Goal: Task Accomplishment & Management: Complete application form

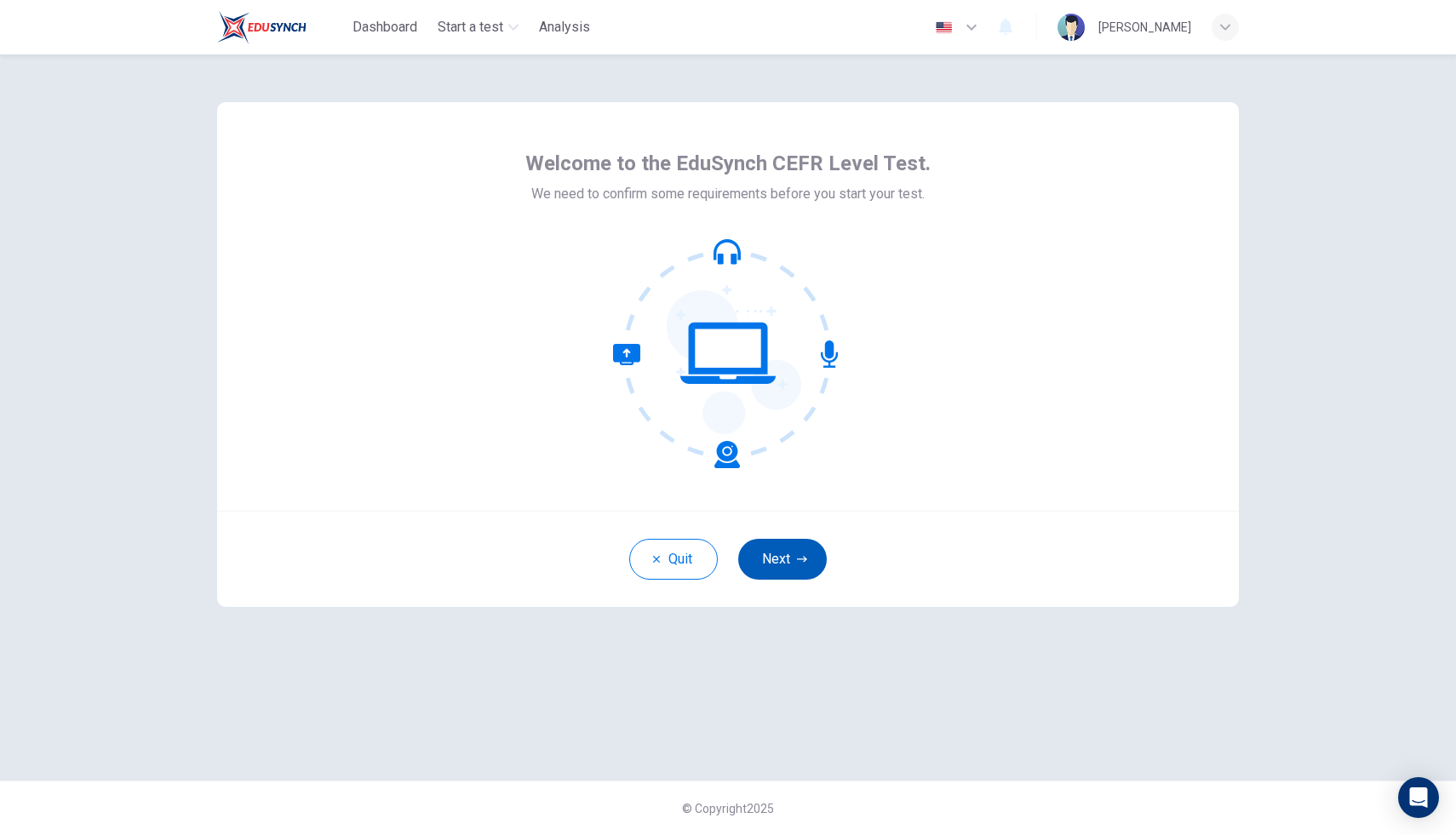
click at [790, 564] on button "Next" at bounding box center [782, 559] width 88 height 41
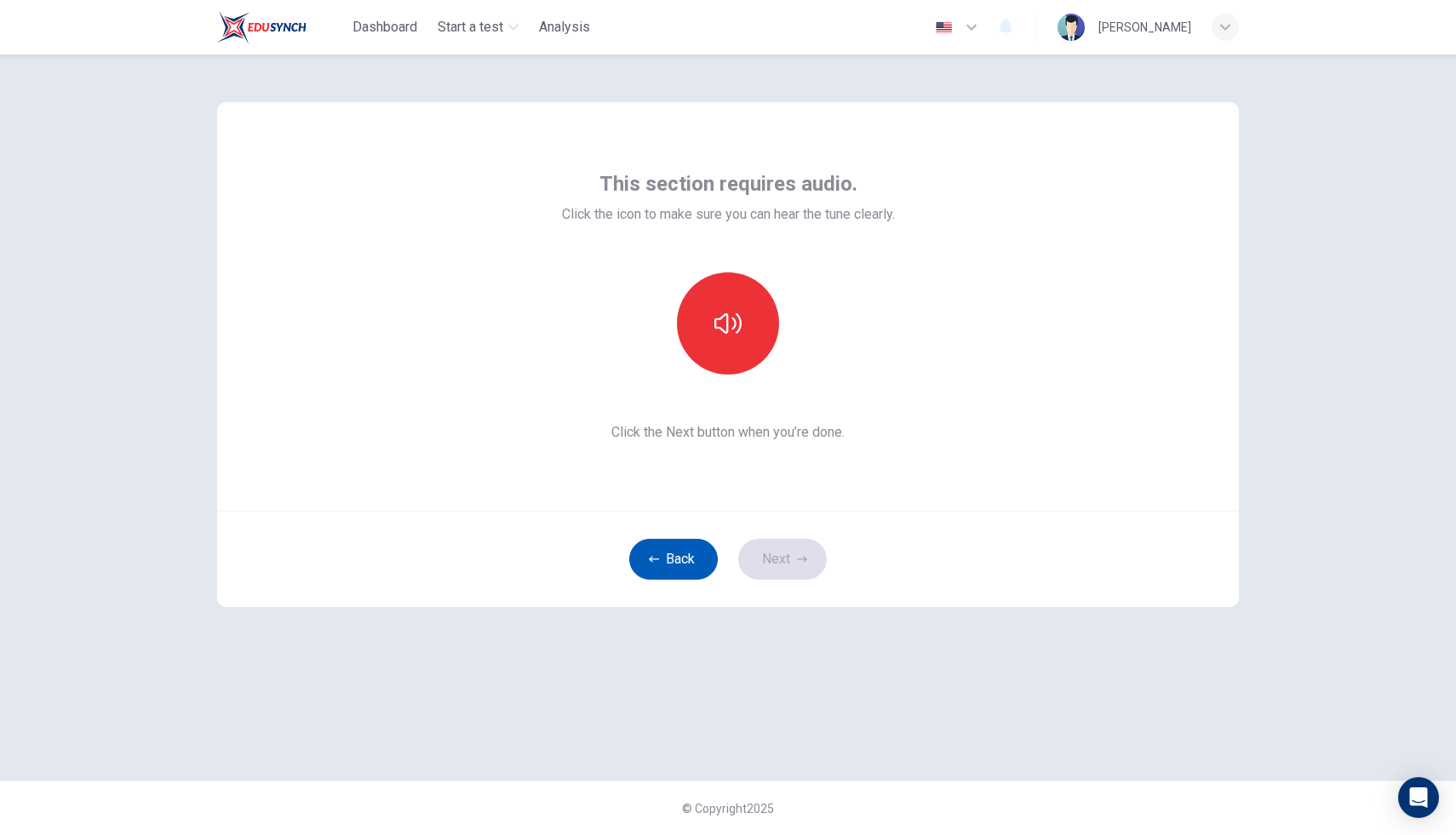
click at [676, 568] on button "Back" at bounding box center [674, 559] width 88 height 41
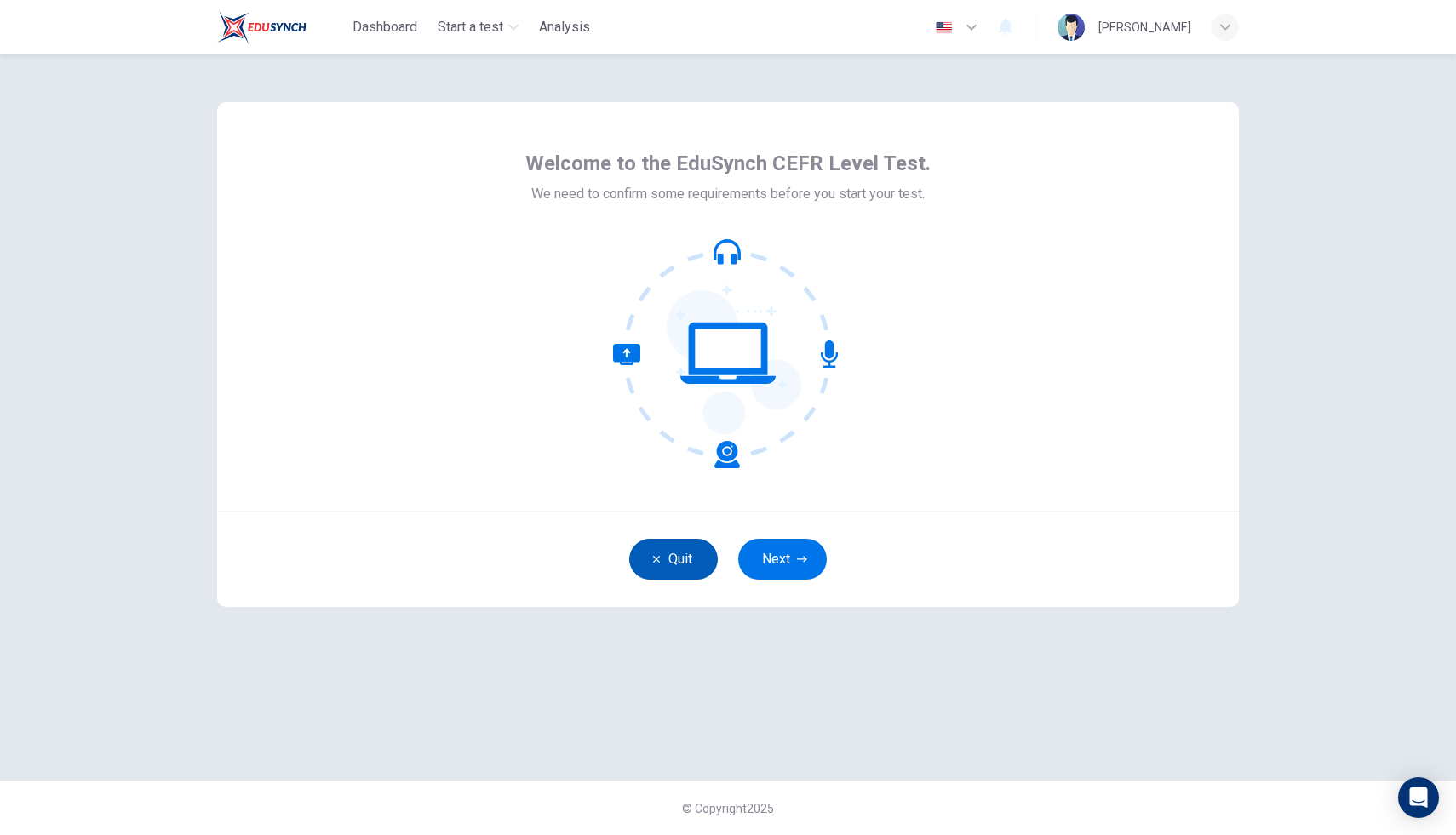
click at [676, 568] on button "Quit" at bounding box center [674, 559] width 88 height 41
click at [788, 559] on button "Next" at bounding box center [782, 559] width 88 height 41
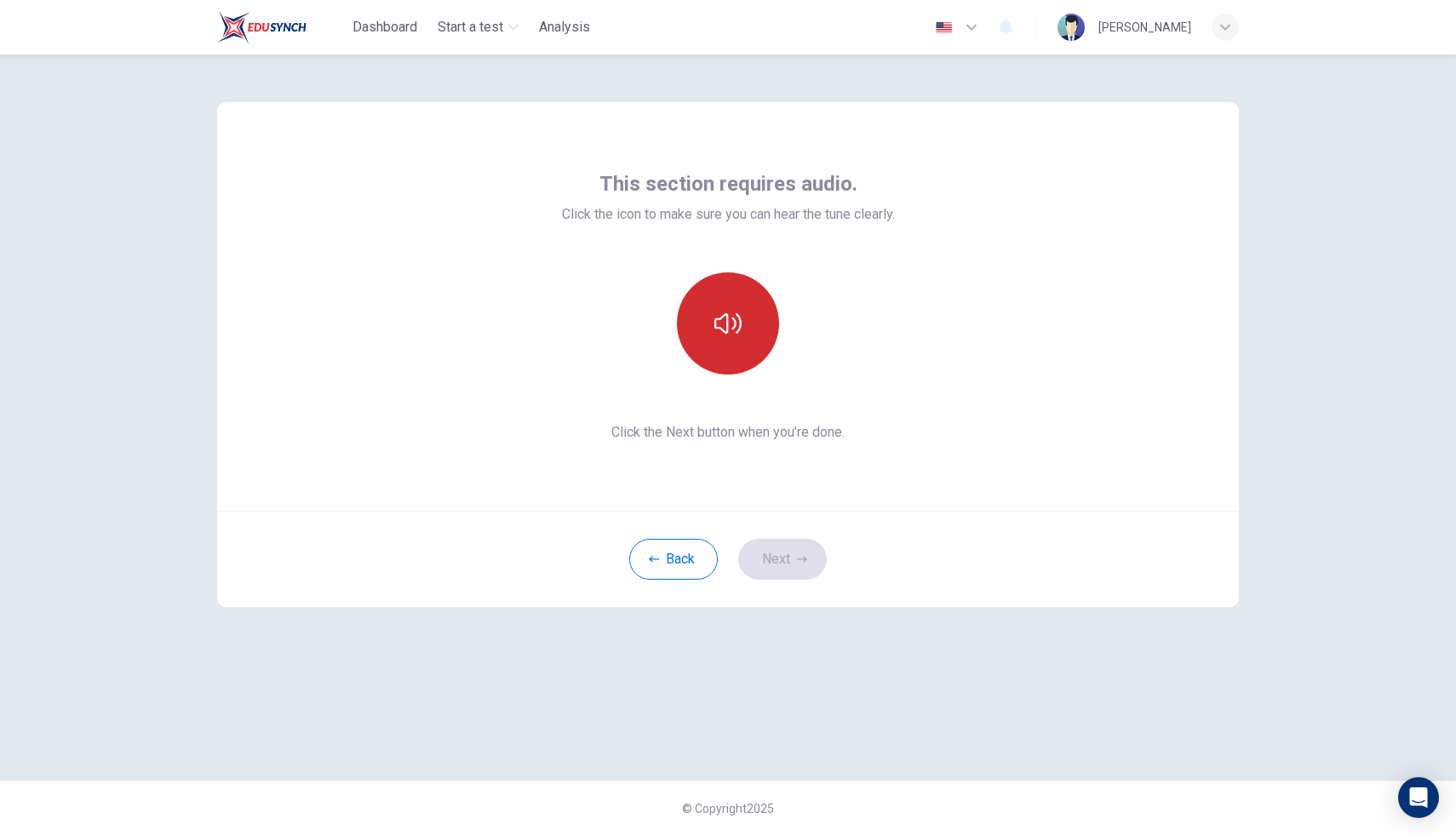
click at [729, 369] on button "button" at bounding box center [728, 324] width 102 height 102
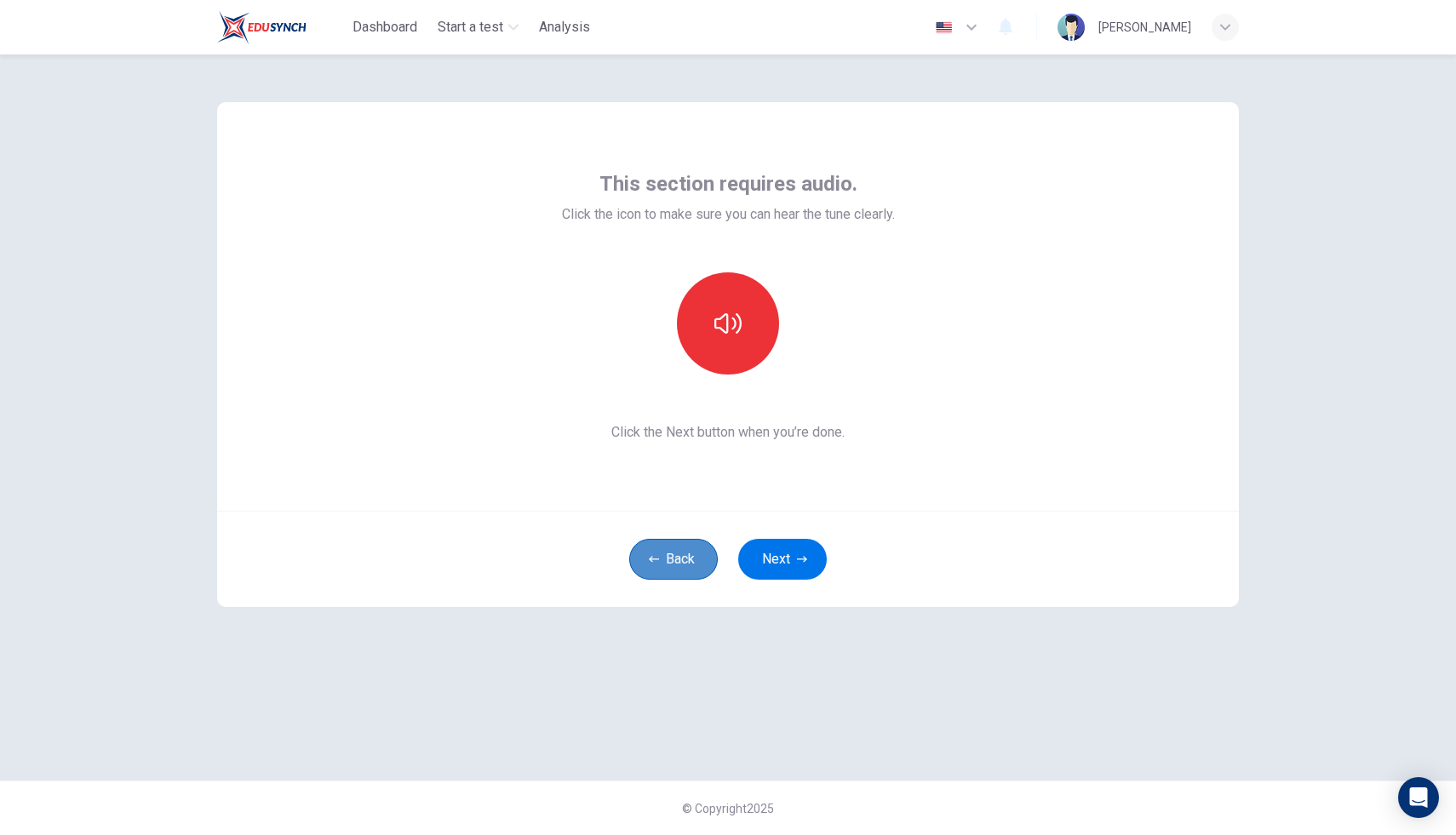
click at [683, 556] on button "Back" at bounding box center [674, 559] width 88 height 41
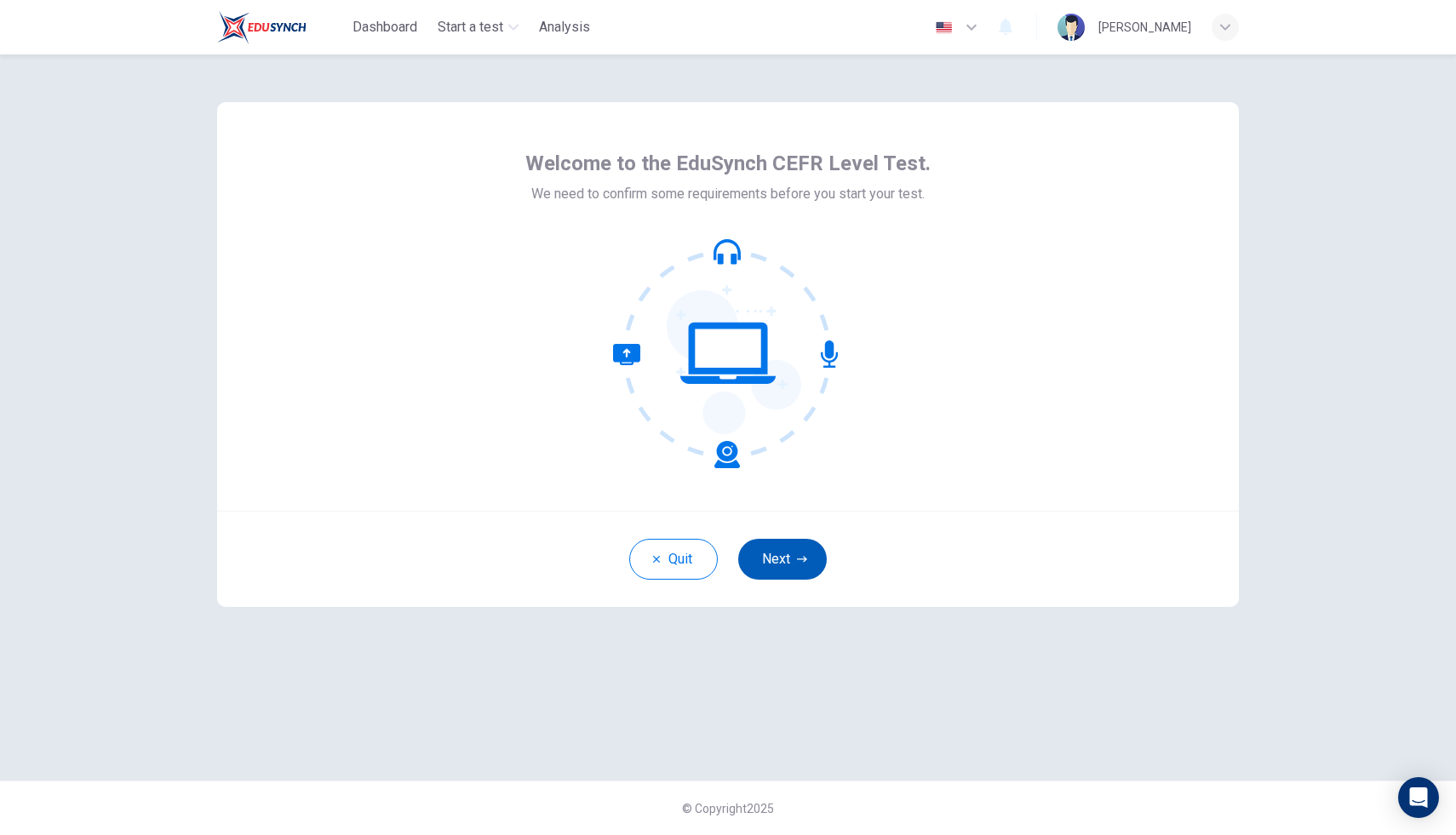
click at [777, 560] on button "Next" at bounding box center [782, 559] width 88 height 41
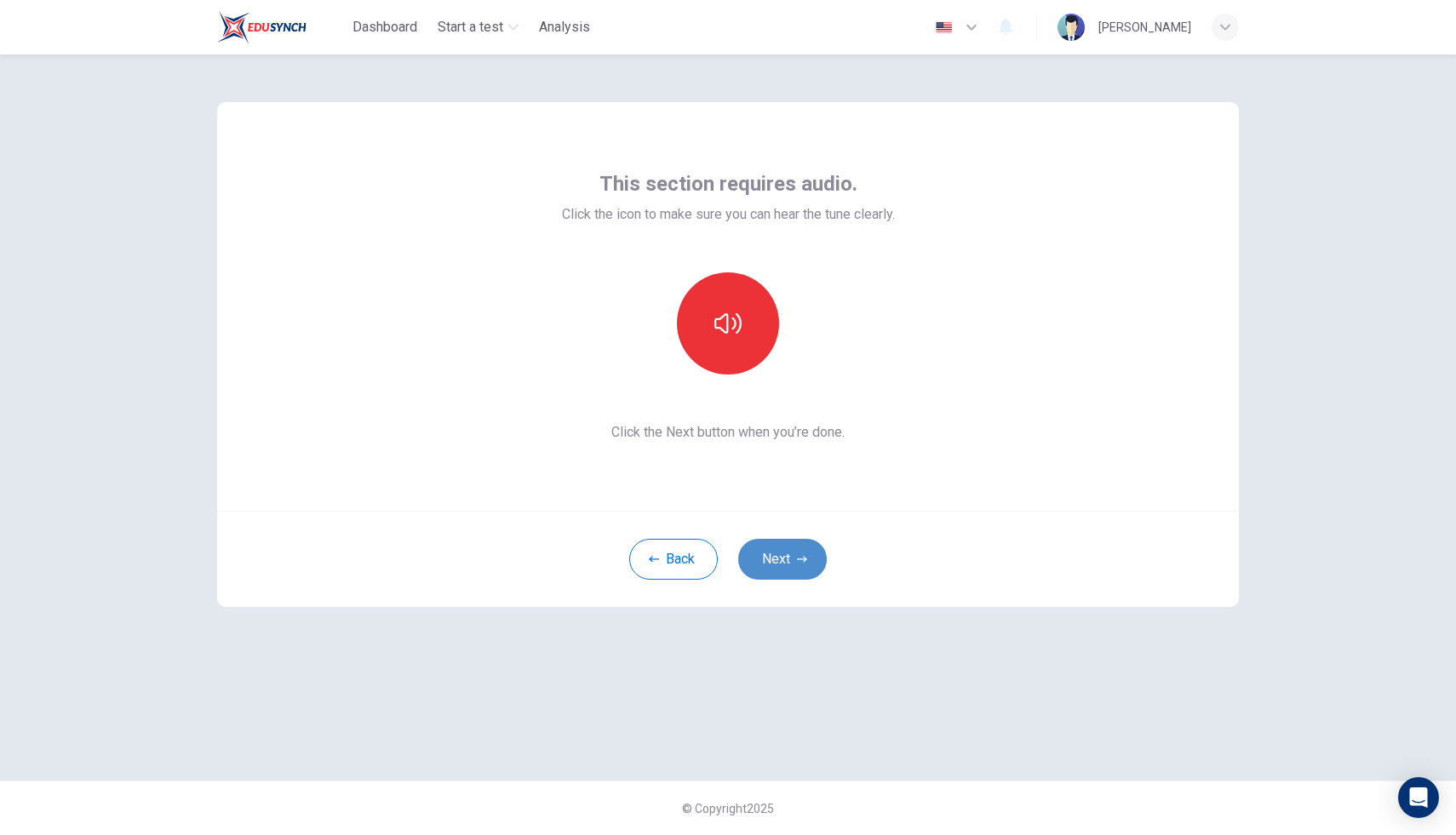
click at [797, 544] on button "Next" at bounding box center [782, 559] width 88 height 41
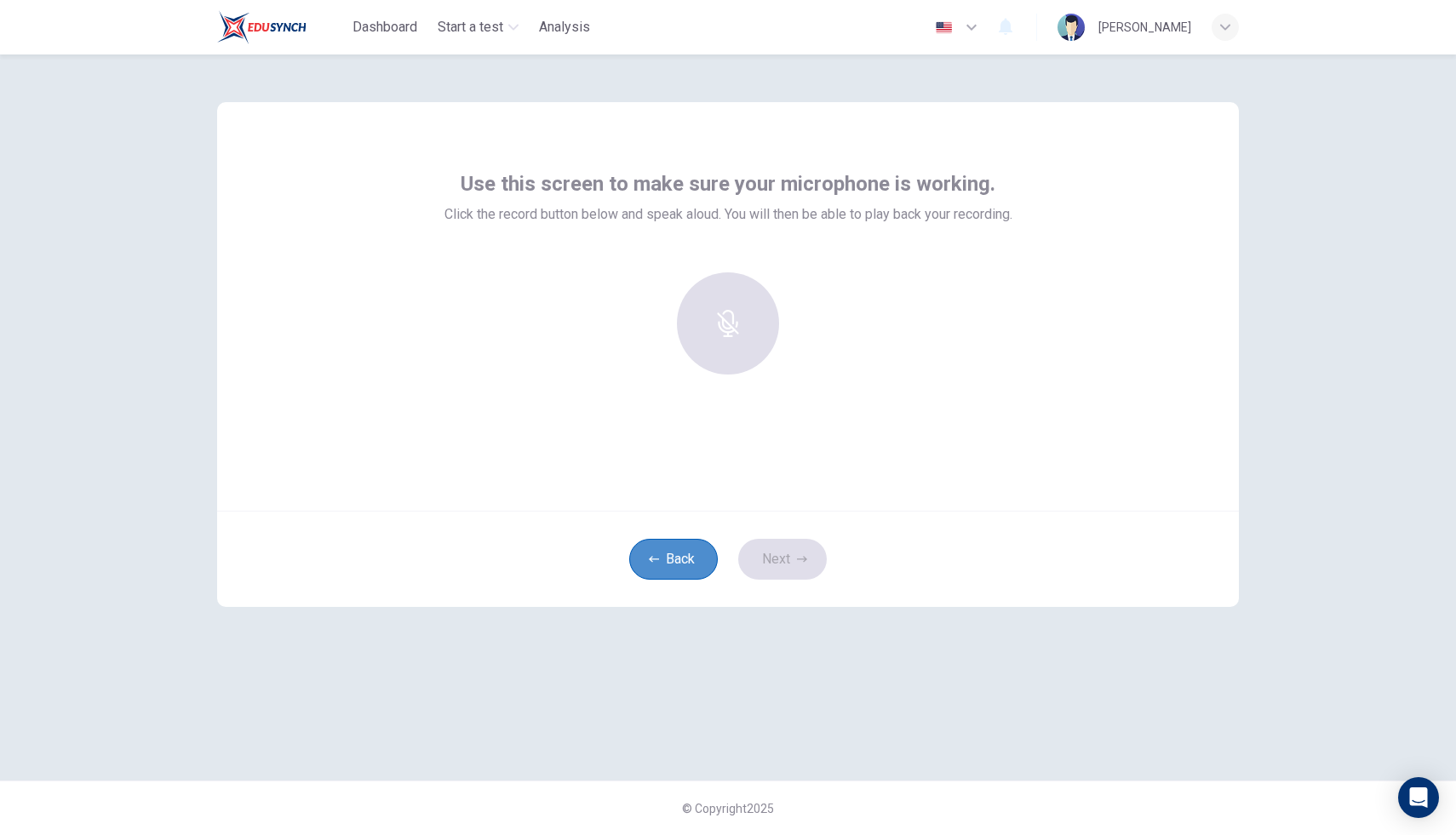
click at [647, 569] on button "Back" at bounding box center [674, 559] width 88 height 41
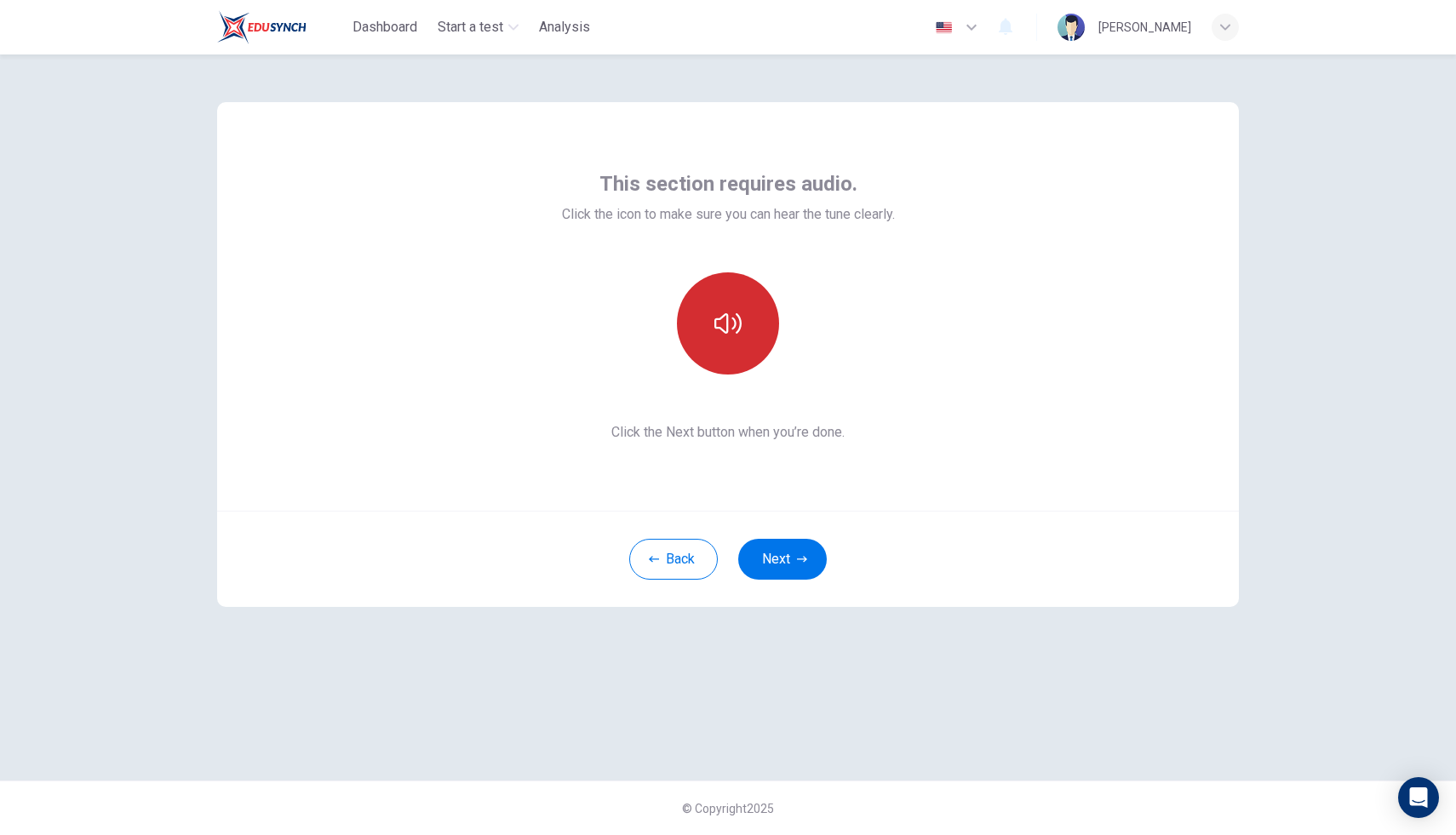
click at [721, 354] on button "button" at bounding box center [728, 324] width 102 height 102
click at [721, 352] on button "button" at bounding box center [728, 324] width 102 height 102
click at [748, 339] on button "button" at bounding box center [728, 324] width 102 height 102
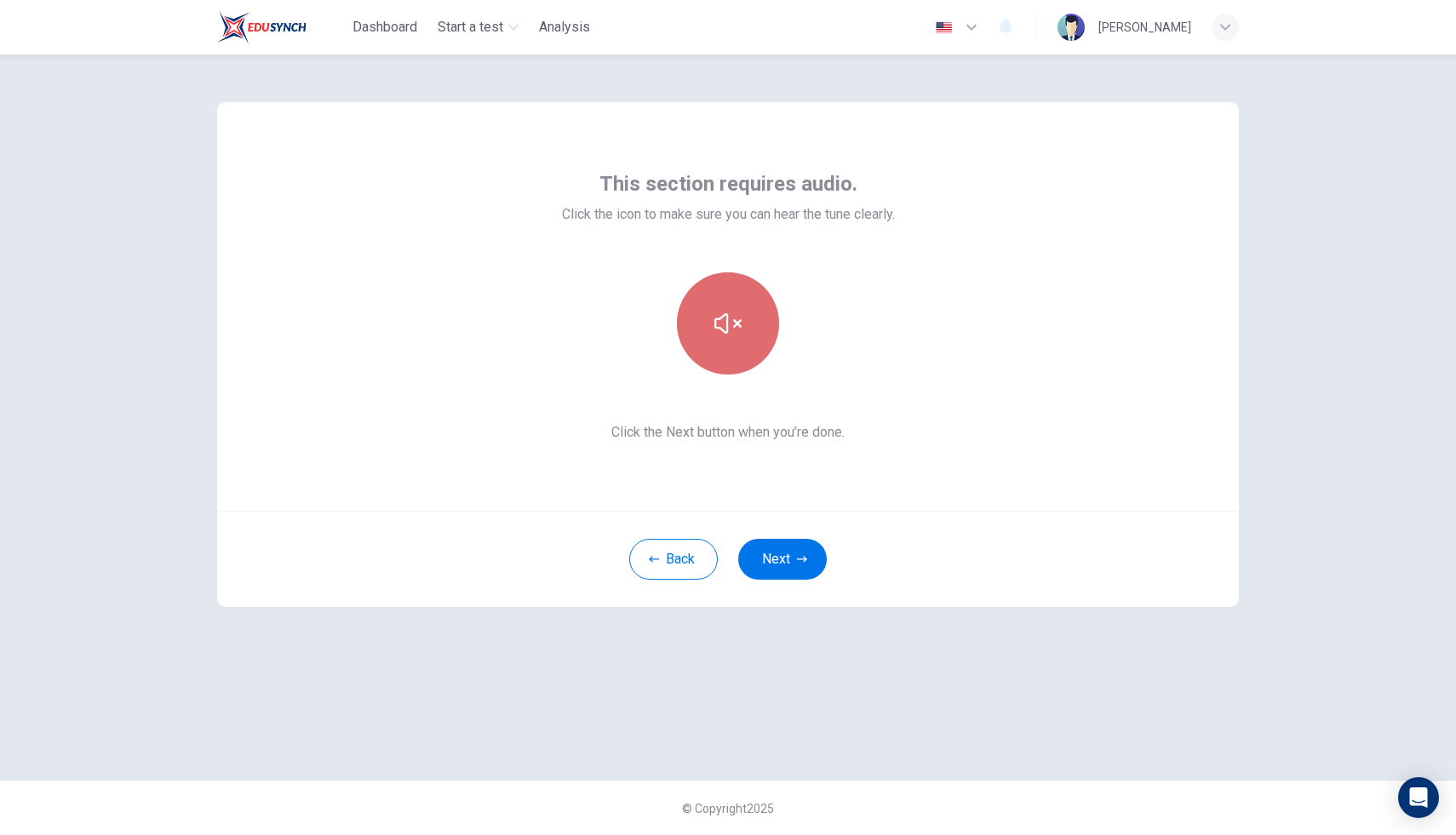
click at [748, 339] on button "button" at bounding box center [728, 324] width 102 height 102
click at [747, 337] on button "button" at bounding box center [728, 324] width 102 height 102
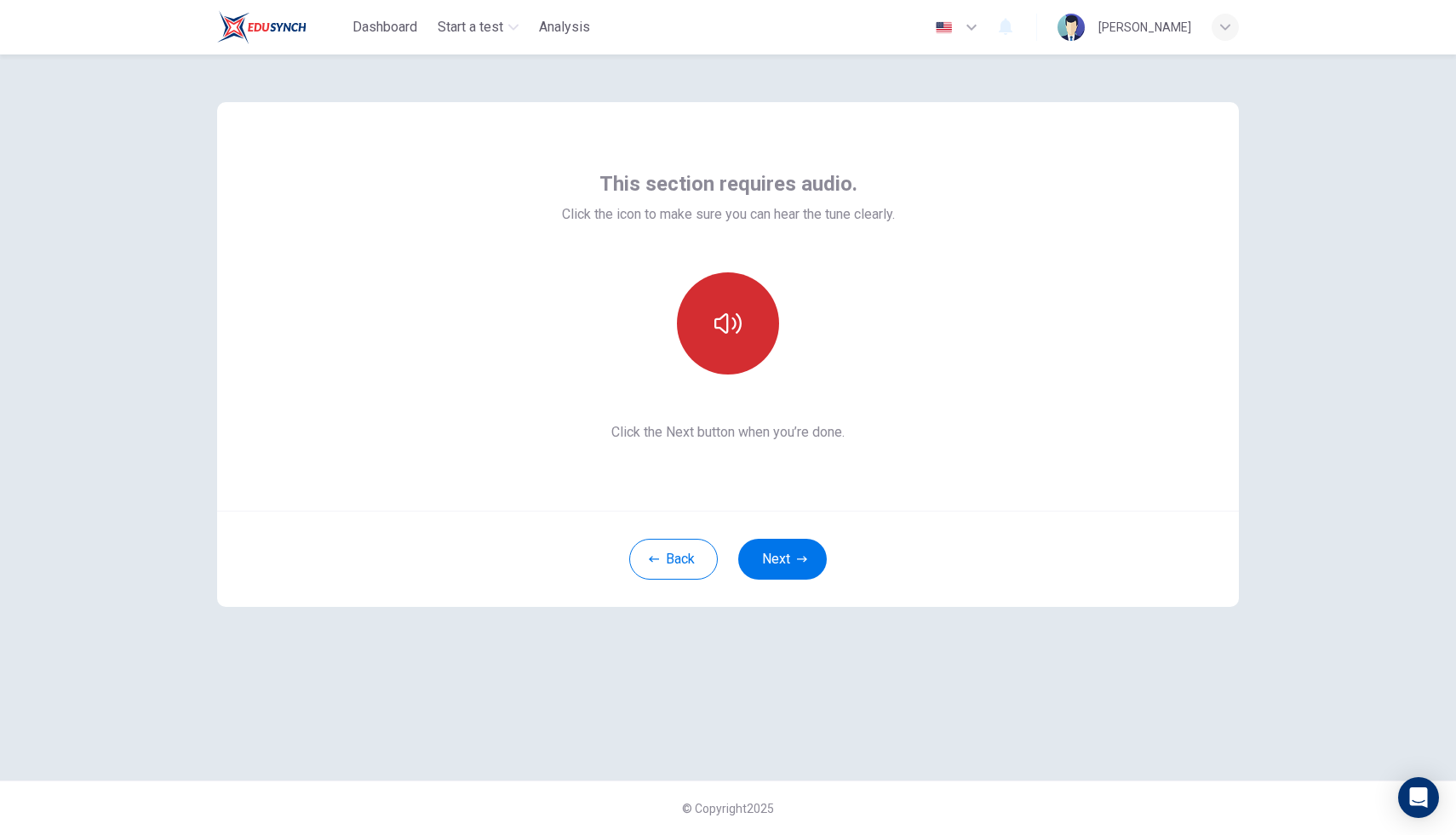
click at [747, 337] on button "button" at bounding box center [728, 324] width 102 height 102
click at [813, 570] on button "Next" at bounding box center [782, 559] width 88 height 41
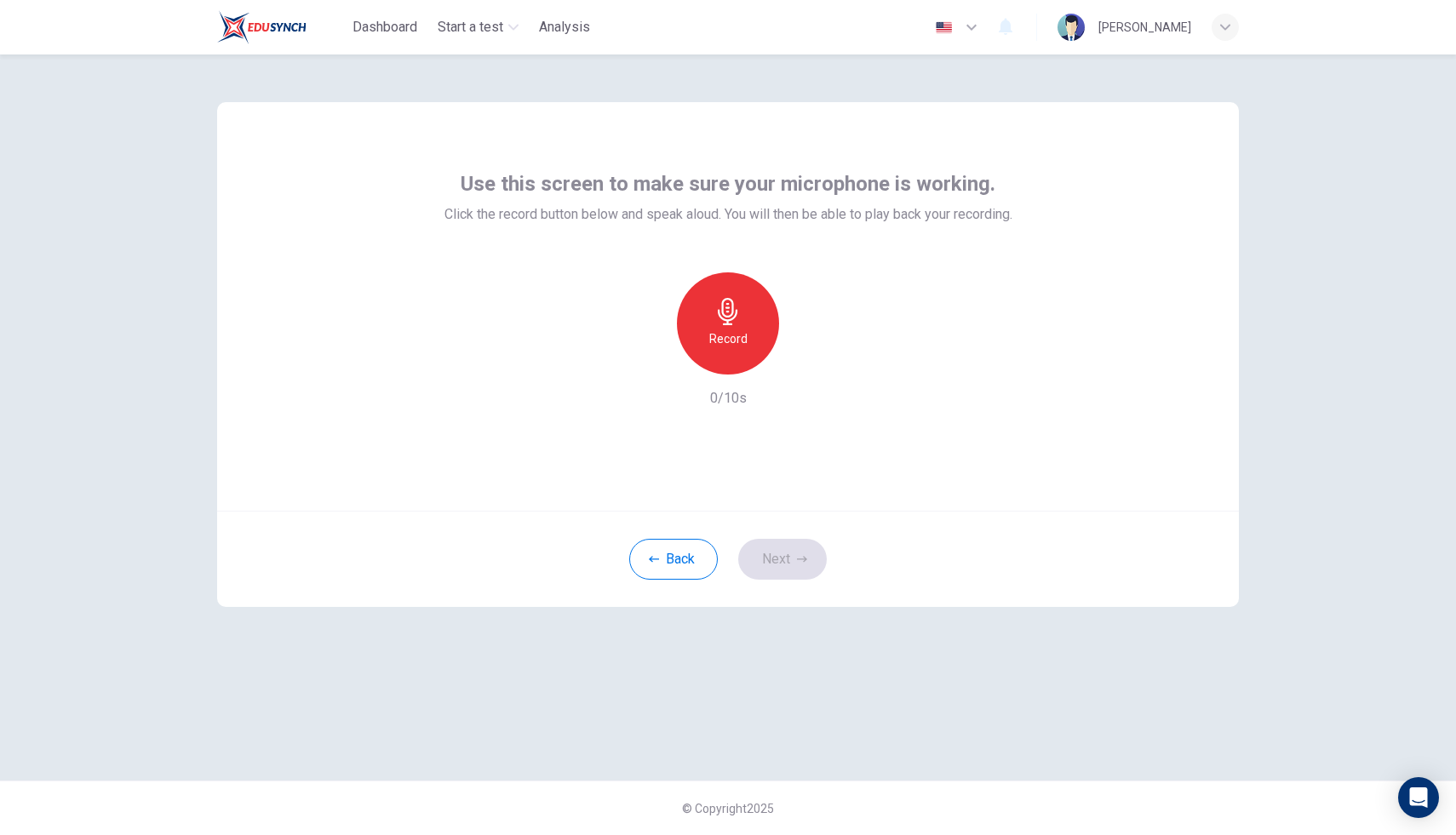
click at [724, 361] on div "Record" at bounding box center [728, 324] width 102 height 102
click at [724, 361] on div "Stop" at bounding box center [728, 324] width 102 height 102
click at [770, 556] on button "Next" at bounding box center [782, 559] width 88 height 41
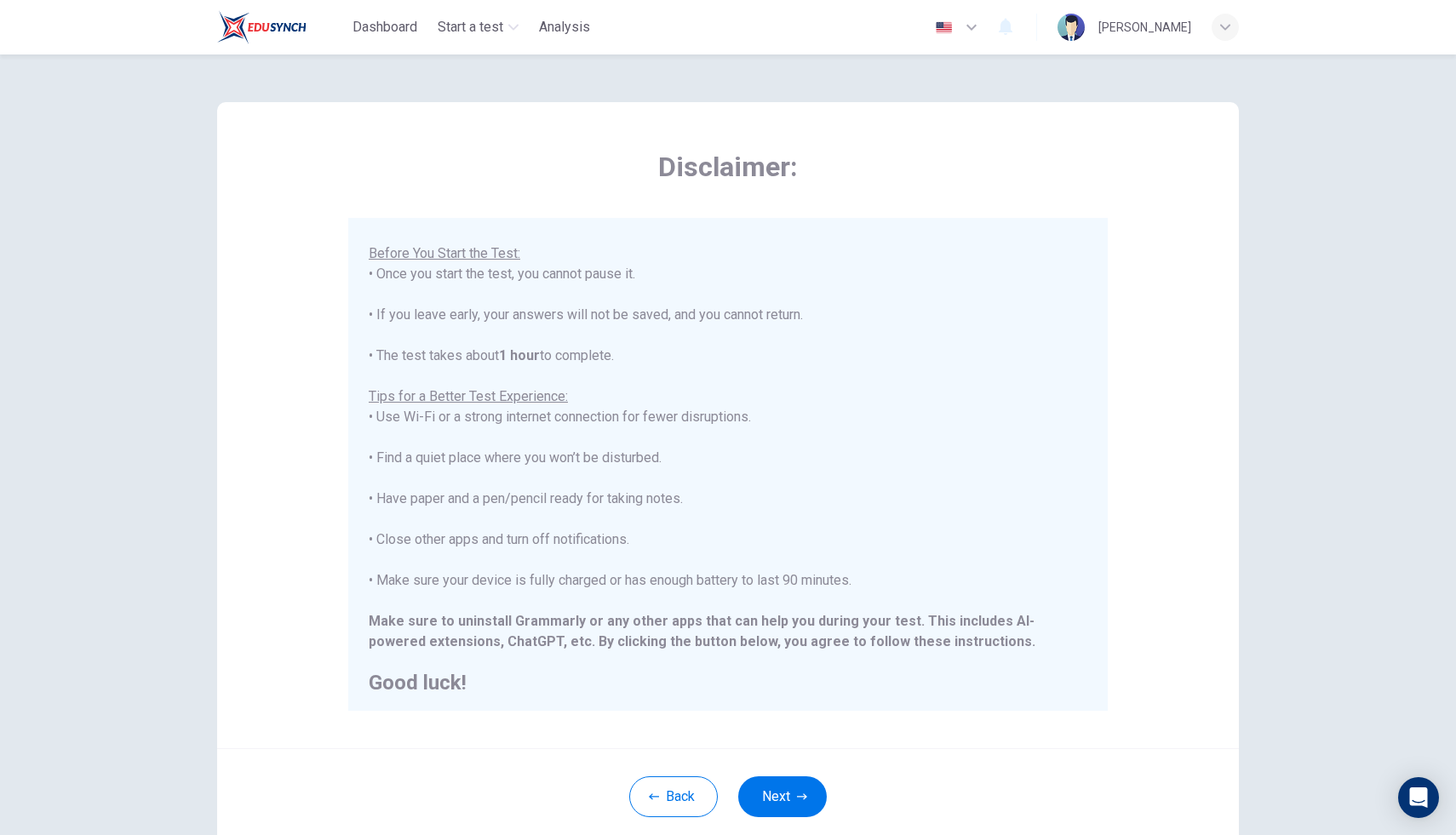
scroll to position [162, 0]
click at [783, 804] on button "Next" at bounding box center [782, 797] width 88 height 41
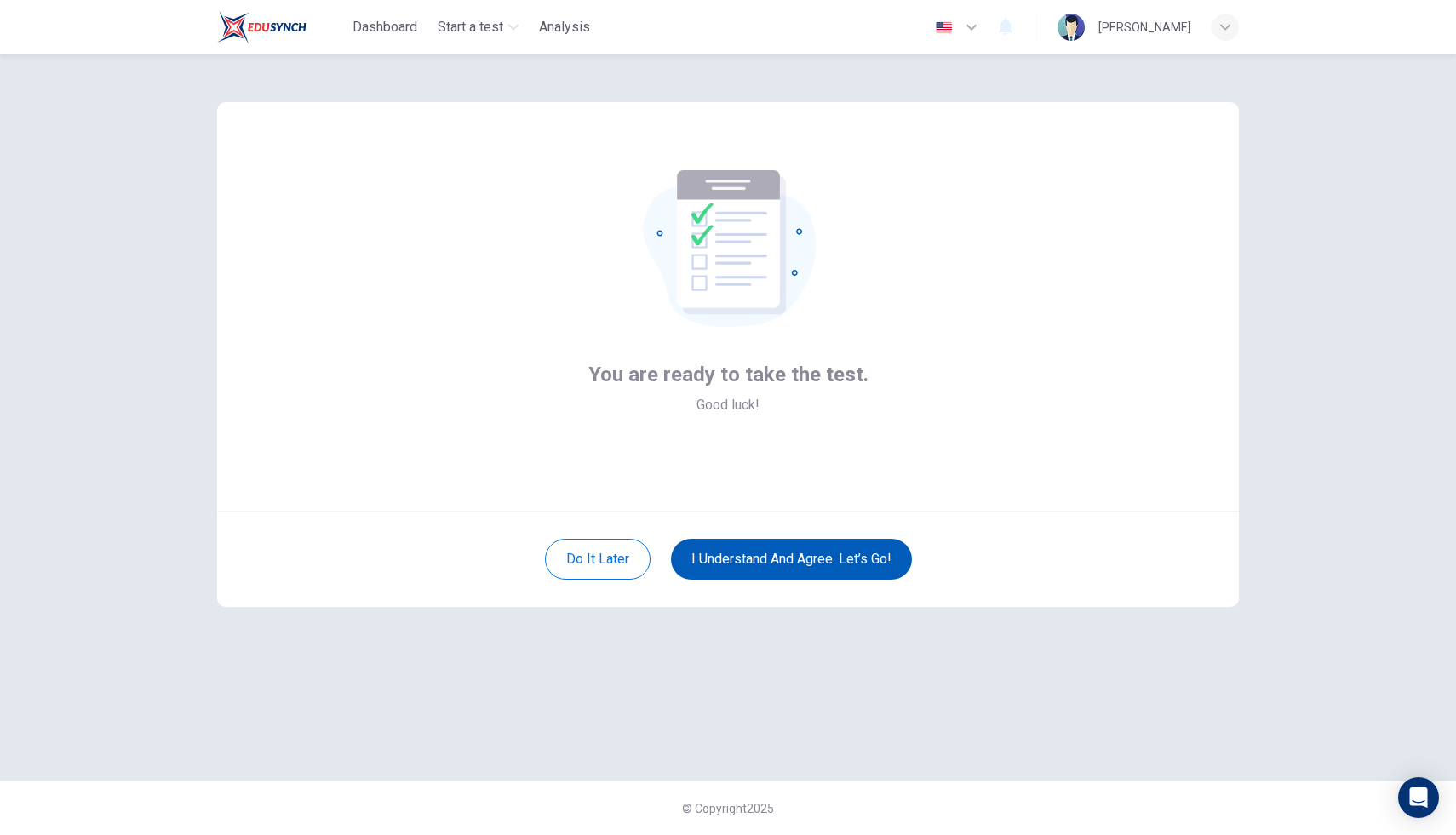
click at [858, 559] on button "I understand and agree. Let’s go!" at bounding box center [791, 559] width 241 height 41
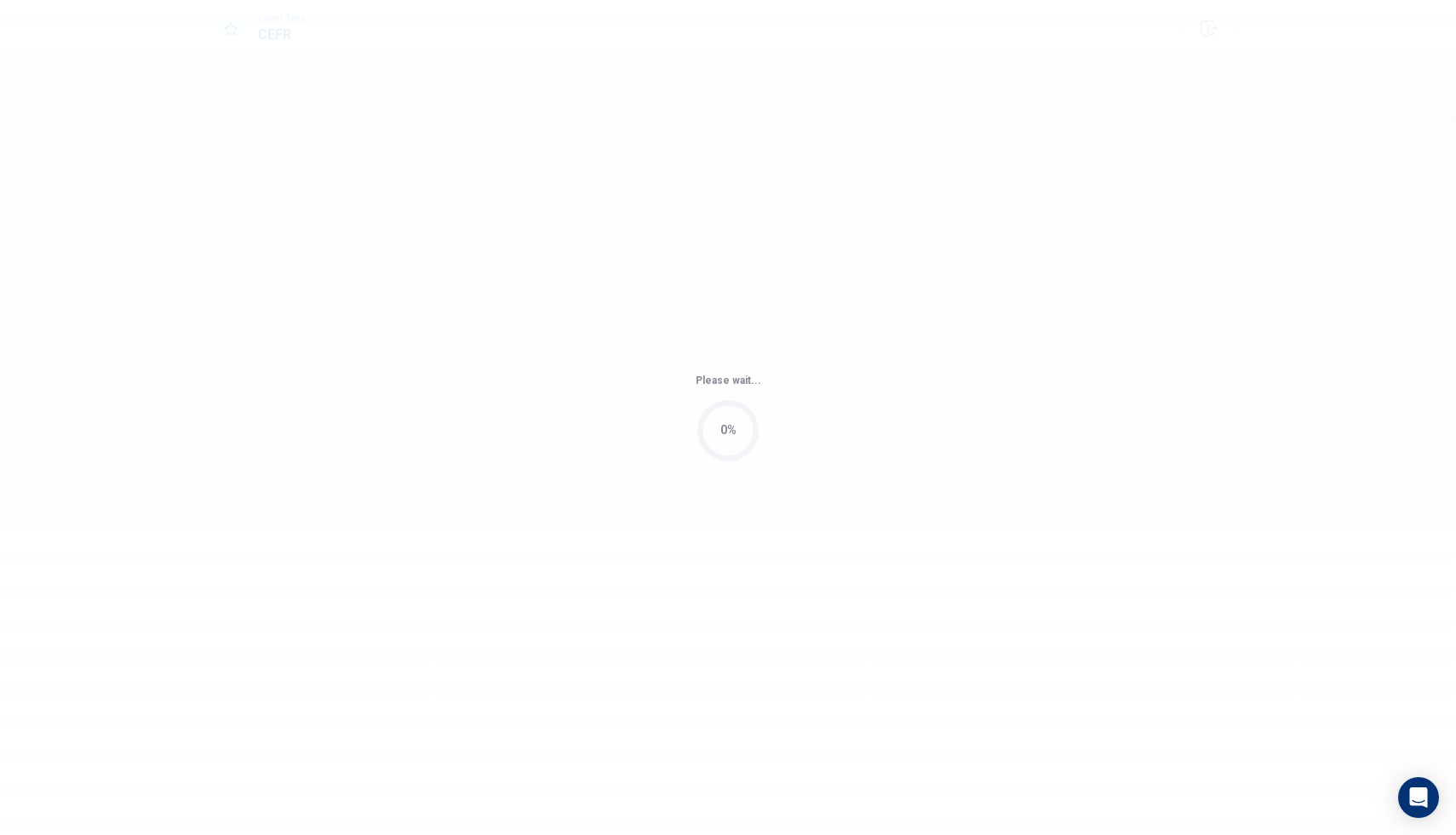
click at [858, 554] on div "Please wait... 0%" at bounding box center [728, 417] width 1456 height 835
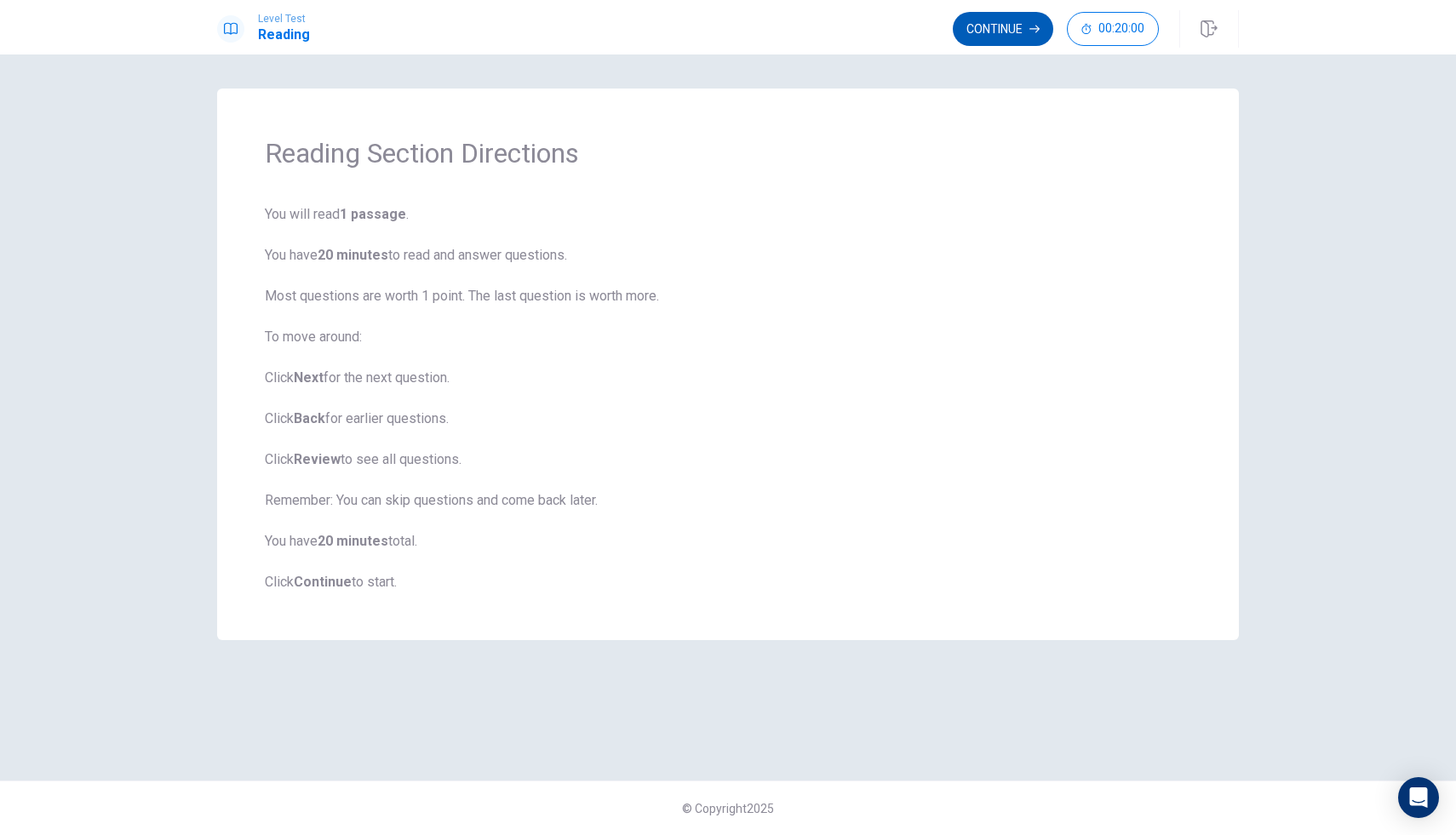
click at [975, 34] on button "Continue" at bounding box center [1004, 29] width 101 height 34
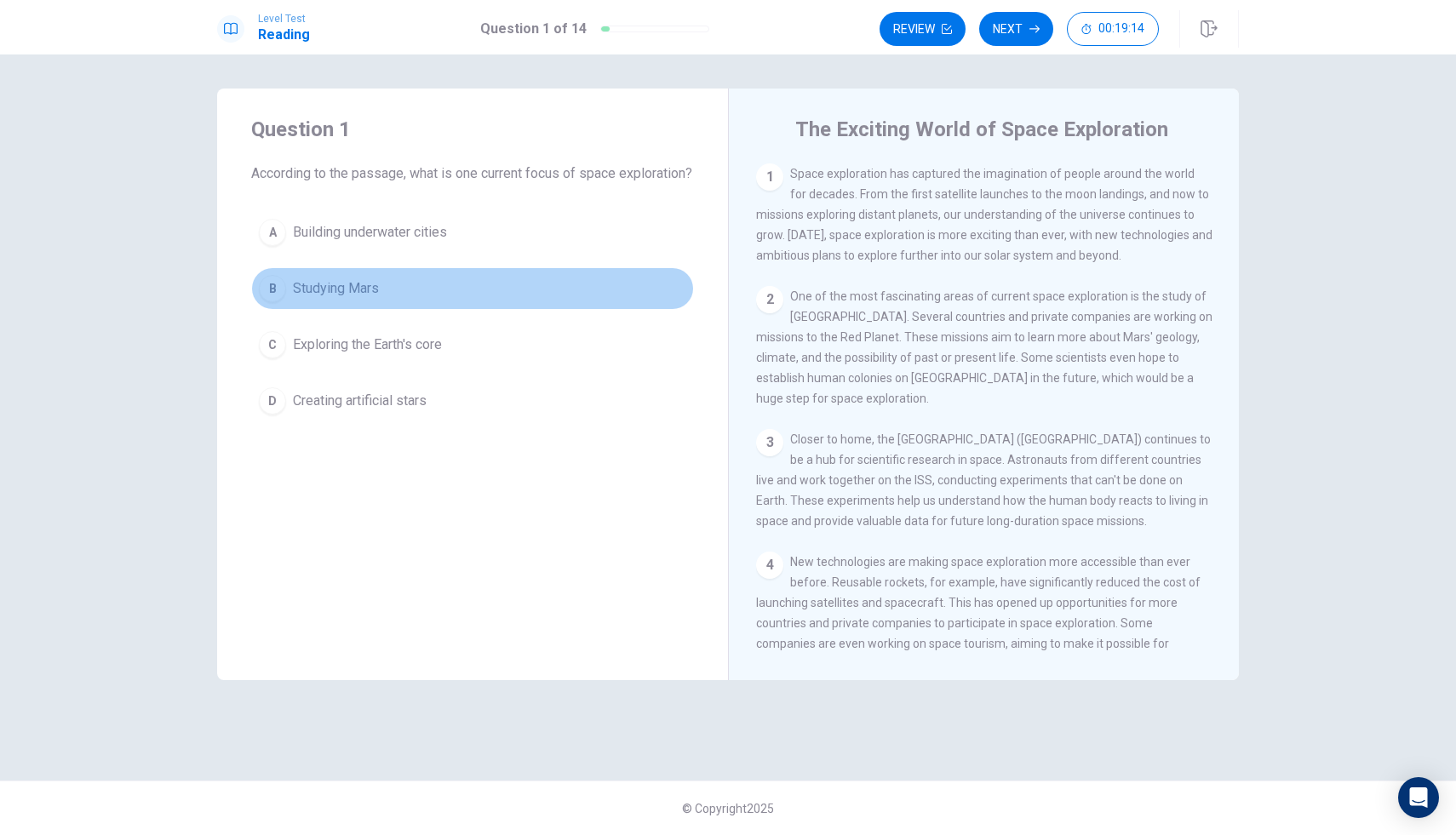
click at [273, 302] on div "B" at bounding box center [273, 288] width 27 height 27
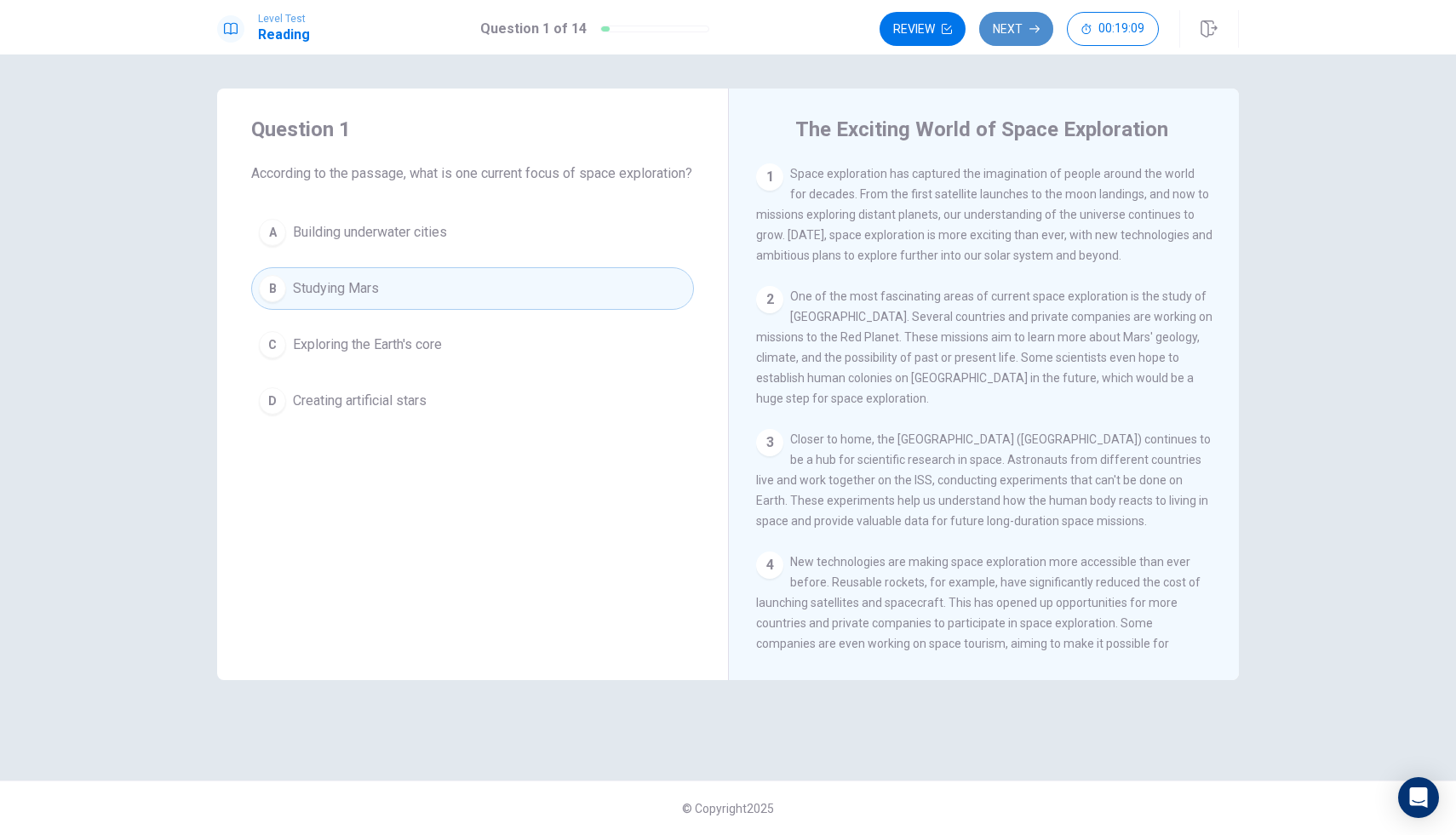
click at [1019, 34] on button "Next" at bounding box center [1017, 29] width 74 height 34
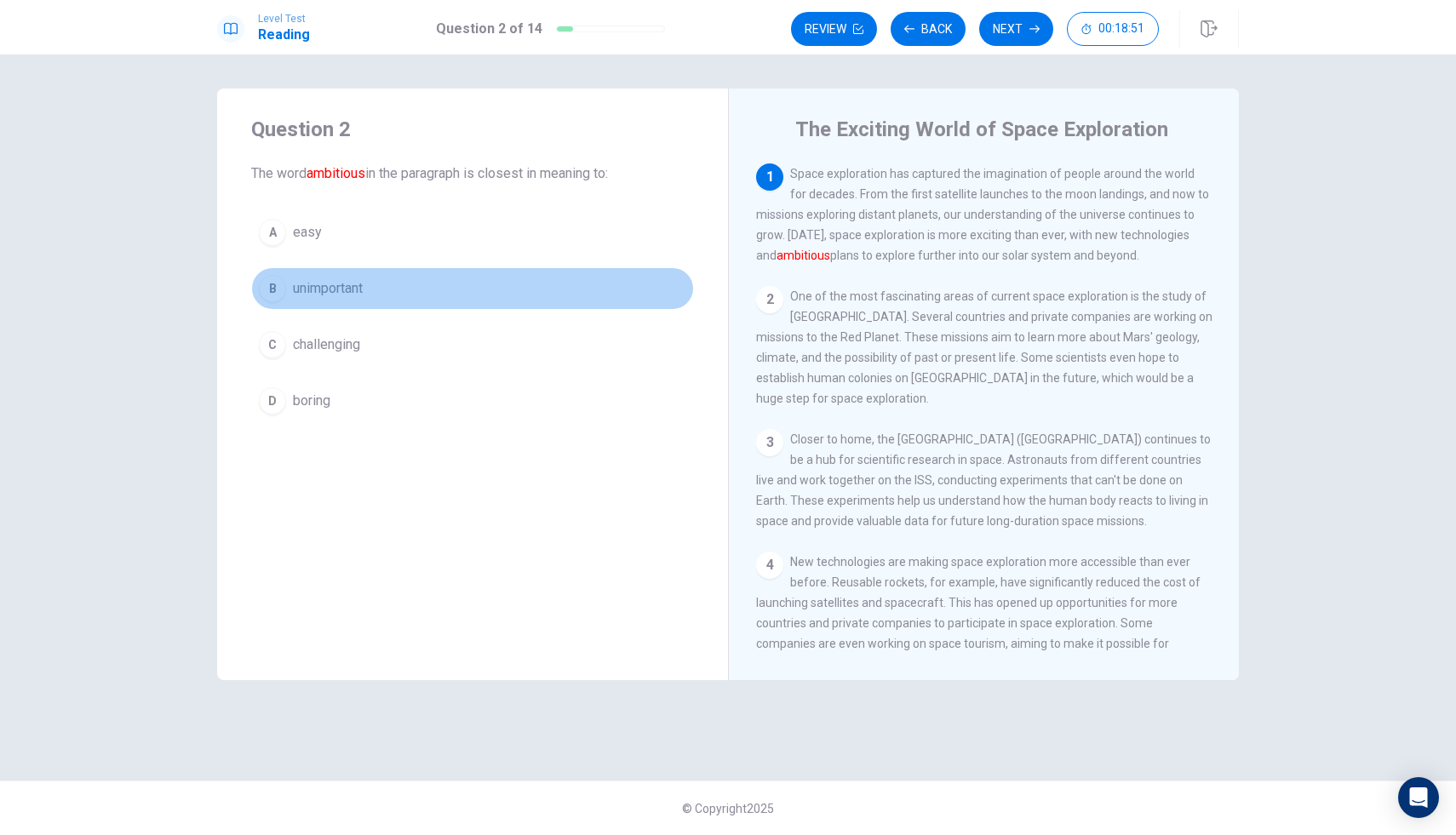
click at [275, 293] on div "B" at bounding box center [273, 288] width 27 height 27
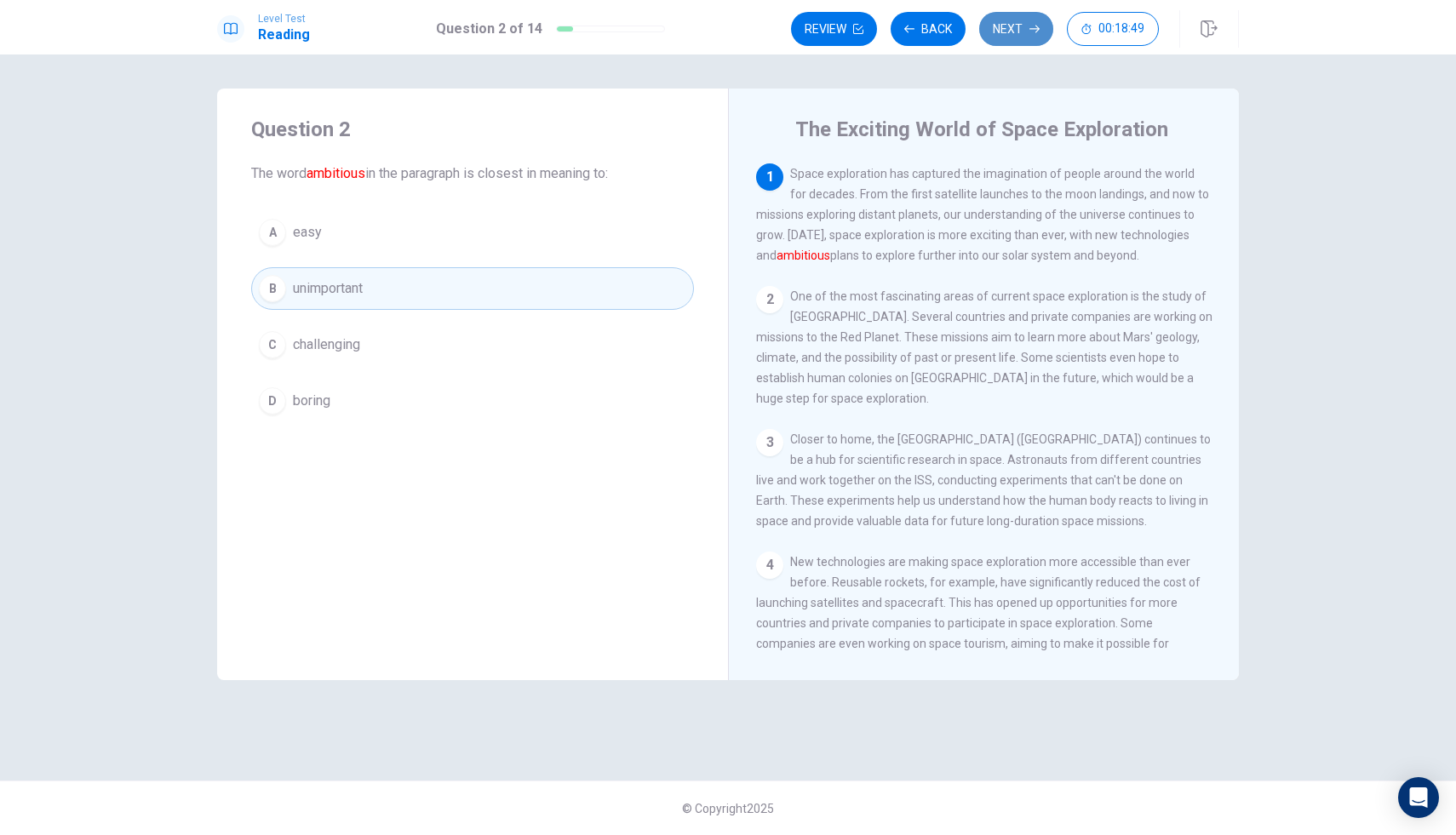
click at [989, 32] on button "Next" at bounding box center [1017, 29] width 74 height 34
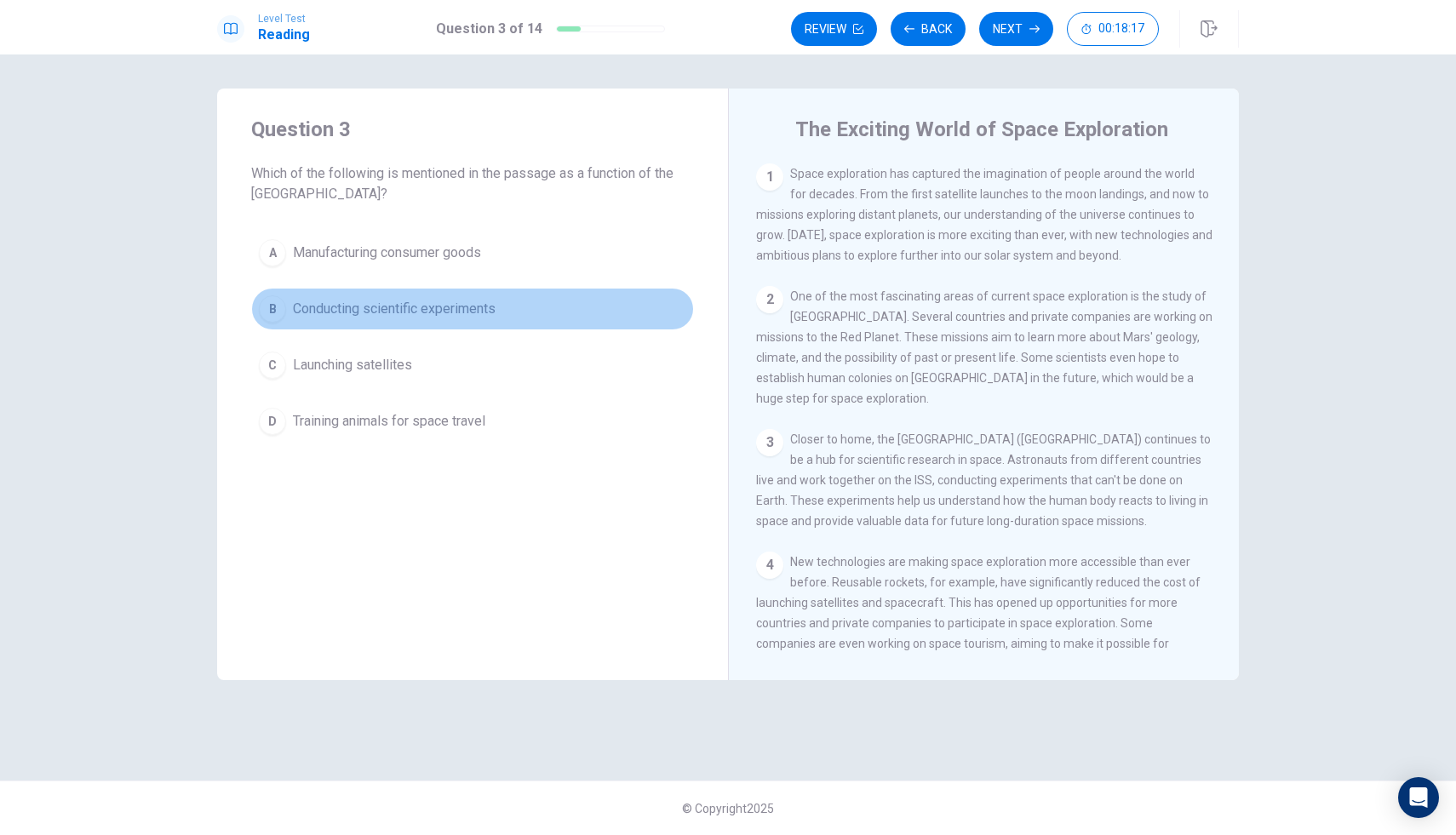
click at [281, 306] on div "B" at bounding box center [273, 309] width 27 height 27
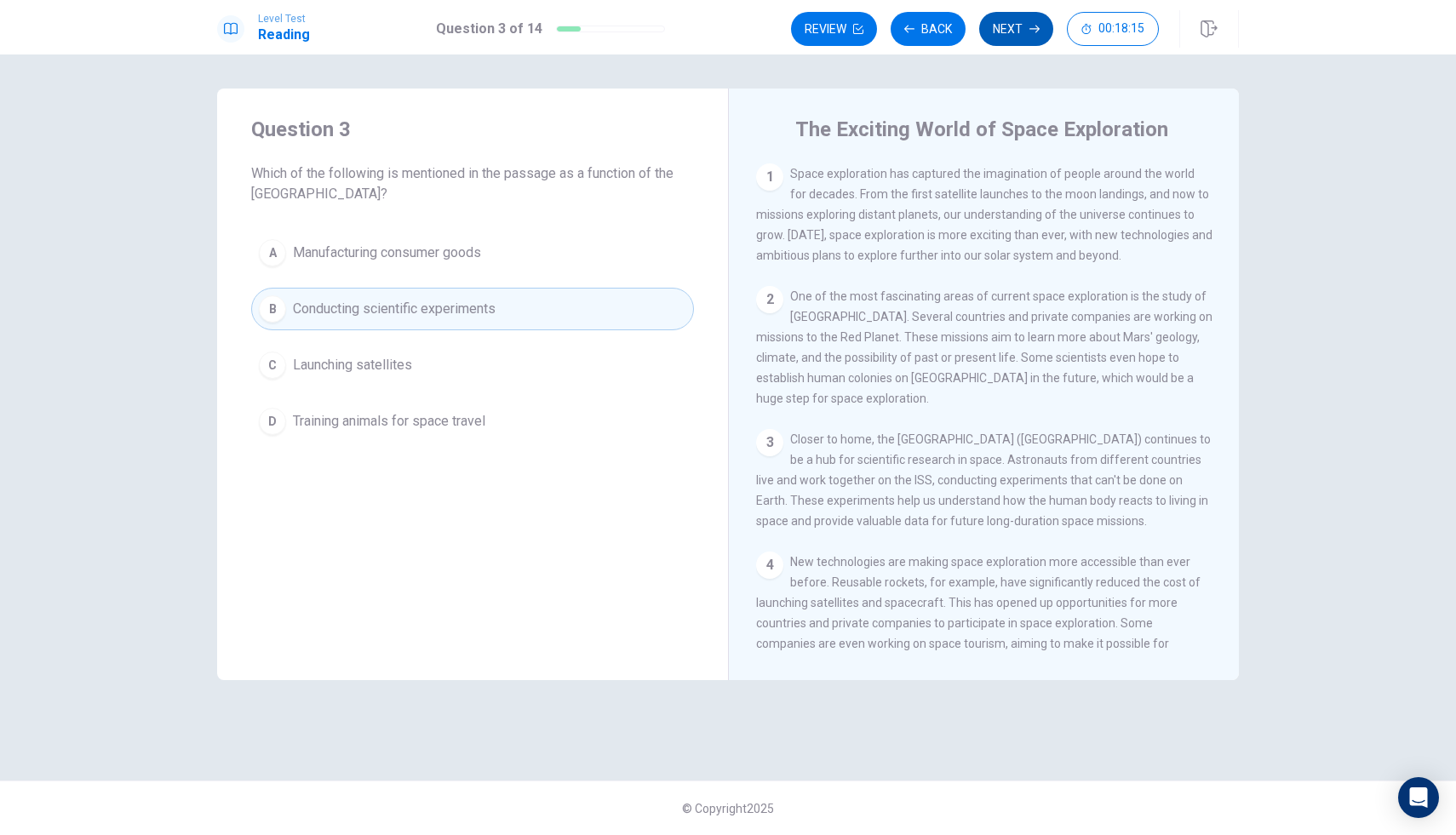
click at [1012, 18] on button "Next" at bounding box center [1017, 29] width 74 height 34
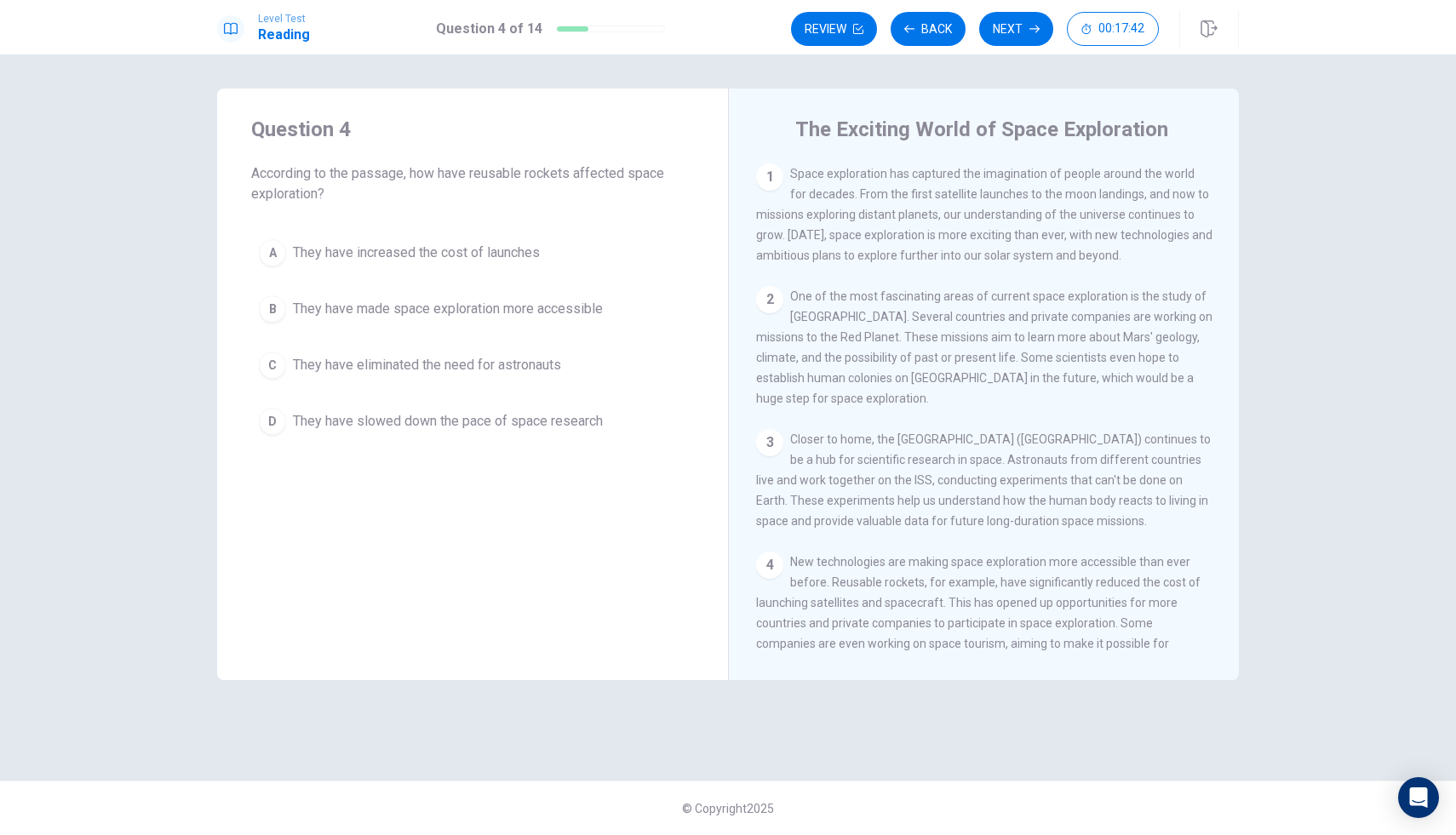
click at [854, 222] on span "Space exploration has captured the imagination of people around the world for d…" at bounding box center [985, 214] width 457 height 95
click at [785, 172] on div "1 Space exploration has captured the imagination of people around the world for…" at bounding box center [985, 214] width 457 height 102
click at [847, 216] on span "Space exploration has captured the imagination of people around the world for d…" at bounding box center [985, 214] width 457 height 95
drag, startPoint x: 795, startPoint y: 173, endPoint x: 834, endPoint y: 190, distance: 42.5
click at [834, 190] on span "Space exploration has captured the imagination of people around the world for d…" at bounding box center [985, 214] width 457 height 95
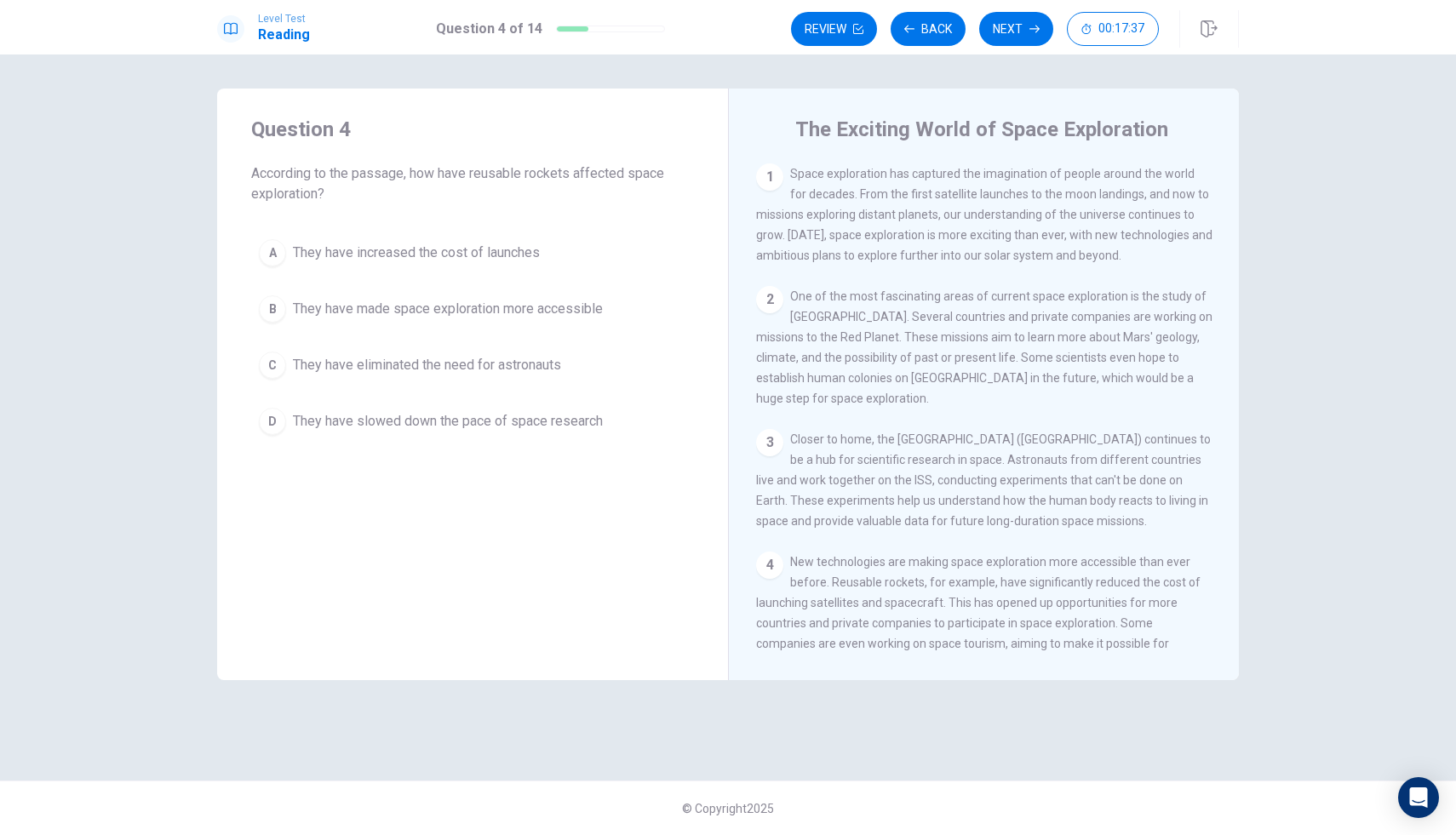
drag, startPoint x: 834, startPoint y: 190, endPoint x: 959, endPoint y: 402, distance: 246.1
click at [959, 402] on div "1 Space exploration has captured the imagination of people around the world for…" at bounding box center [996, 407] width 479 height 489
click at [1024, 19] on button "Next" at bounding box center [1017, 29] width 74 height 34
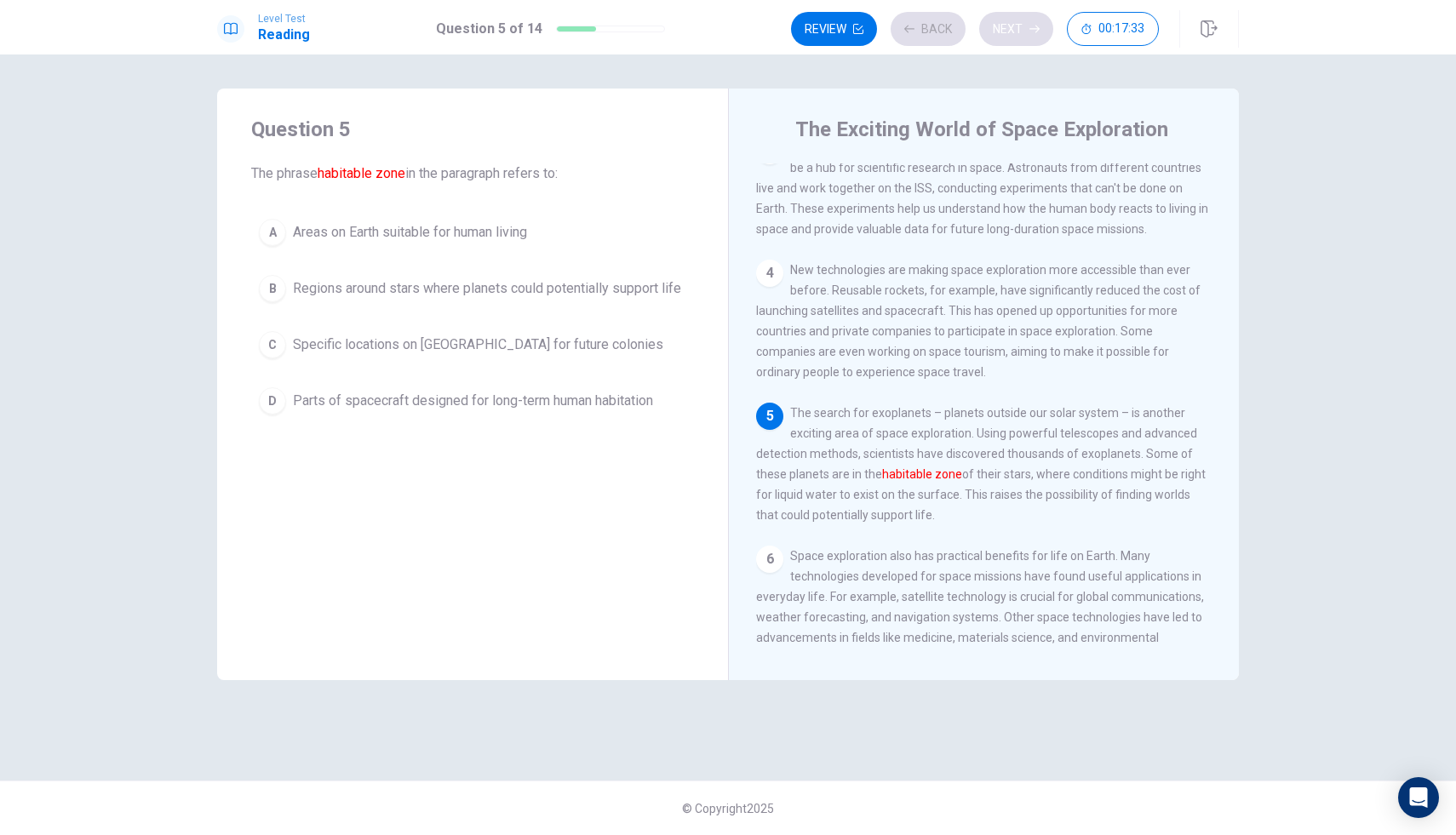
scroll to position [337, 0]
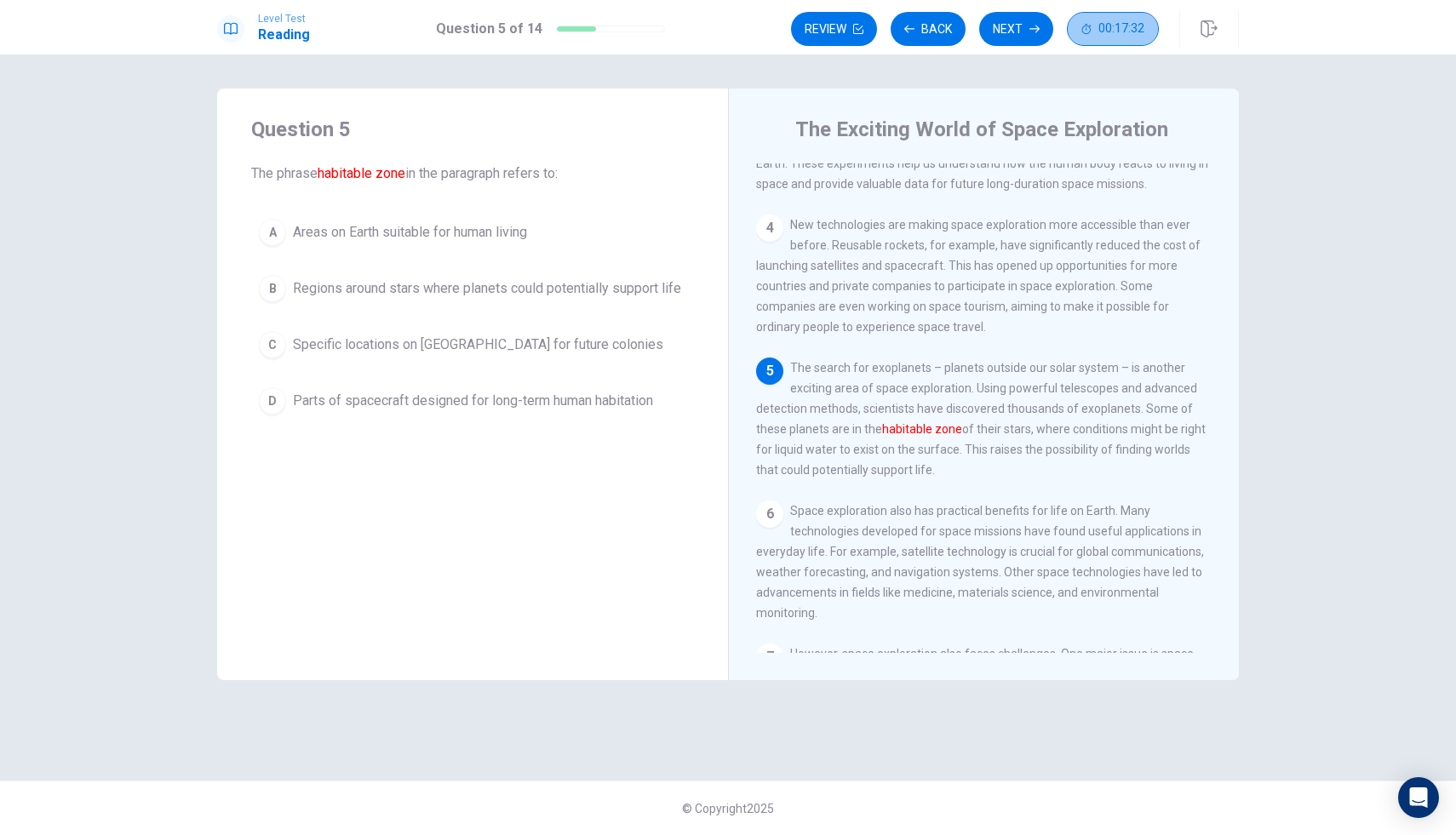
click at [1129, 15] on button "00:17:32" at bounding box center [1113, 29] width 92 height 34
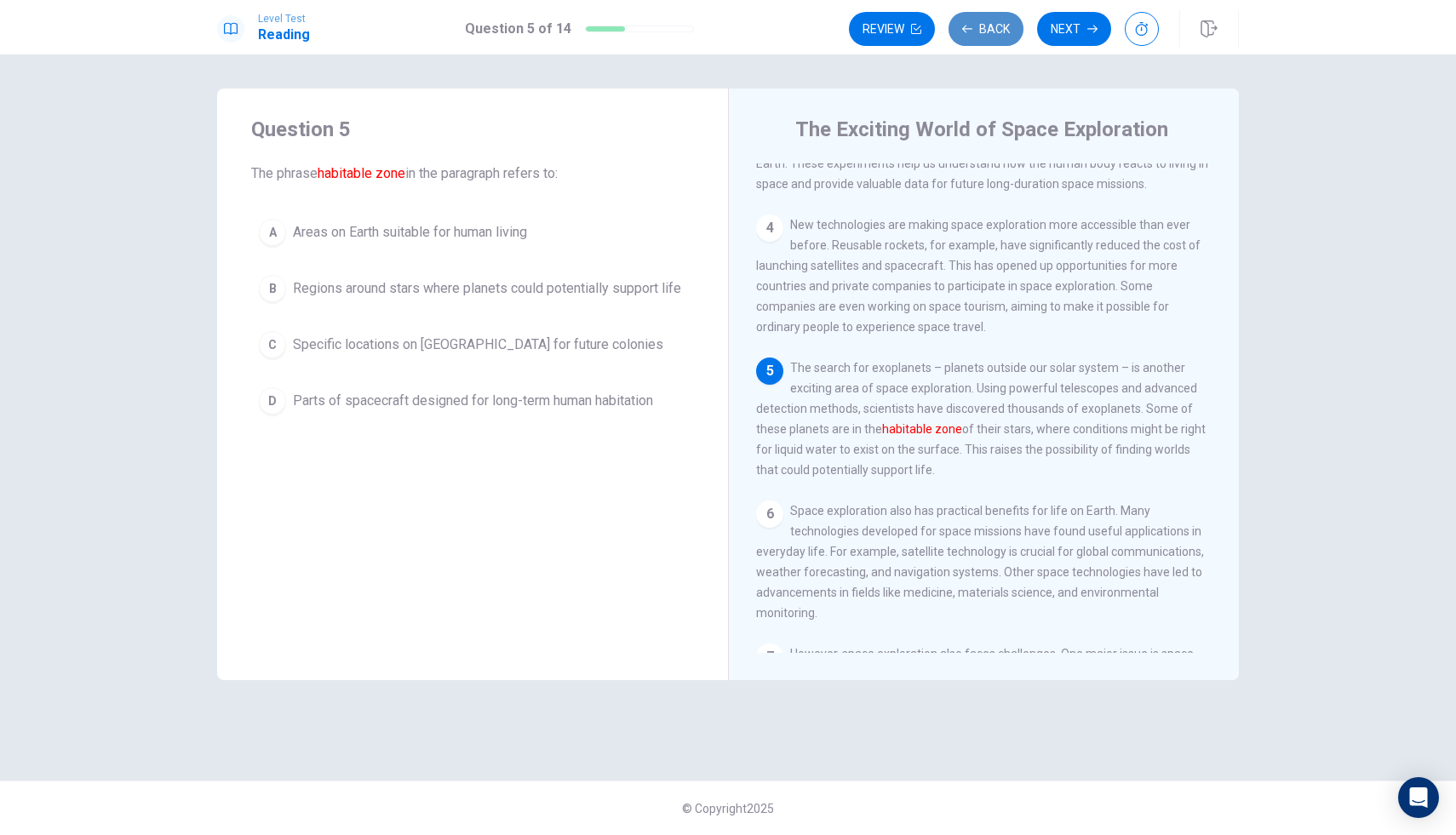
click at [964, 38] on button "Back" at bounding box center [986, 29] width 75 height 34
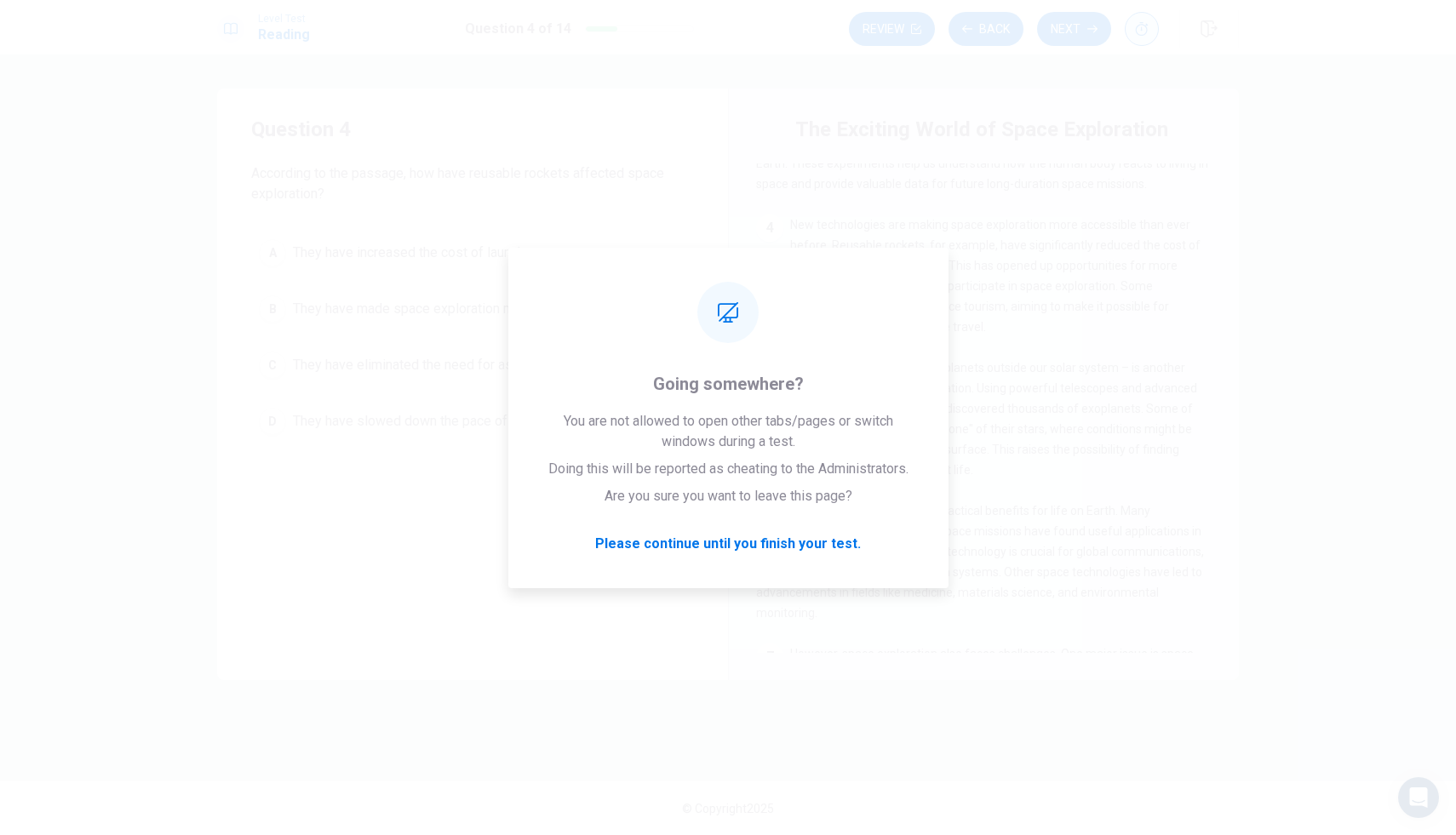
click at [1133, 33] on button "button" at bounding box center [1142, 29] width 34 height 34
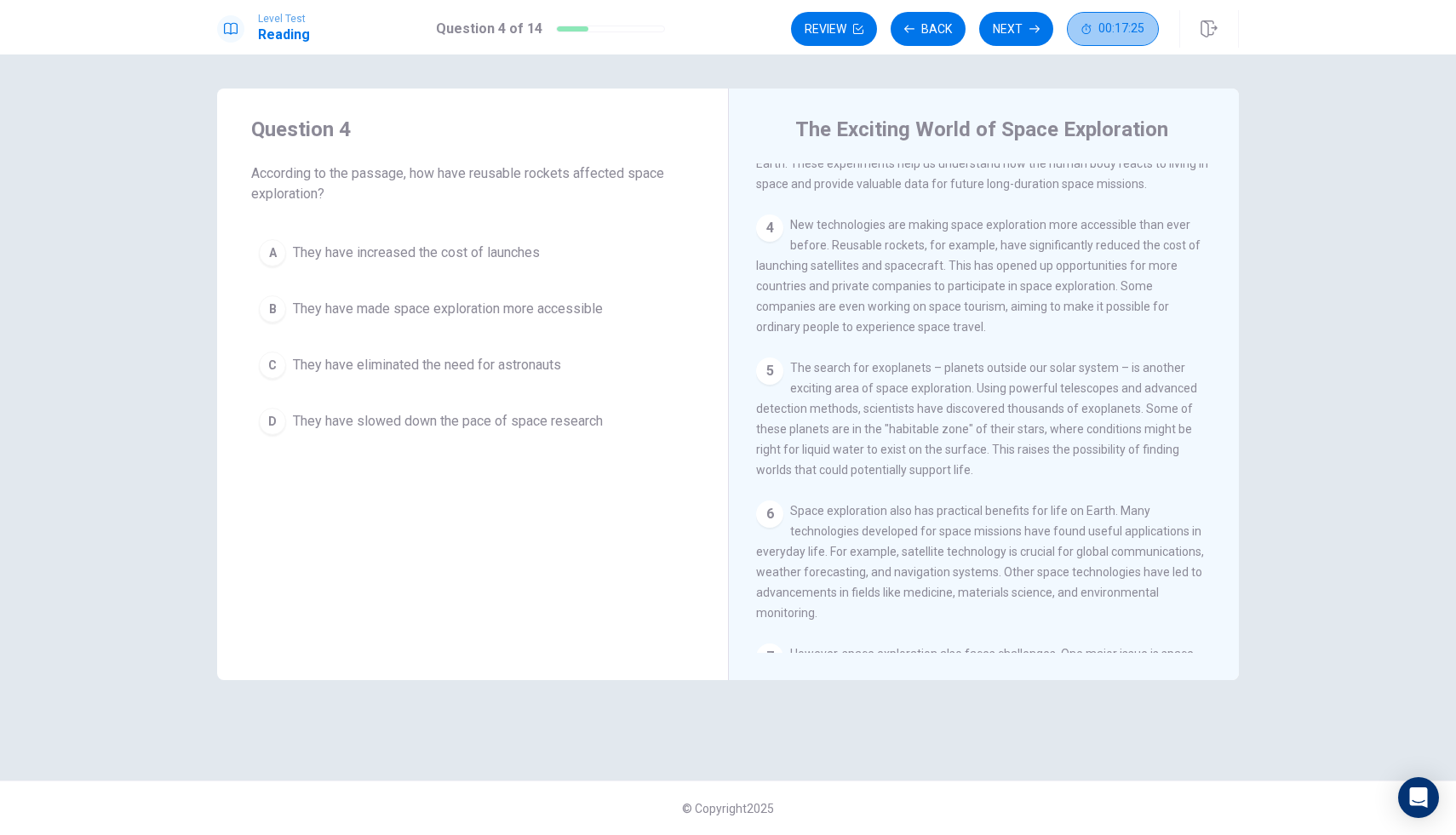
click at [1095, 36] on button "00:17:25" at bounding box center [1113, 29] width 92 height 34
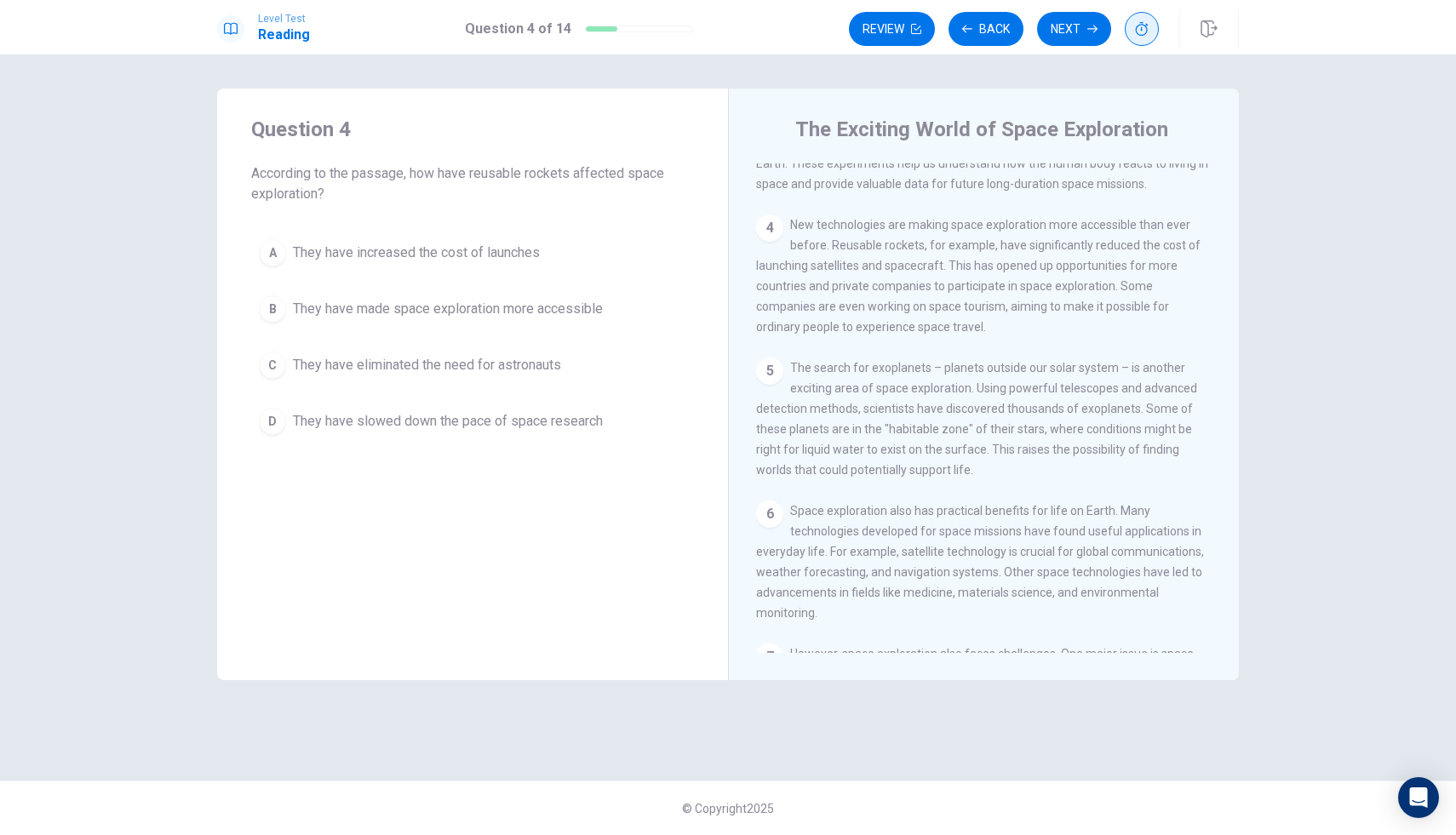
click at [1146, 40] on button "button" at bounding box center [1142, 29] width 34 height 34
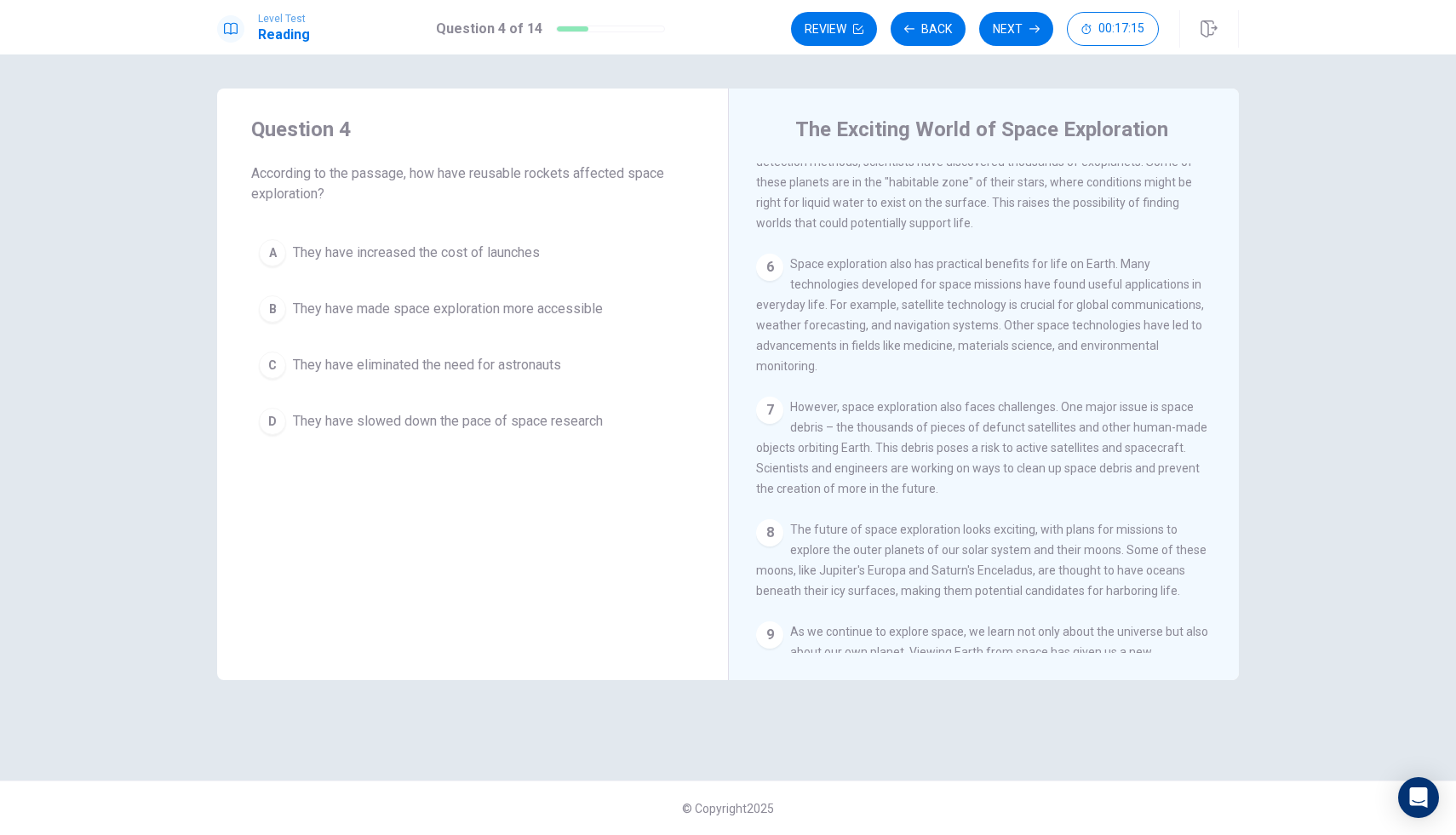
scroll to position [822, 0]
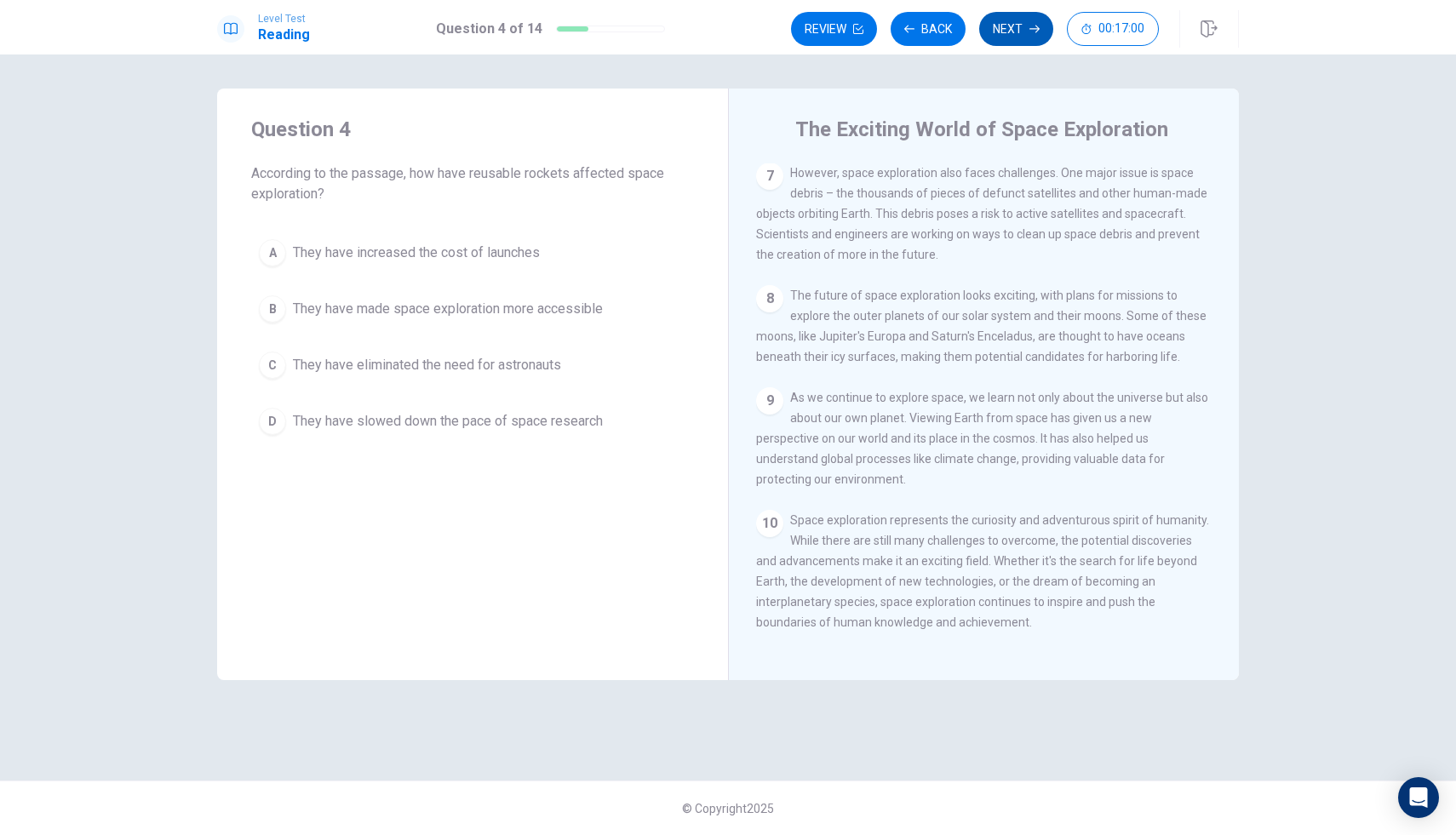
click at [1019, 26] on button "Next" at bounding box center [1017, 29] width 74 height 34
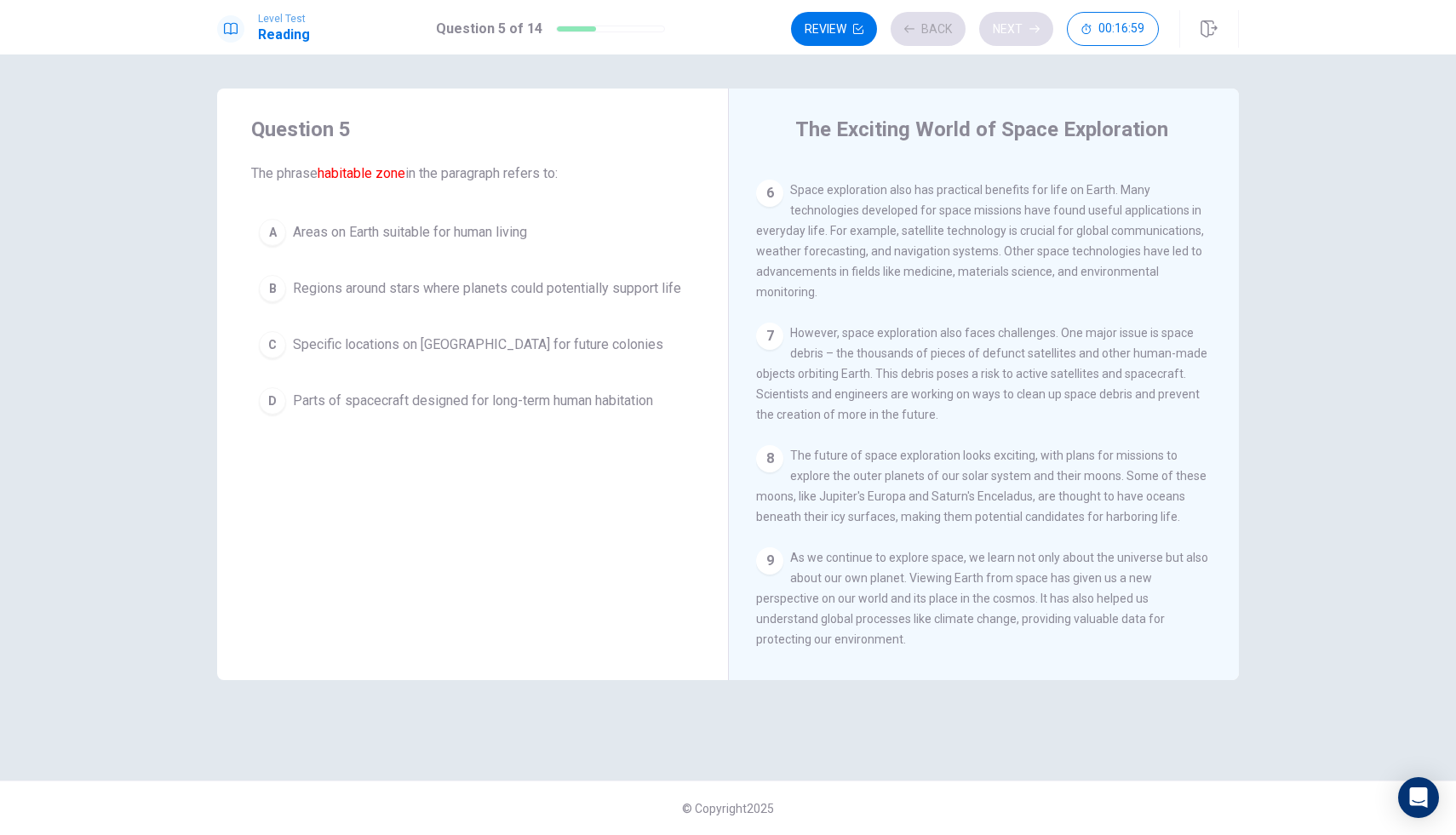
scroll to position [529, 0]
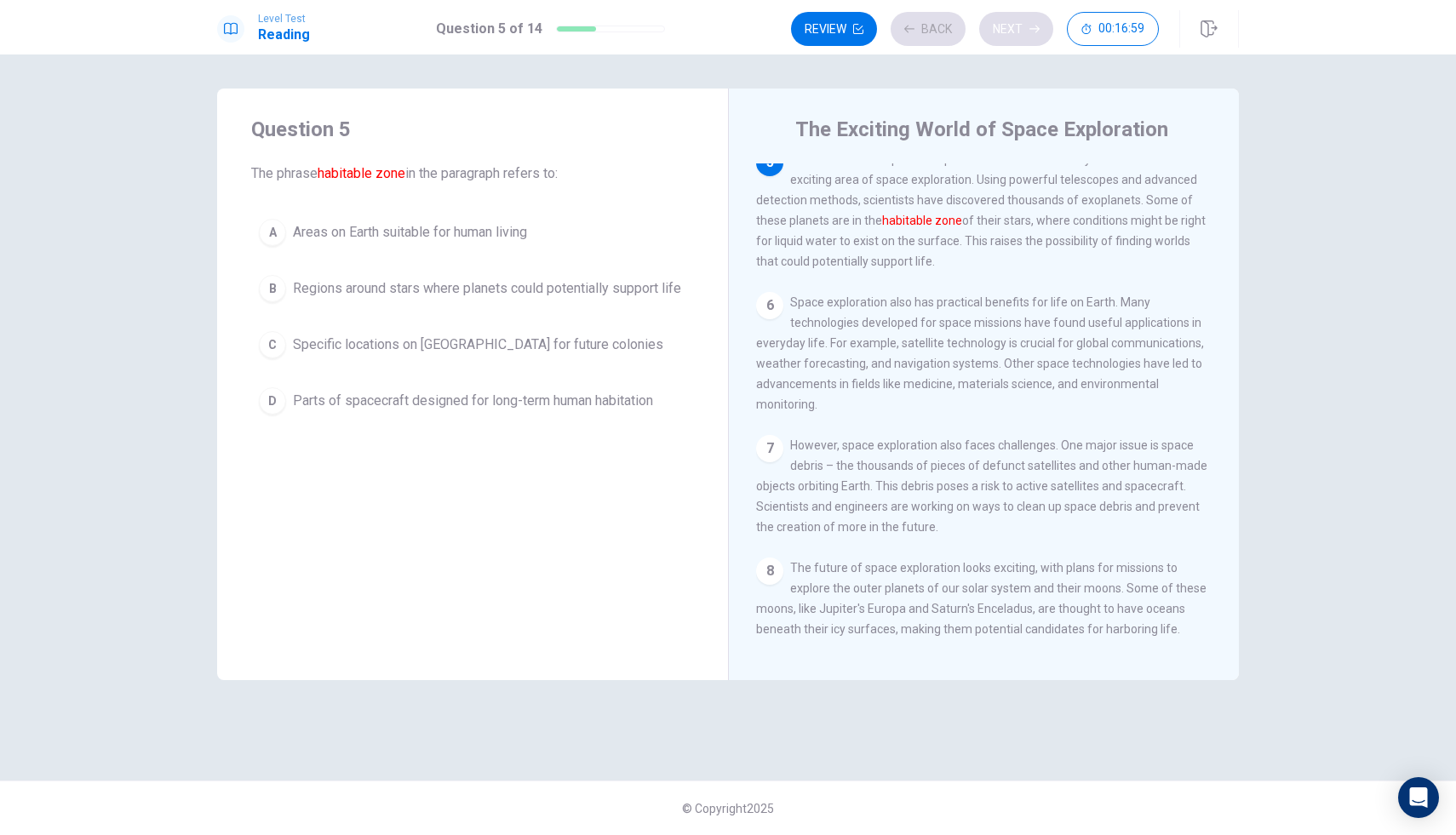
click at [1019, 26] on div "Review Back Next 00:16:59" at bounding box center [974, 29] width 368 height 34
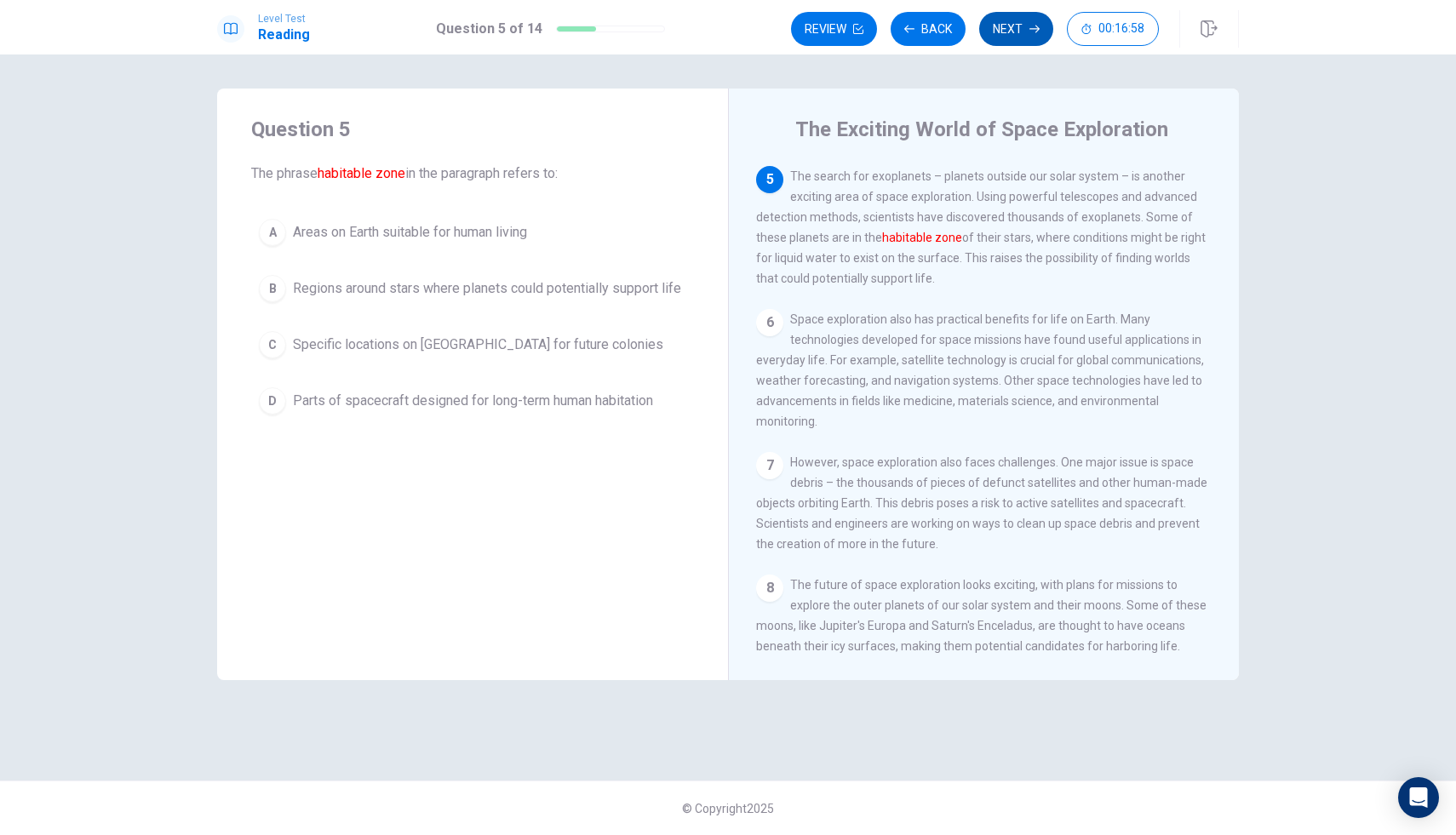
click at [1019, 26] on button "Next" at bounding box center [1017, 29] width 74 height 34
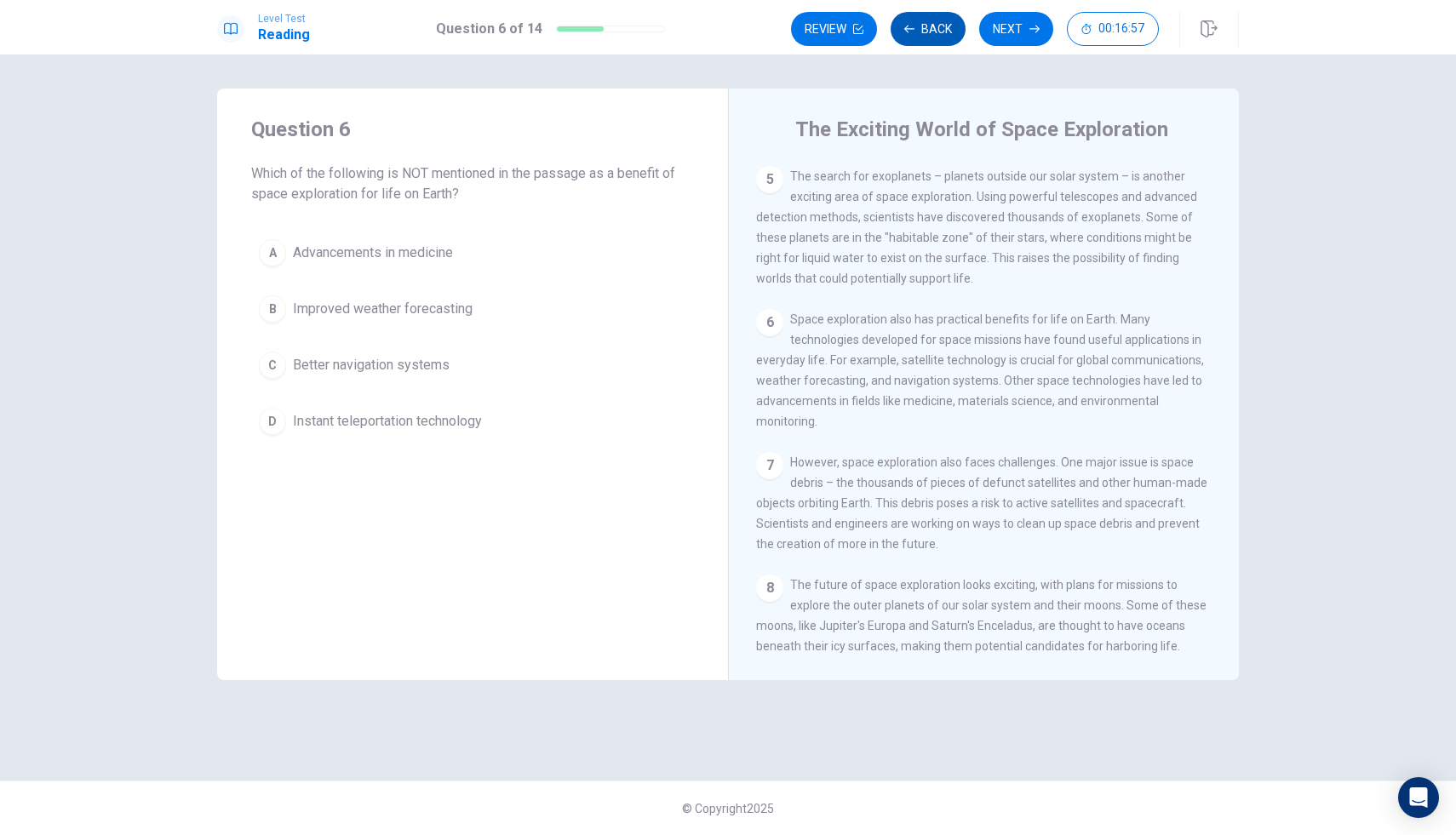
click at [909, 34] on icon "button" at bounding box center [910, 29] width 11 height 11
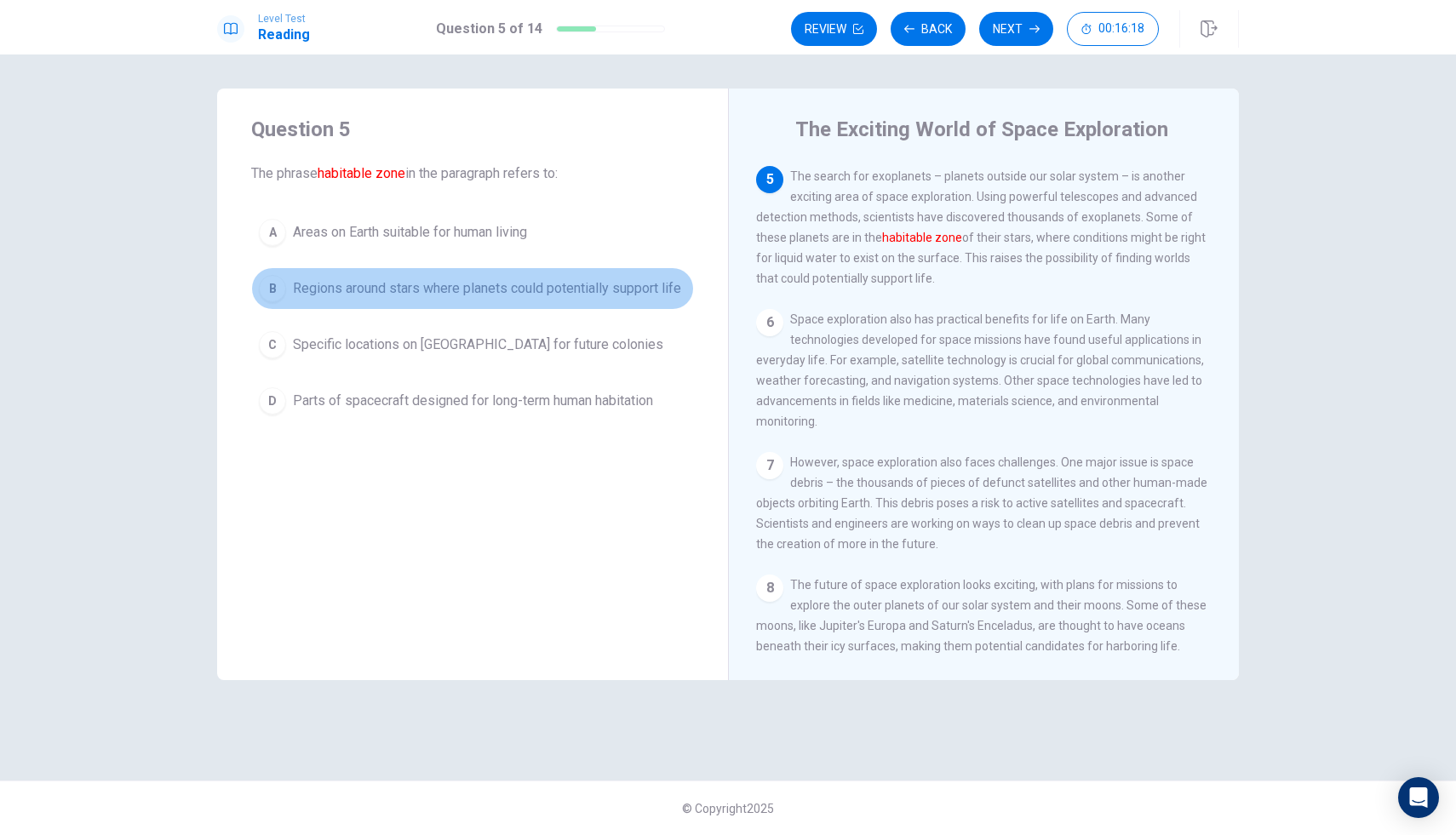
click at [287, 296] on button "B Regions around stars where planets could potentially support life" at bounding box center [473, 288] width 443 height 42
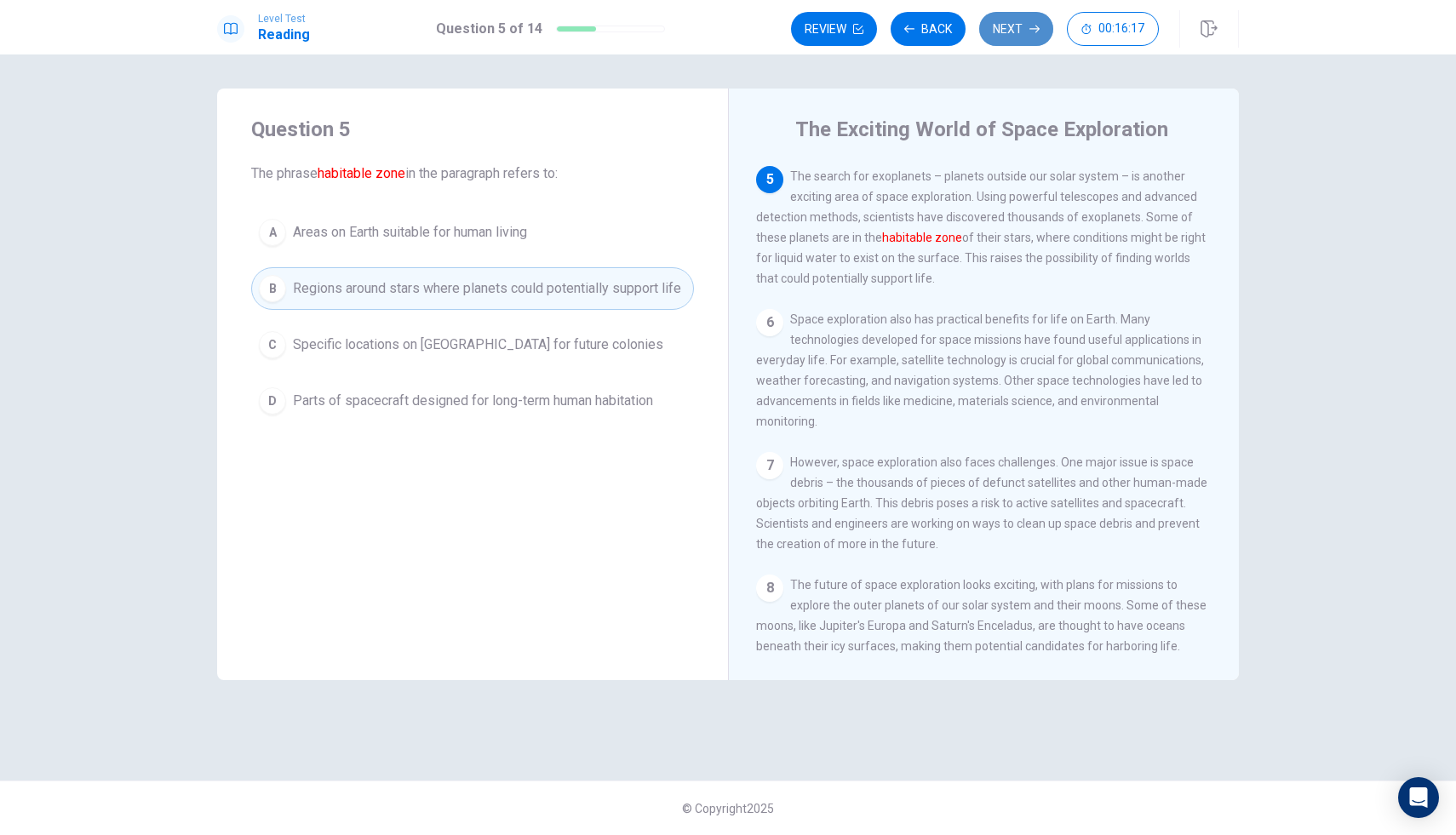
click at [1031, 26] on icon "button" at bounding box center [1035, 29] width 11 height 11
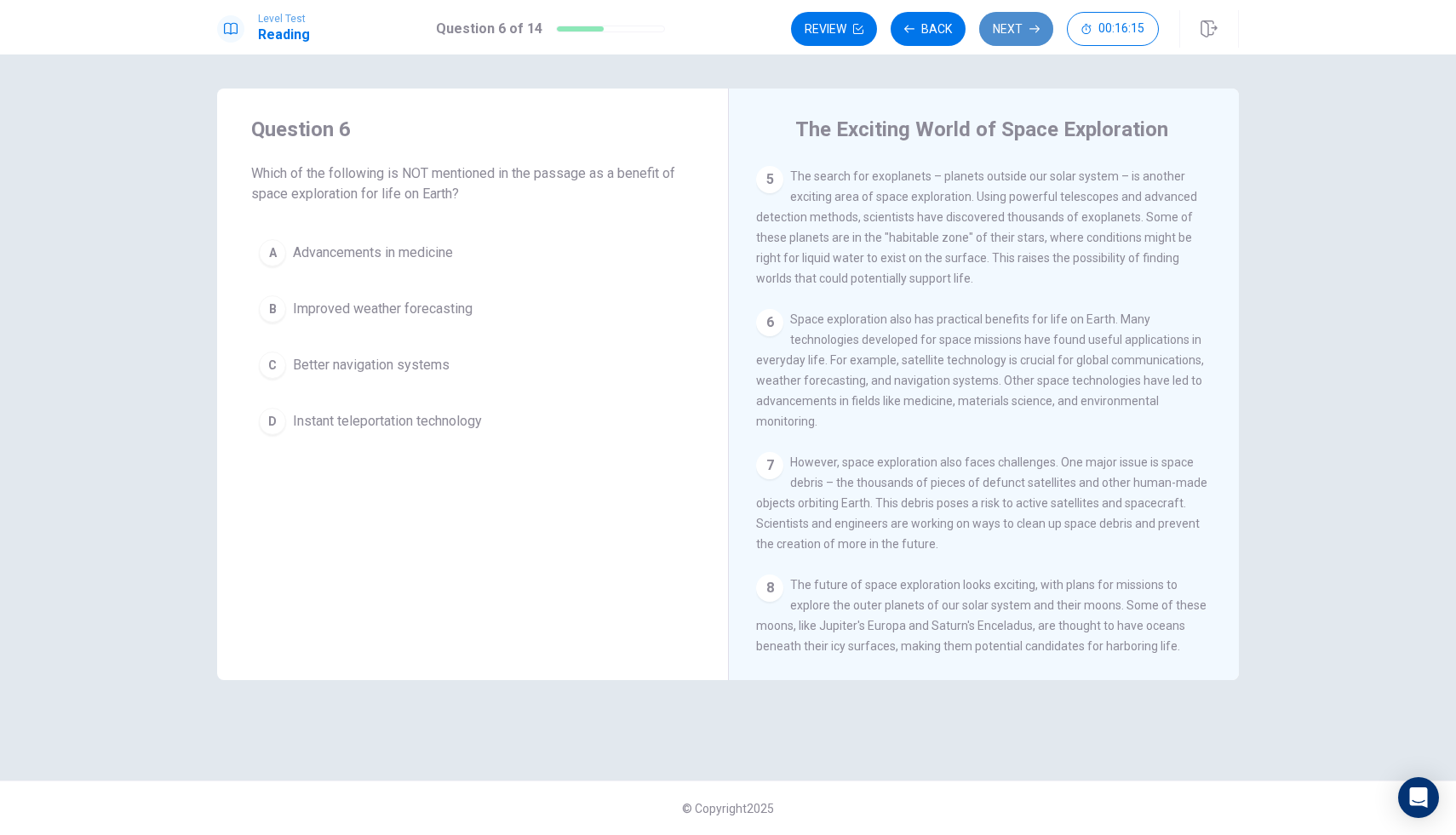
click at [1008, 40] on button "Next" at bounding box center [1017, 29] width 74 height 34
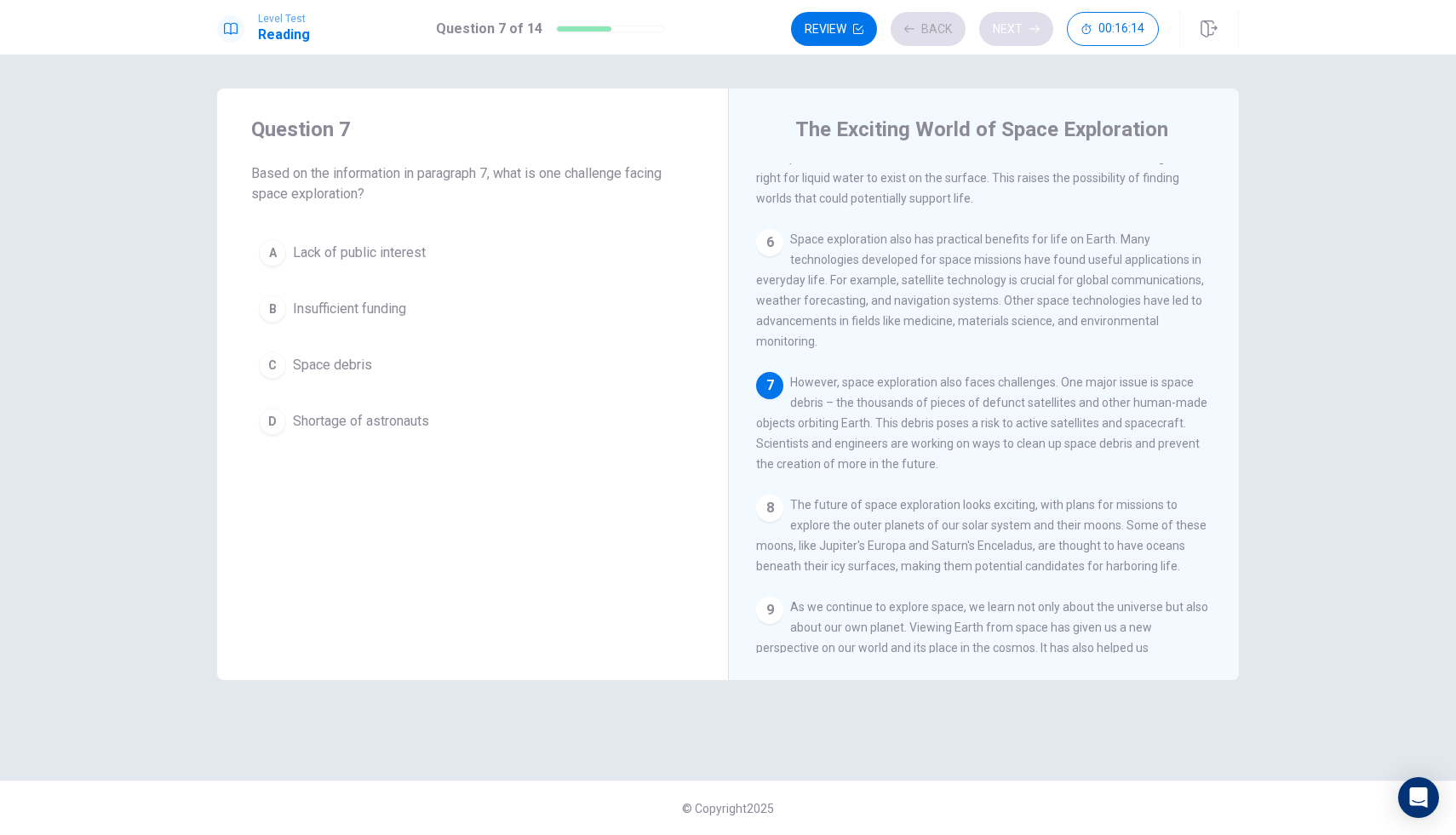
scroll to position [612, 0]
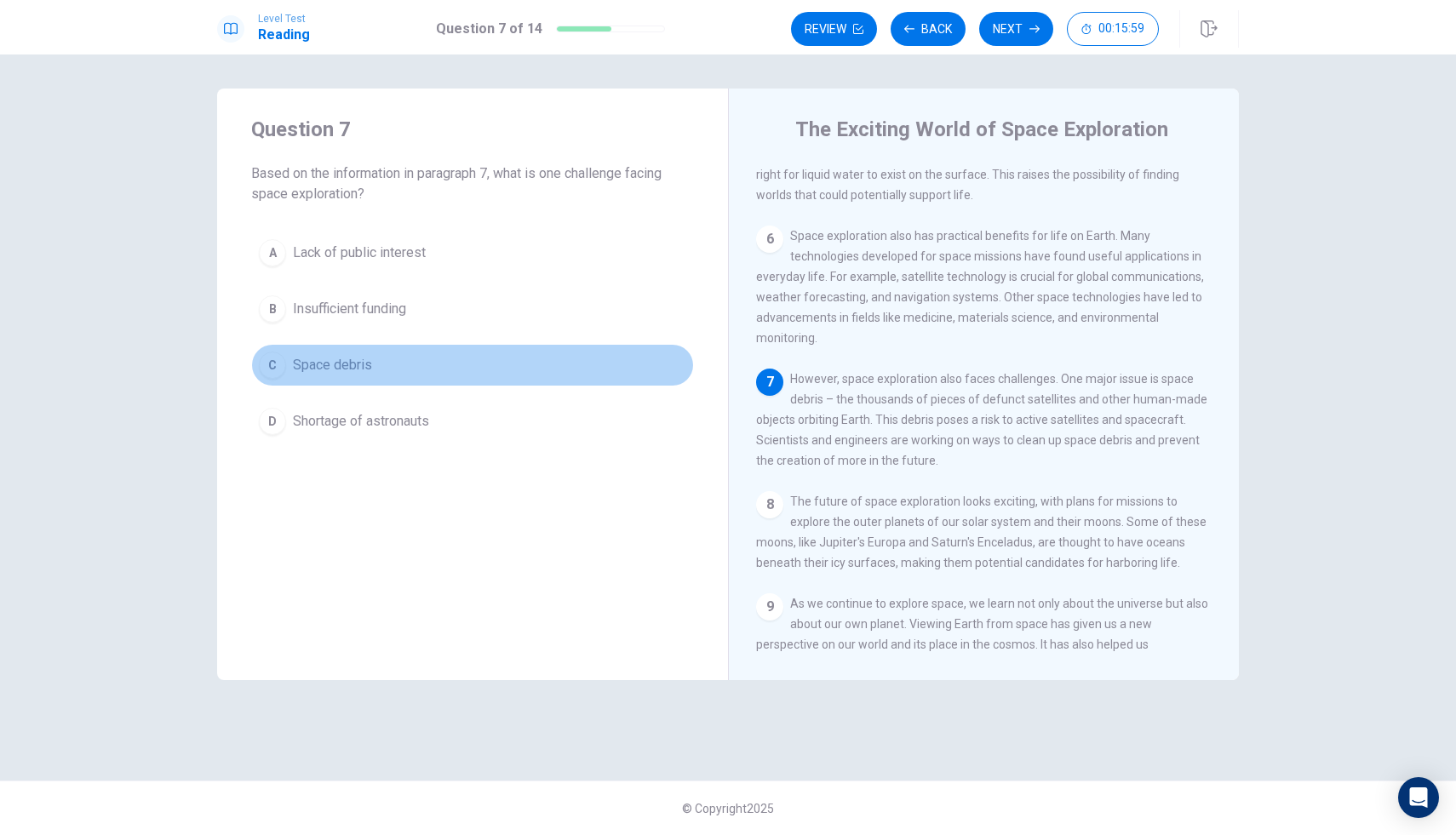
click at [340, 373] on span "Space debris" at bounding box center [332, 365] width 79 height 20
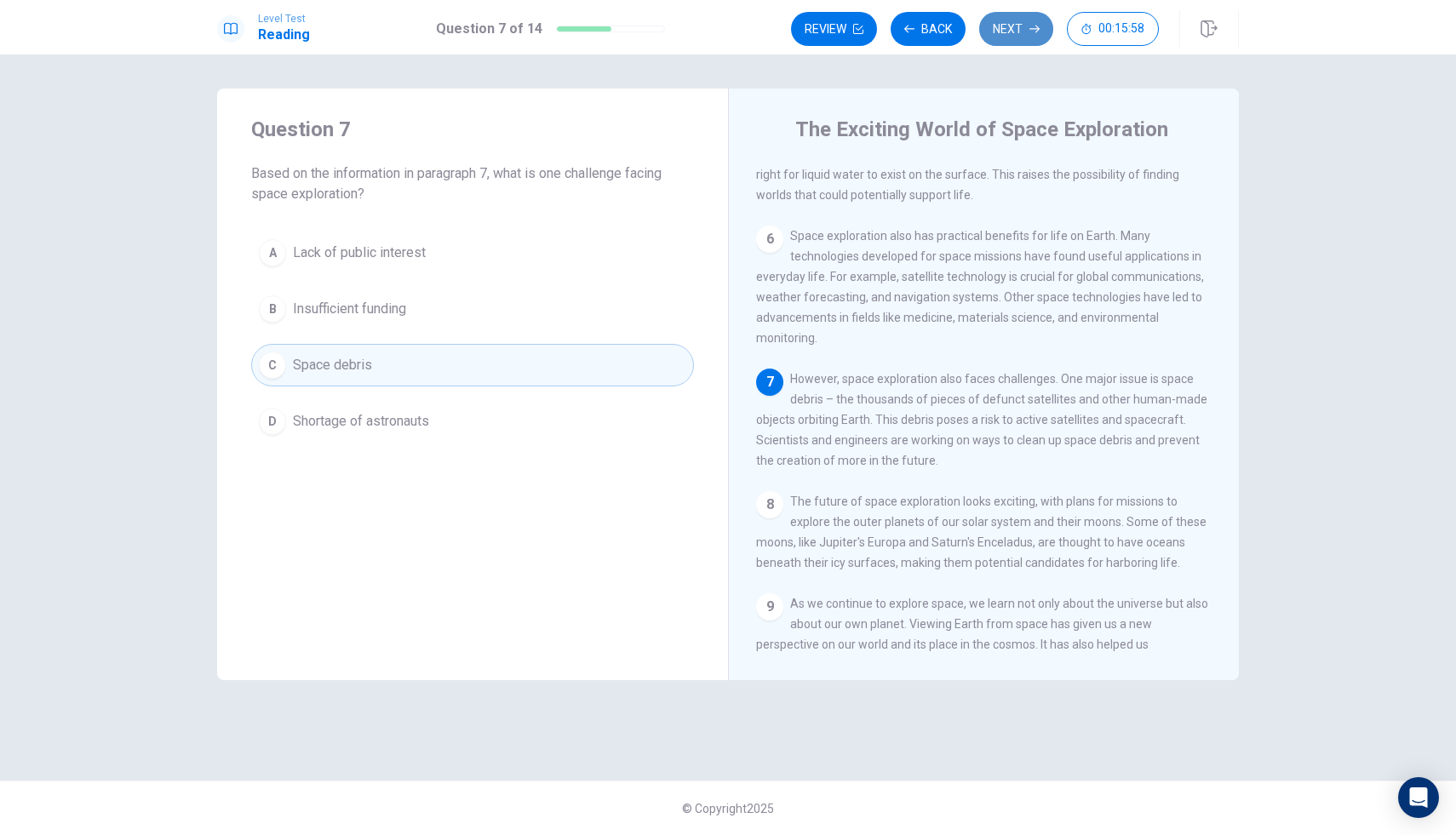
click at [1032, 31] on icon "button" at bounding box center [1035, 29] width 11 height 11
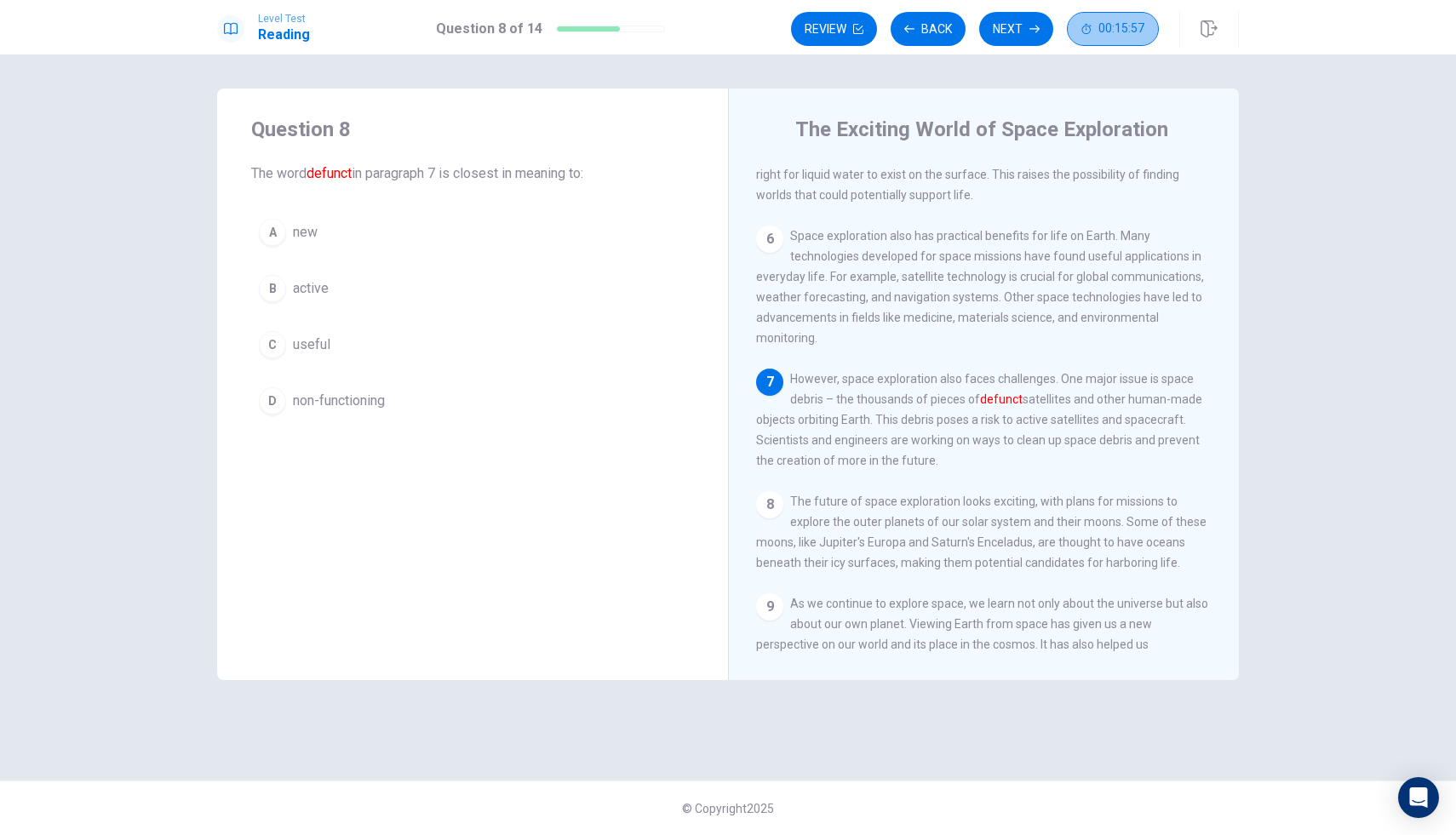
click at [1072, 29] on button "00:15:57" at bounding box center [1113, 29] width 92 height 34
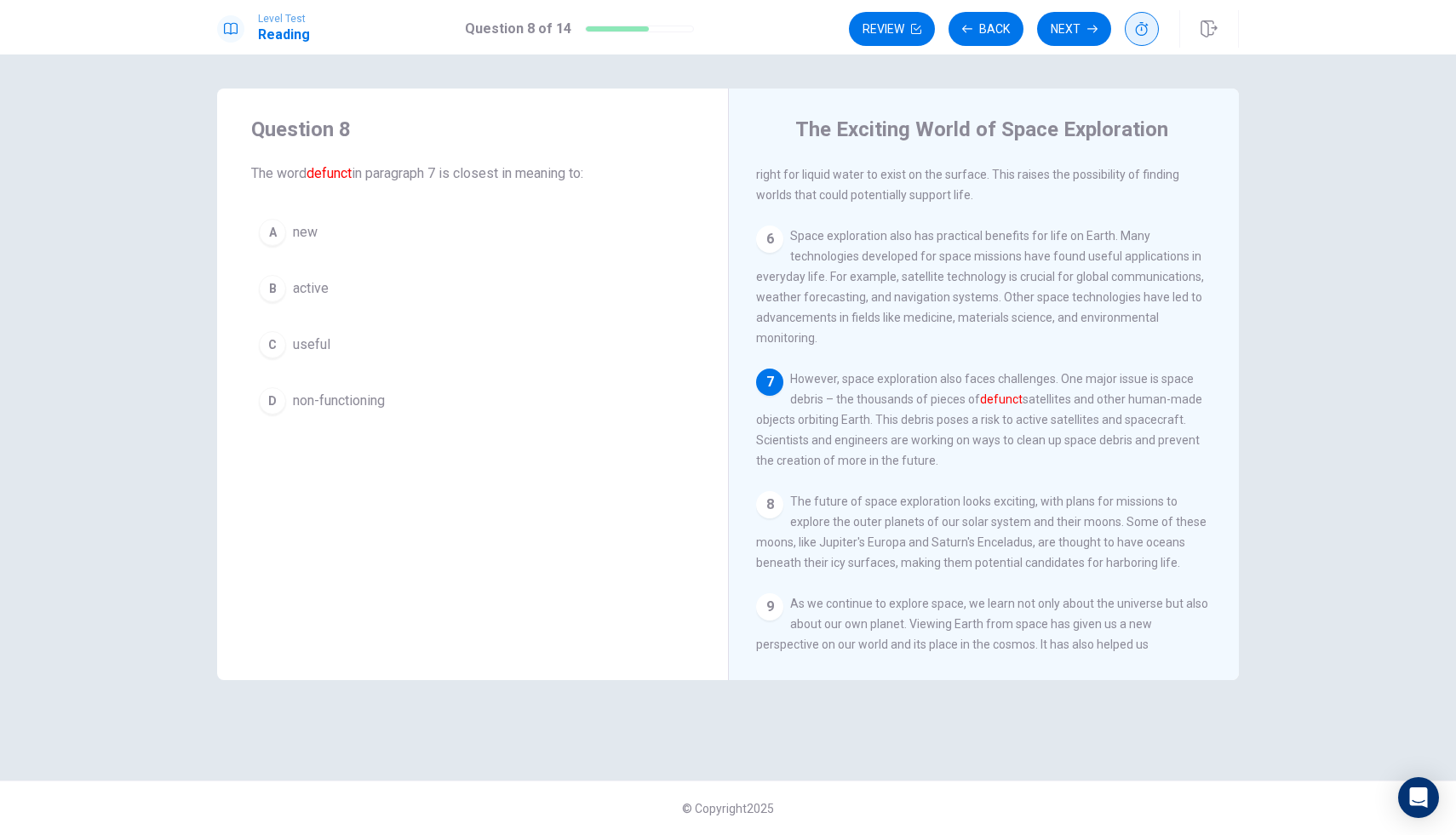
click at [1138, 24] on icon "button" at bounding box center [1141, 28] width 13 height 13
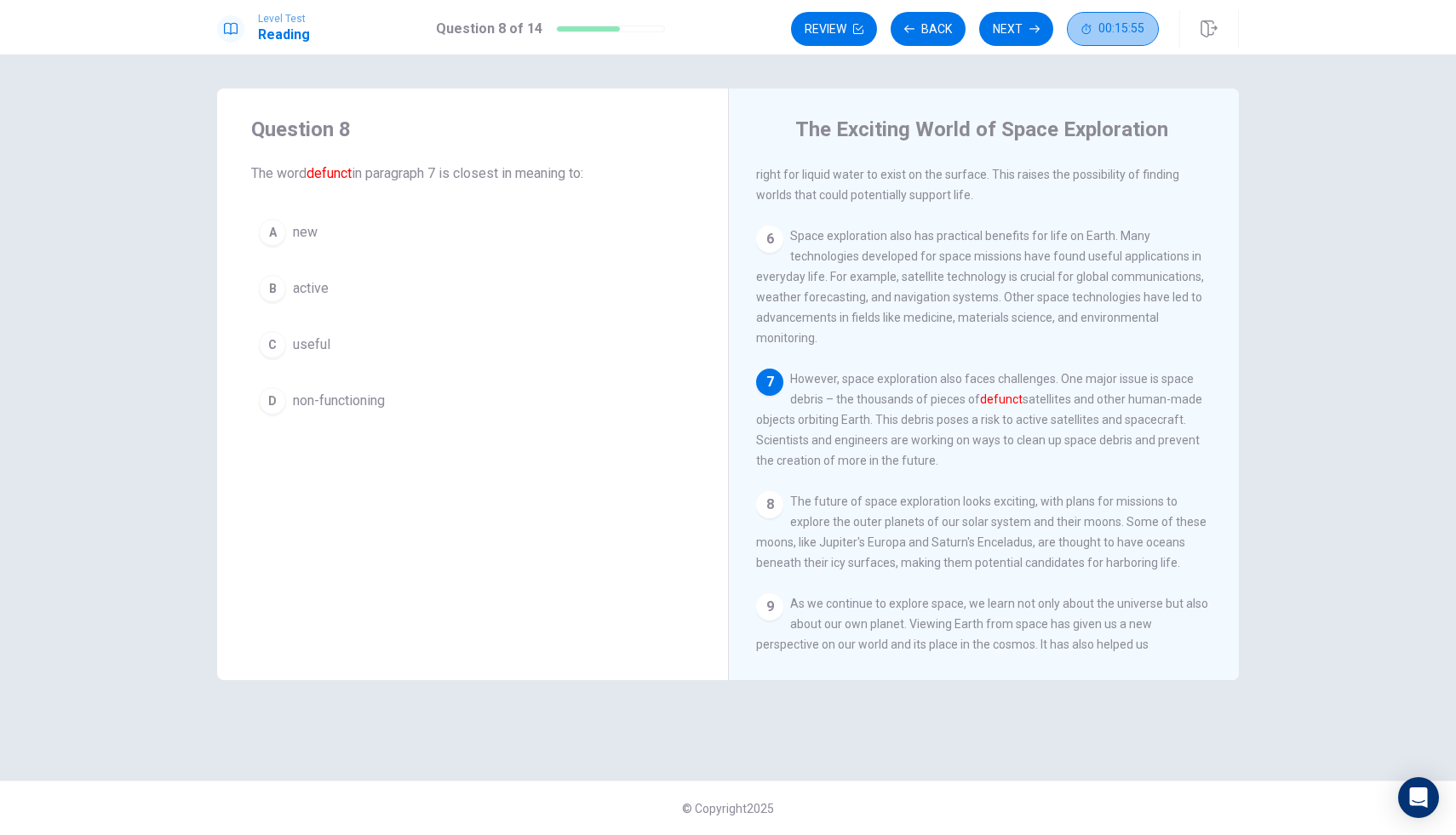
click at [1103, 25] on span "00:15:55" at bounding box center [1122, 28] width 46 height 13
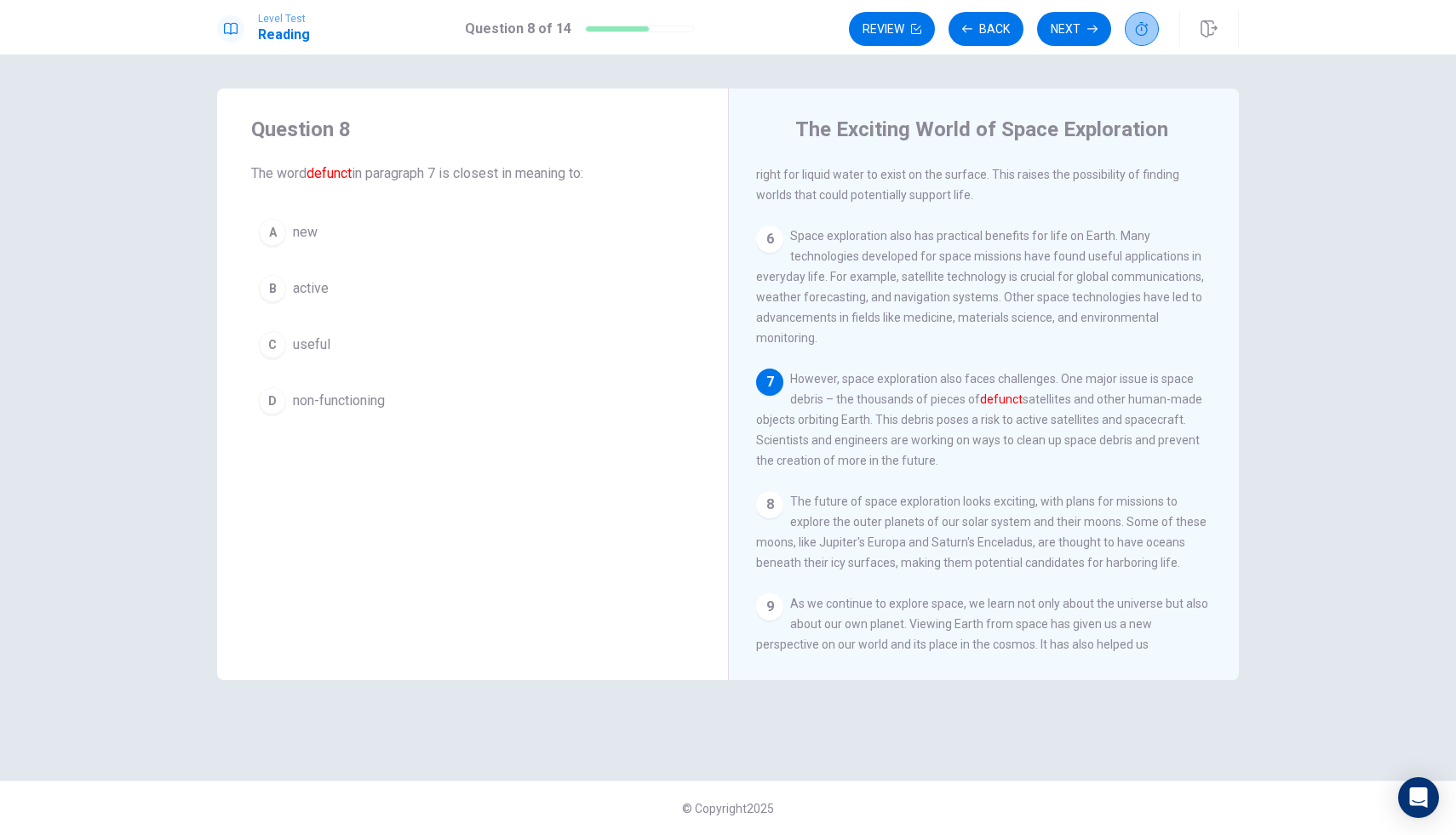
click at [1132, 23] on button "button" at bounding box center [1142, 29] width 34 height 34
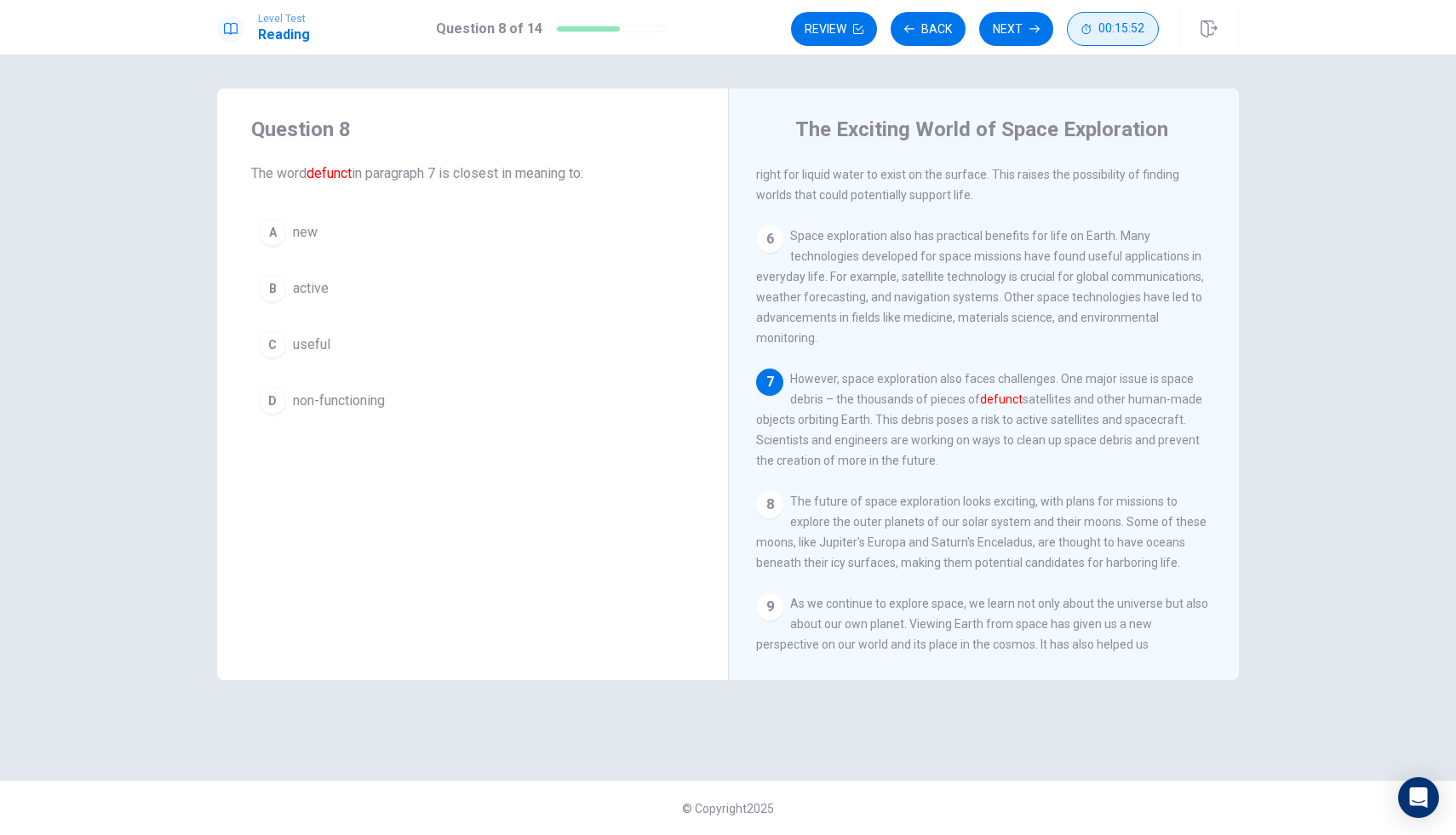
click at [1080, 28] on button "00:15:52" at bounding box center [1113, 29] width 92 height 34
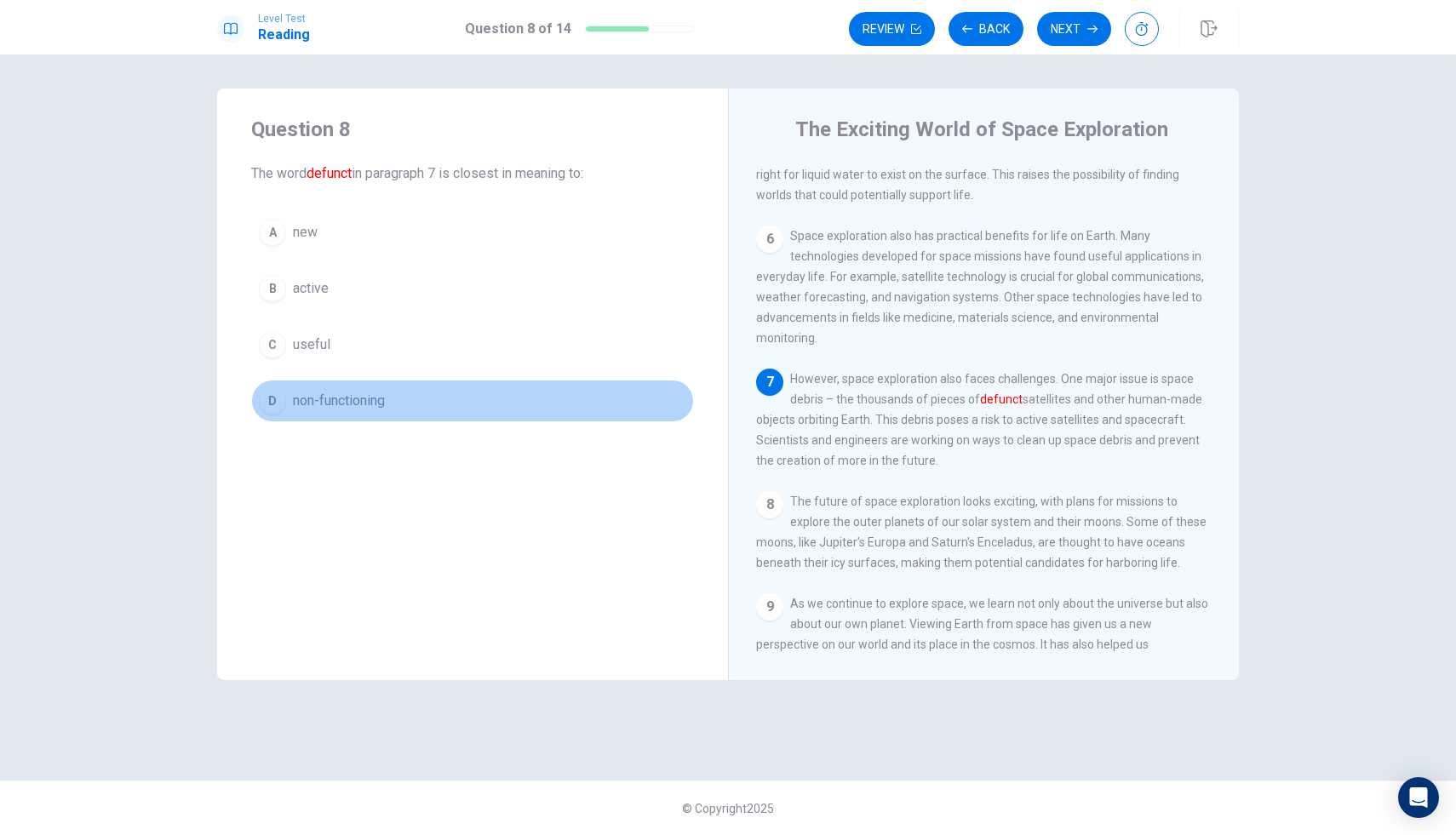
click at [285, 402] on div "D" at bounding box center [273, 400] width 27 height 27
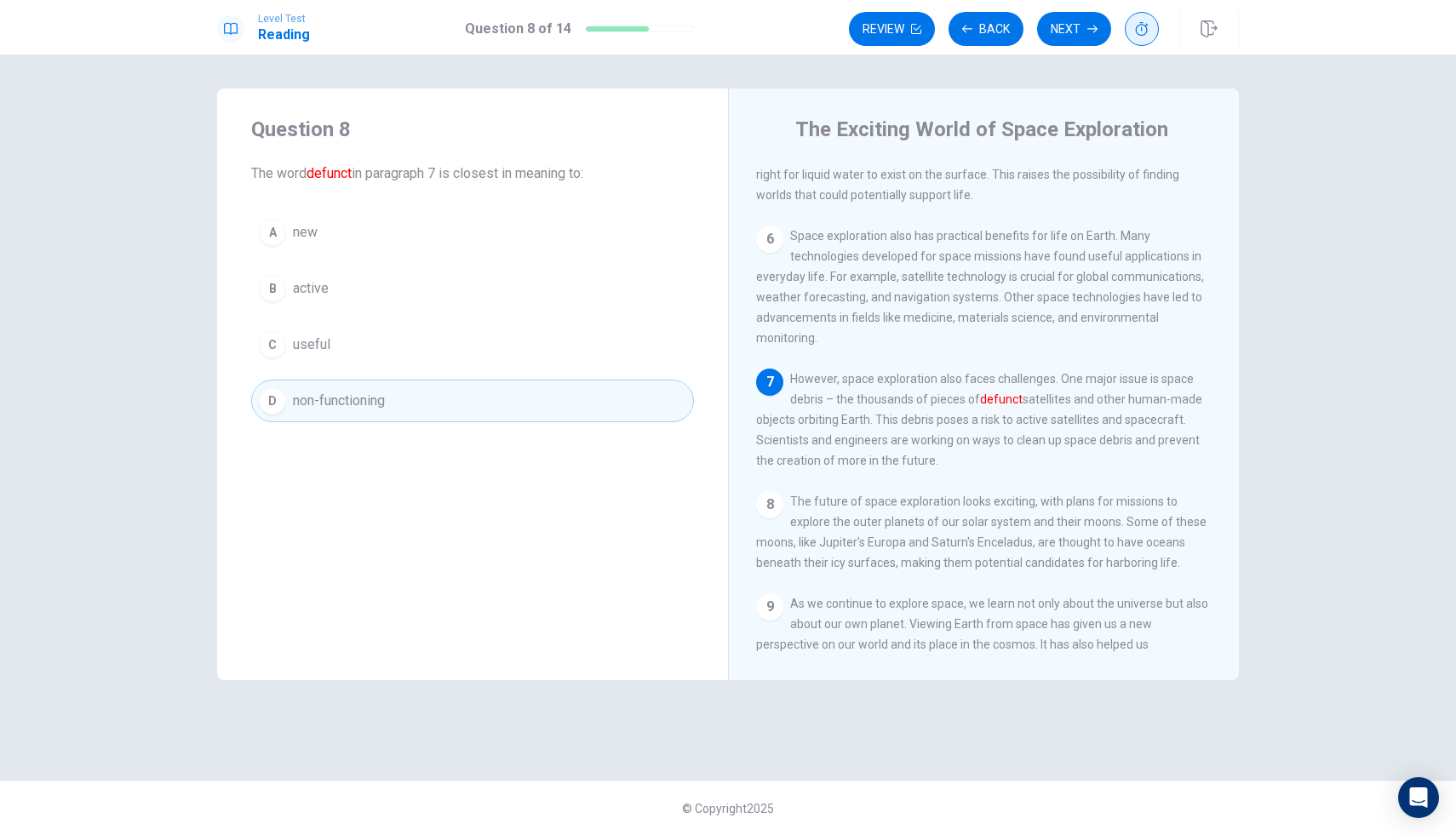
click at [1145, 21] on button "button" at bounding box center [1142, 29] width 34 height 34
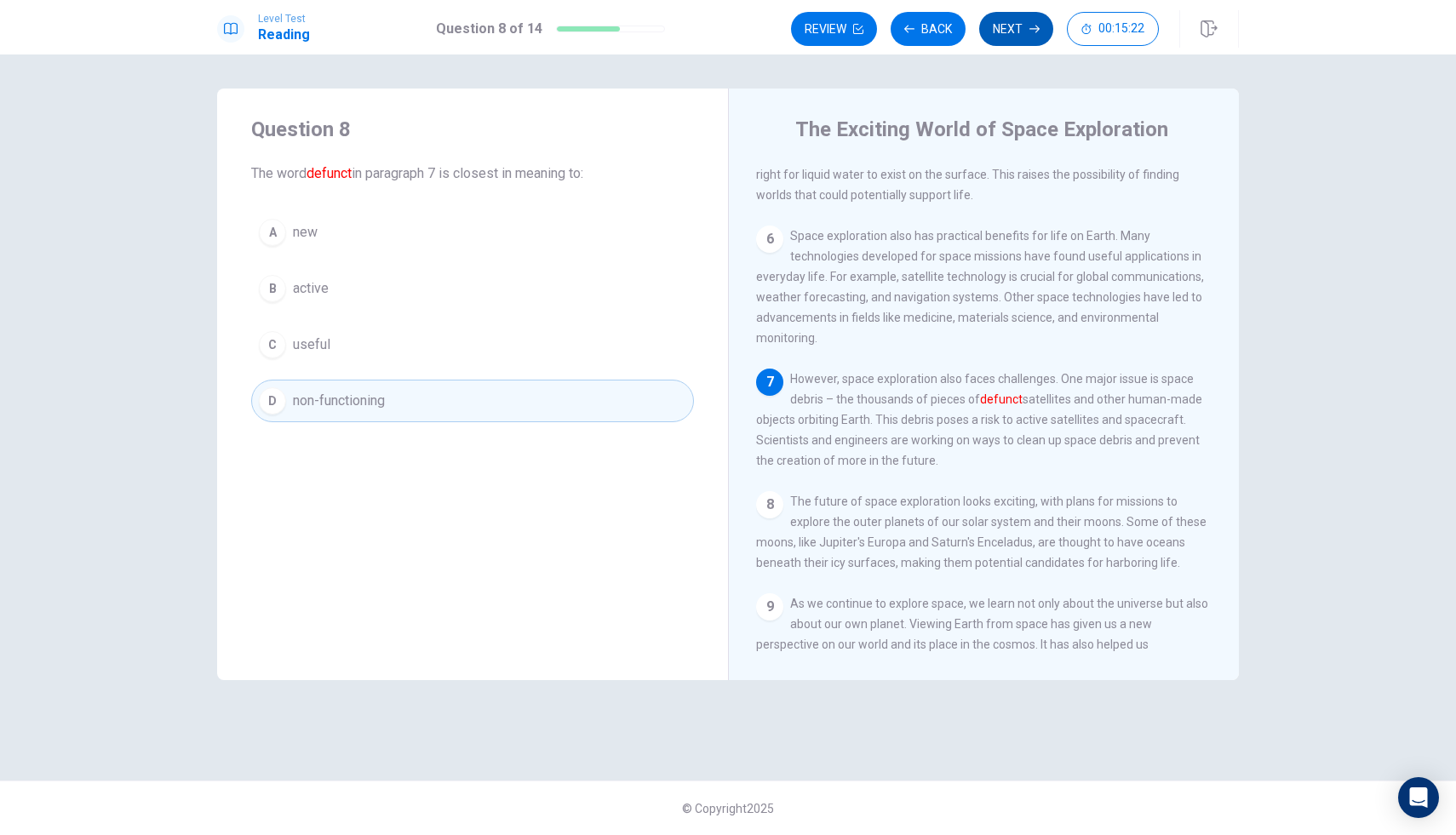
click at [1041, 19] on button "Next" at bounding box center [1017, 29] width 74 height 34
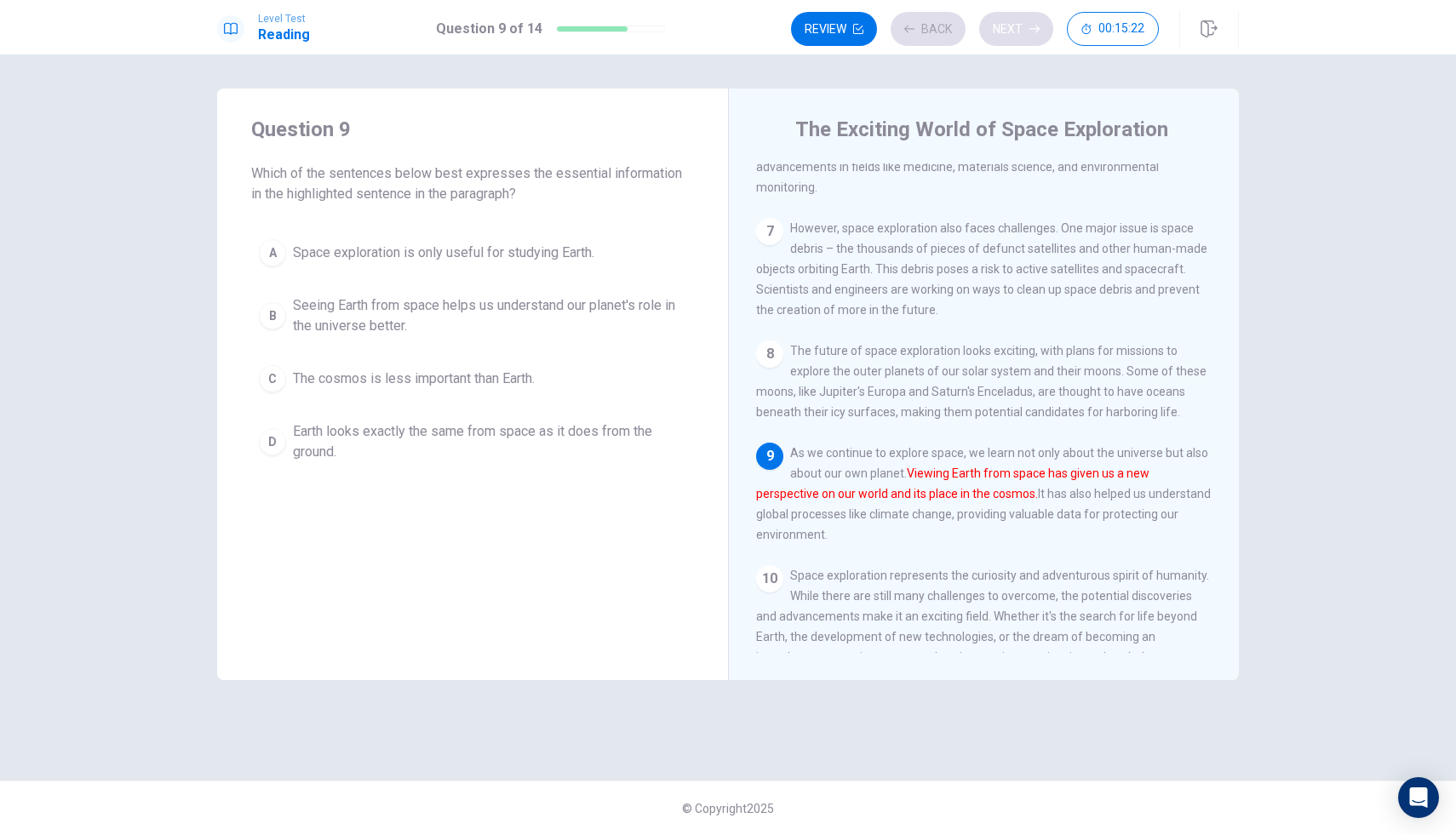
scroll to position [822, 0]
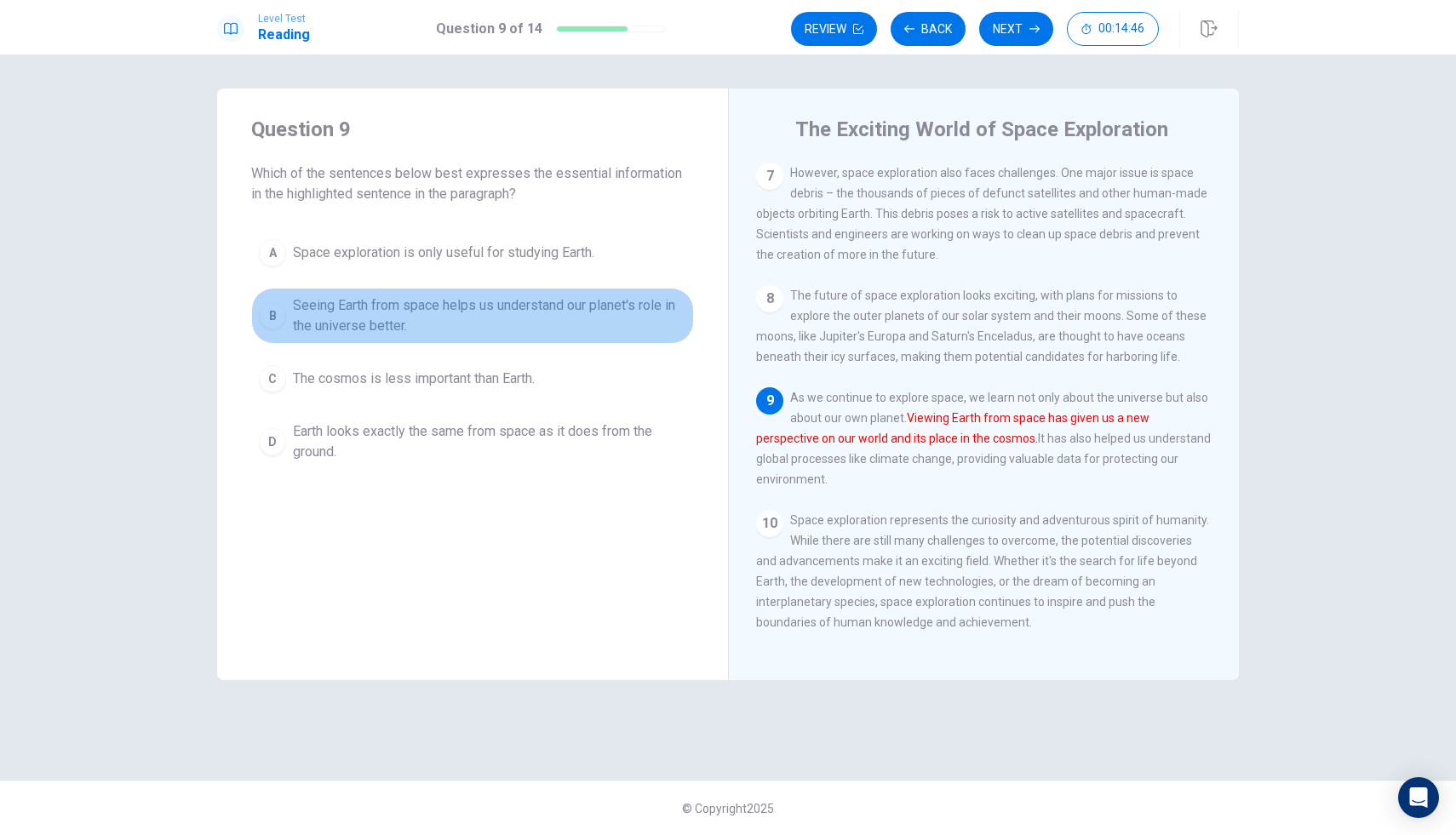
click at [280, 322] on div "B" at bounding box center [273, 316] width 27 height 27
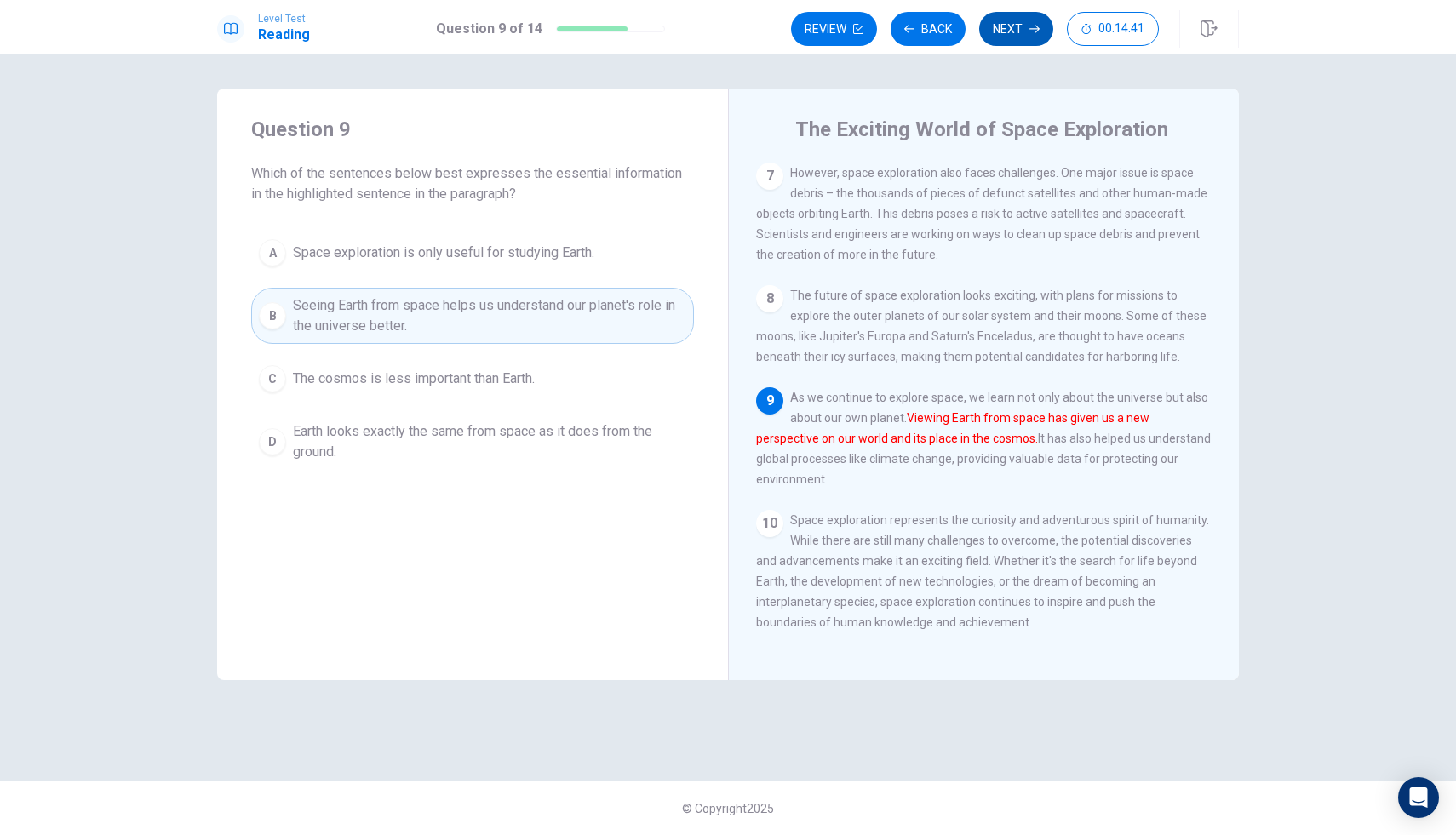
click at [1019, 39] on button "Next" at bounding box center [1017, 29] width 74 height 34
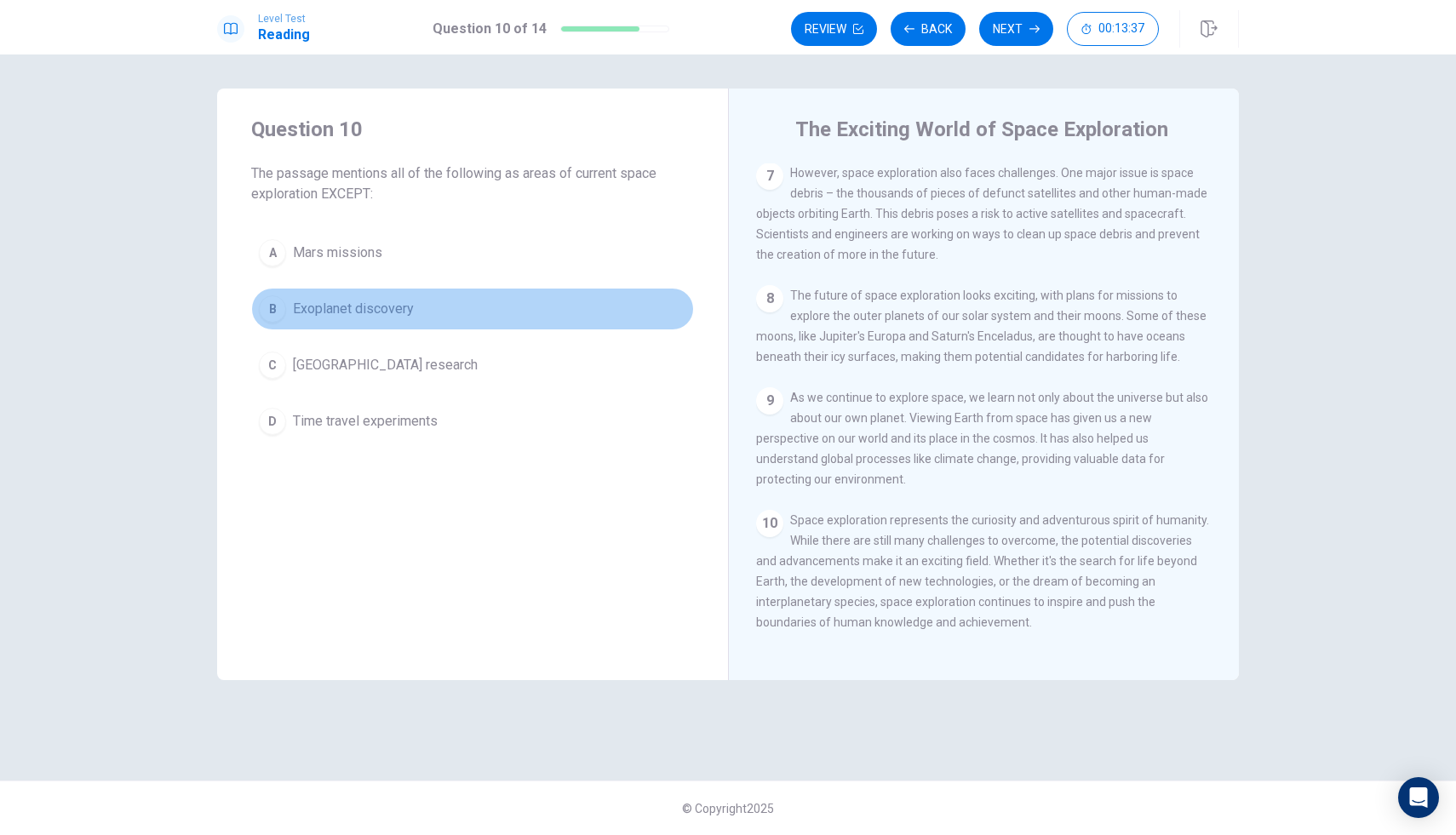
click at [280, 310] on div "B" at bounding box center [273, 309] width 27 height 27
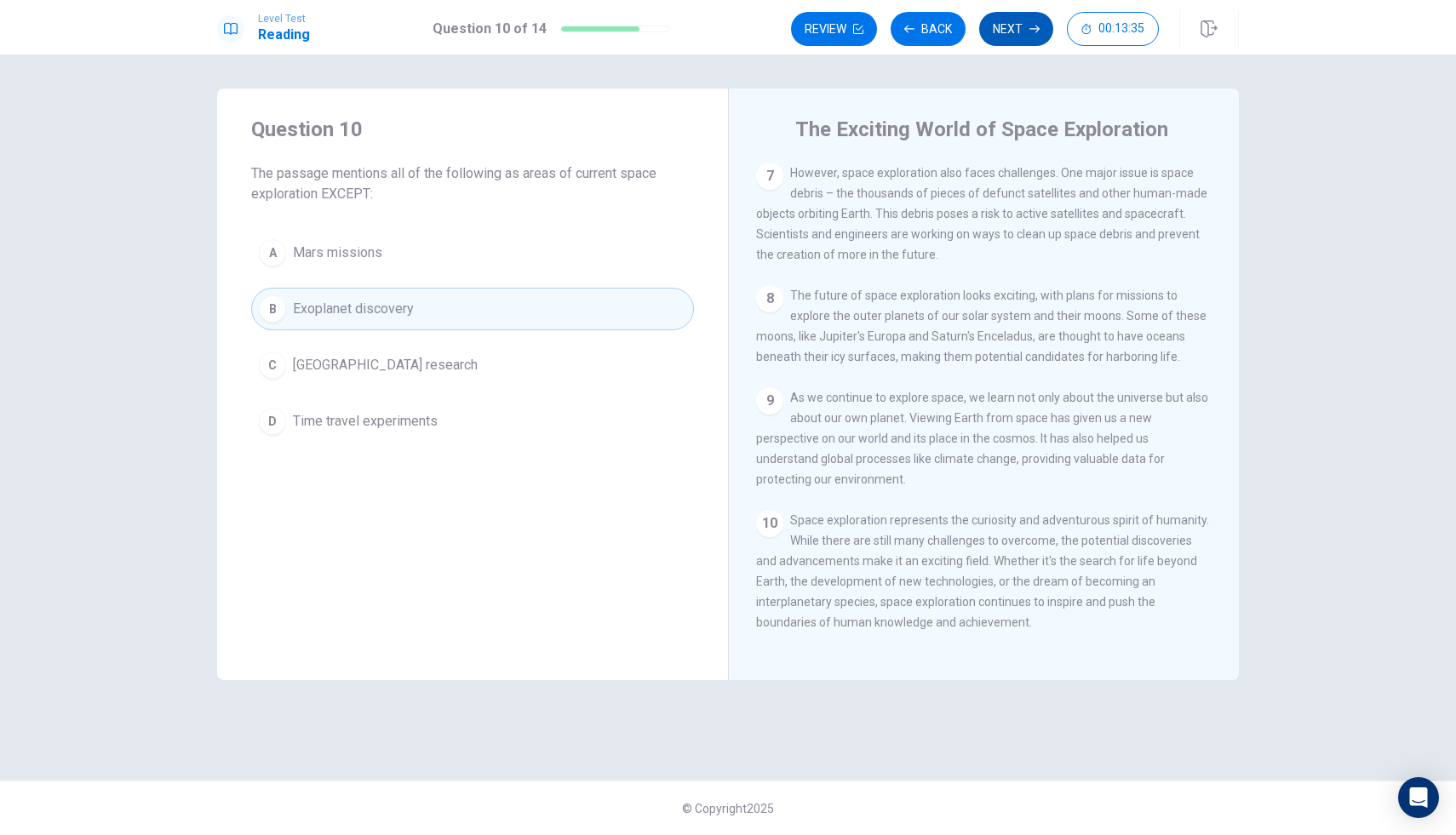
click at [1012, 23] on button "Next" at bounding box center [1017, 29] width 74 height 34
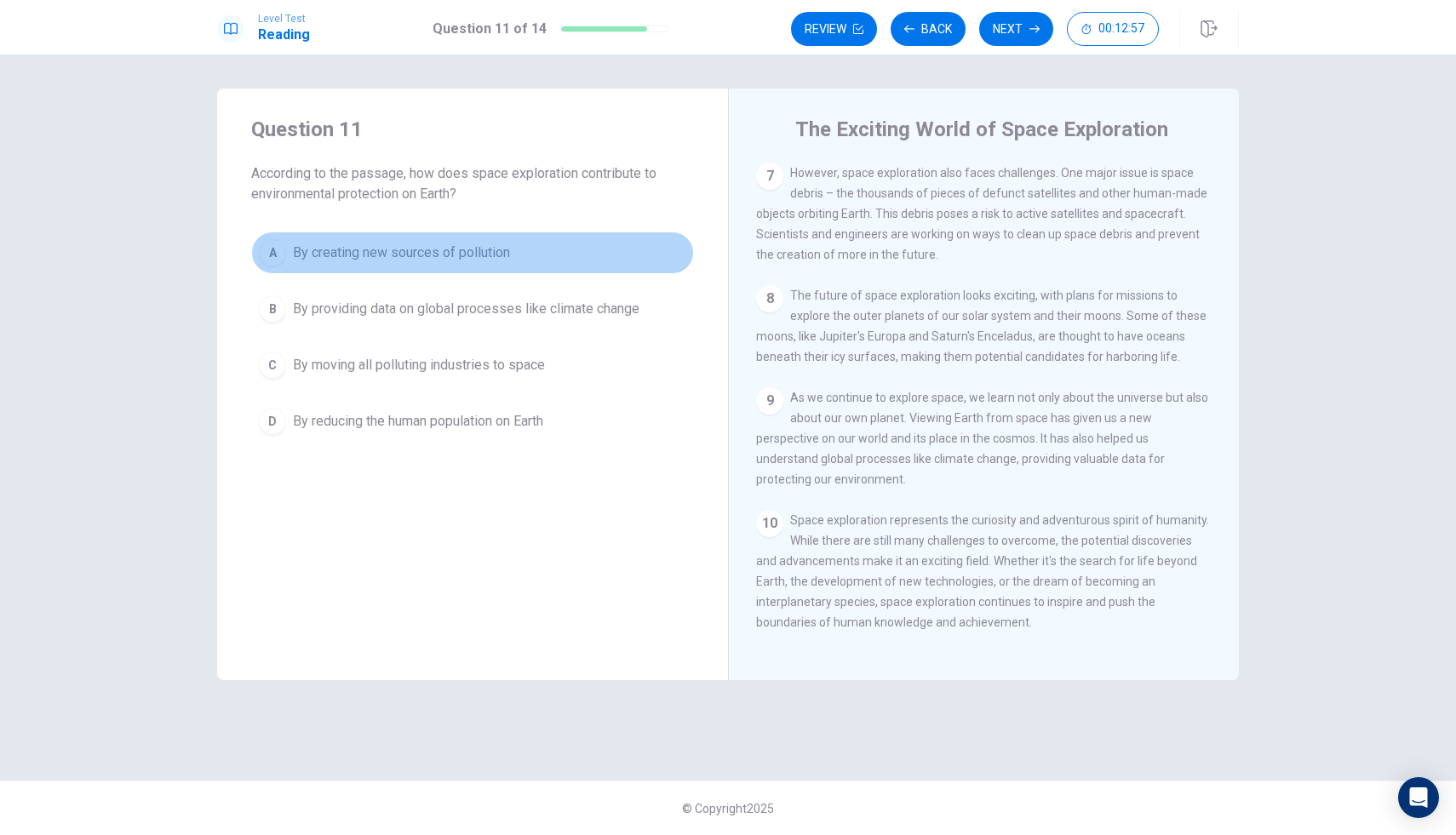
click at [278, 253] on div "A" at bounding box center [273, 252] width 27 height 27
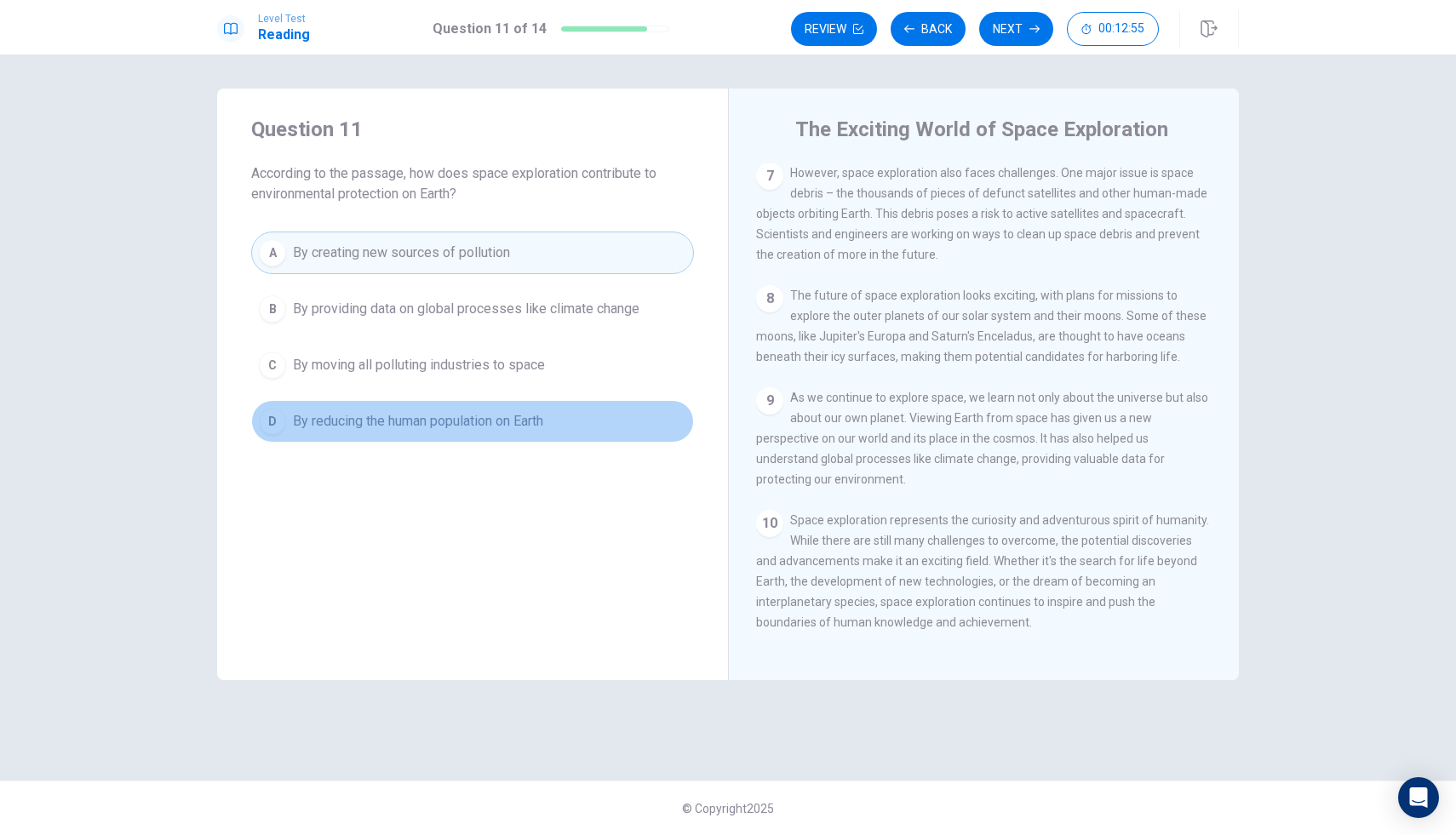
click at [300, 418] on span "By reducing the human population on Earth" at bounding box center [418, 421] width 250 height 20
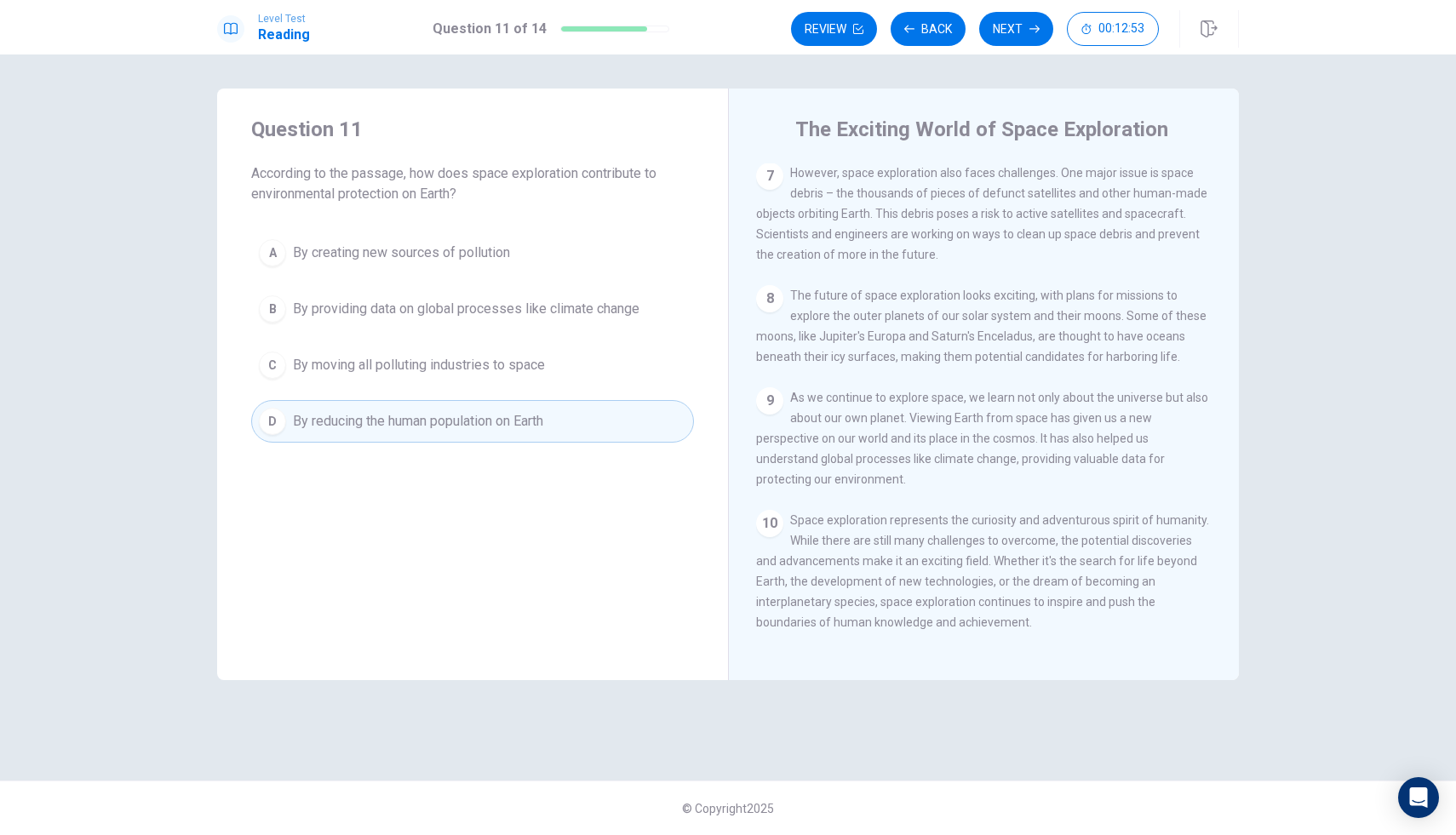
click at [265, 373] on div "C" at bounding box center [273, 365] width 27 height 27
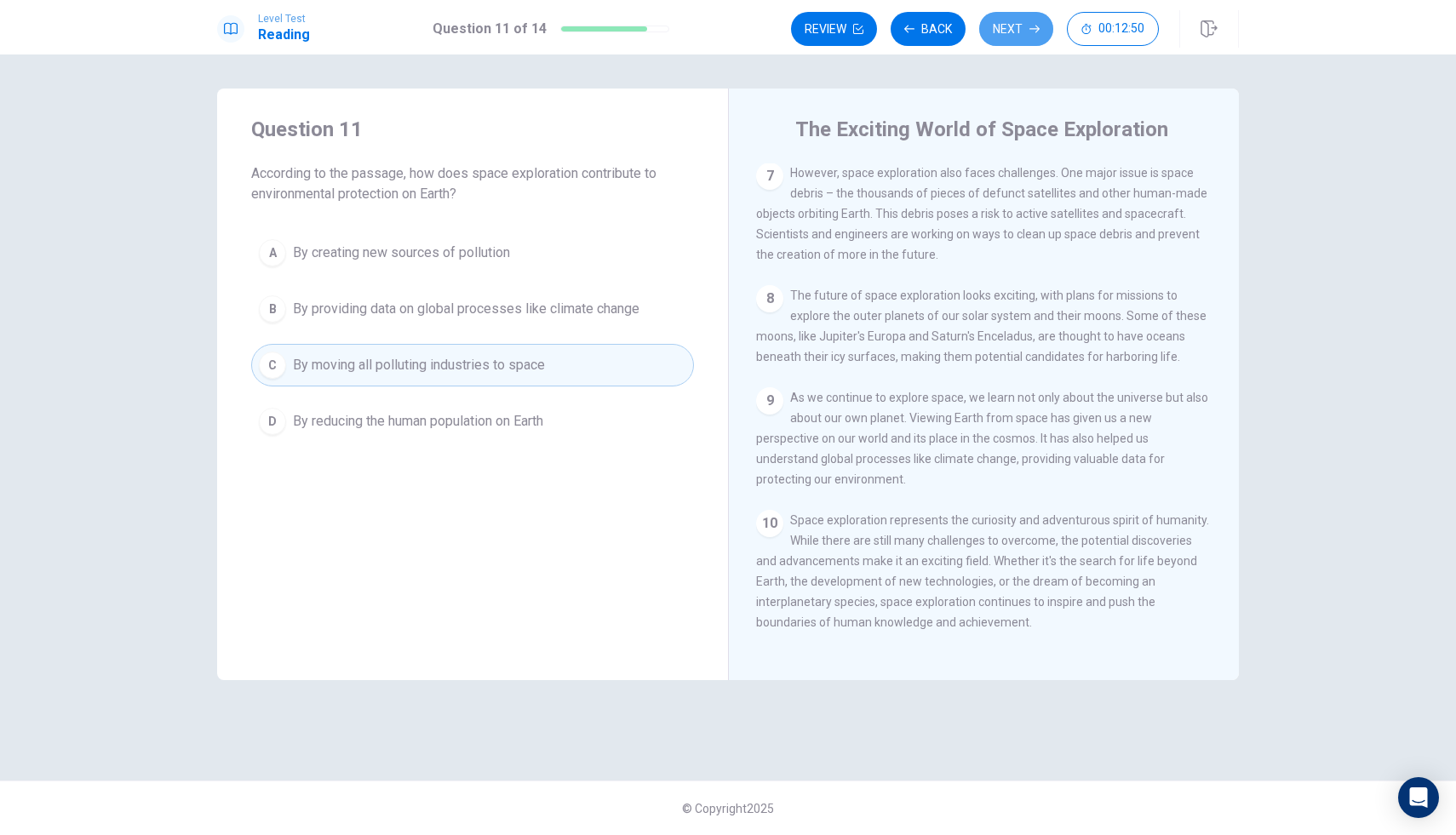
click at [1005, 15] on button "Next" at bounding box center [1017, 29] width 74 height 34
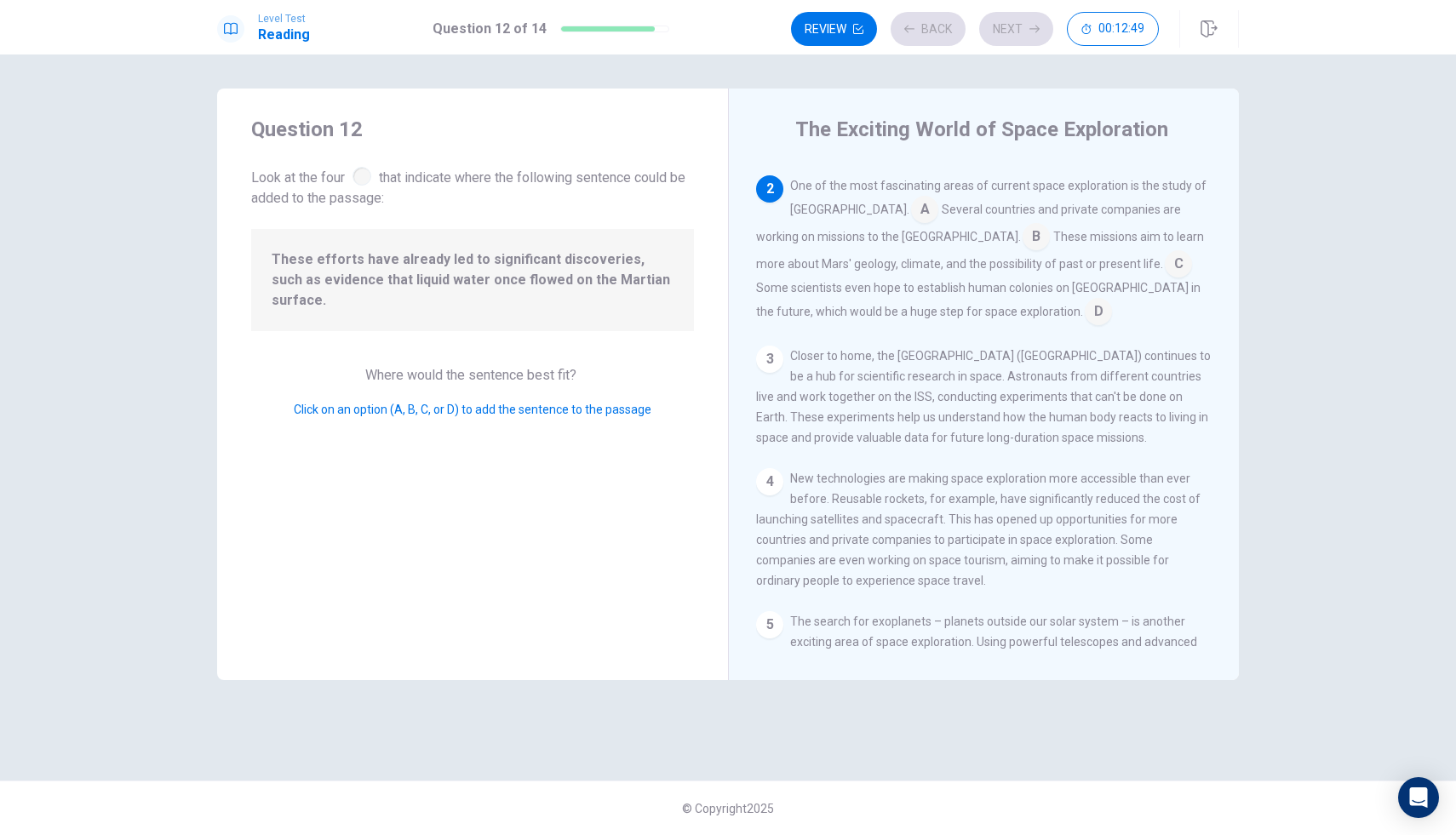
scroll to position [127, 0]
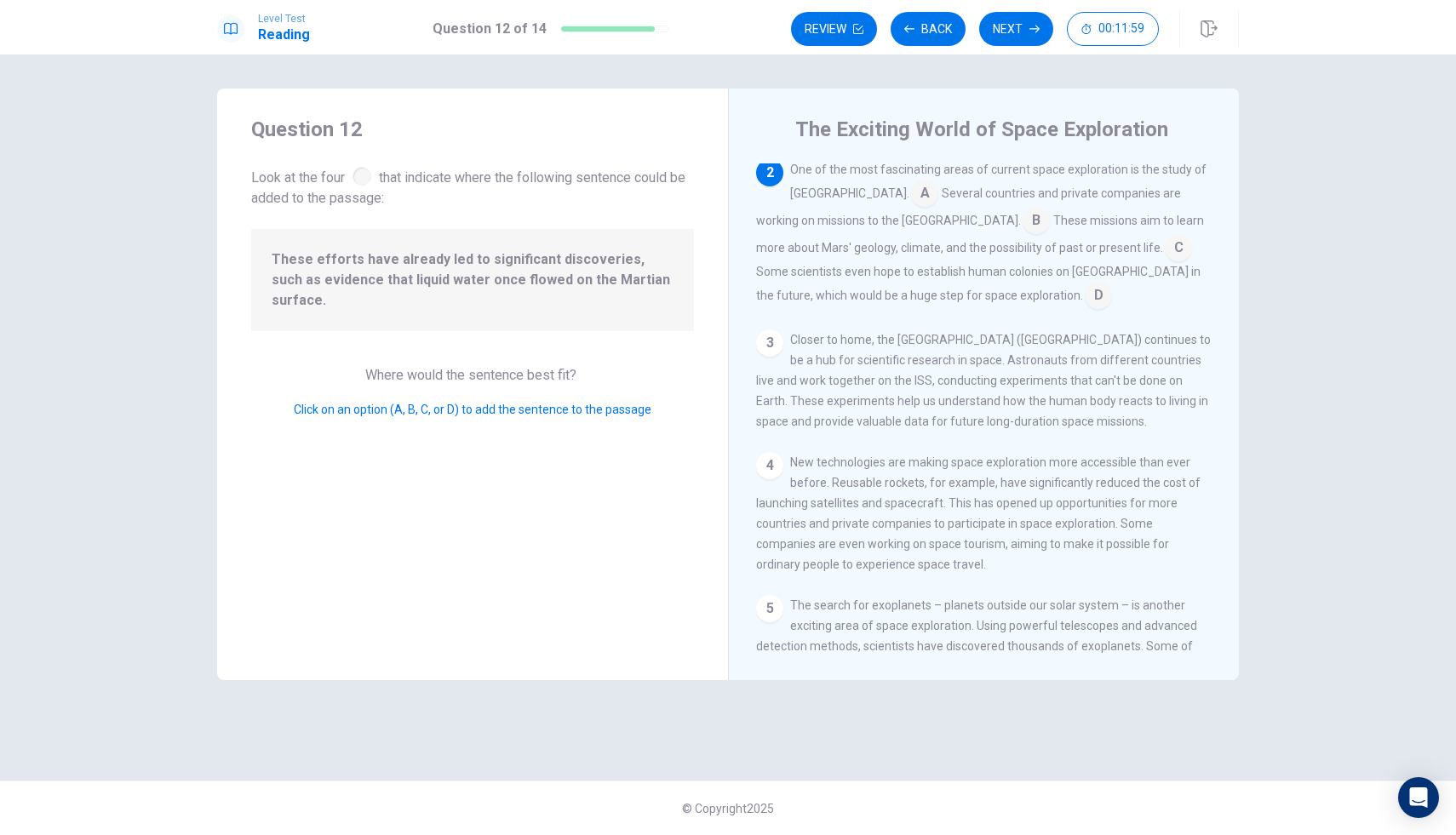
click at [1165, 250] on input at bounding box center [1178, 250] width 27 height 27
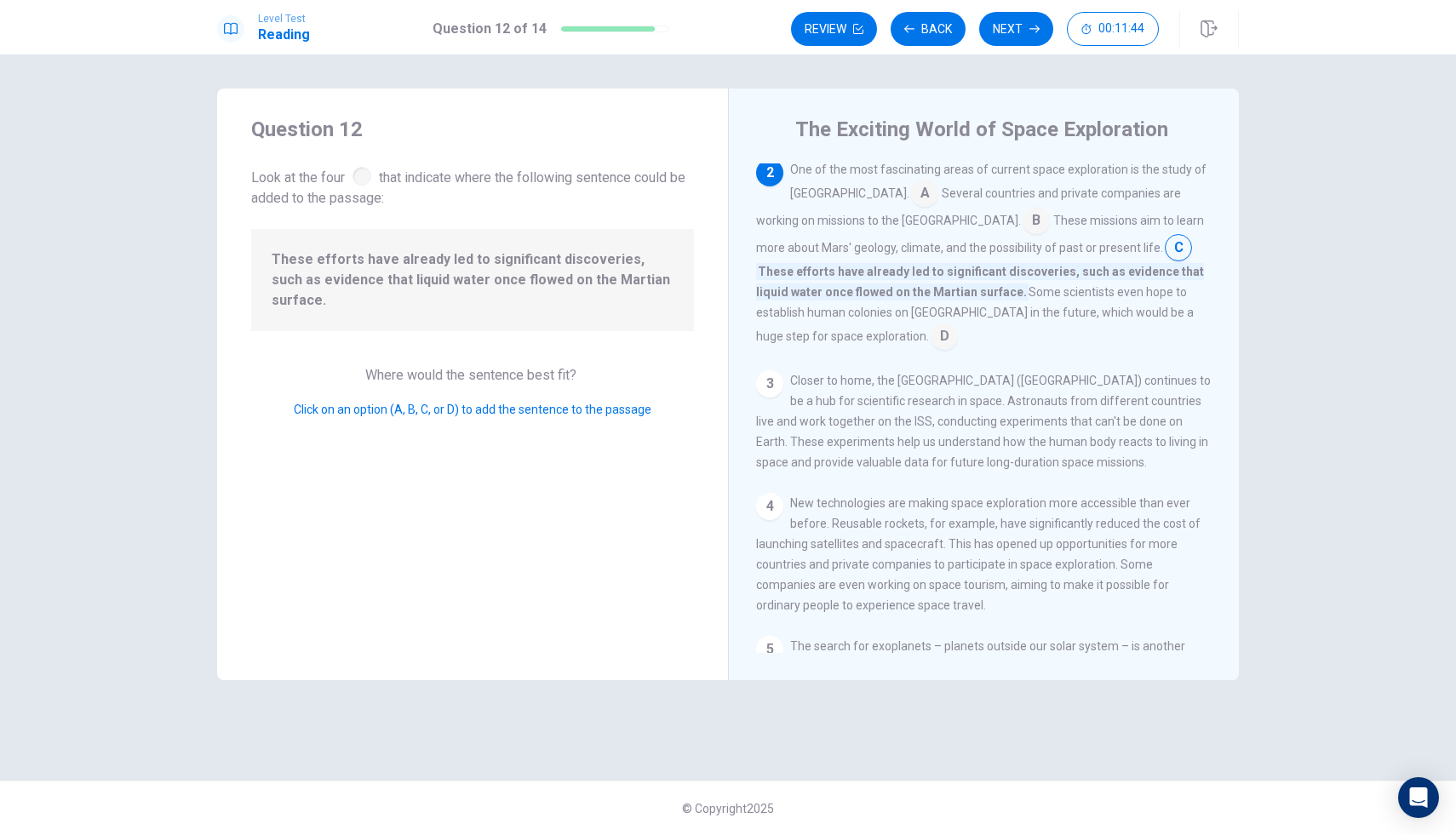
click at [958, 327] on input at bounding box center [945, 338] width 27 height 27
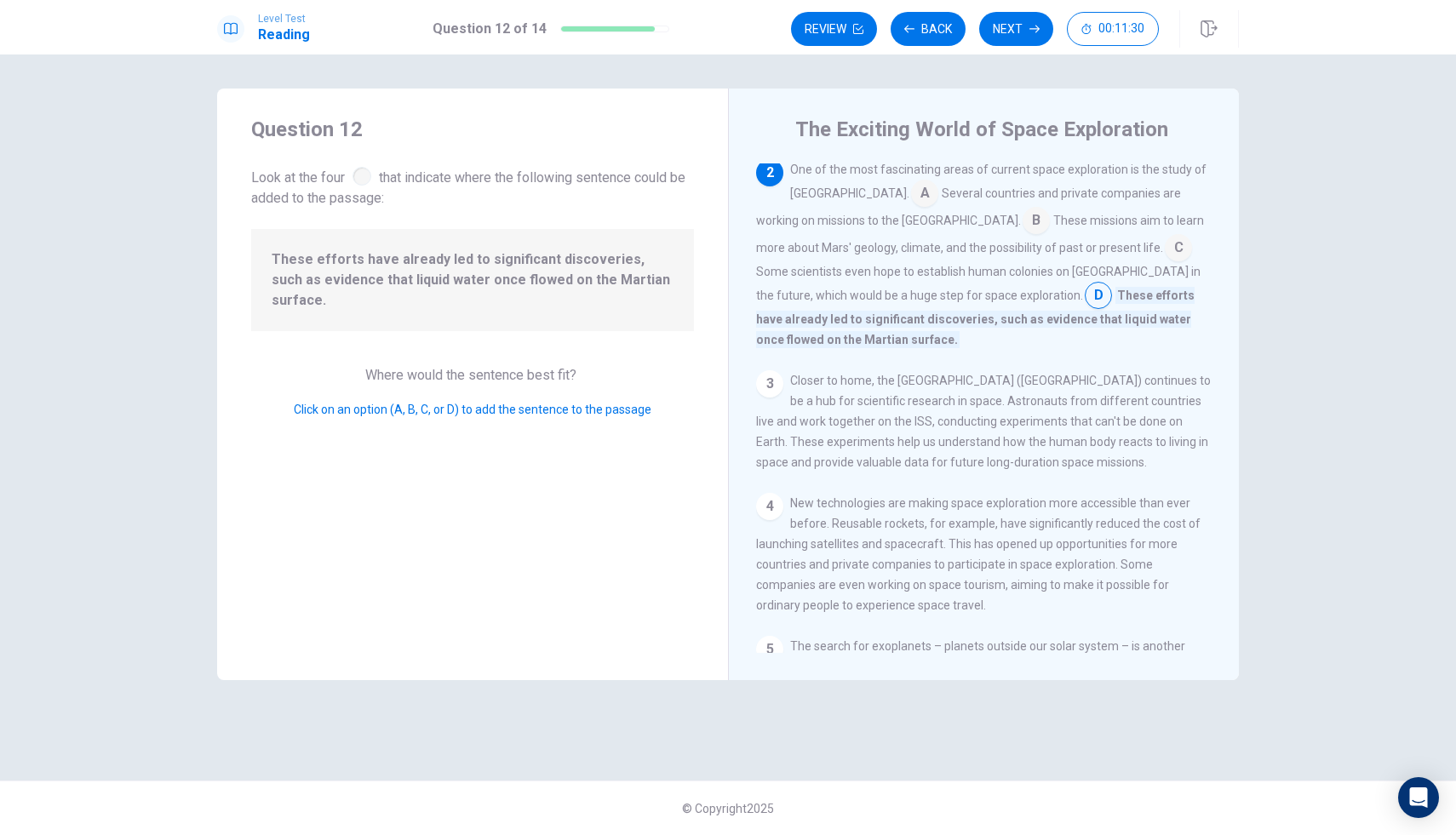
click at [1165, 256] on input at bounding box center [1178, 250] width 27 height 27
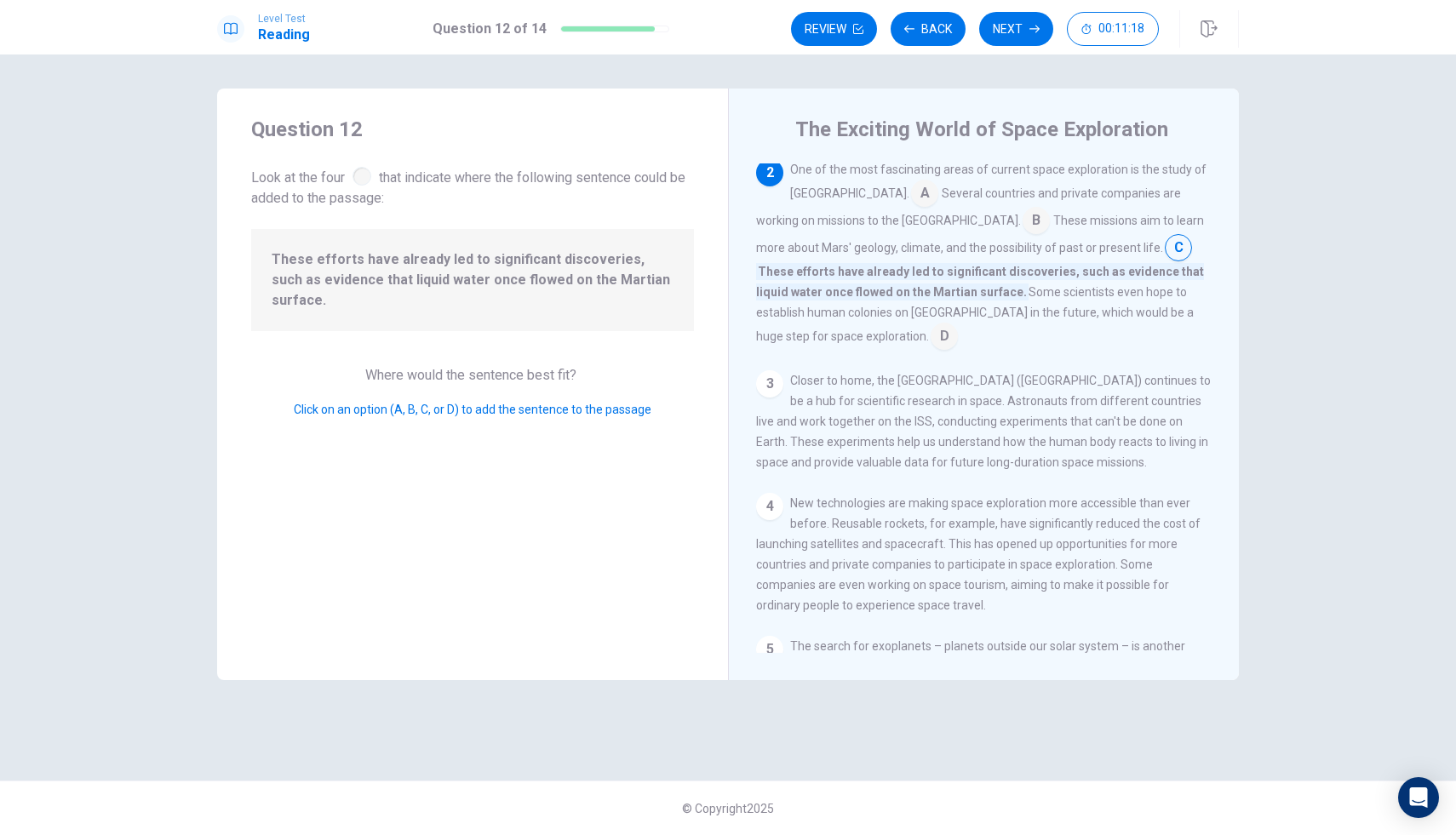
click at [1023, 236] on input at bounding box center [1036, 222] width 27 height 27
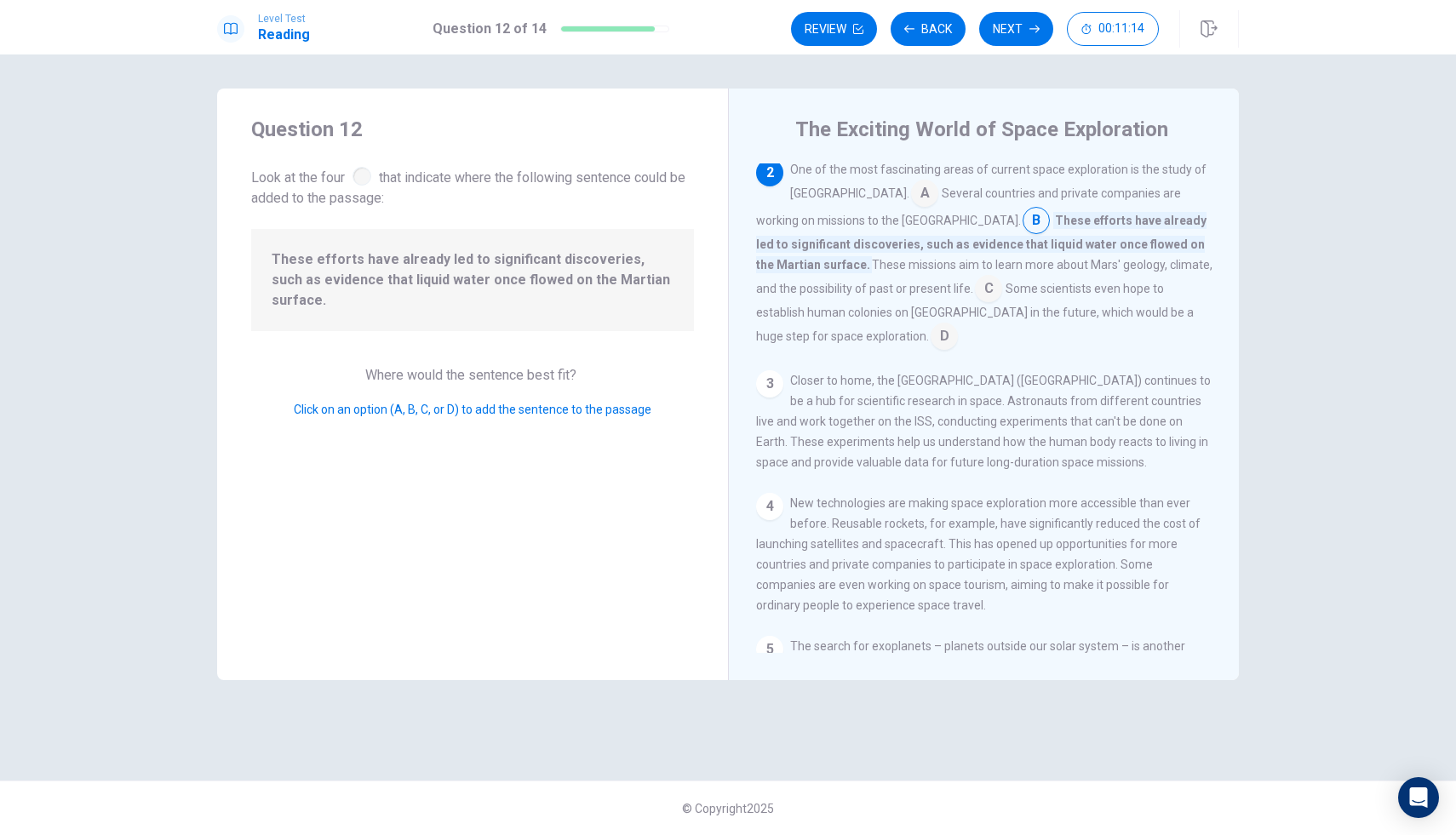
click at [911, 200] on input at bounding box center [924, 195] width 27 height 27
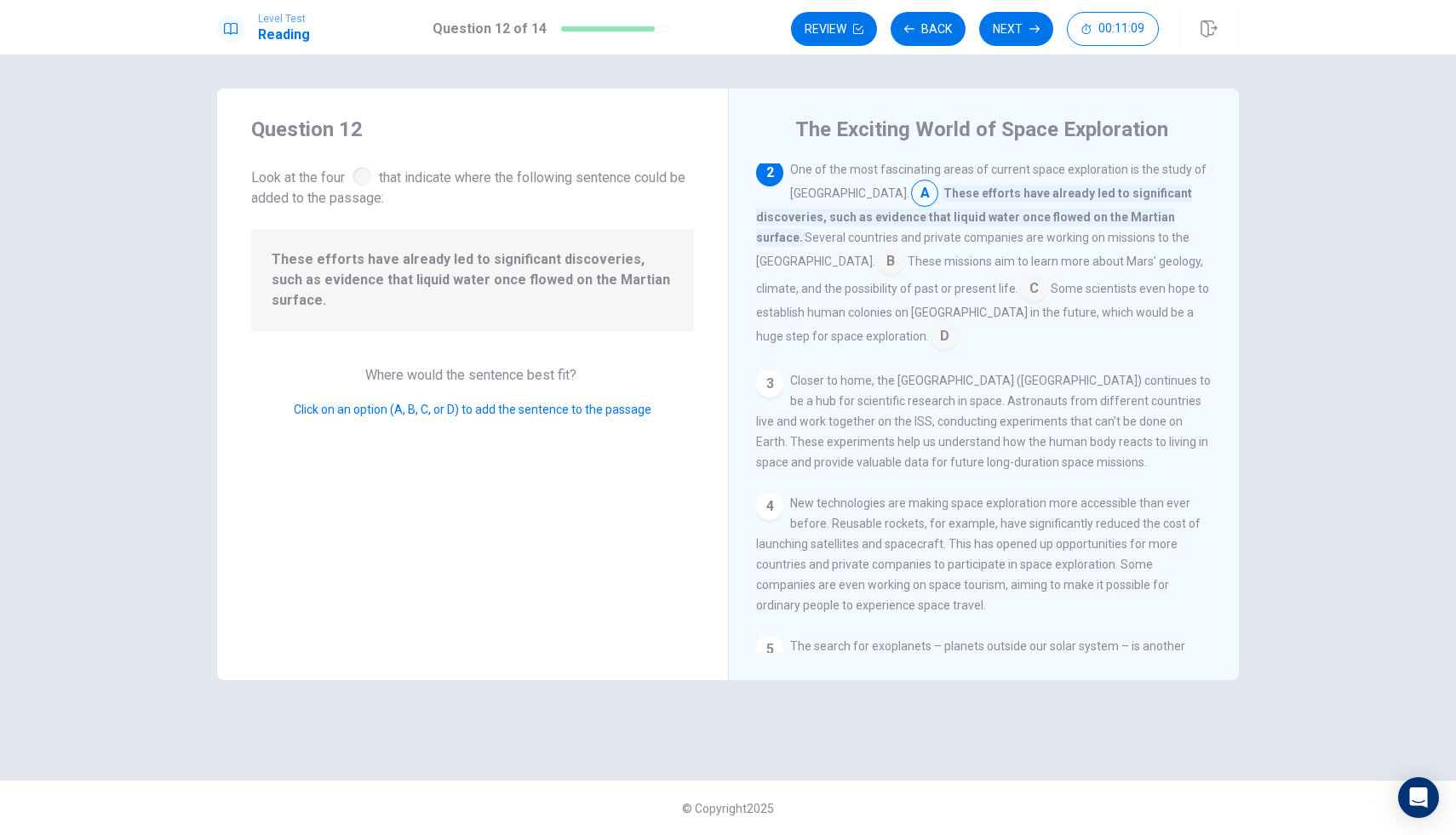
click at [1020, 287] on input at bounding box center [1034, 290] width 27 height 27
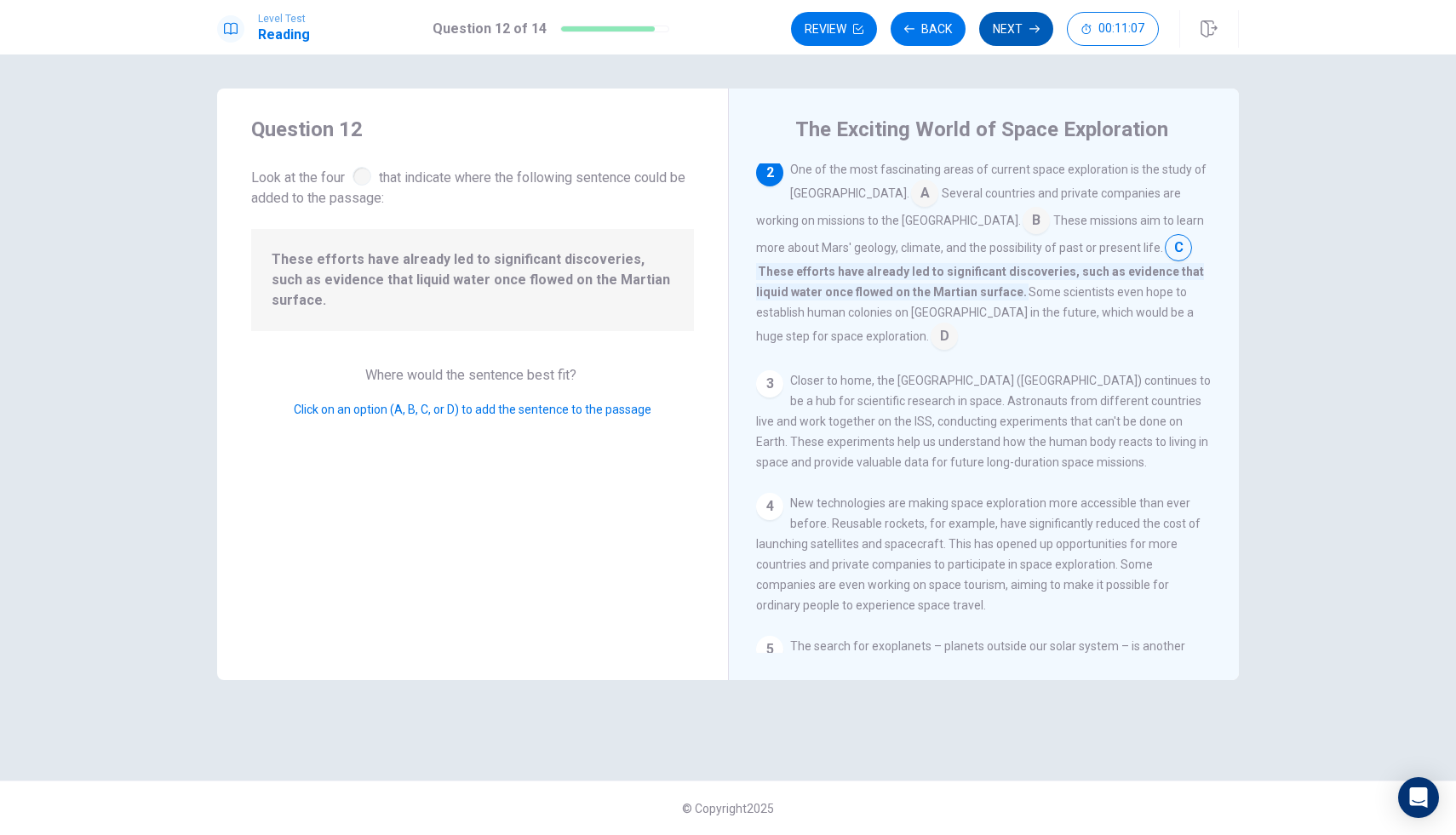
click at [1021, 36] on button "Next" at bounding box center [1017, 29] width 74 height 34
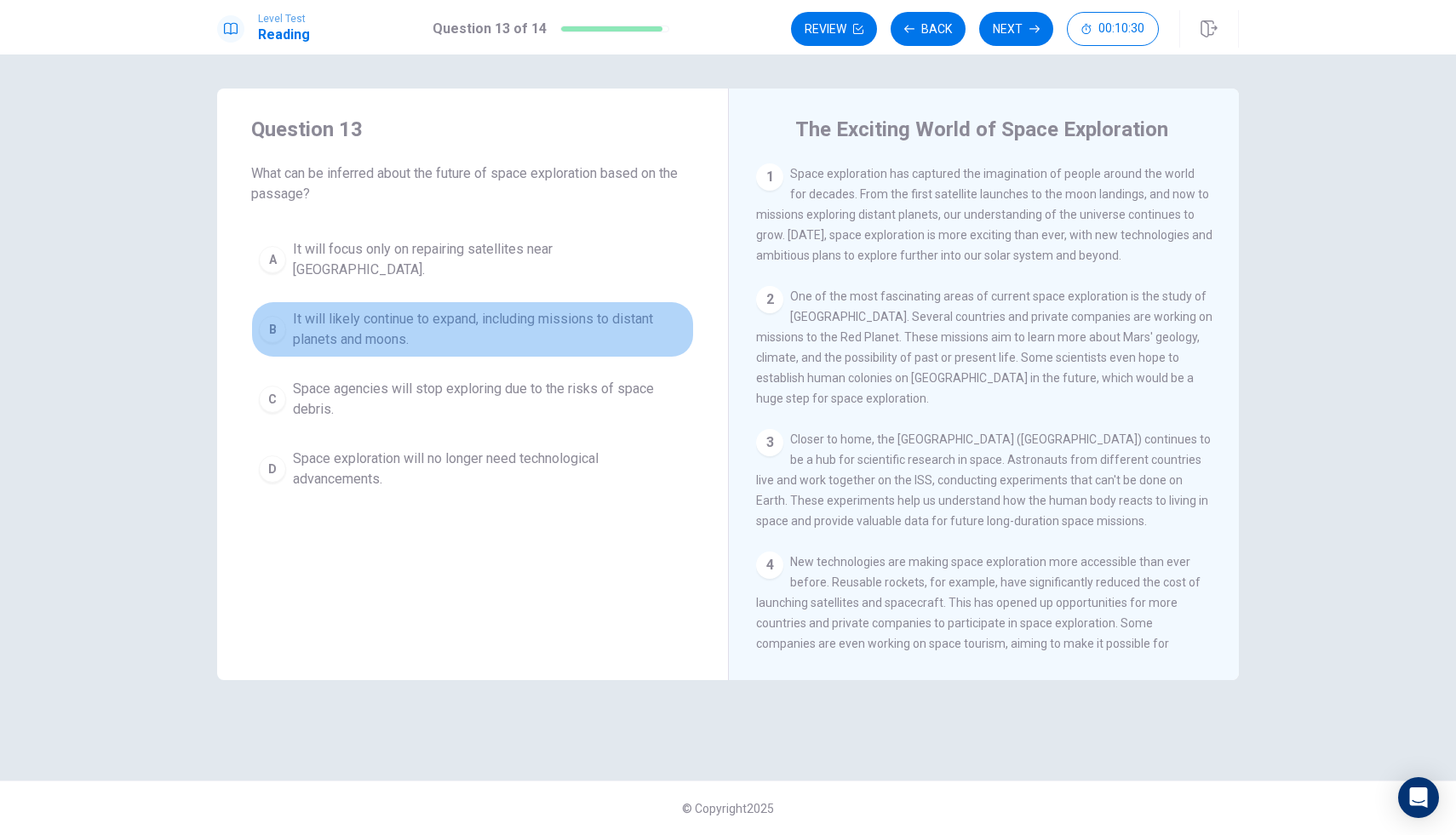
click at [285, 317] on div "B" at bounding box center [273, 329] width 27 height 27
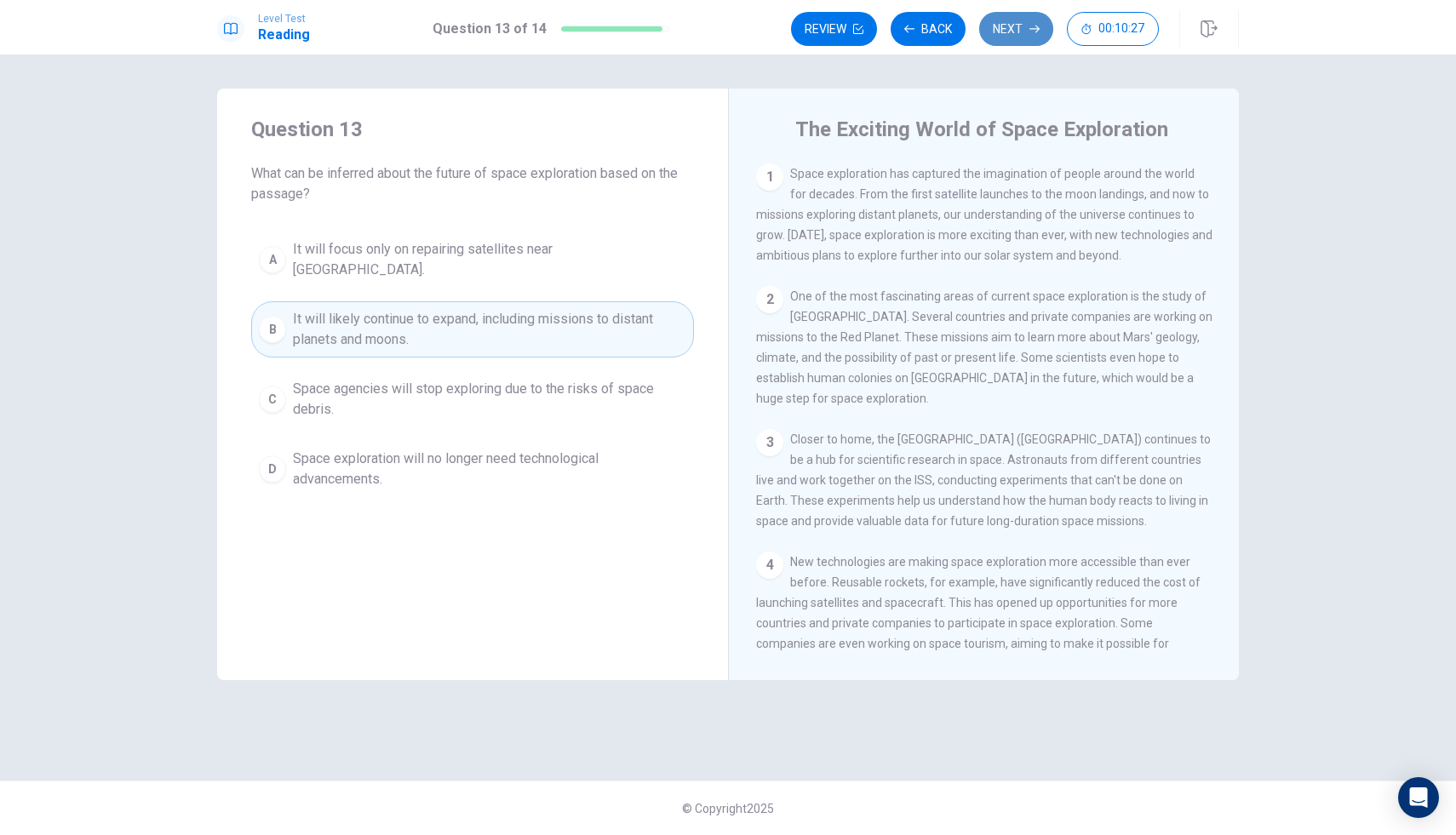
click at [1034, 24] on icon "button" at bounding box center [1035, 29] width 11 height 11
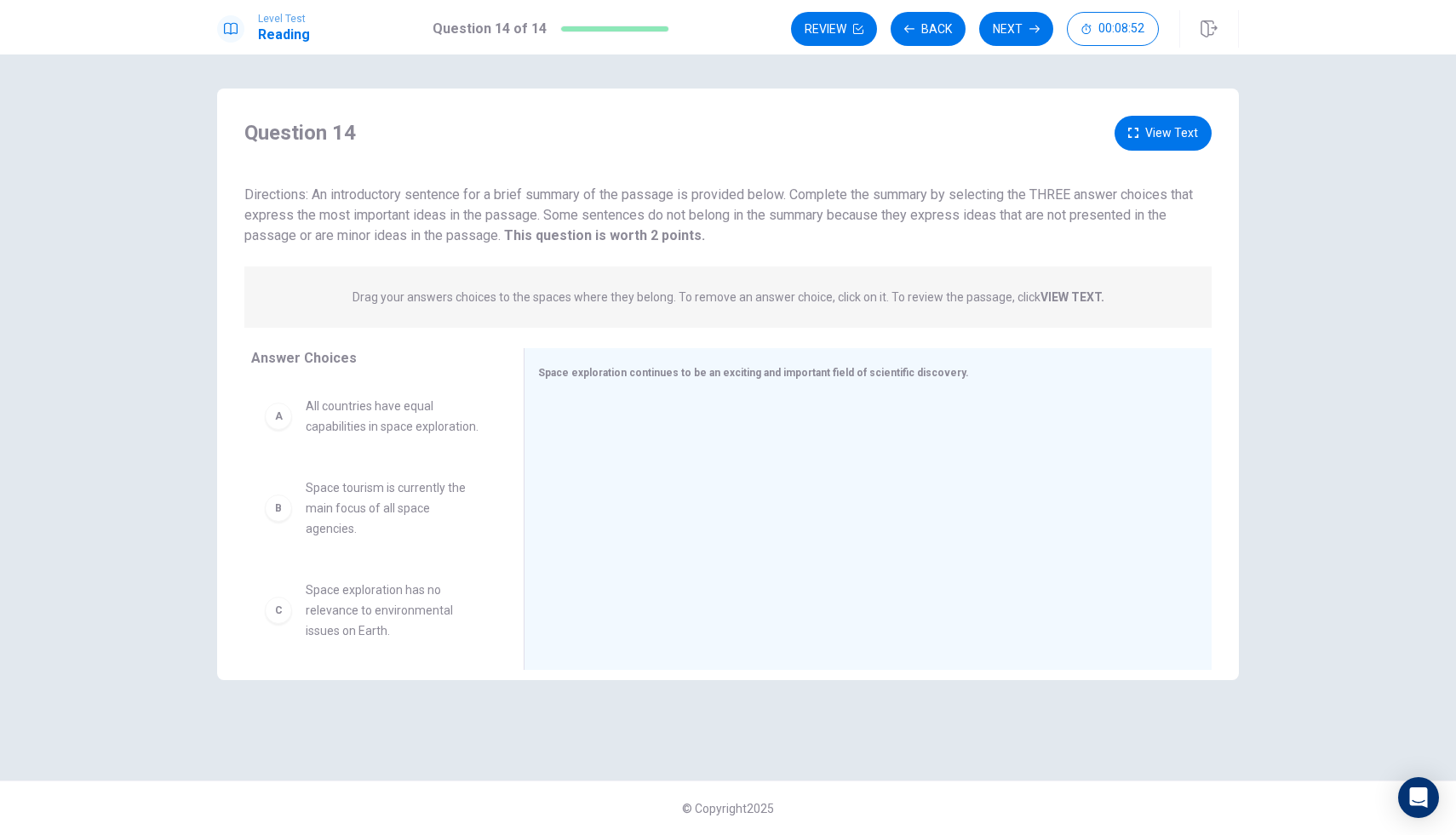
click at [287, 506] on div "B" at bounding box center [278, 508] width 27 height 27
click at [287, 504] on div "B" at bounding box center [278, 508] width 27 height 27
drag, startPoint x: 275, startPoint y: 499, endPoint x: 297, endPoint y: 498, distance: 22.0
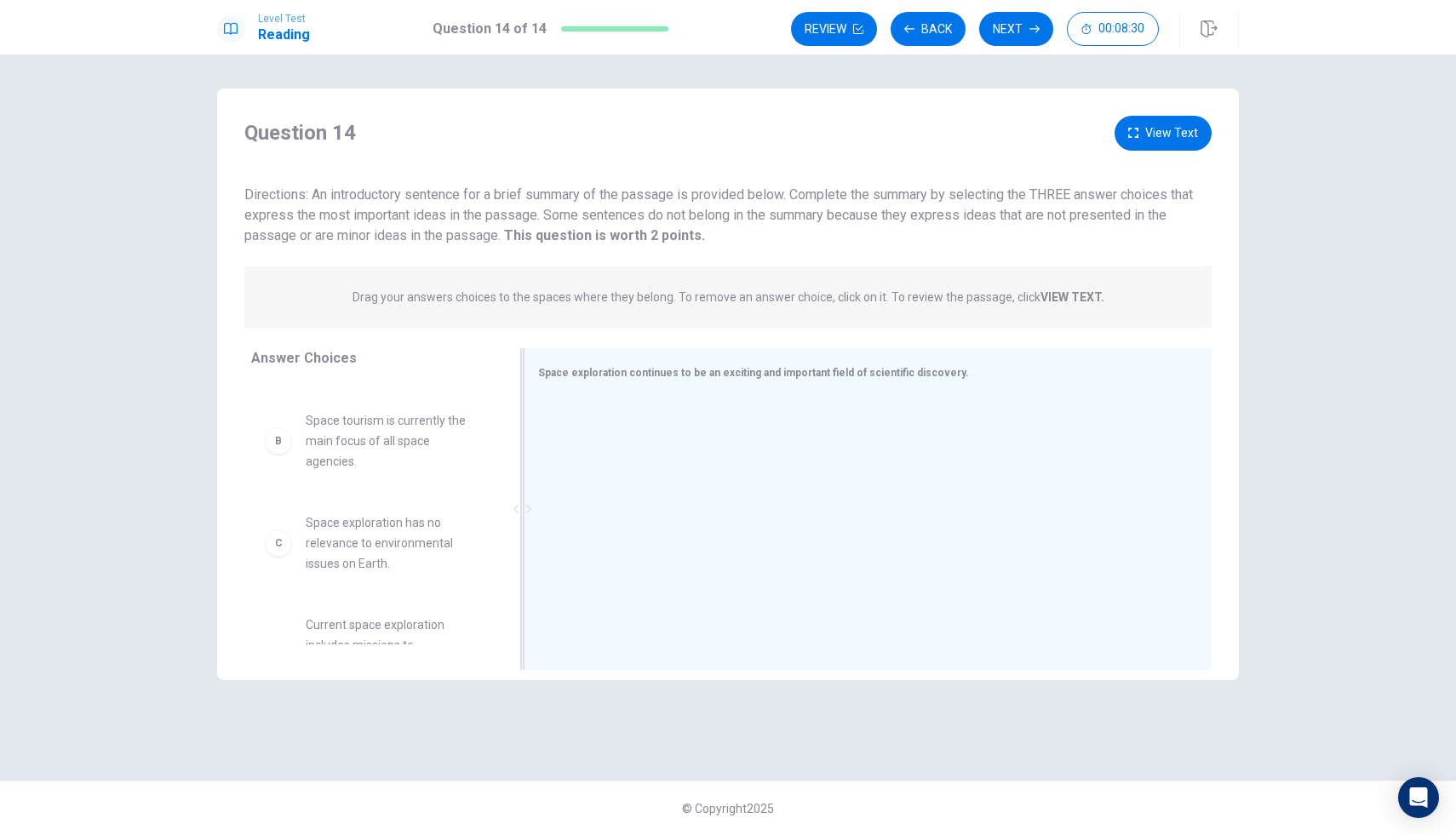
drag, startPoint x: 322, startPoint y: 421, endPoint x: 512, endPoint y: 415, distance: 190.1
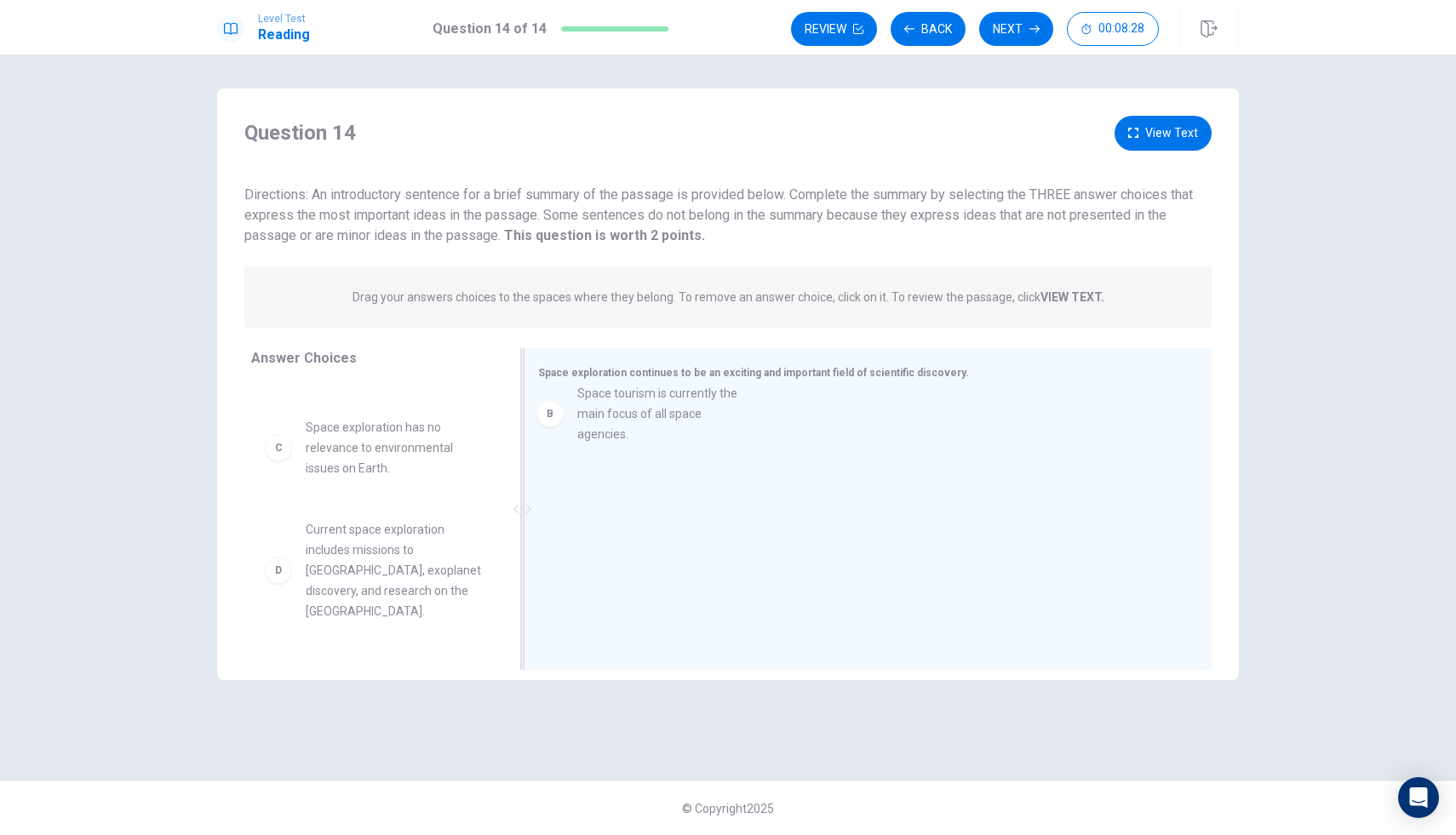
drag, startPoint x: 304, startPoint y: 443, endPoint x: 581, endPoint y: 415, distance: 278.4
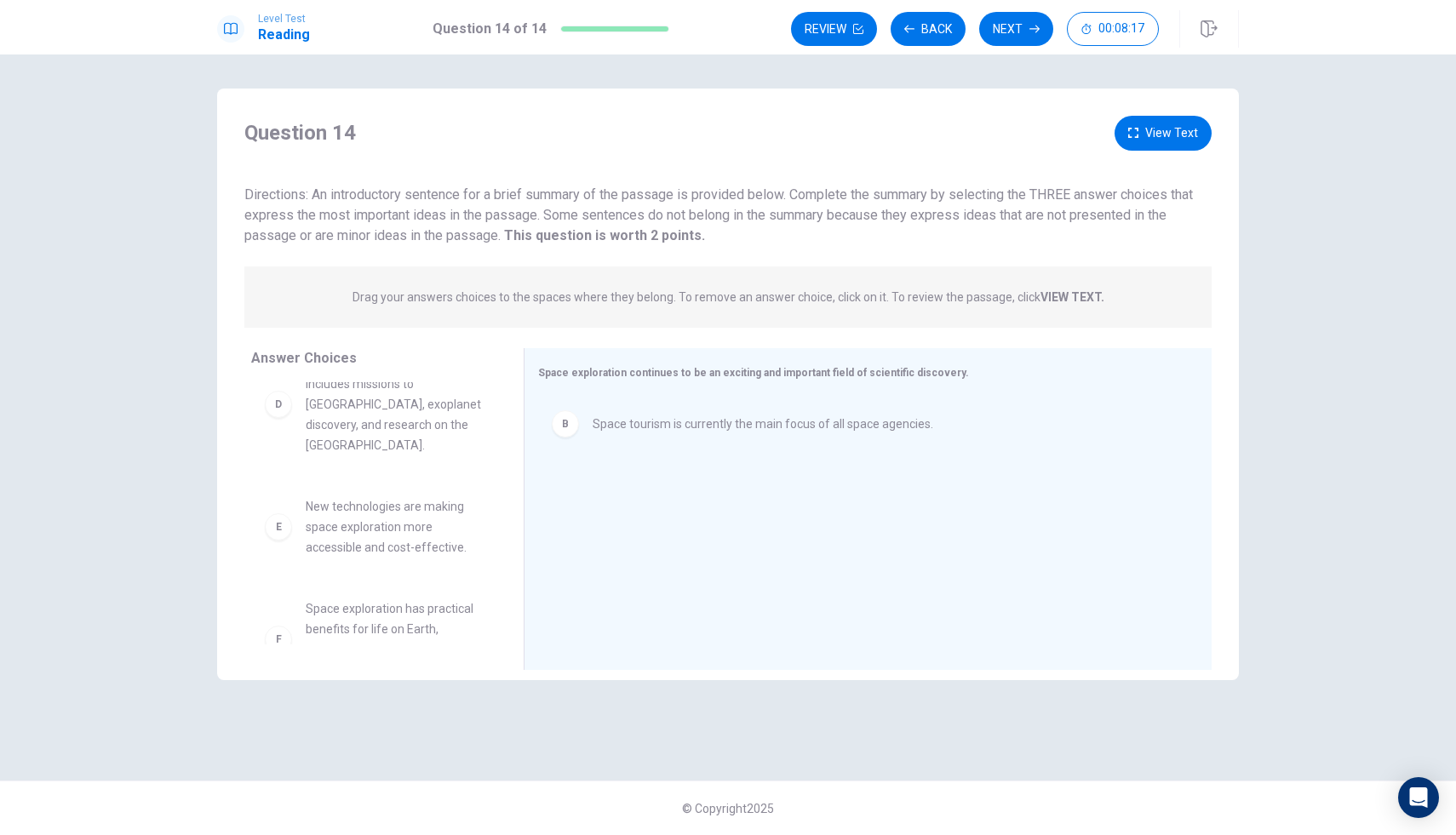
scroll to position [192, 0]
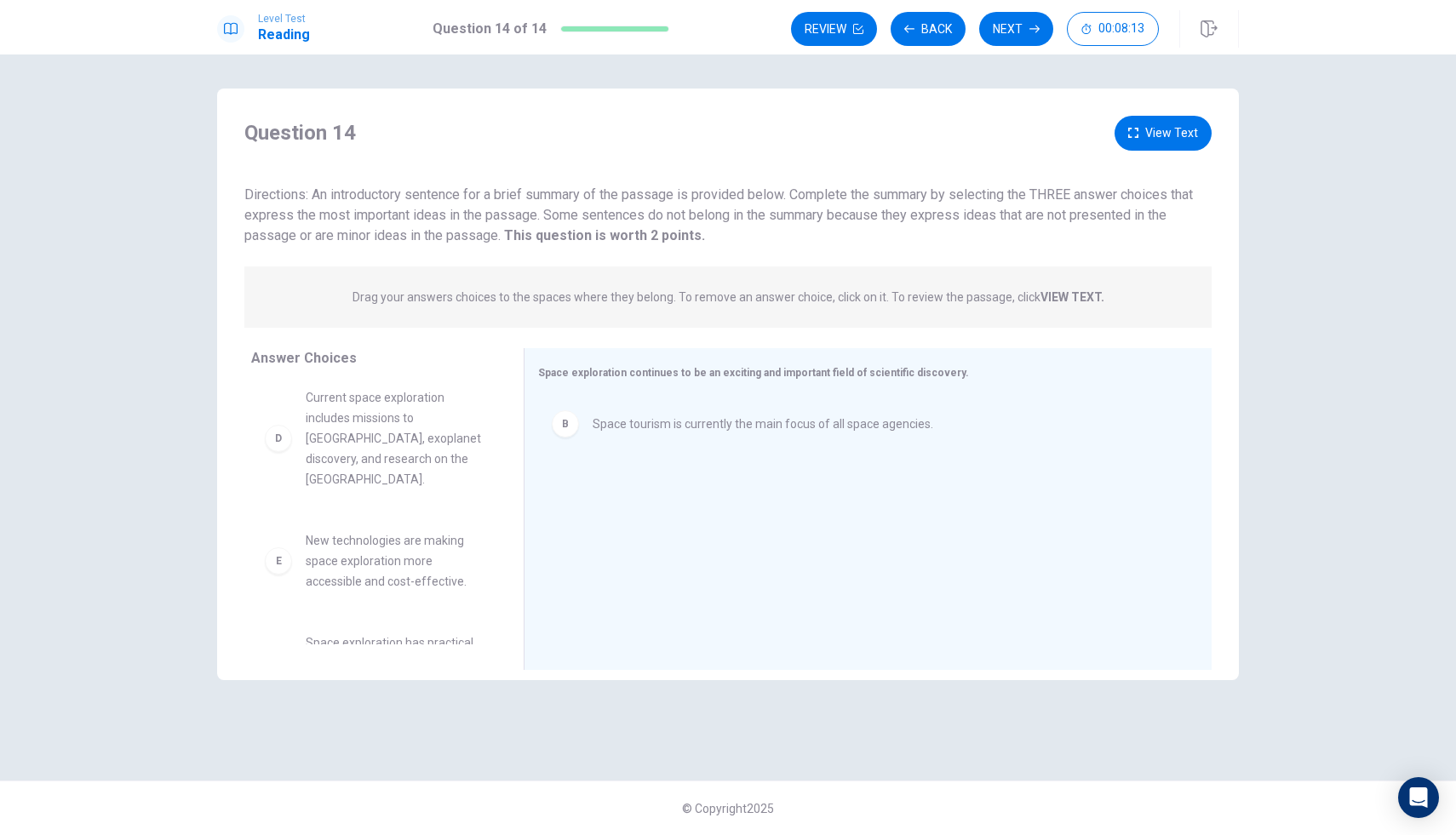
drag, startPoint x: 286, startPoint y: 560, endPoint x: 419, endPoint y: 529, distance: 136.6
drag, startPoint x: 316, startPoint y: 570, endPoint x: 602, endPoint y: 502, distance: 294.0
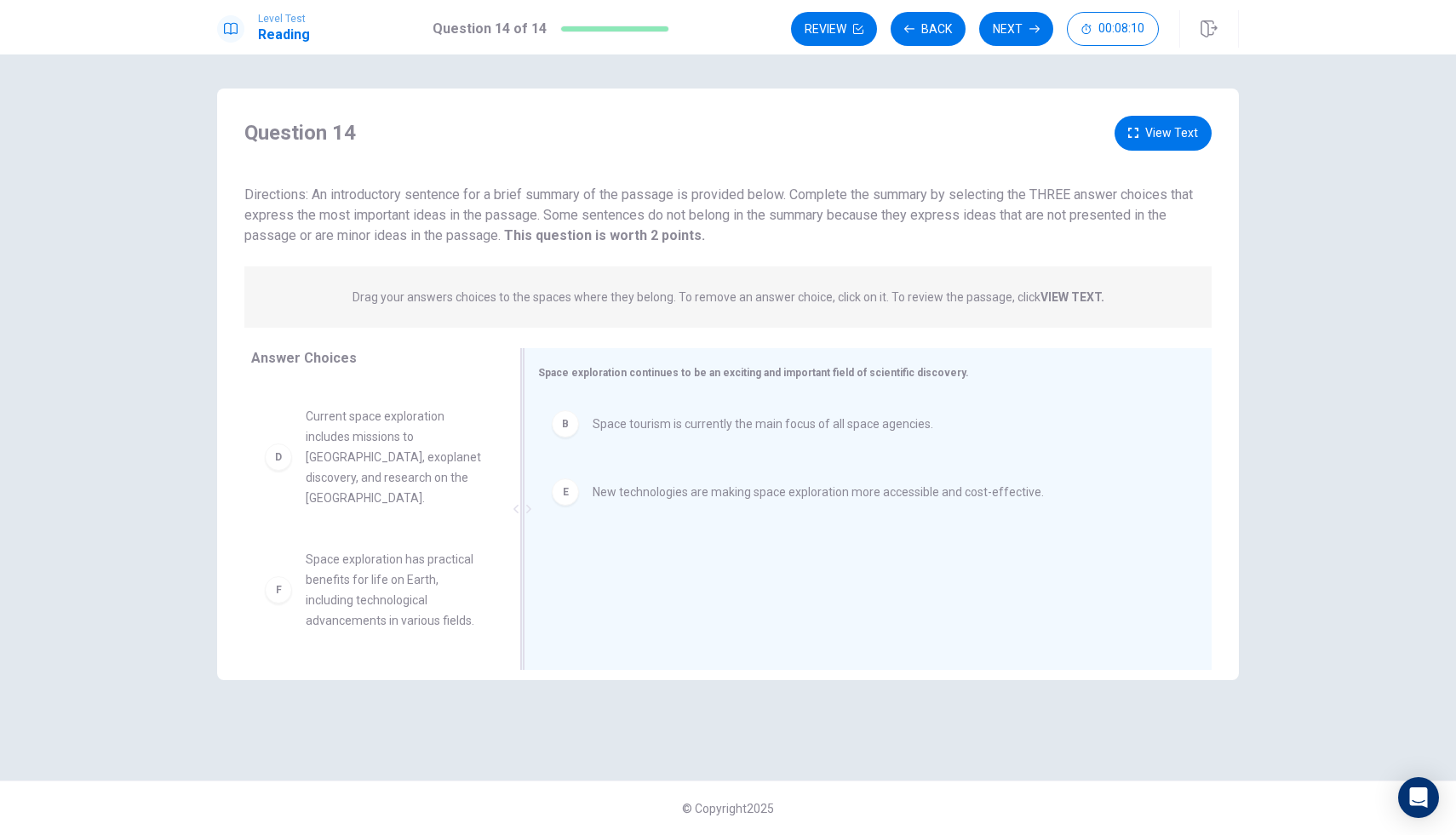
scroll to position [174, 0]
click at [427, 496] on span "Current space exploration includes missions to [GEOGRAPHIC_DATA], exoplanet dis…" at bounding box center [394, 458] width 177 height 102
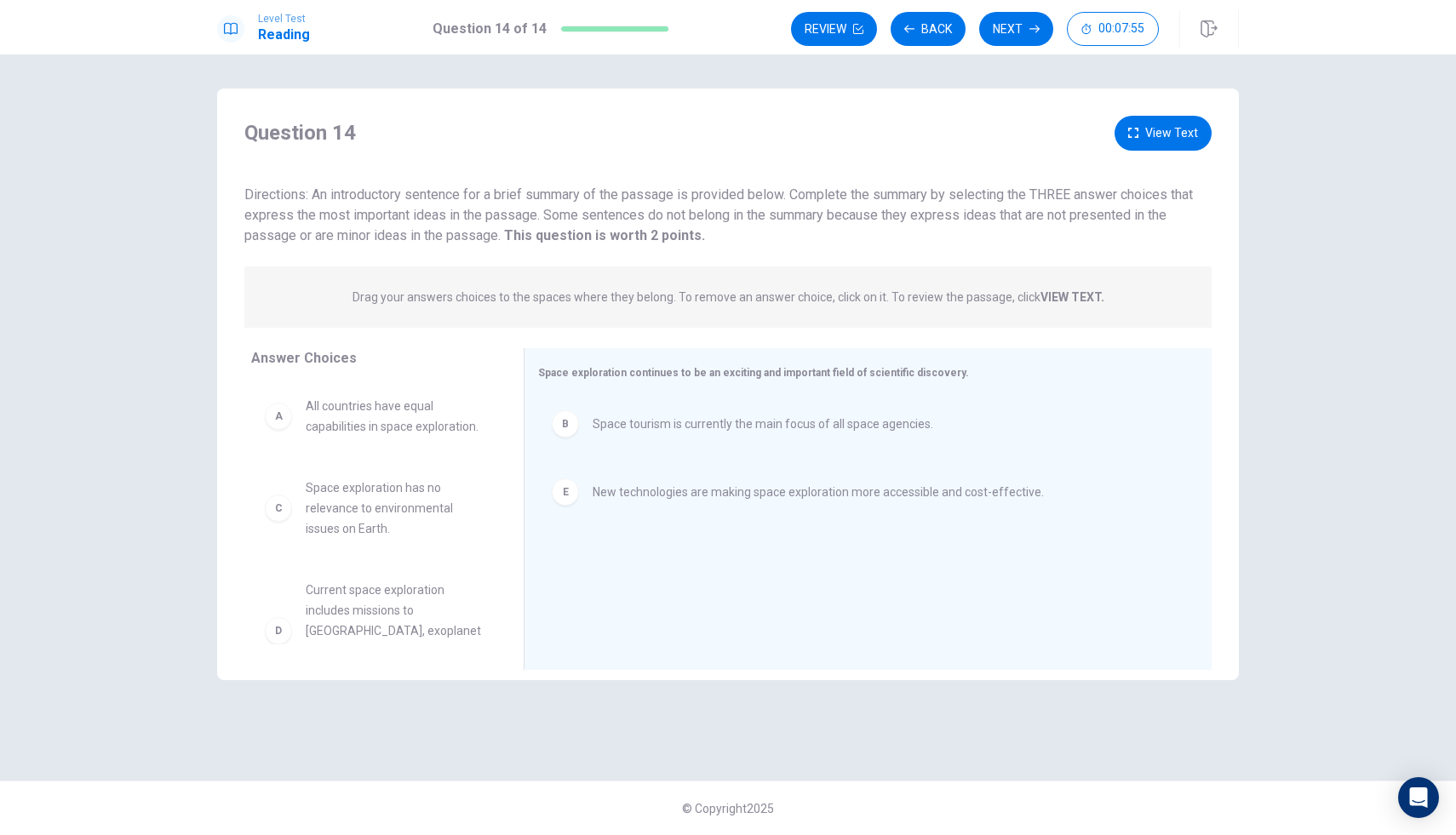
drag, startPoint x: 354, startPoint y: 520, endPoint x: 377, endPoint y: 507, distance: 26.4
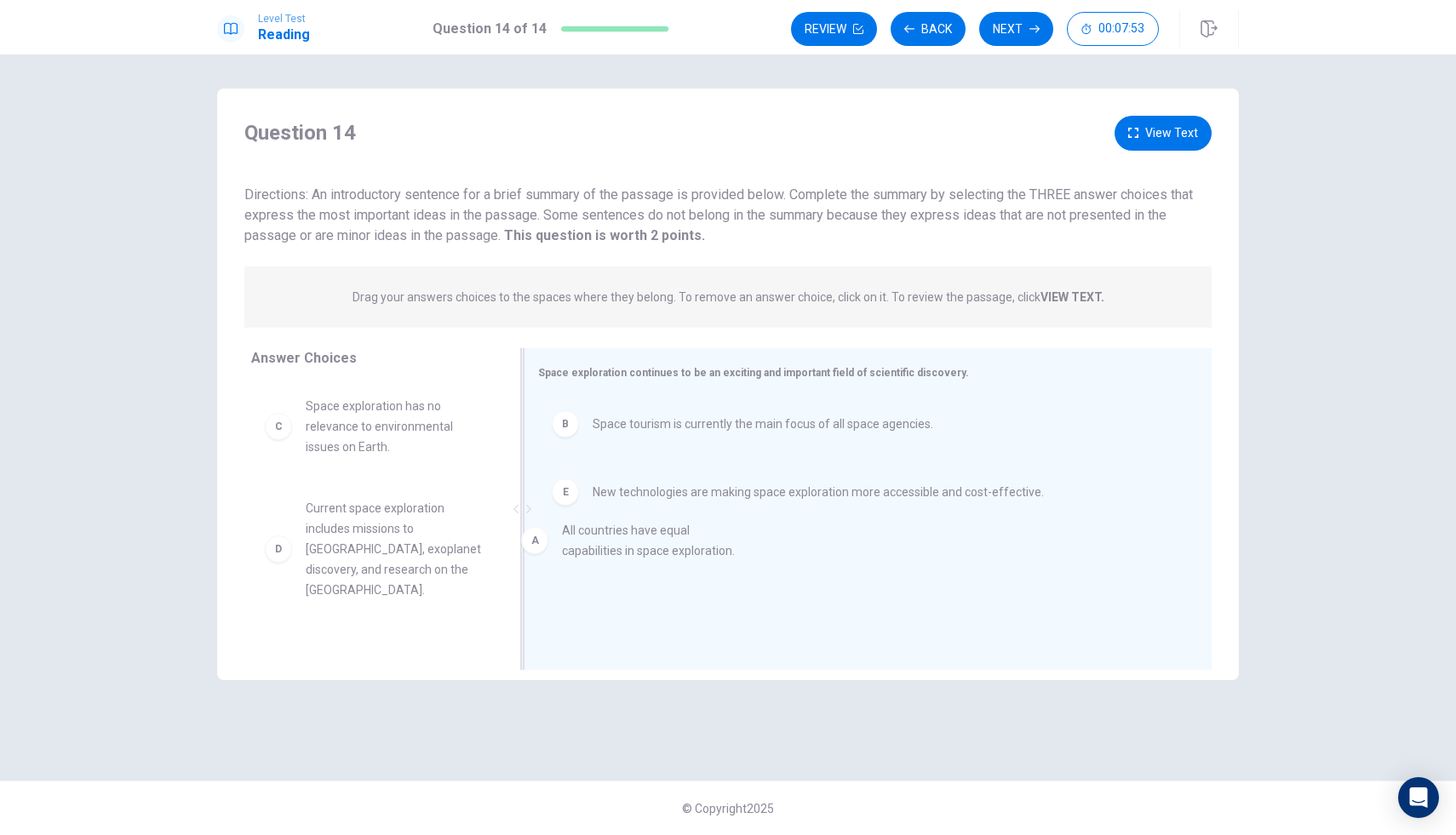
drag, startPoint x: 351, startPoint y: 427, endPoint x: 609, endPoint y: 551, distance: 286.3
click at [925, 27] on button "Back" at bounding box center [928, 29] width 75 height 34
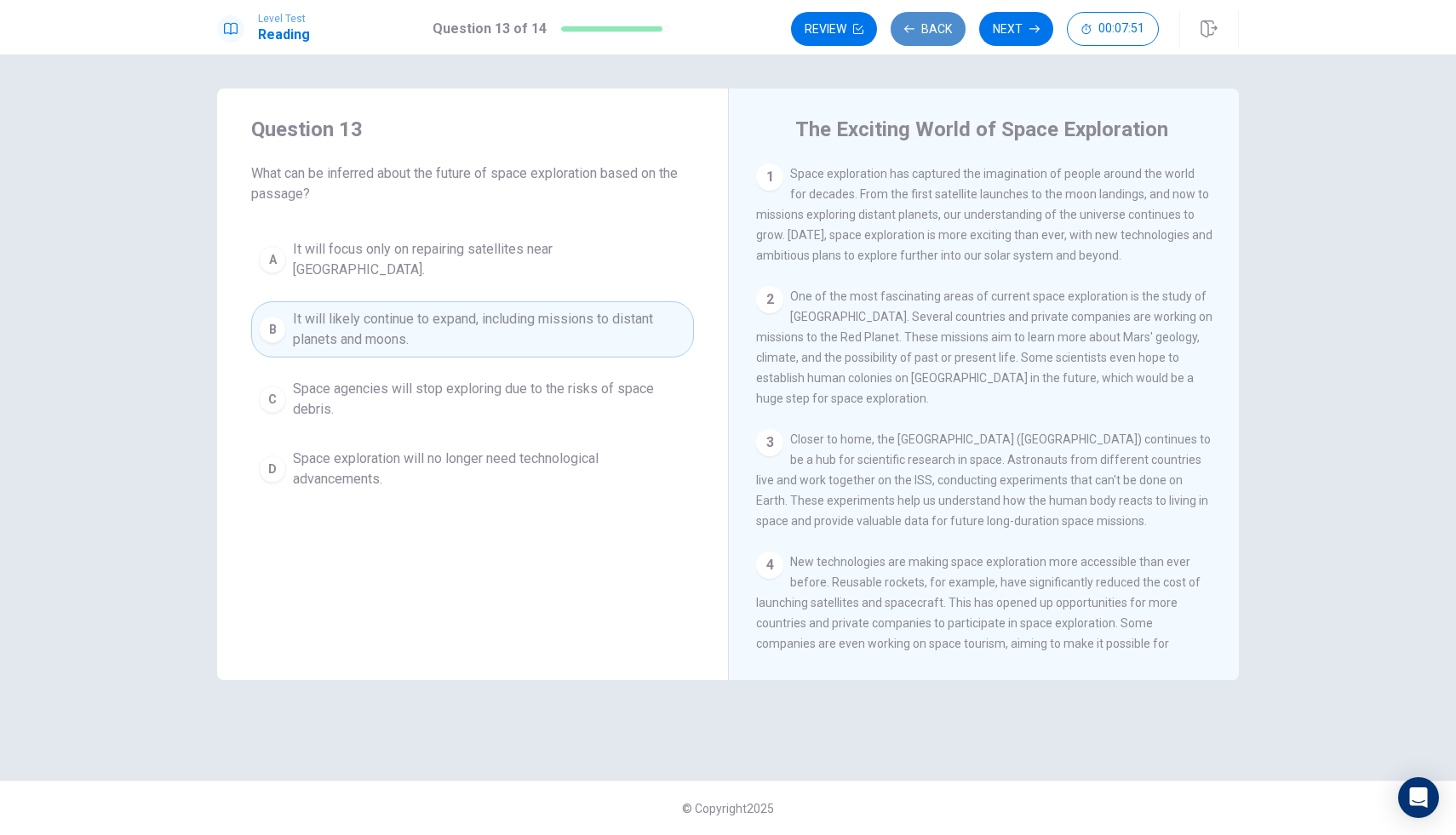
click at [925, 27] on button "Back" at bounding box center [928, 29] width 75 height 34
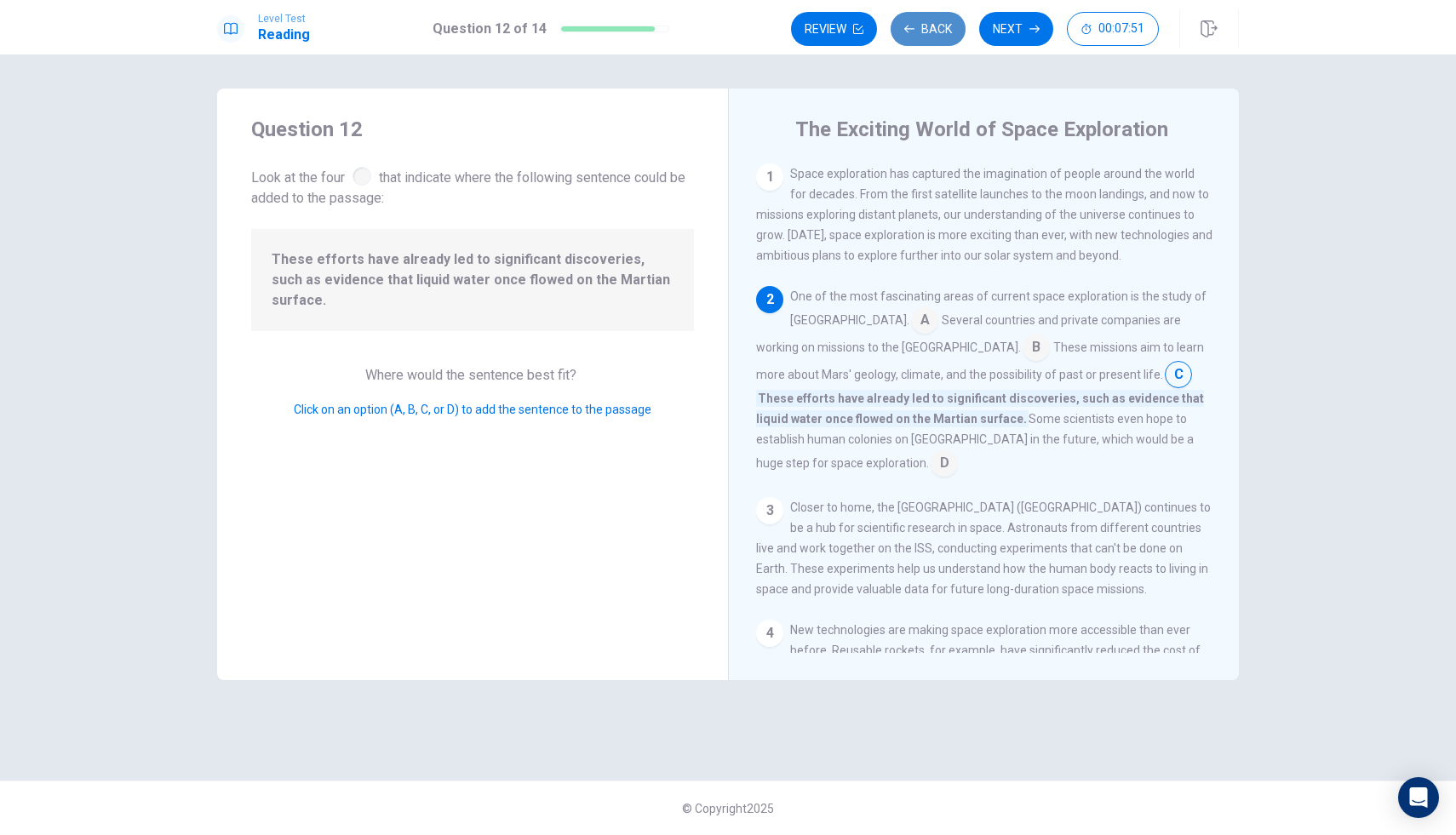
scroll to position [127, 0]
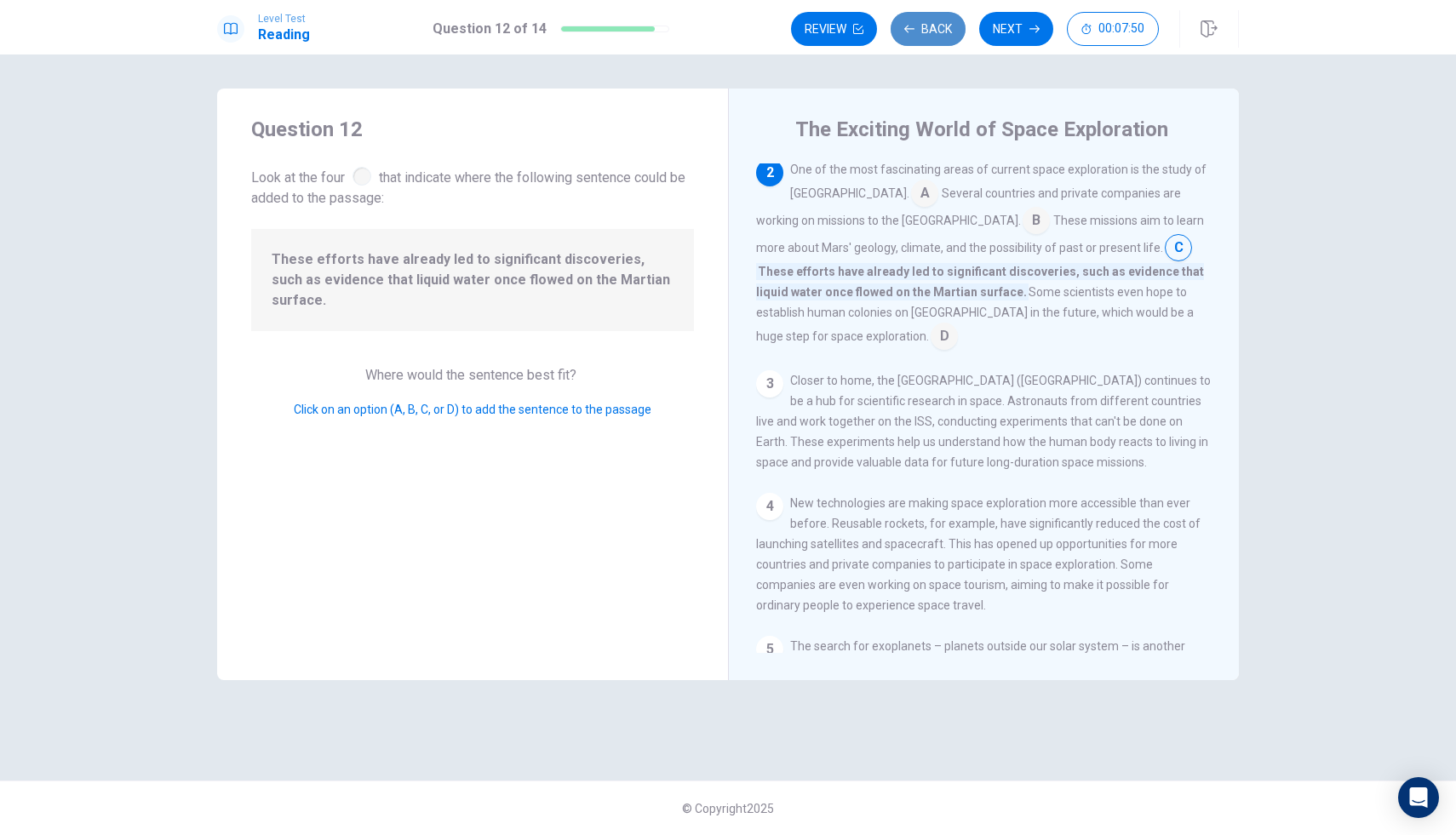
click at [923, 34] on button "Back" at bounding box center [928, 29] width 75 height 34
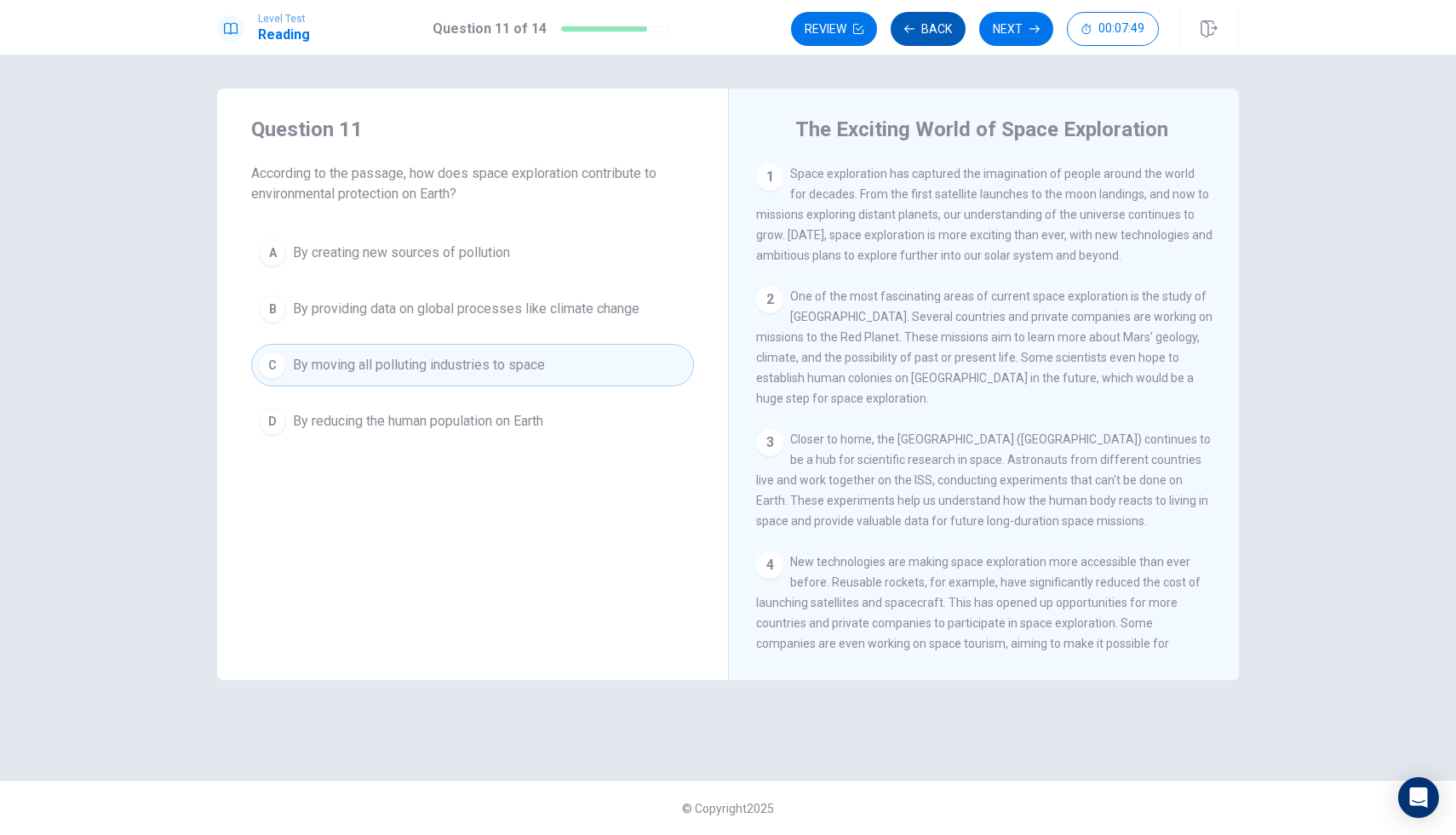
click at [922, 34] on button "Back" at bounding box center [928, 29] width 75 height 34
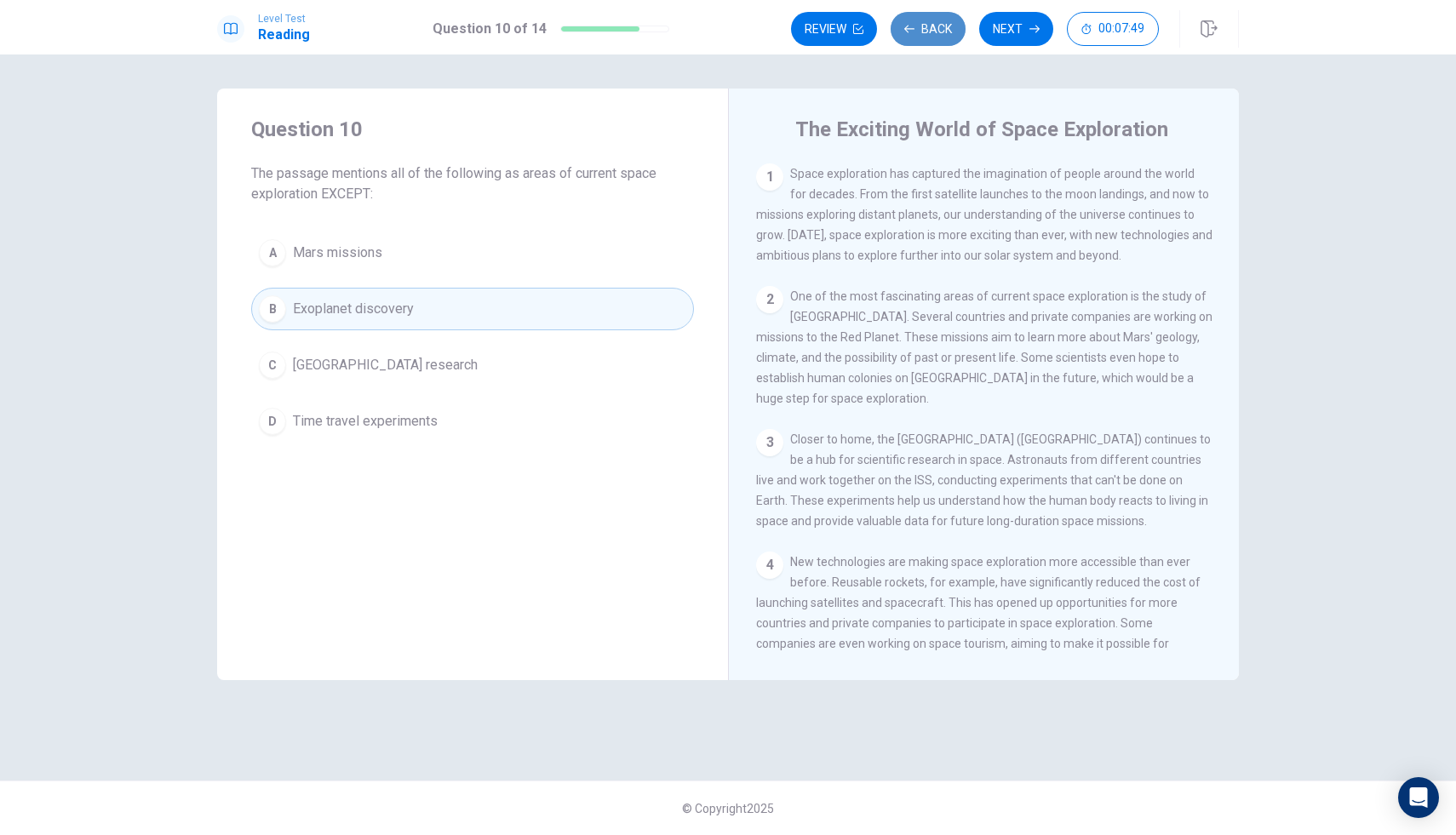
click at [922, 34] on button "Back" at bounding box center [928, 29] width 75 height 34
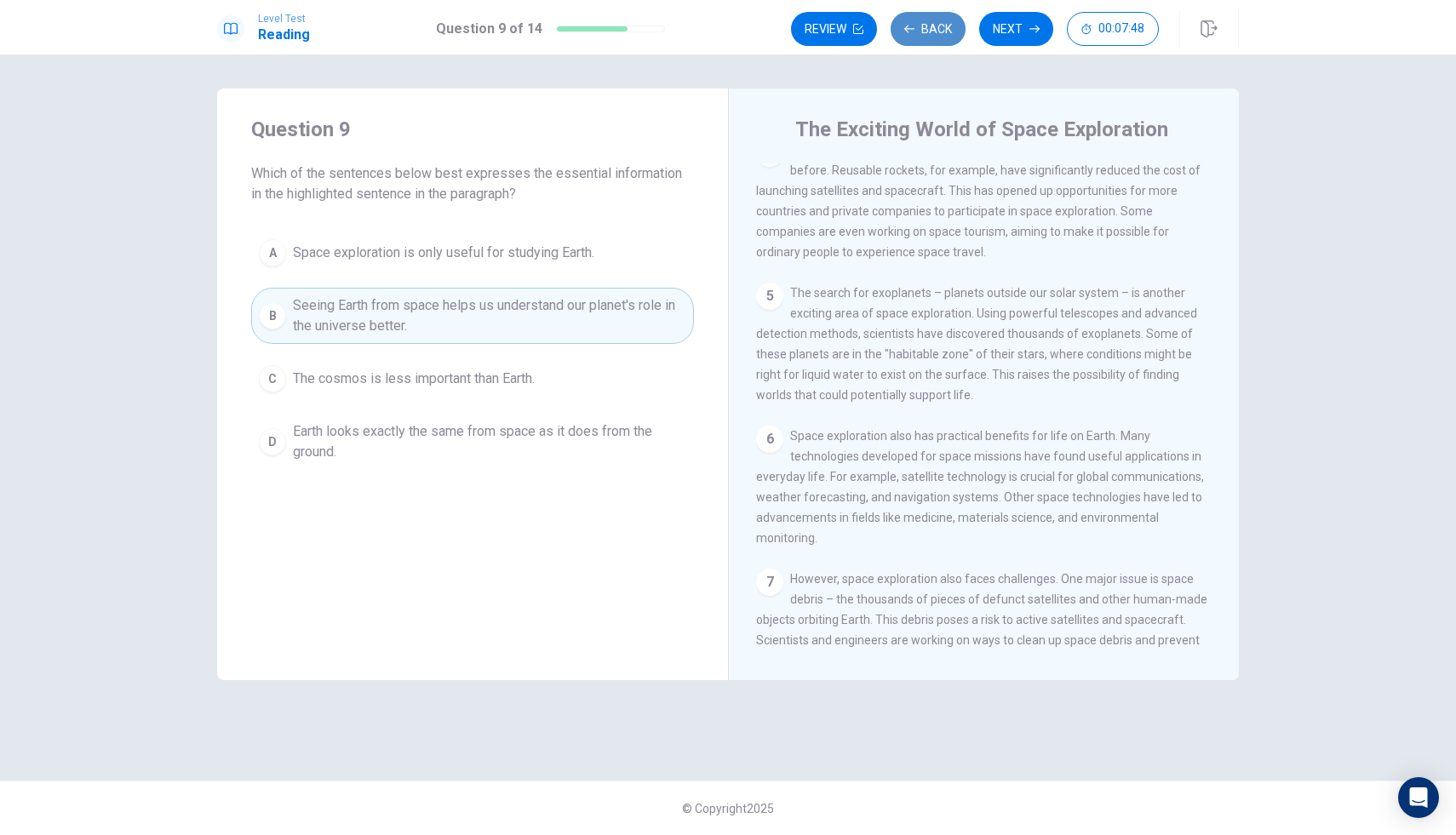
click at [922, 34] on button "Back" at bounding box center [928, 29] width 75 height 34
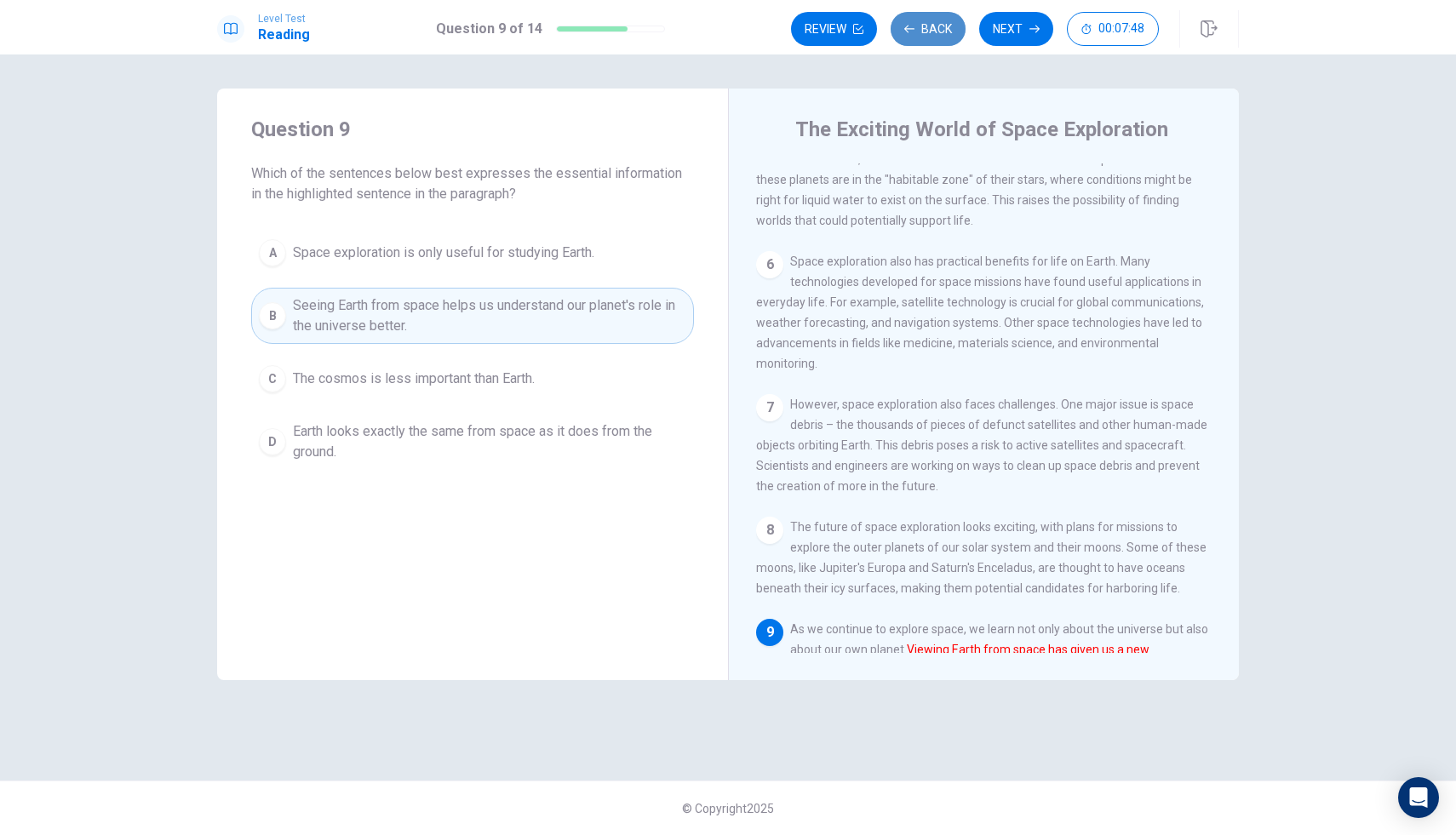
click at [922, 34] on button "Back" at bounding box center [928, 29] width 75 height 34
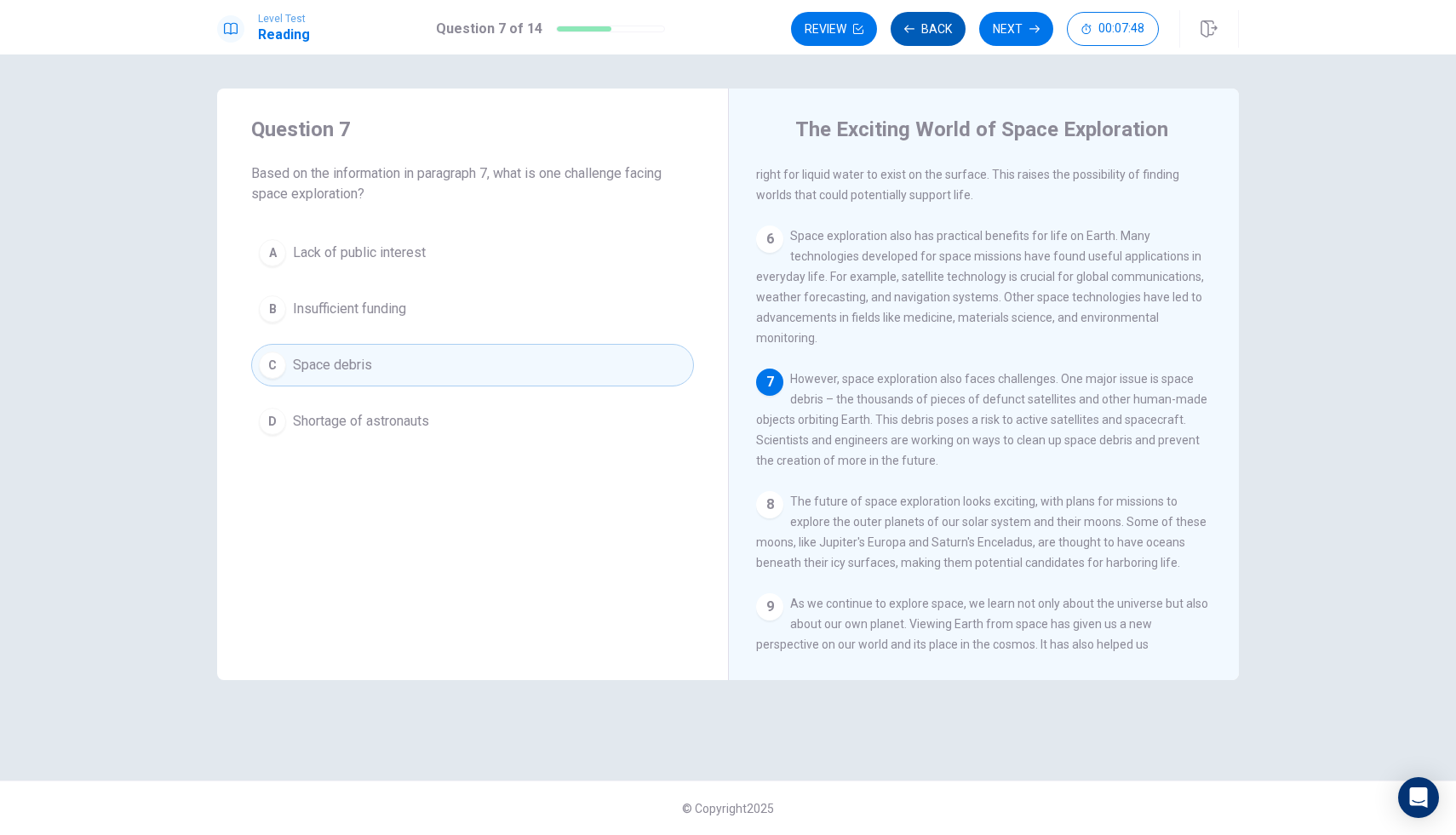
click at [922, 34] on button "Back" at bounding box center [928, 29] width 75 height 34
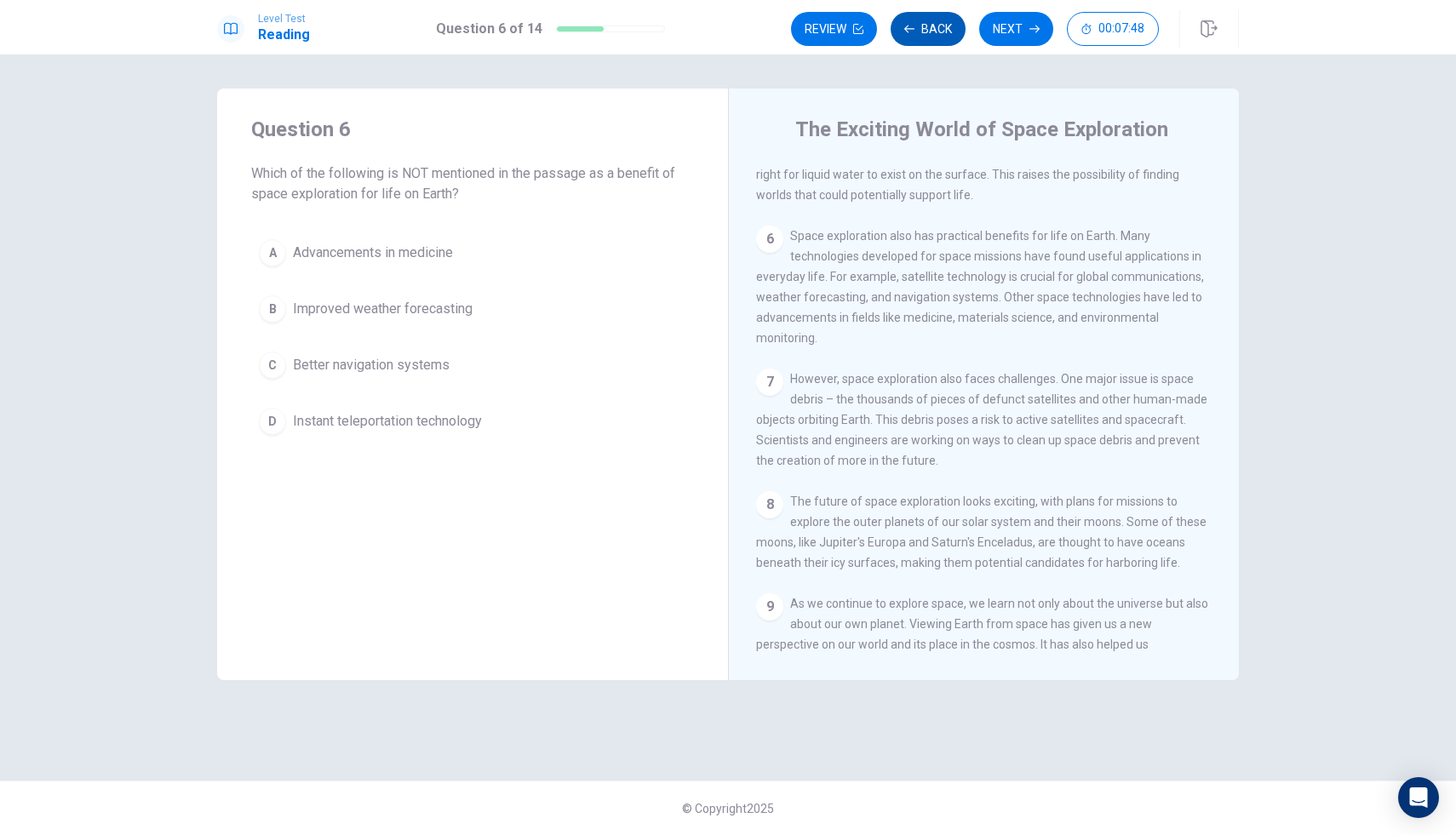
click at [922, 34] on button "Back" at bounding box center [928, 29] width 75 height 34
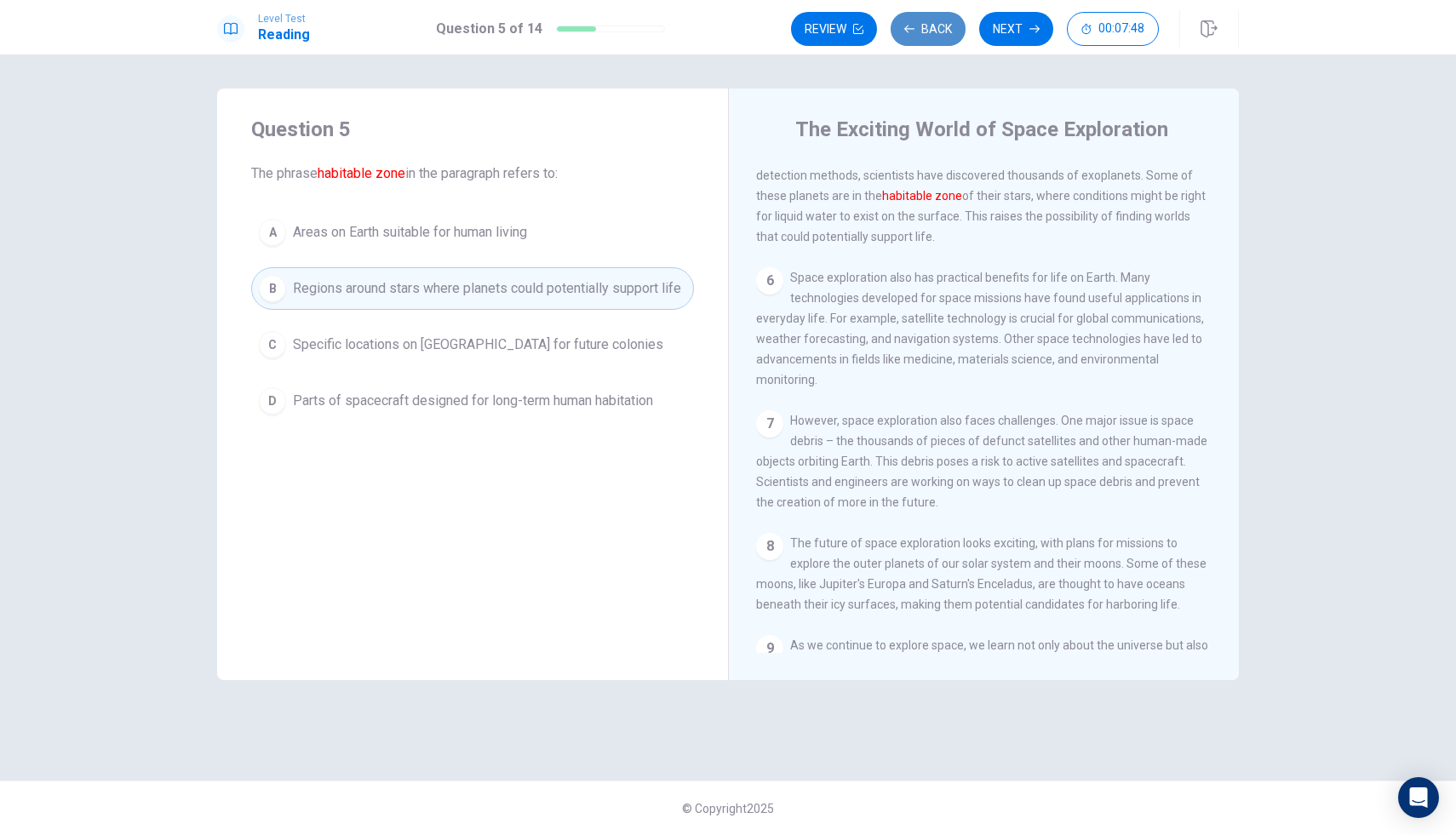
click at [922, 34] on button "Back" at bounding box center [928, 29] width 75 height 34
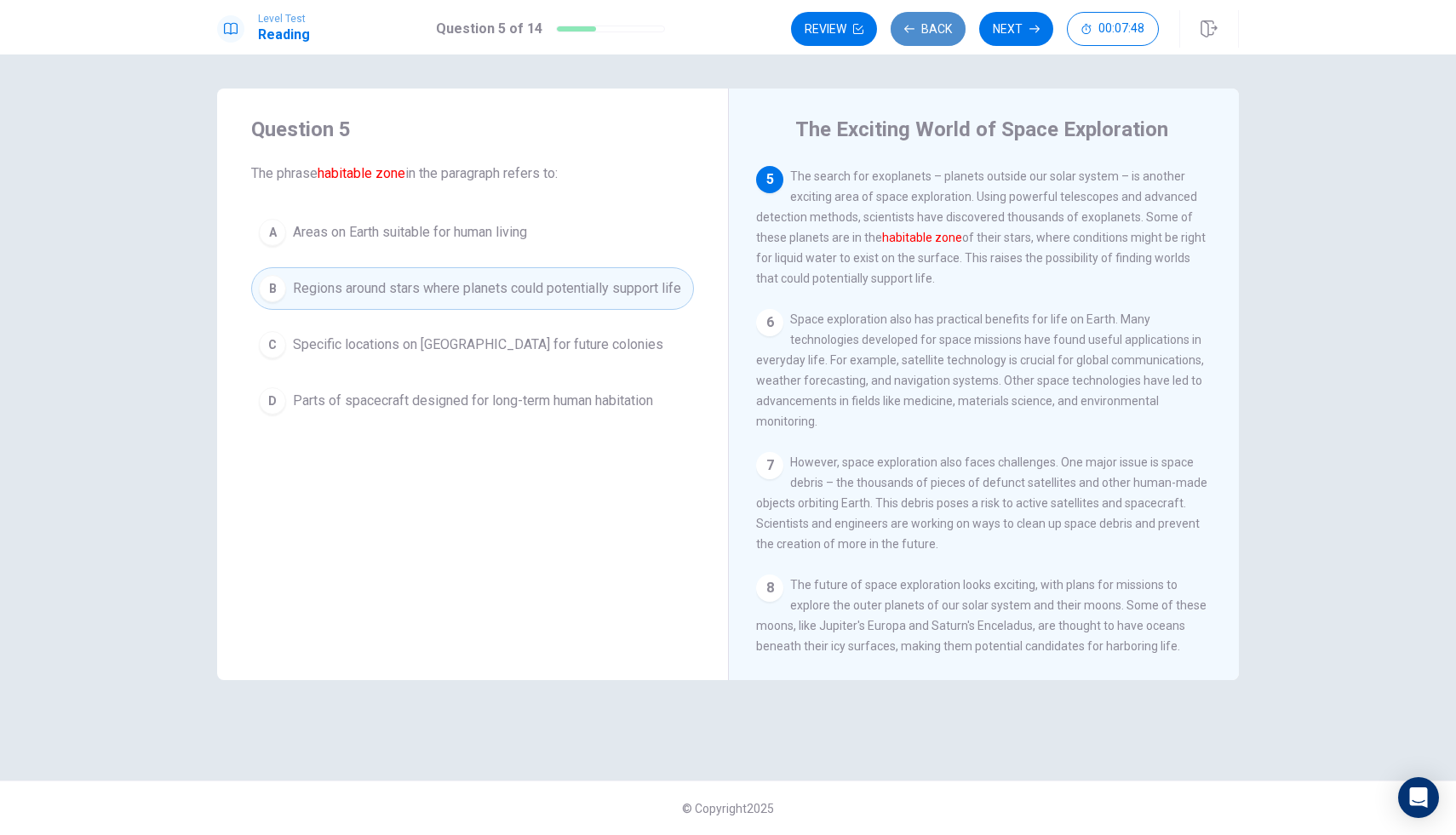
click at [922, 34] on button "Back" at bounding box center [928, 29] width 75 height 34
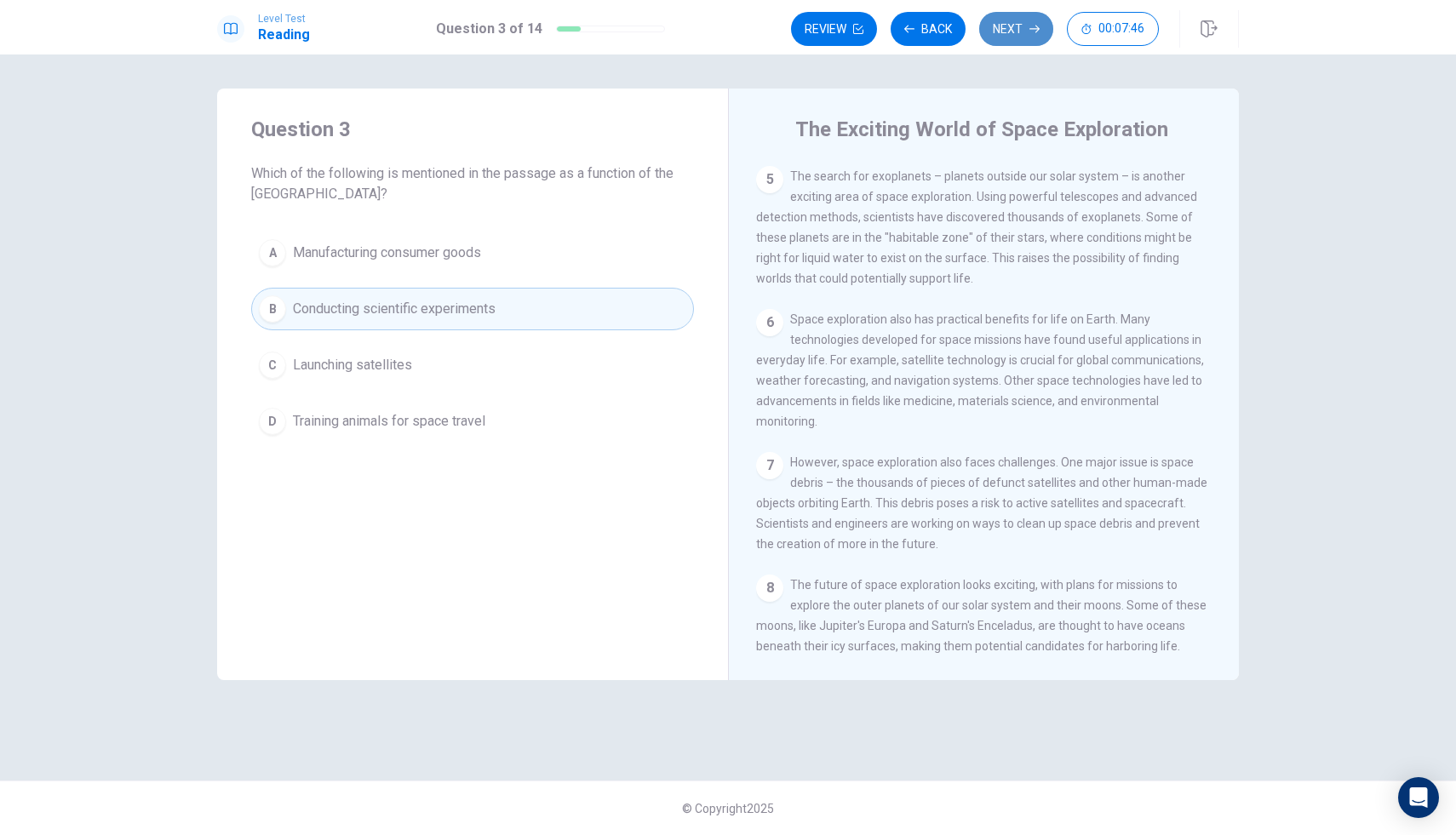
click at [1014, 33] on button "Next" at bounding box center [1017, 29] width 74 height 34
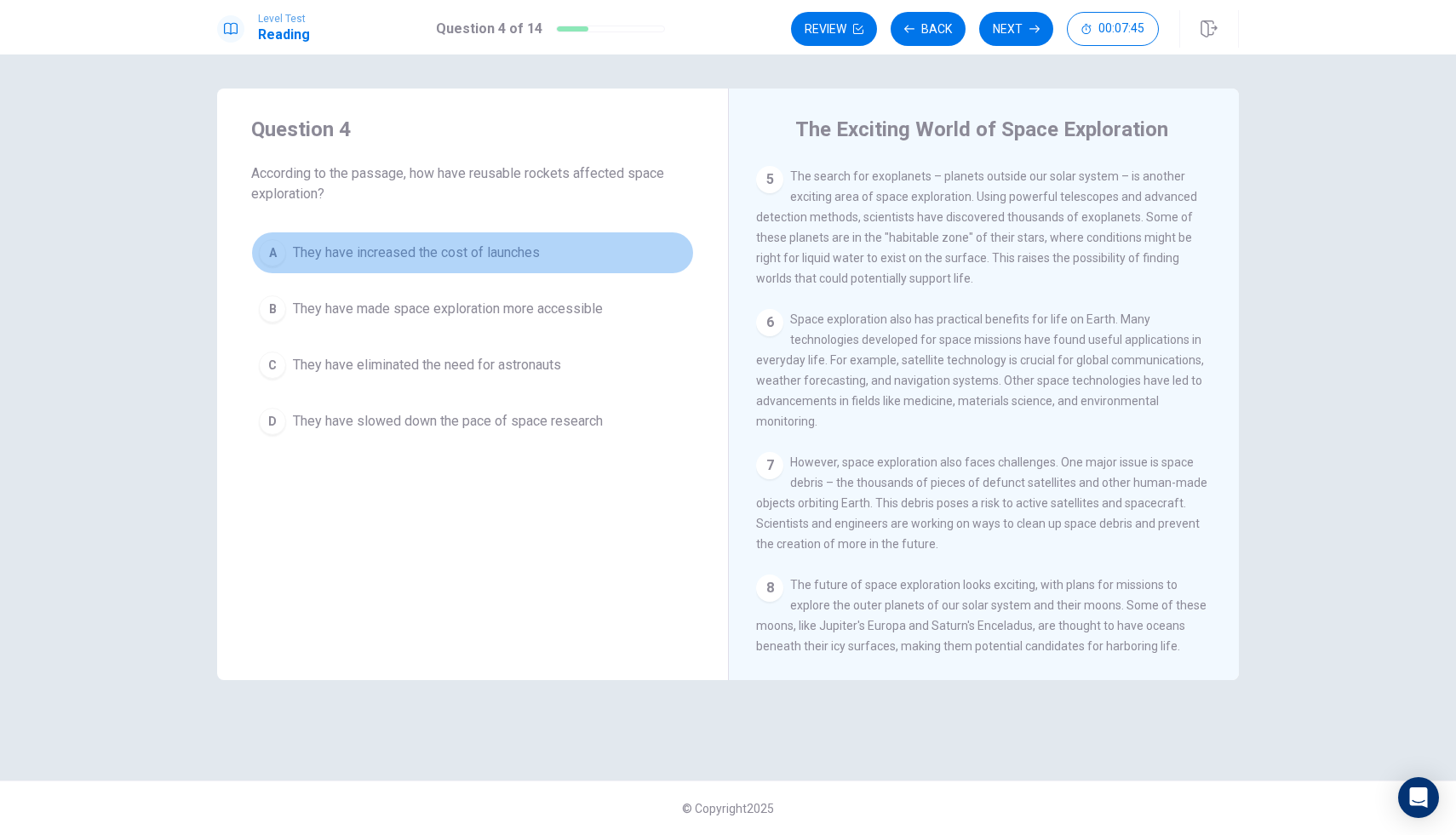
click at [284, 260] on button "A They have increased the cost of launches" at bounding box center [473, 253] width 443 height 42
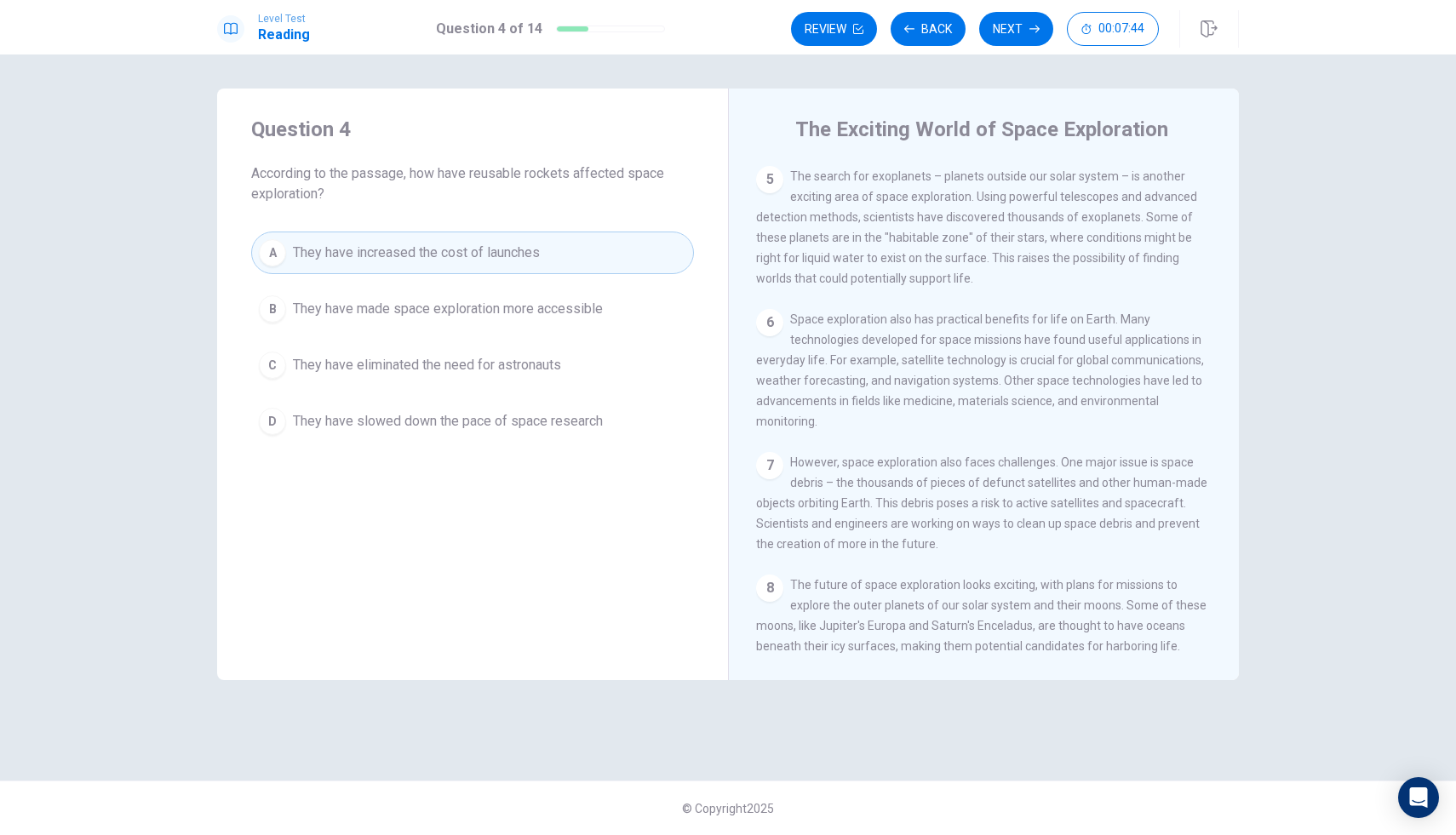
click at [309, 319] on button "B They have made space exploration more accessible" at bounding box center [473, 309] width 443 height 42
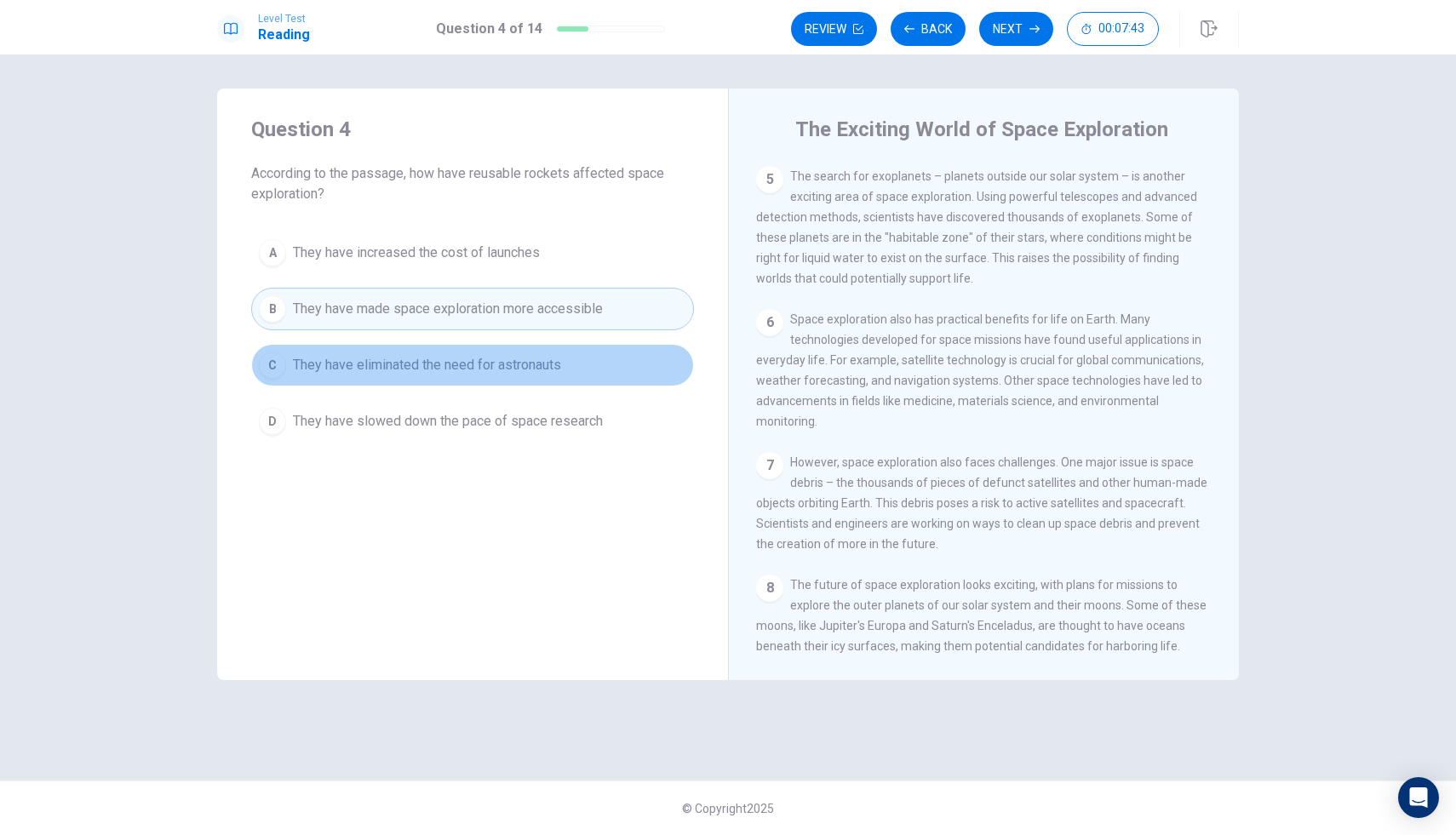
click at [317, 370] on span "They have eliminated the need for astronauts" at bounding box center [427, 365] width 268 height 20
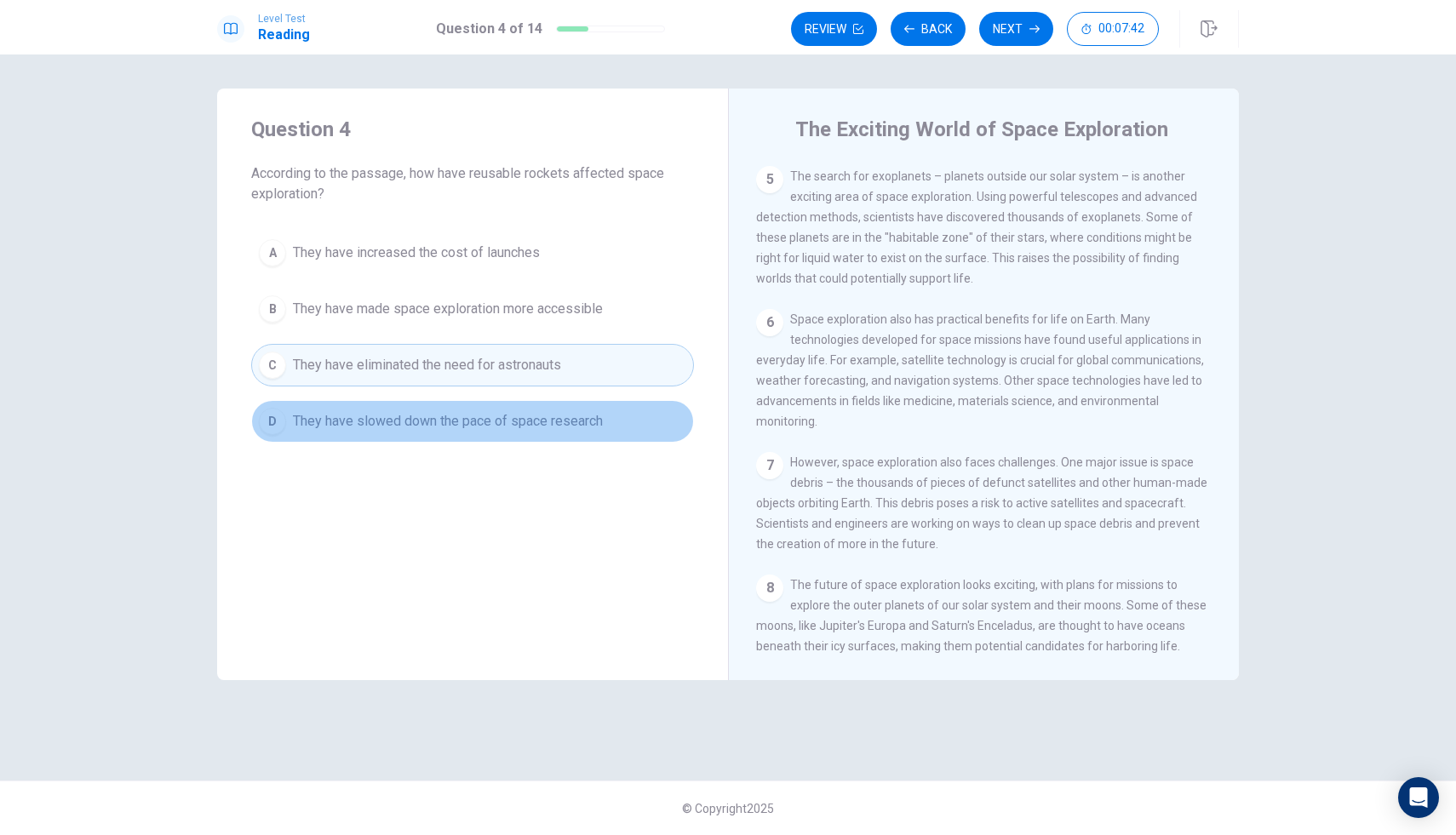
click at [347, 429] on span "They have slowed down the pace of space research" at bounding box center [448, 421] width 310 height 20
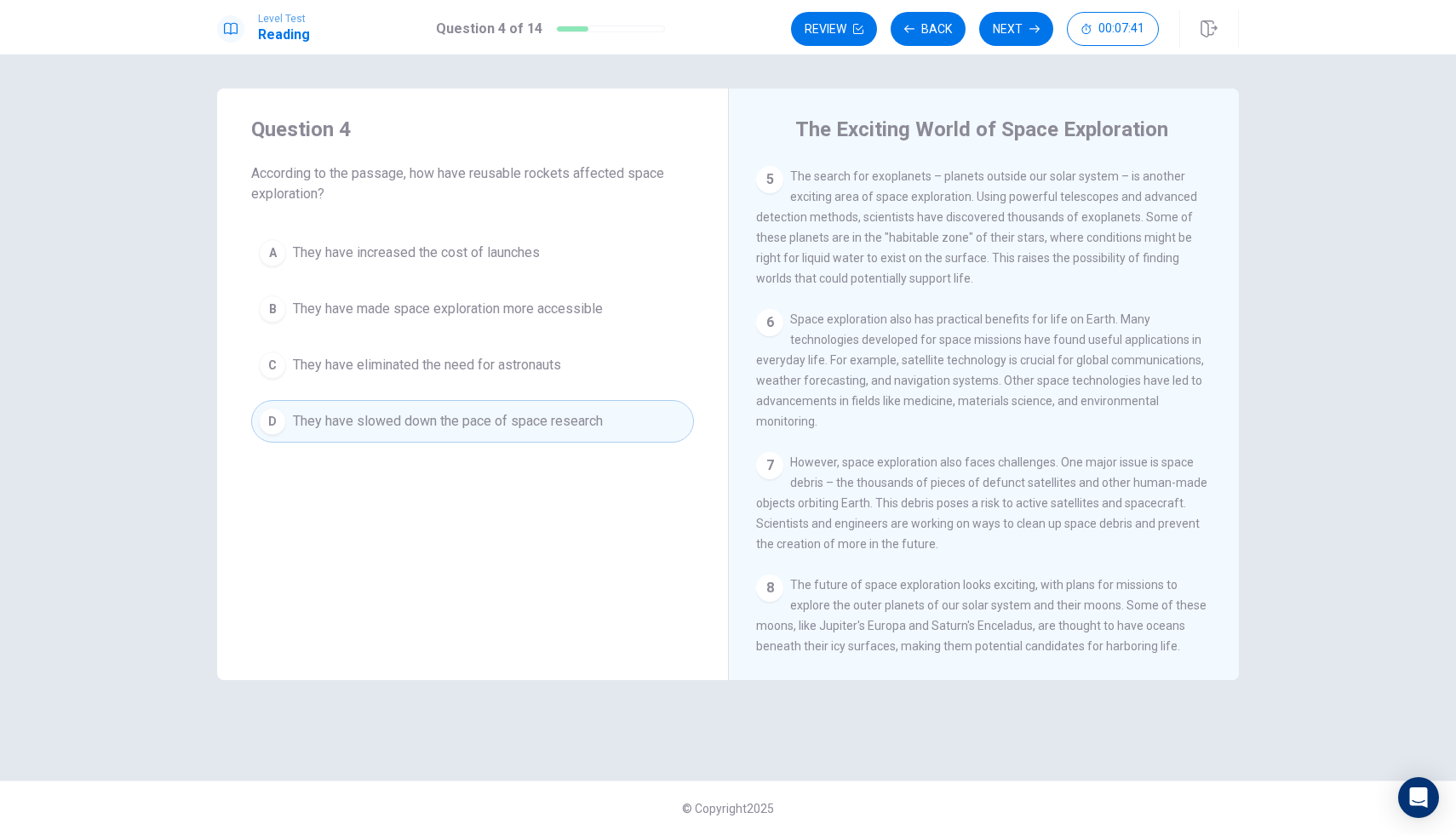
click at [380, 369] on span "They have eliminated the need for astronauts" at bounding box center [427, 365] width 268 height 20
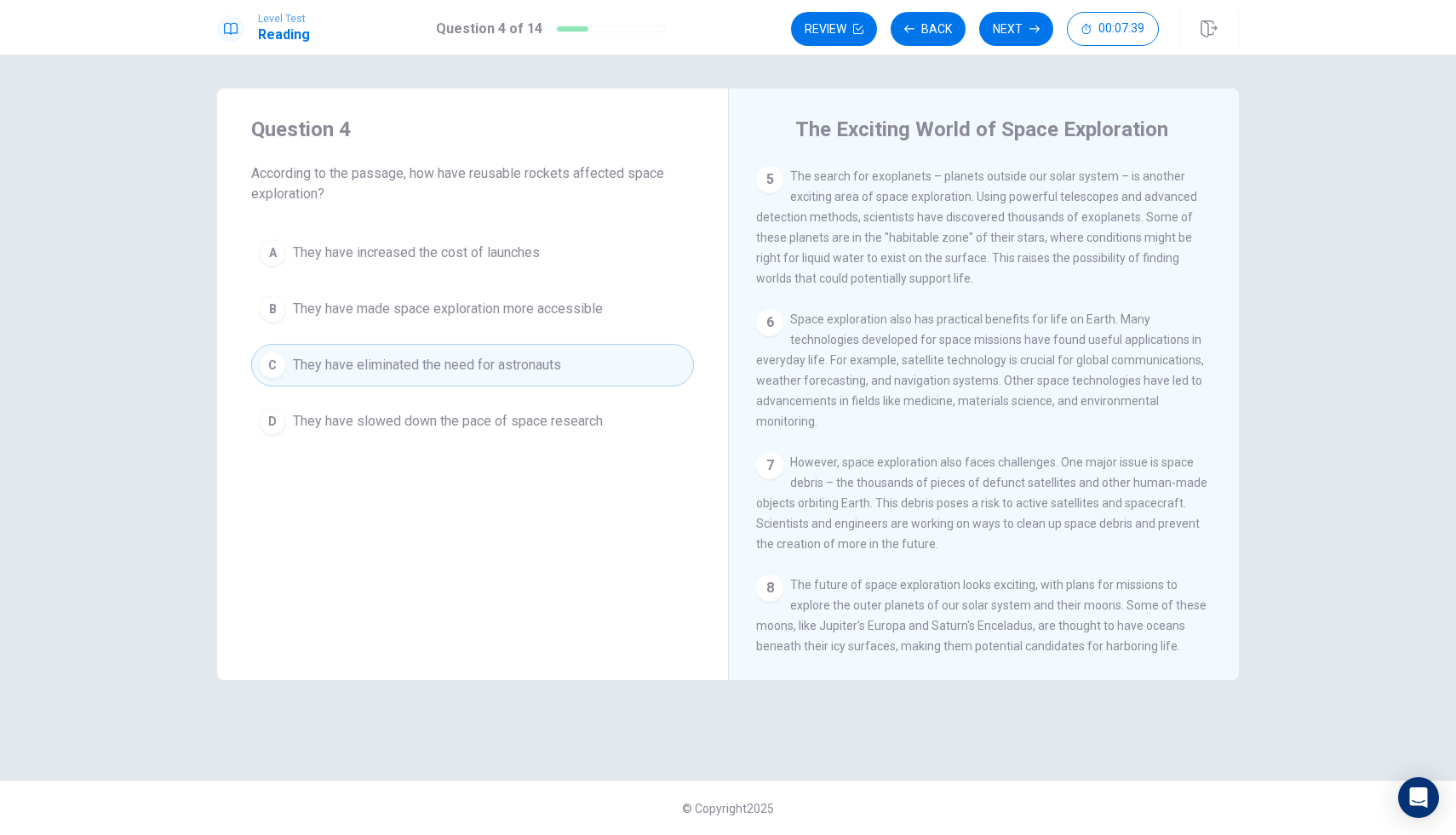
click at [393, 347] on button "C They have eliminated the need for astronauts" at bounding box center [473, 365] width 443 height 42
click at [997, 32] on button "Next" at bounding box center [1017, 29] width 74 height 34
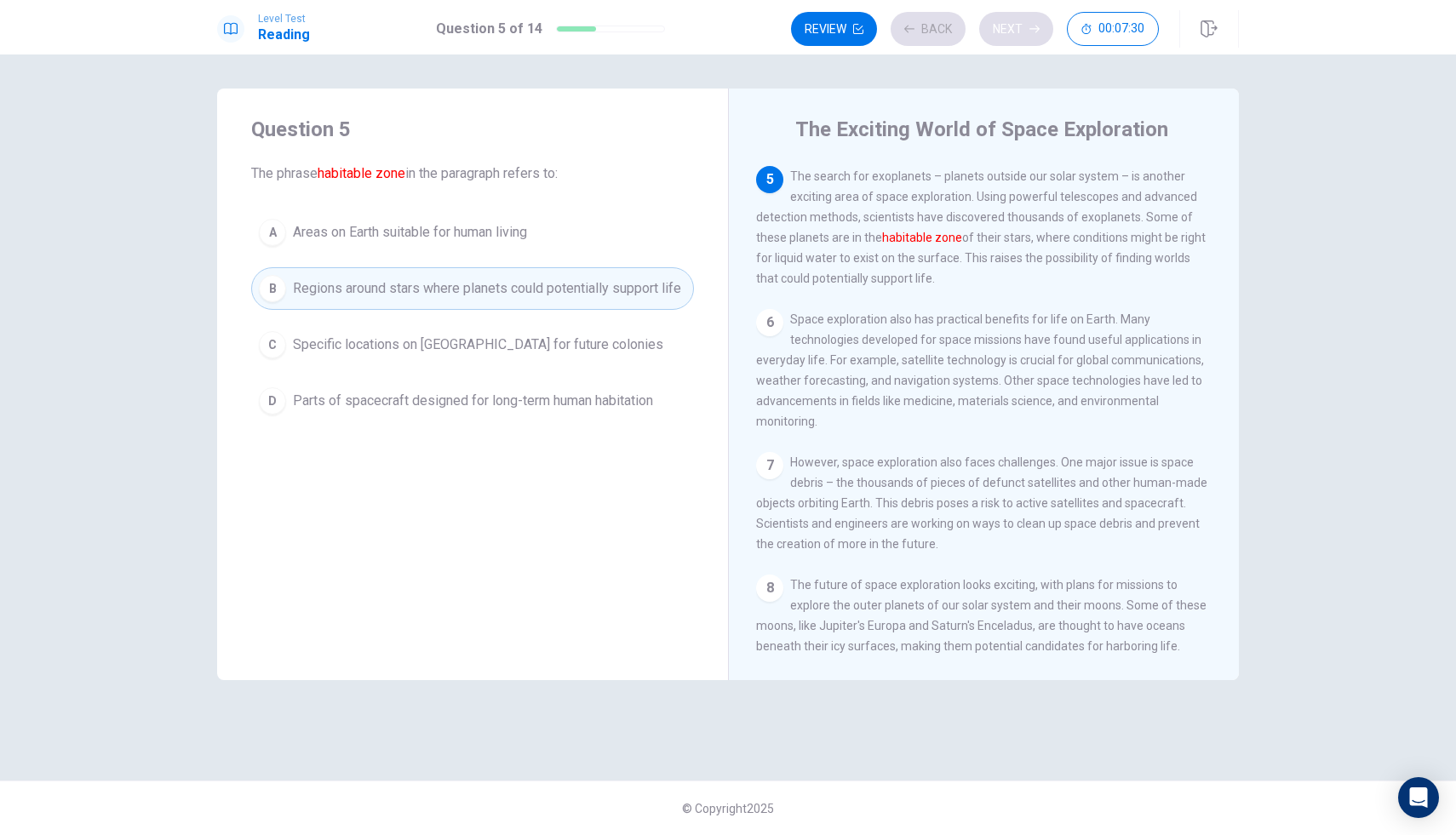
click at [997, 32] on div "Review Back Next 00:07:30" at bounding box center [974, 29] width 368 height 34
click at [997, 32] on div "Review Back Next 00:07:29" at bounding box center [974, 29] width 368 height 34
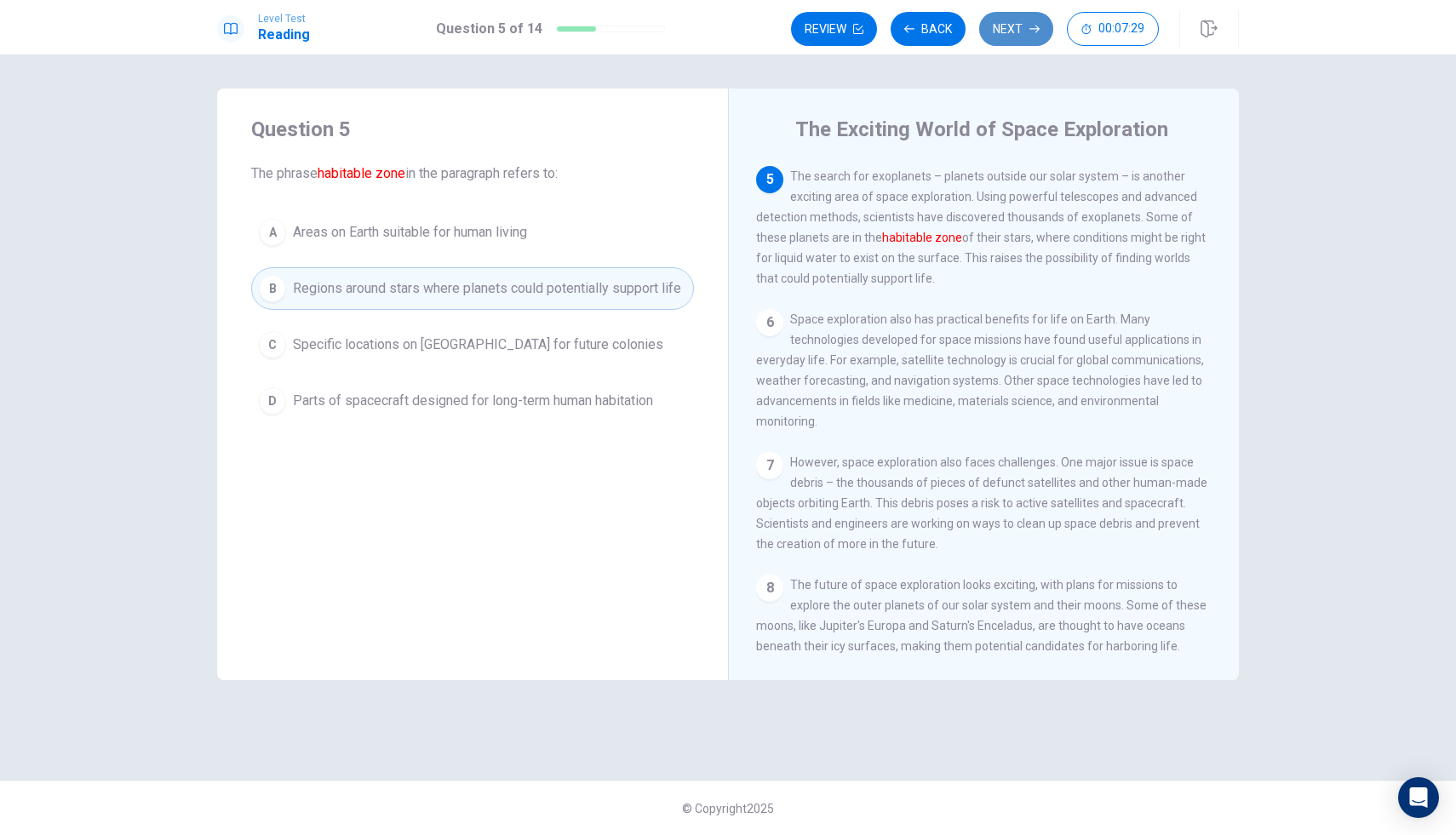
click at [997, 32] on button "Next" at bounding box center [1017, 29] width 74 height 34
click at [997, 32] on div "Review Back Next 00:07:29" at bounding box center [974, 29] width 368 height 34
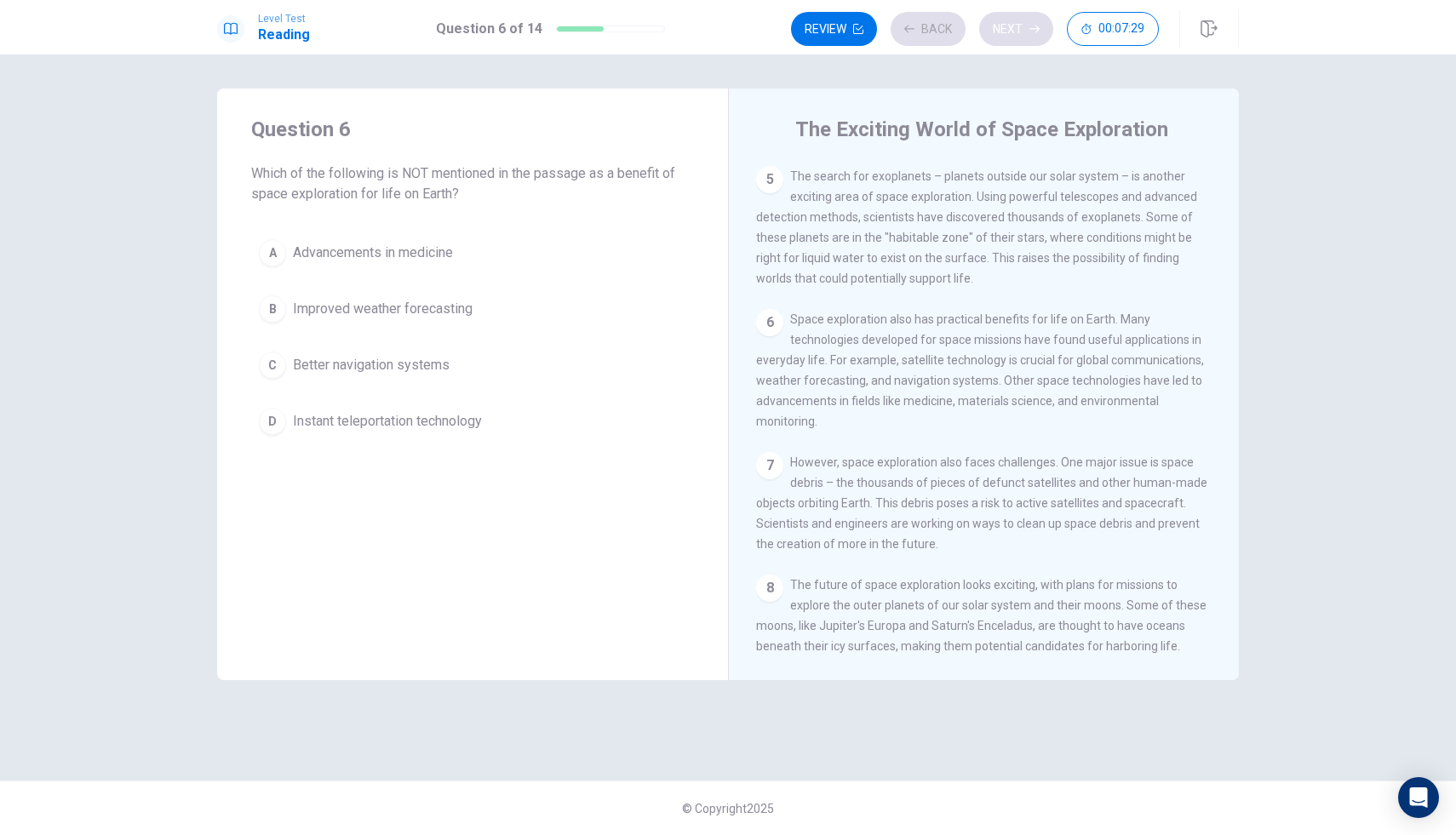
click at [997, 32] on div "Review Back Next 00:07:29" at bounding box center [974, 29] width 368 height 34
click at [997, 32] on div "Review Back Next 00:07:28" at bounding box center [974, 29] width 368 height 34
click at [997, 32] on button "Next" at bounding box center [1017, 29] width 74 height 34
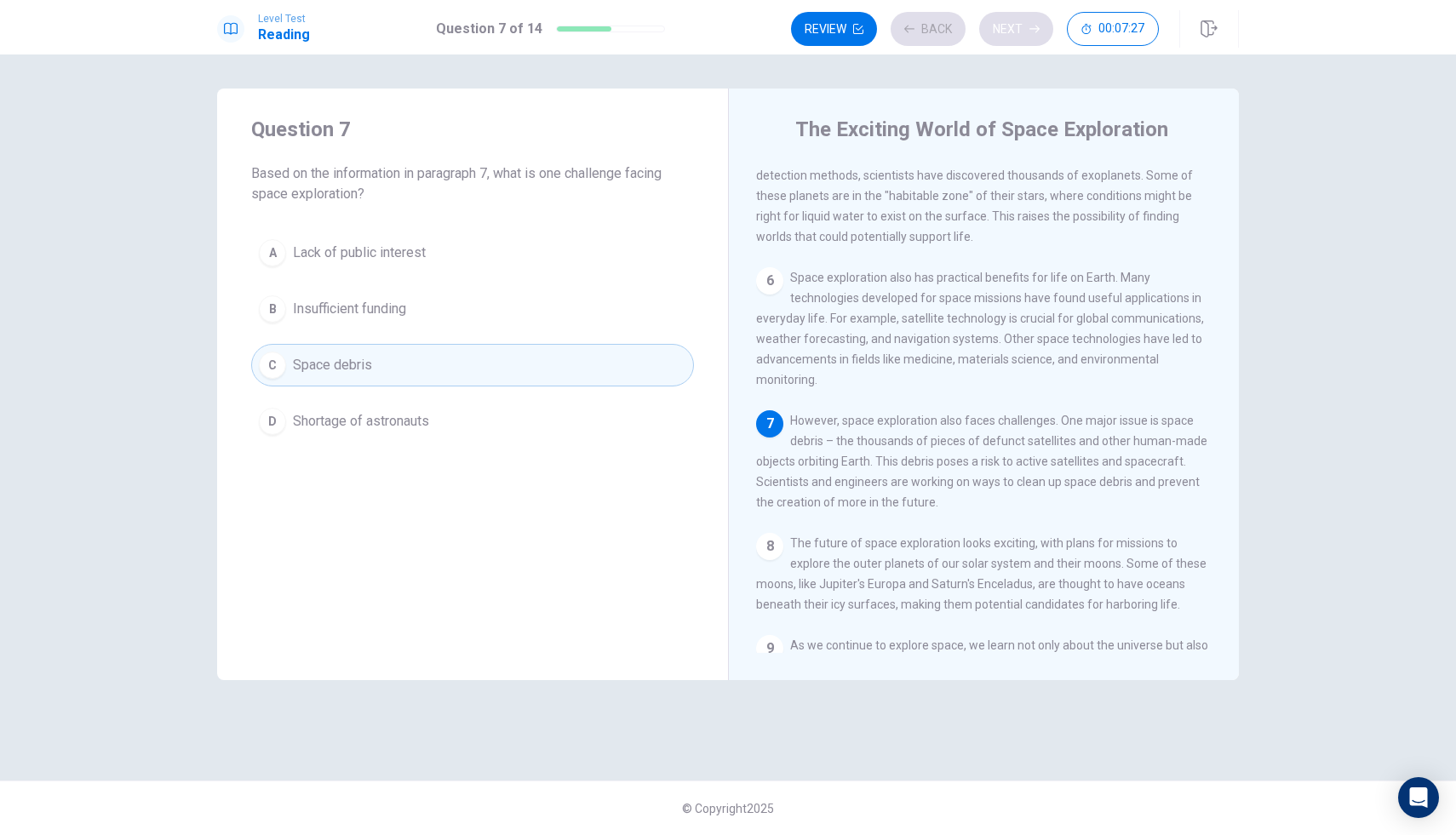
scroll to position [612, 0]
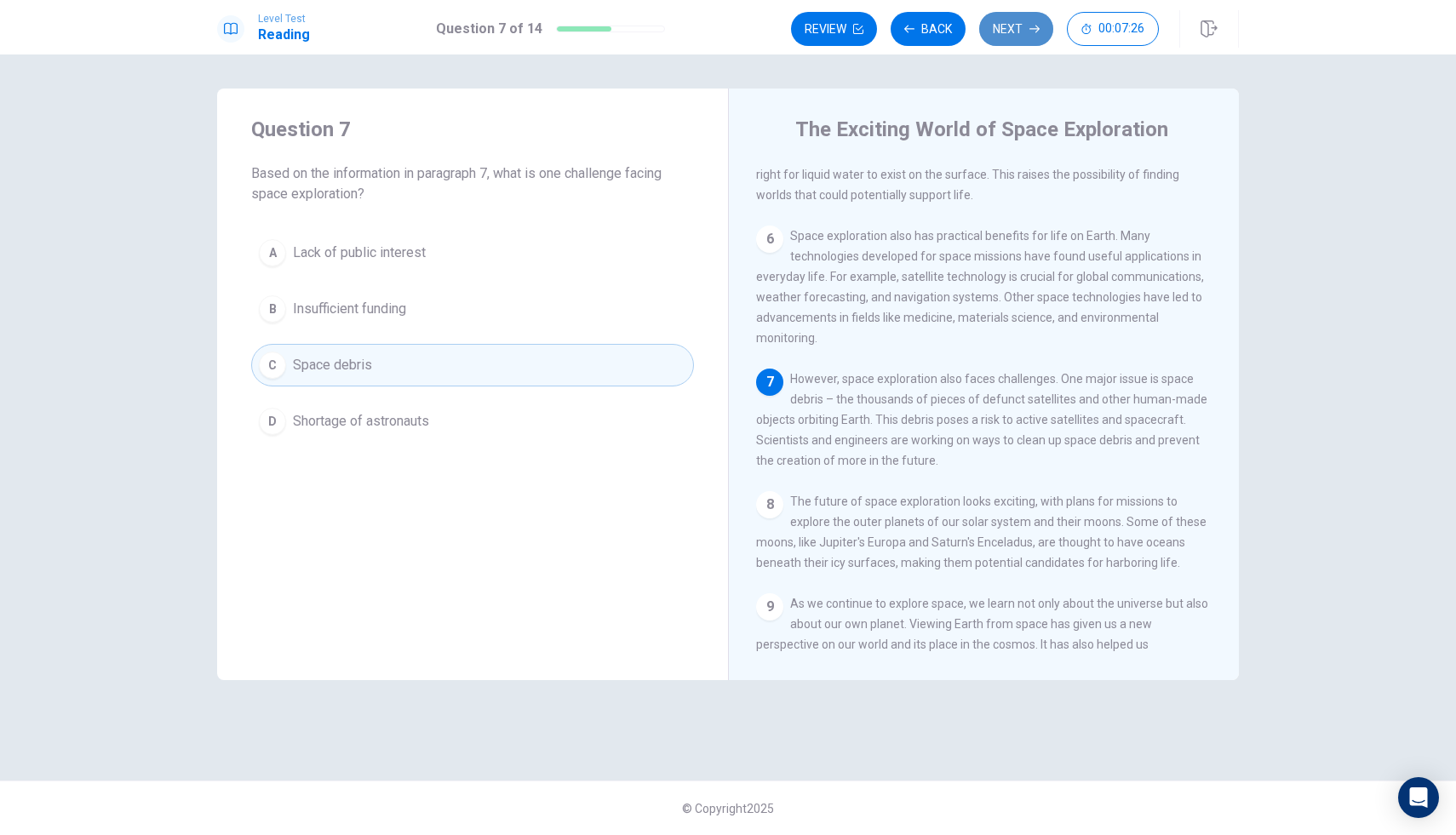
click at [997, 32] on button "Next" at bounding box center [1017, 29] width 74 height 34
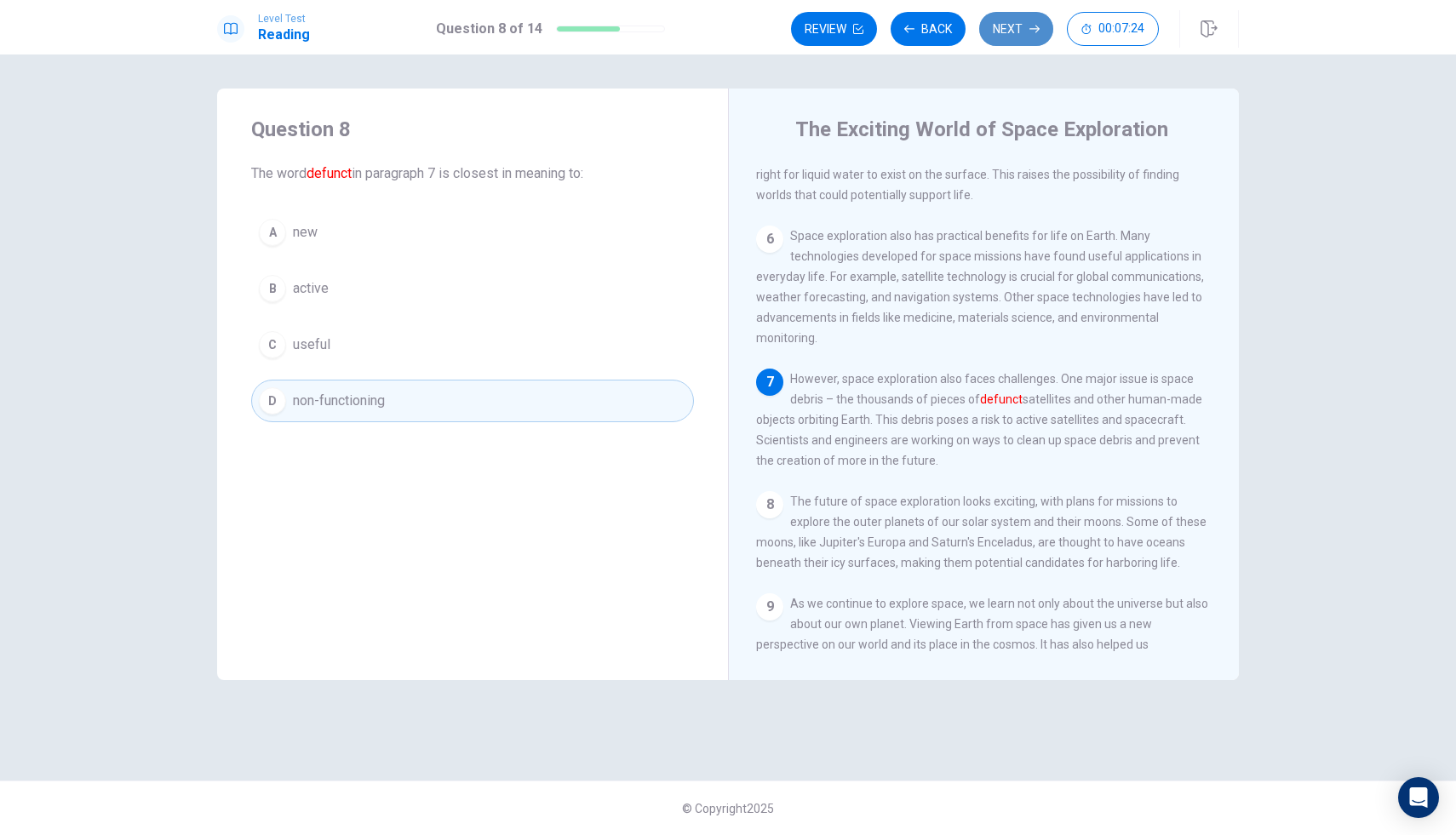
click at [997, 32] on button "Next" at bounding box center [1017, 29] width 74 height 34
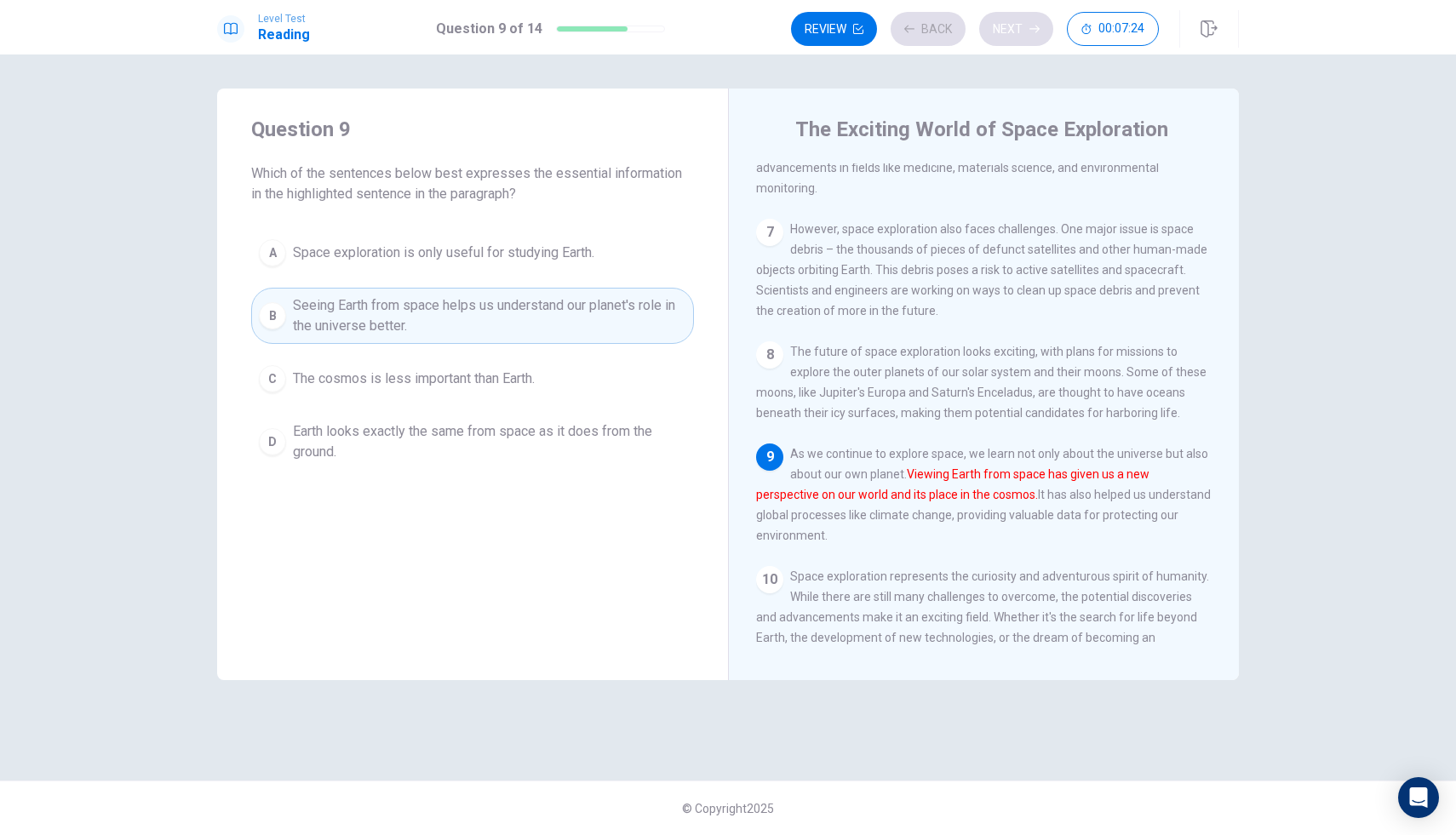
scroll to position [822, 0]
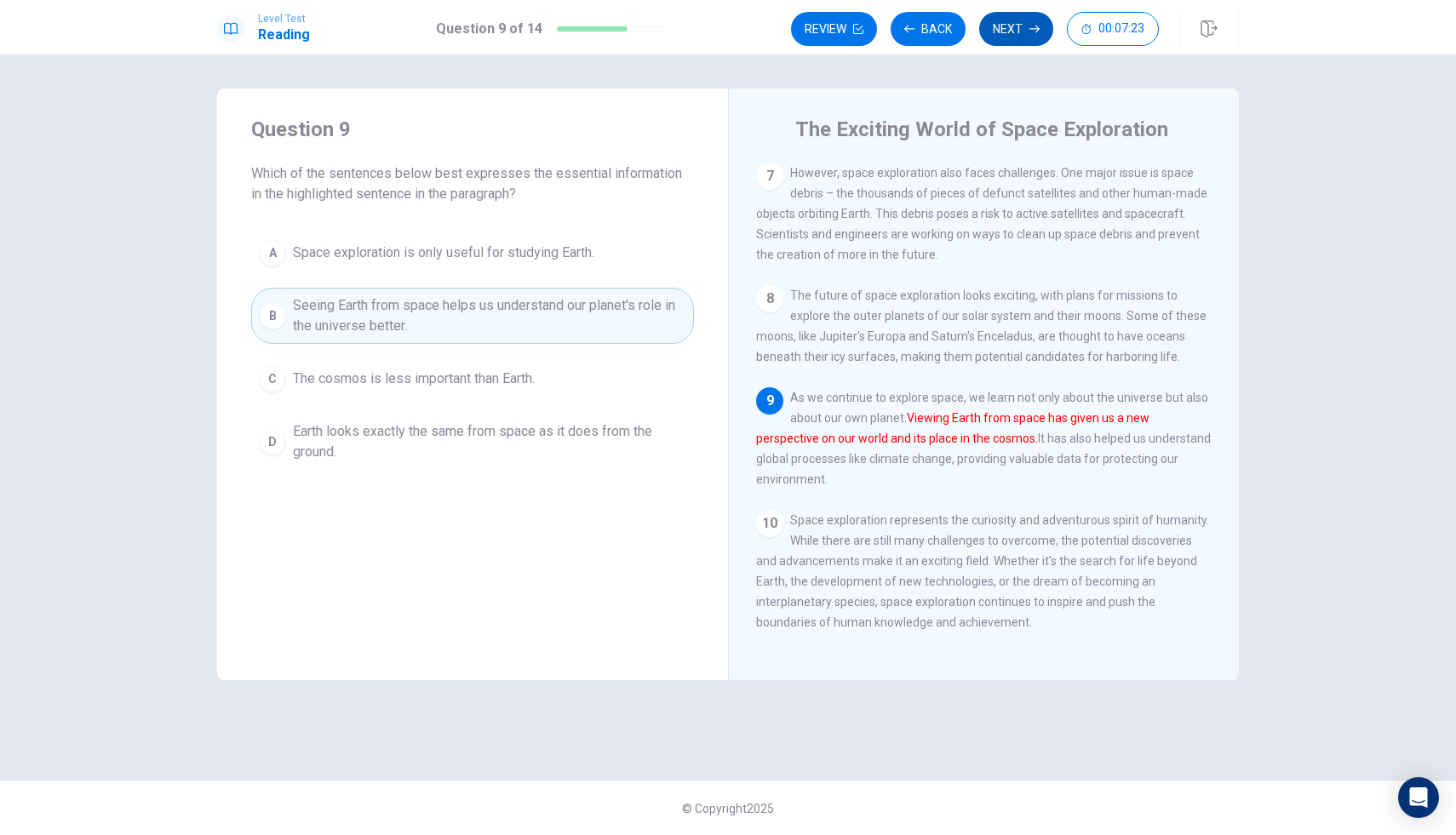
click at [997, 32] on button "Next" at bounding box center [1017, 29] width 74 height 34
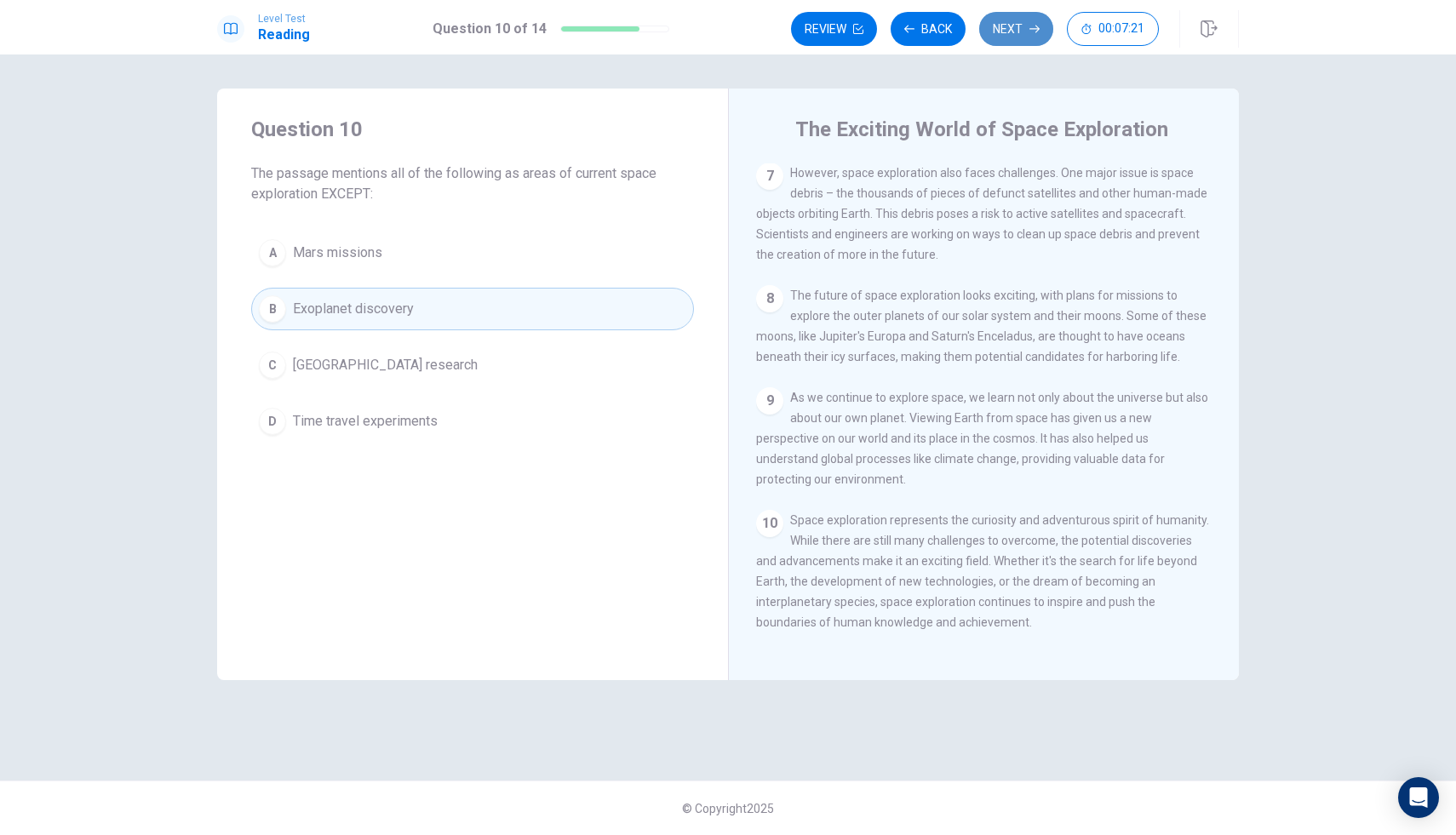
click at [997, 32] on button "Next" at bounding box center [1017, 29] width 74 height 34
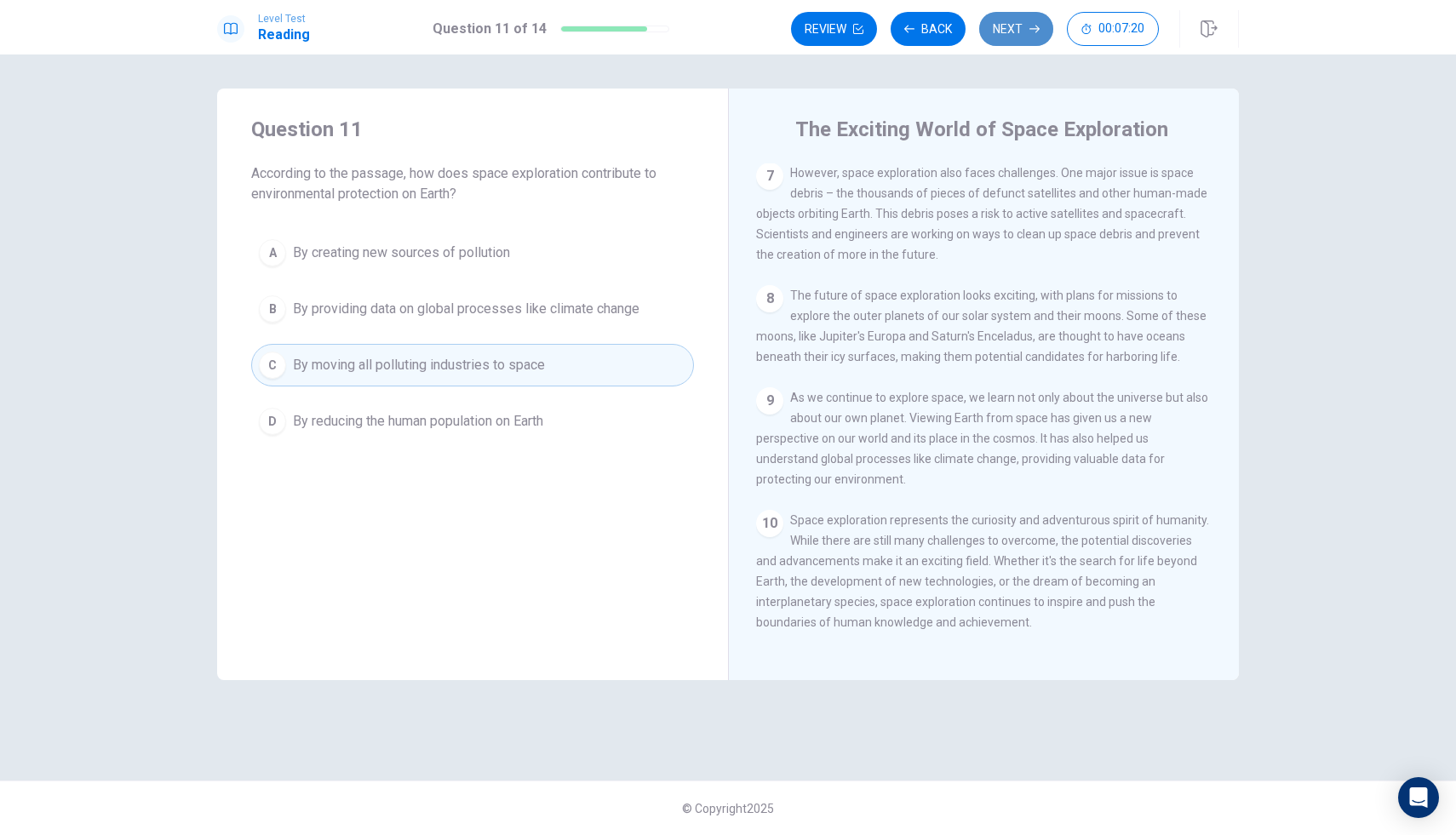
click at [997, 32] on button "Next" at bounding box center [1017, 29] width 74 height 34
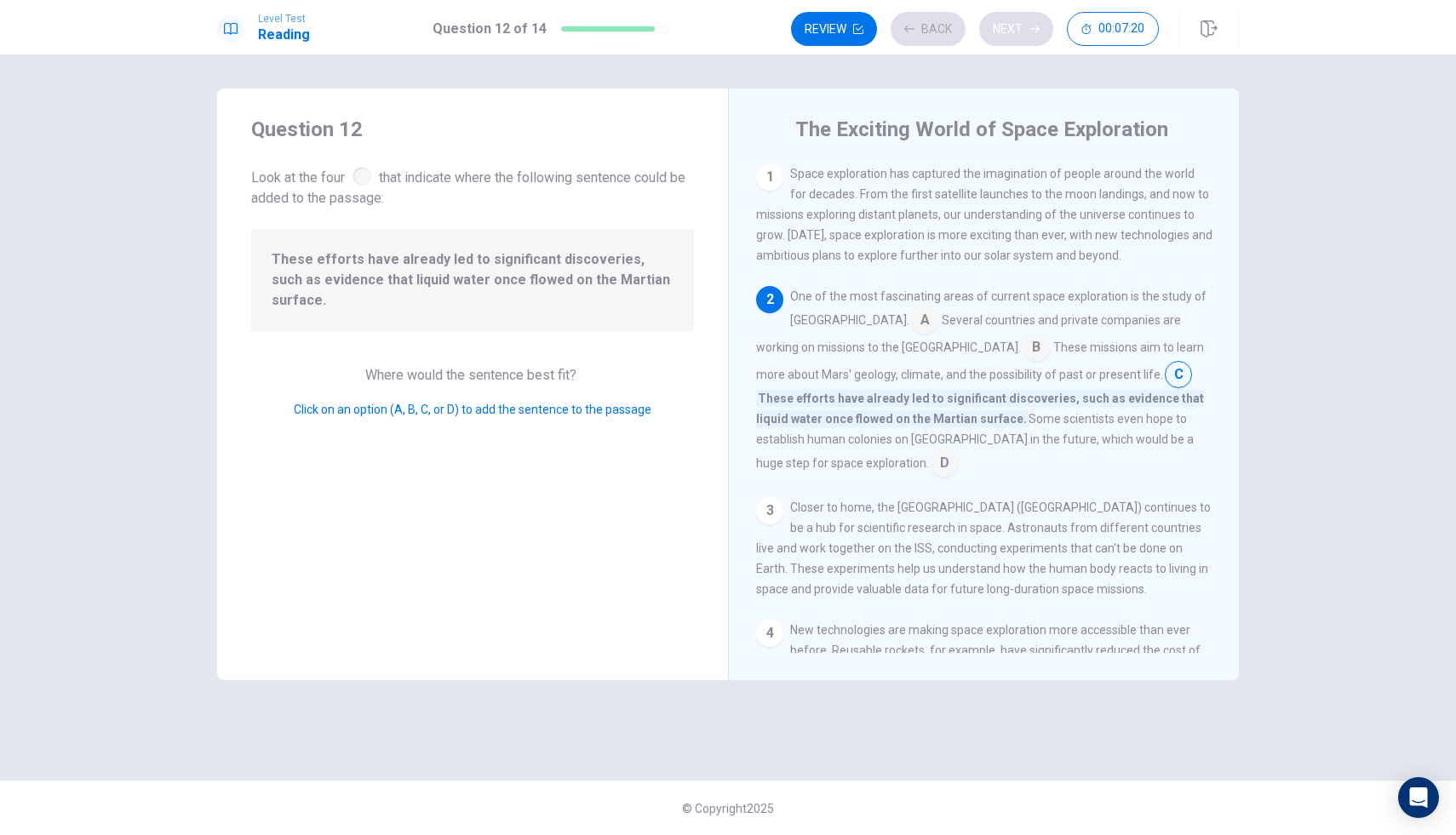
scroll to position [127, 0]
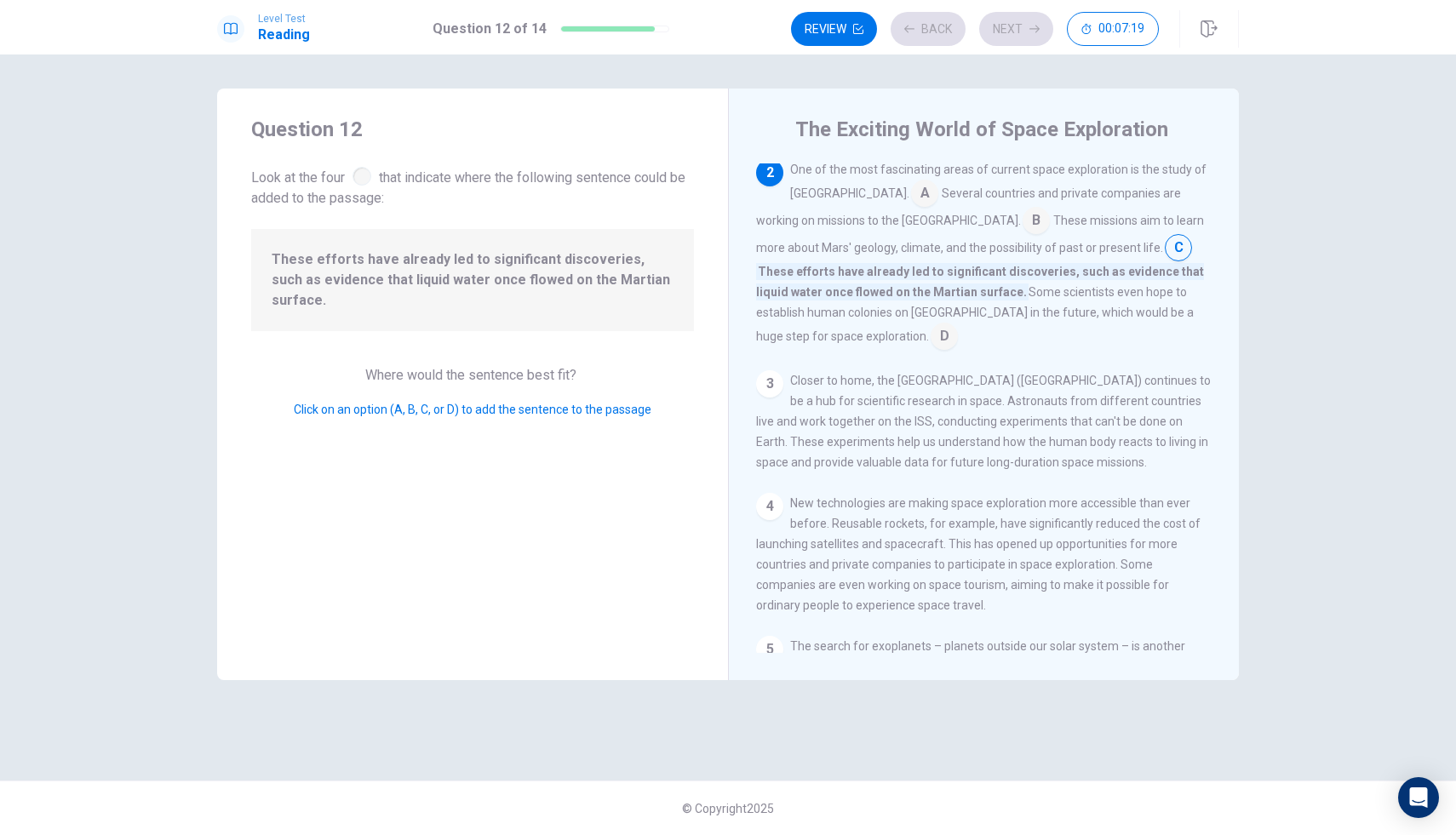
click at [676, 27] on div "Level Test Reading Question 12 of 14 Review Back Next 00:07:19" at bounding box center [728, 29] width 1077 height 37
click at [665, 32] on div at bounding box center [615, 29] width 109 height 7
click at [833, 30] on button "Review" at bounding box center [834, 29] width 86 height 34
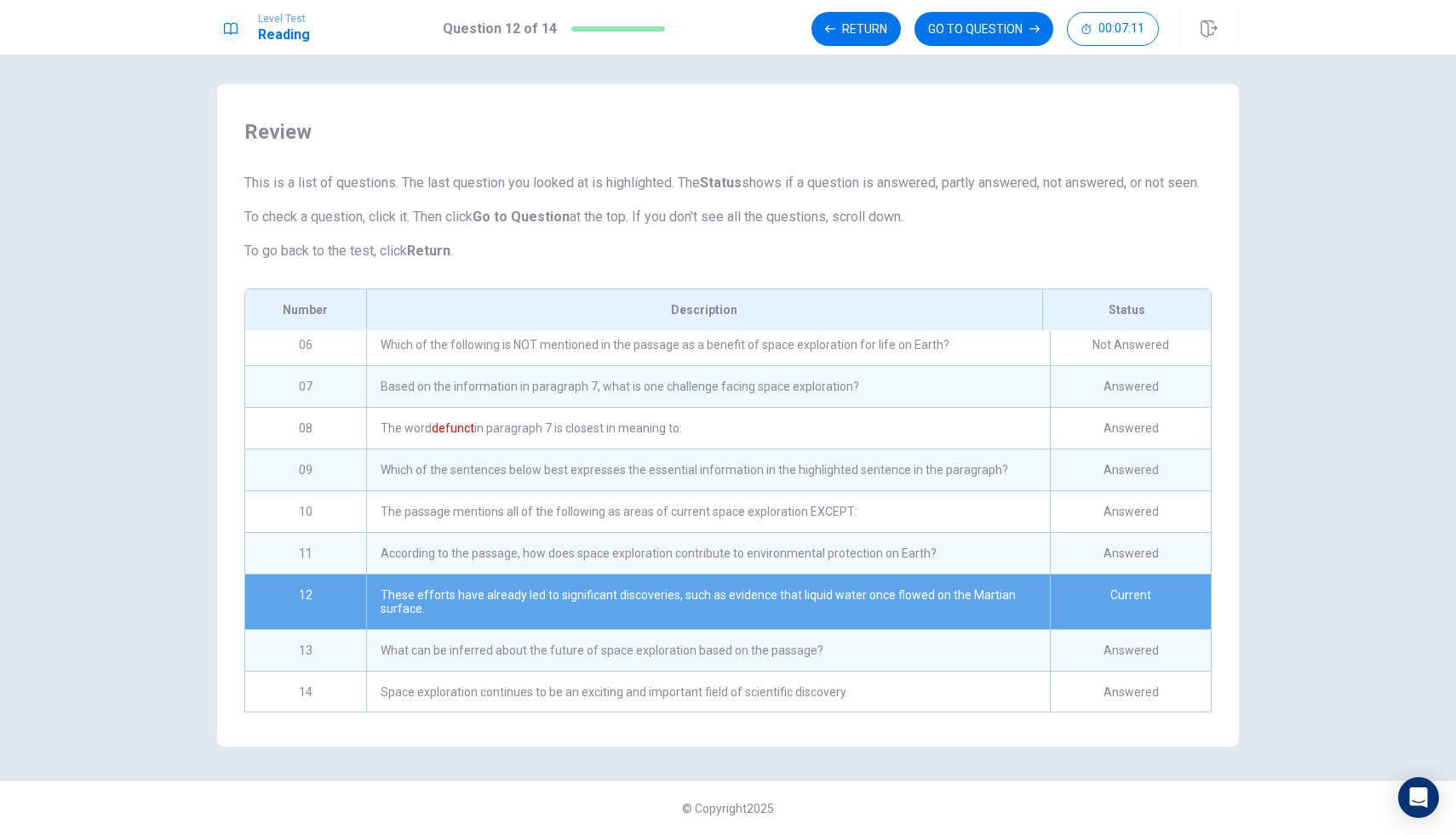
scroll to position [215, 0]
click at [692, 594] on div "These efforts have already led to significant discoveries, such as evidence tha…" at bounding box center [707, 601] width 683 height 55
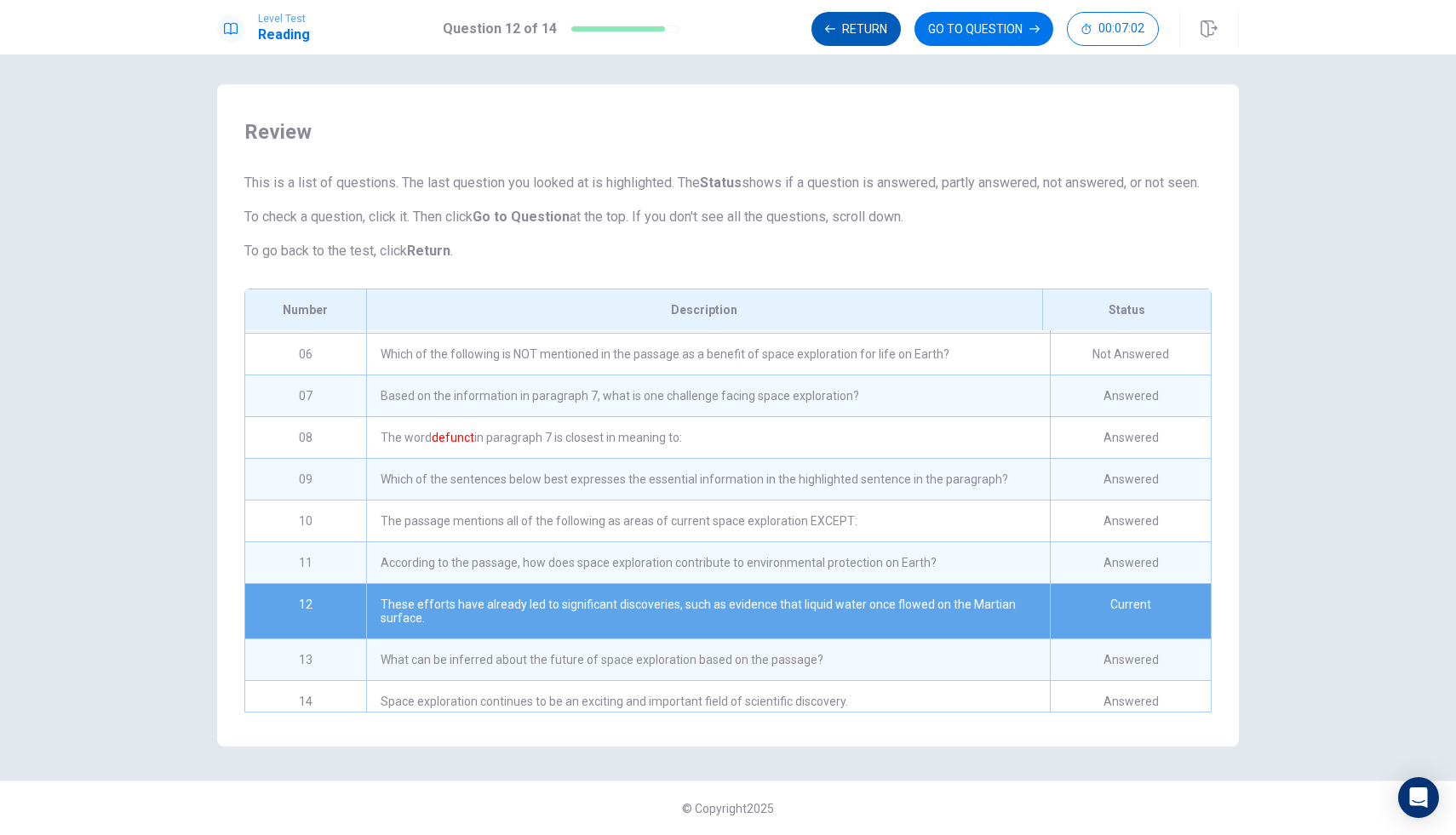
click at [864, 37] on button "Return" at bounding box center [855, 29] width 89 height 34
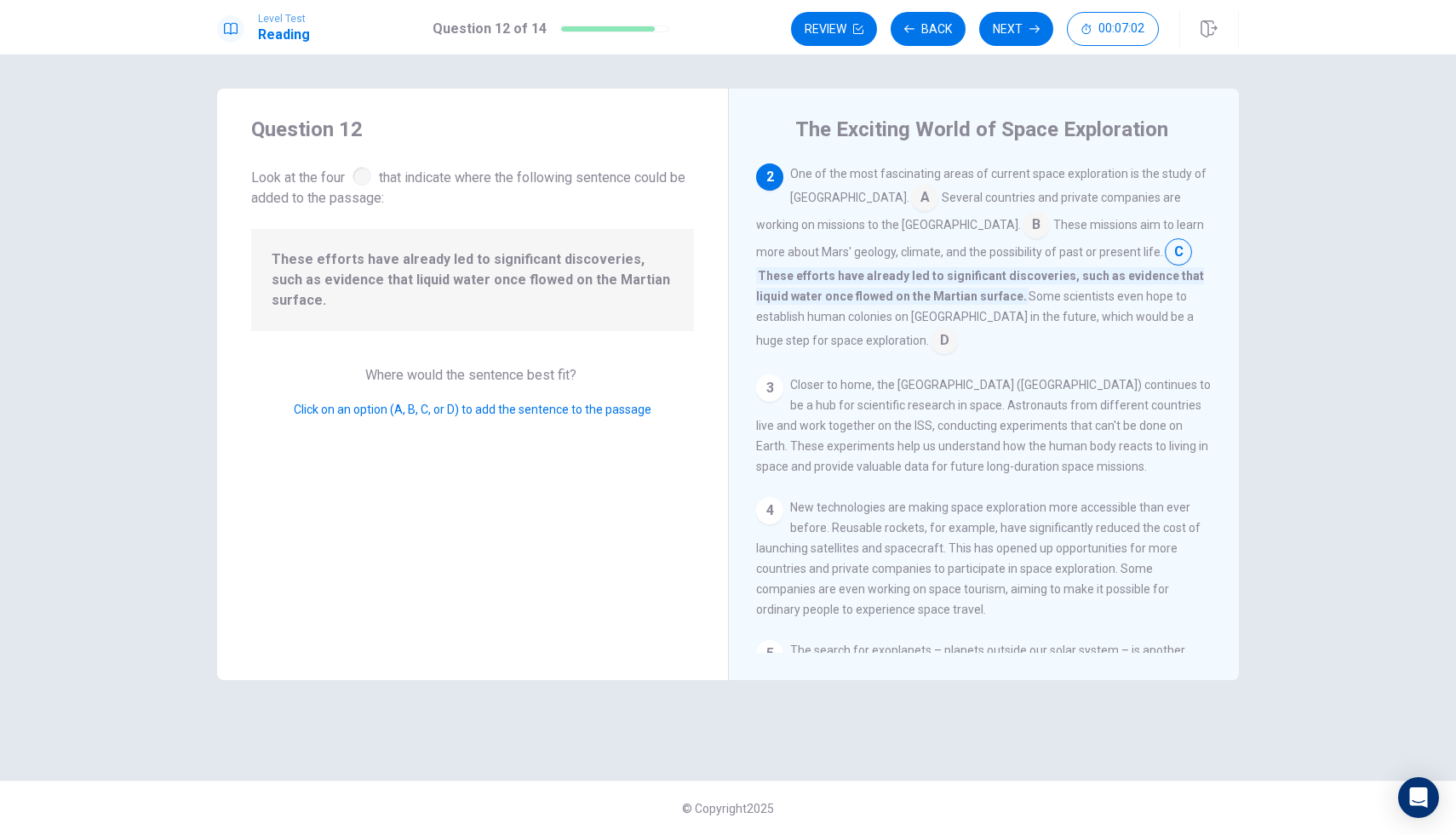
scroll to position [127, 0]
click at [924, 42] on button "Back" at bounding box center [928, 29] width 75 height 34
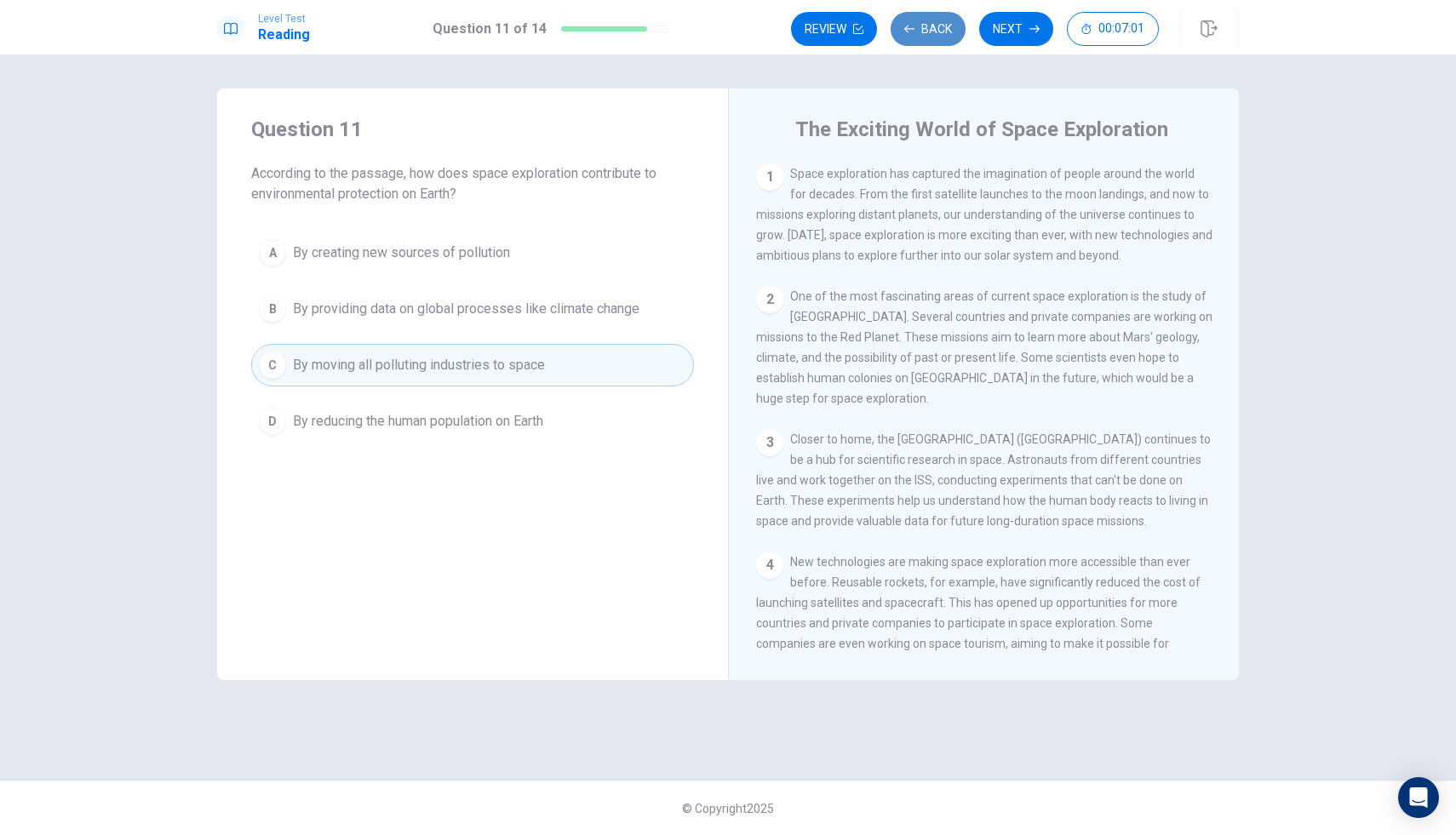
click at [924, 42] on button "Back" at bounding box center [928, 29] width 75 height 34
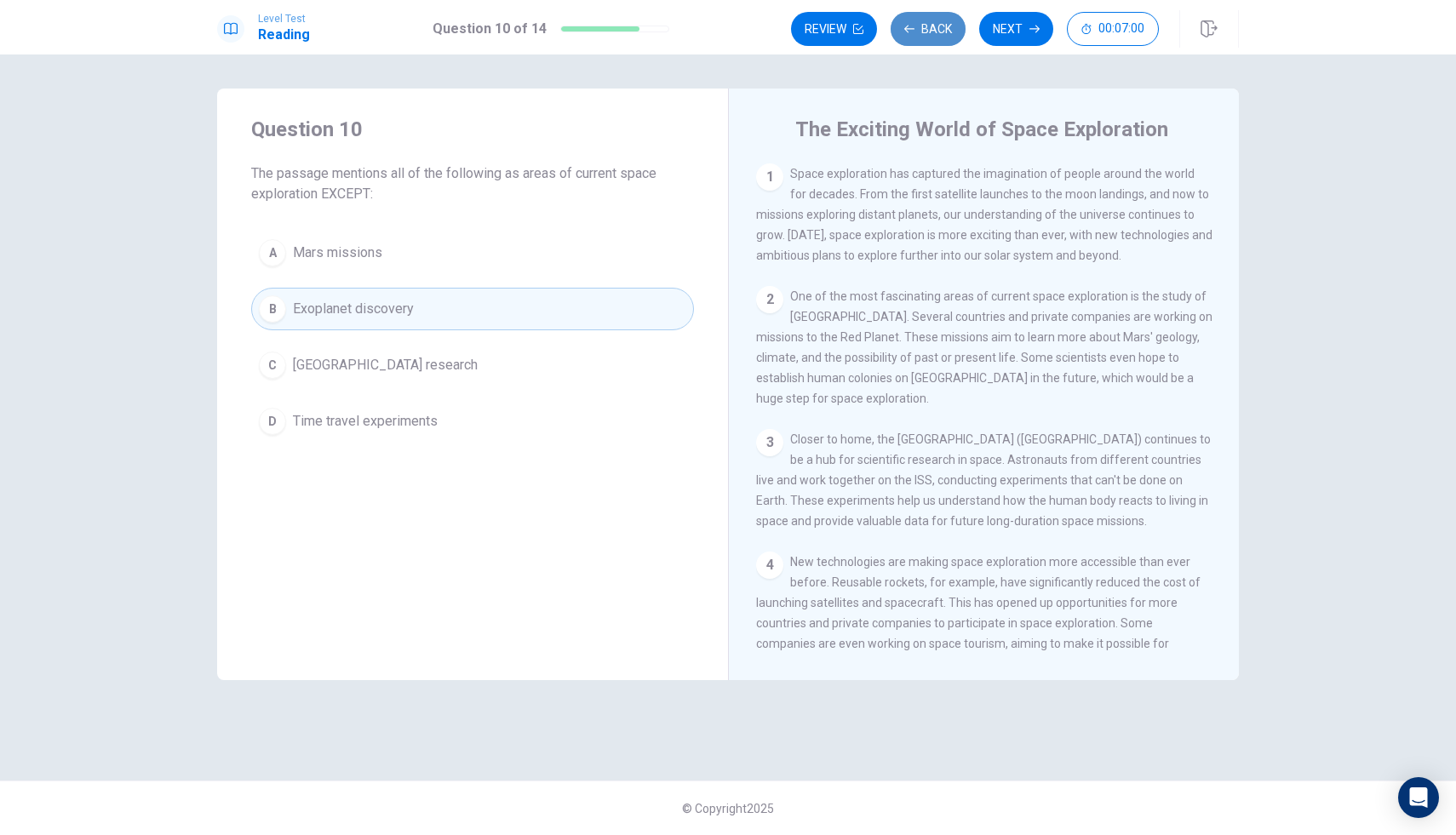
click at [924, 42] on button "Back" at bounding box center [928, 29] width 75 height 34
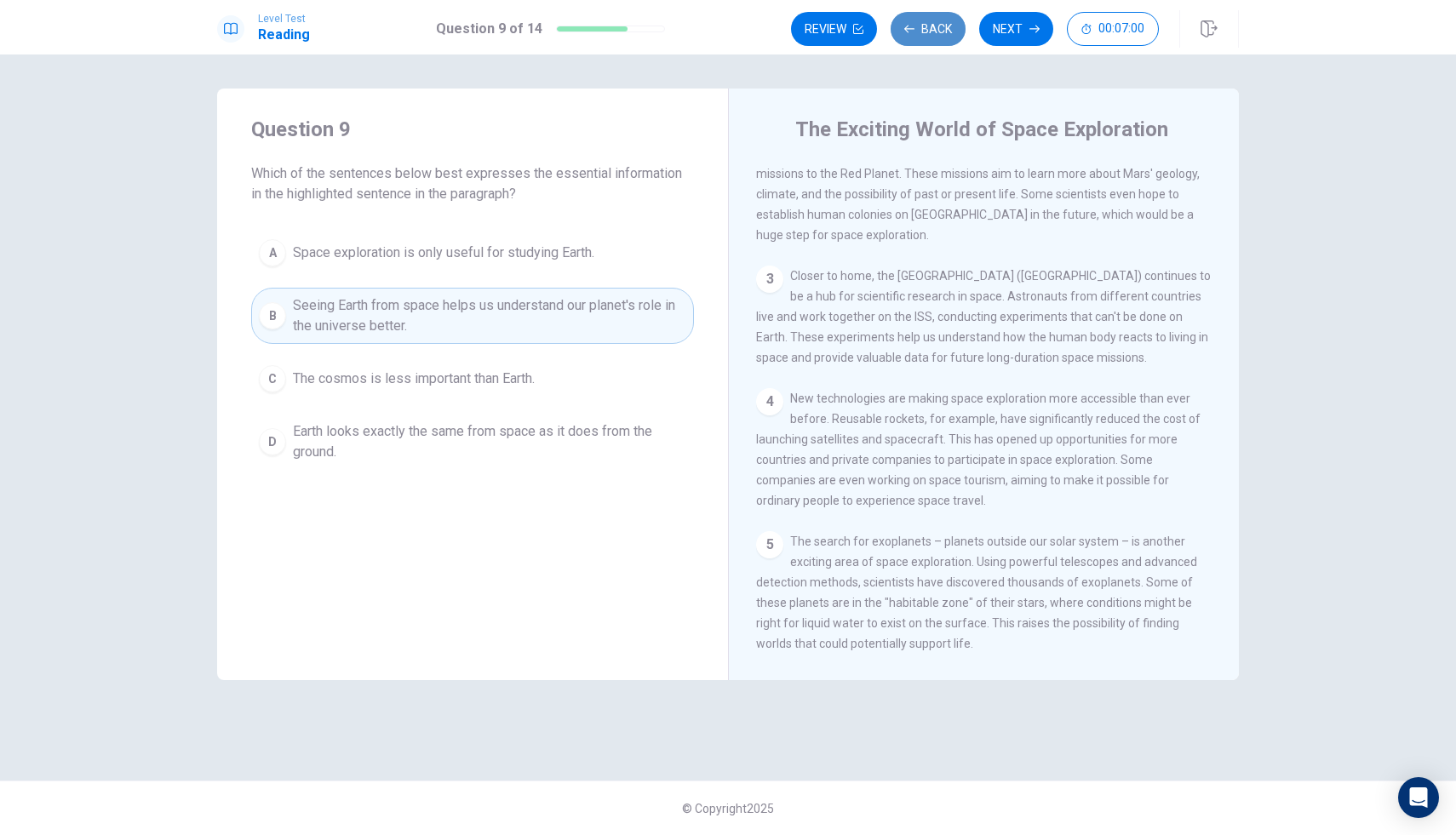
click at [924, 42] on button "Back" at bounding box center [928, 29] width 75 height 34
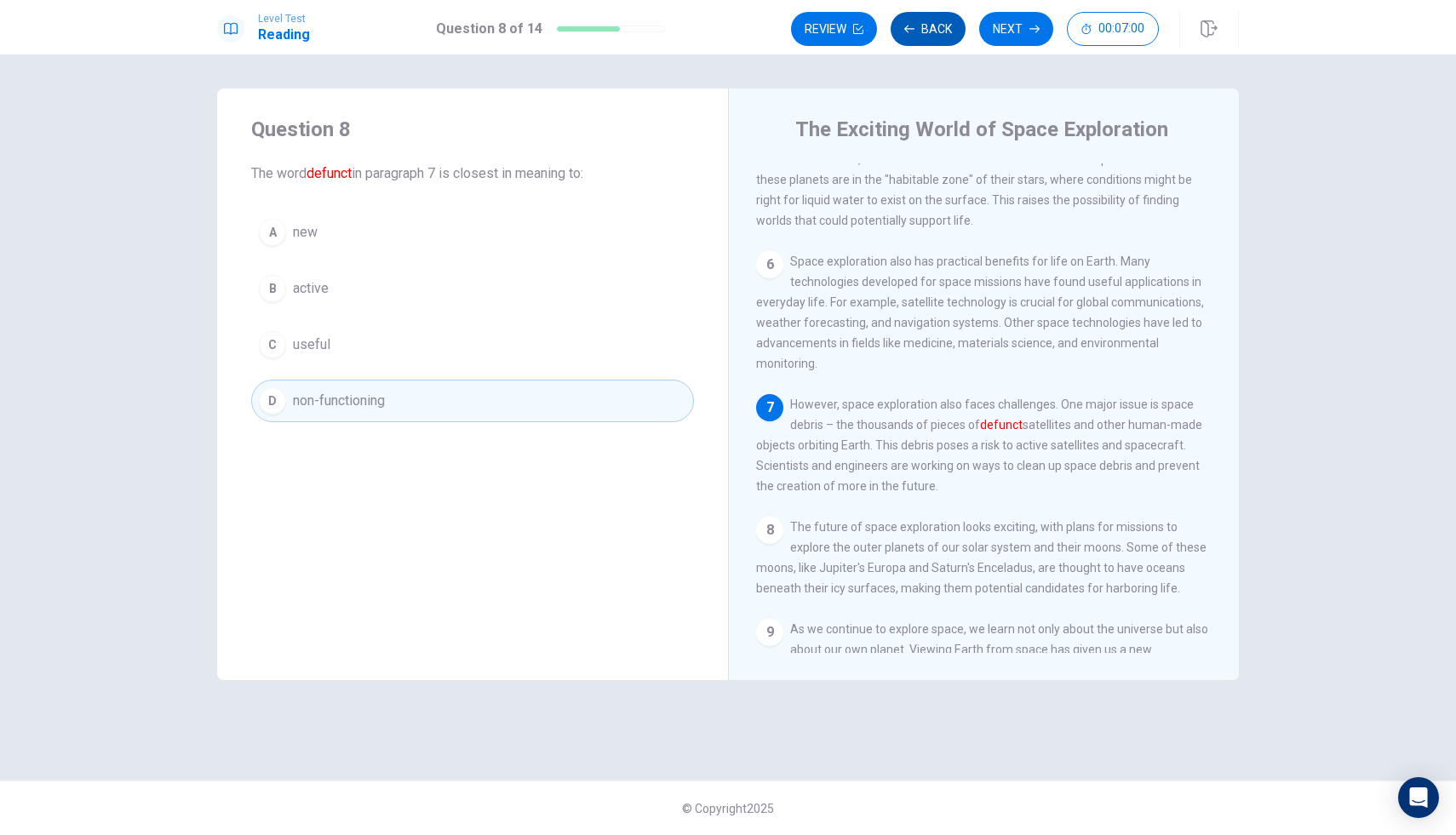
scroll to position [612, 0]
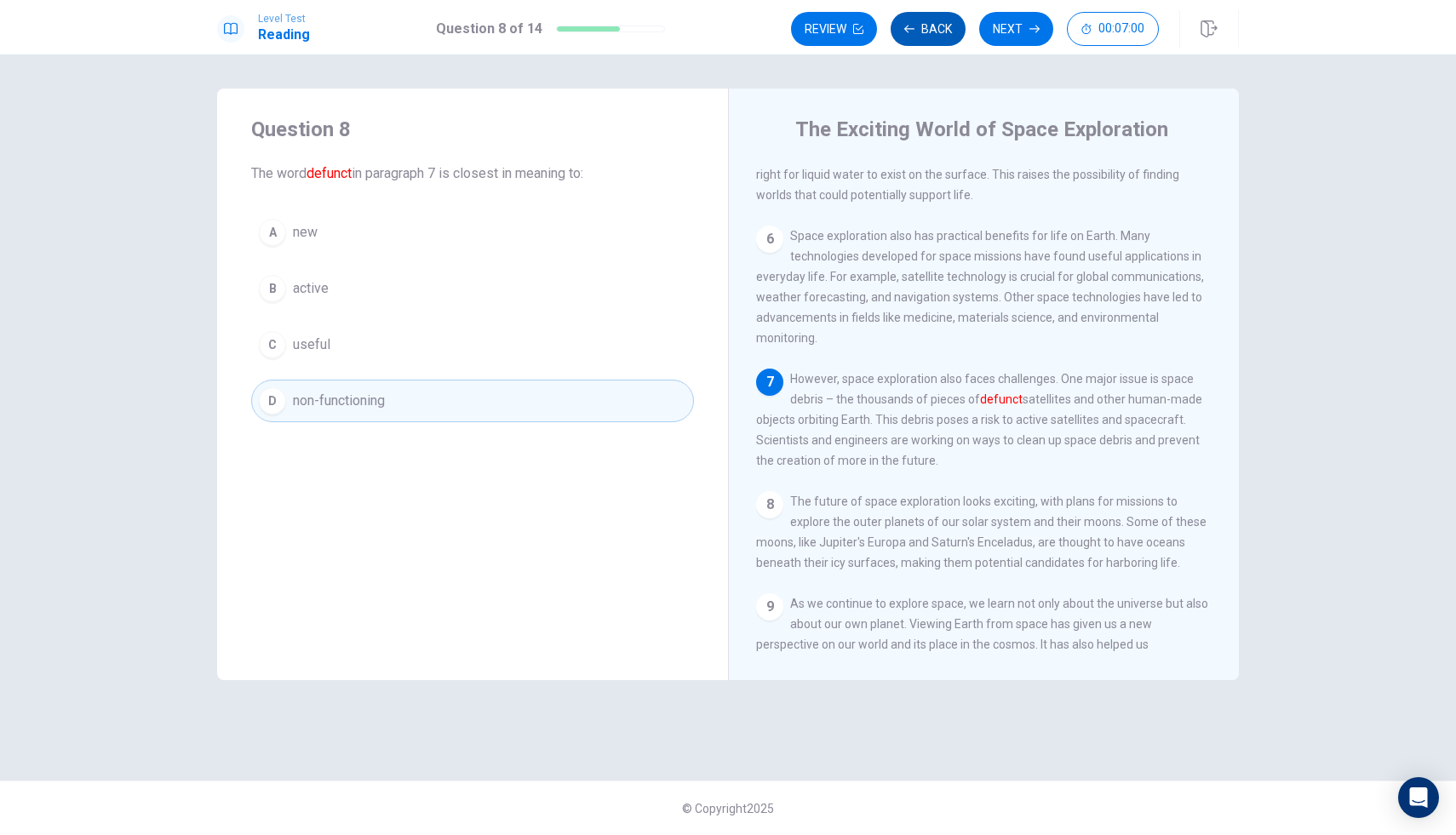
click at [924, 42] on button "Back" at bounding box center [928, 29] width 75 height 34
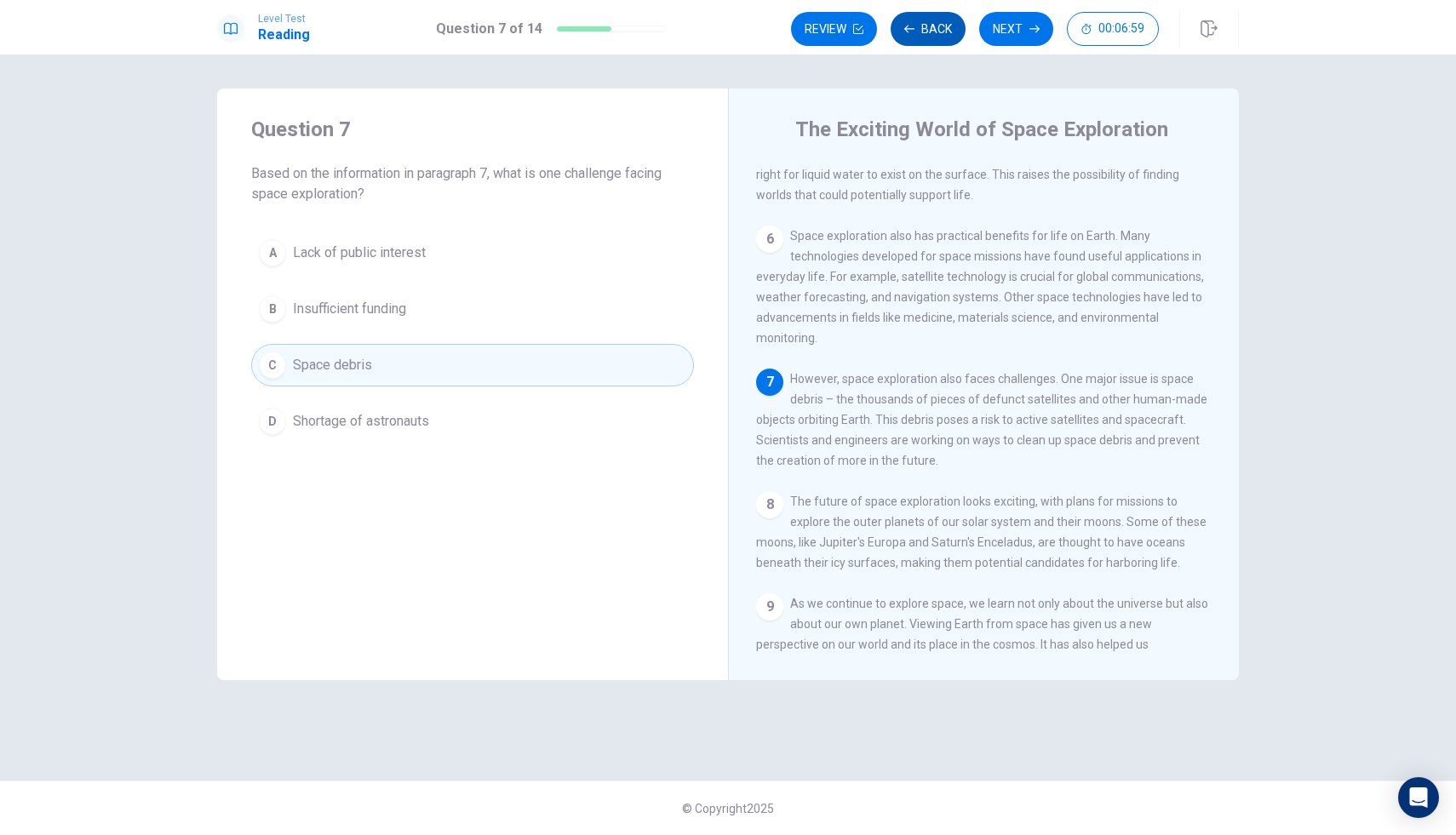
click at [924, 42] on button "Back" at bounding box center [928, 29] width 75 height 34
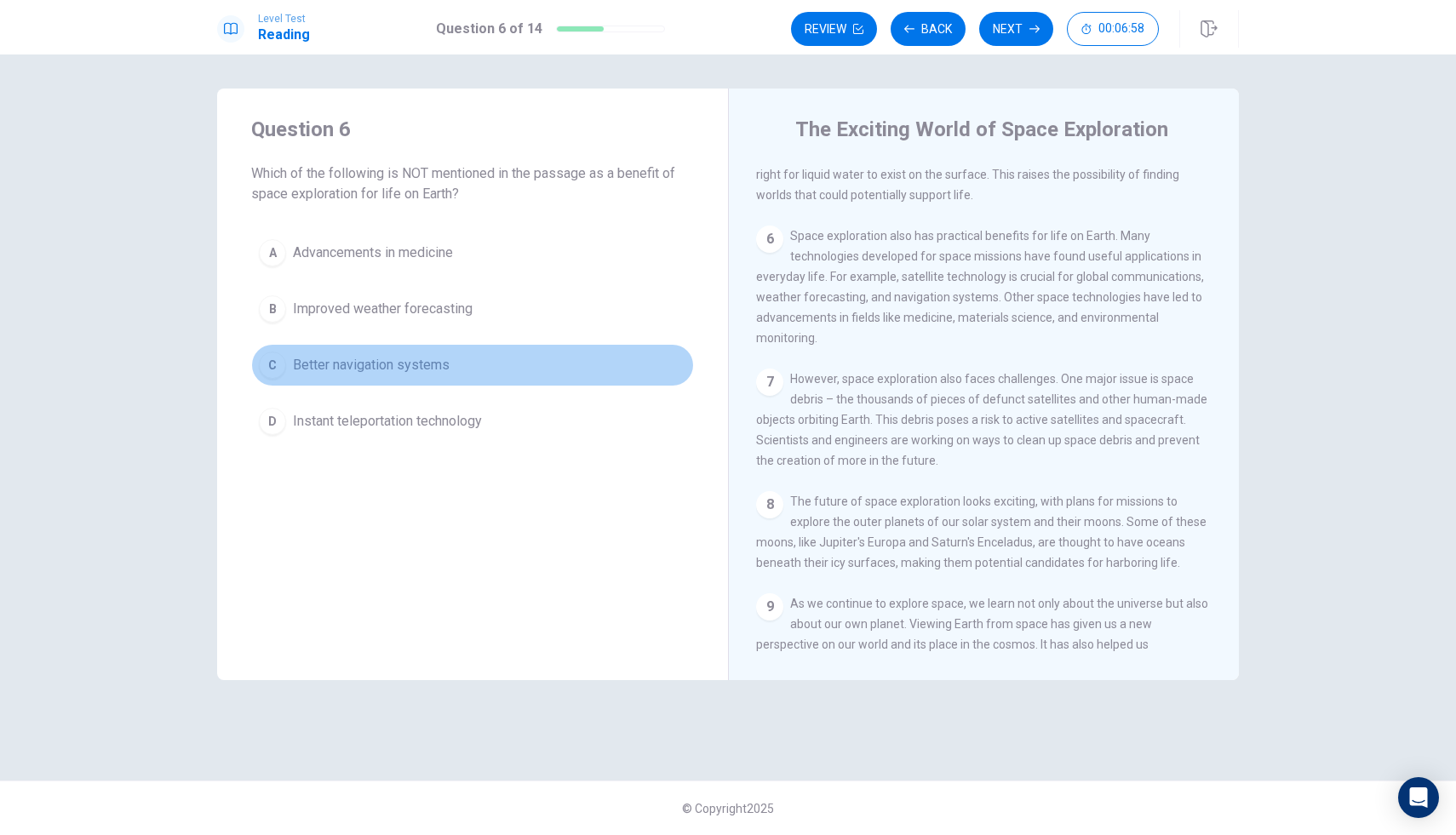
click at [385, 376] on button "C Better navigation systems" at bounding box center [473, 365] width 443 height 42
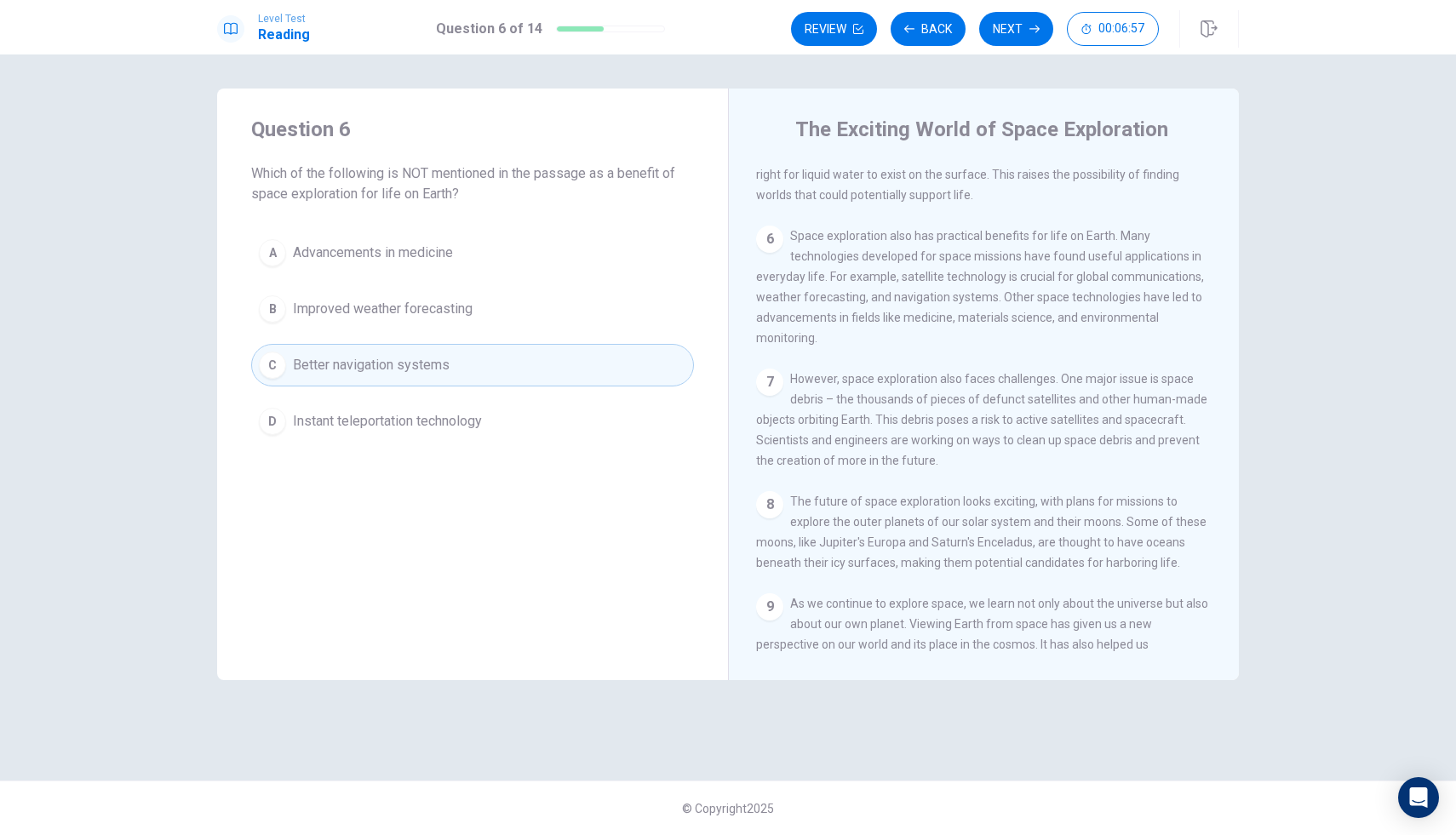
click at [417, 312] on span "Improved weather forecasting" at bounding box center [383, 309] width 180 height 20
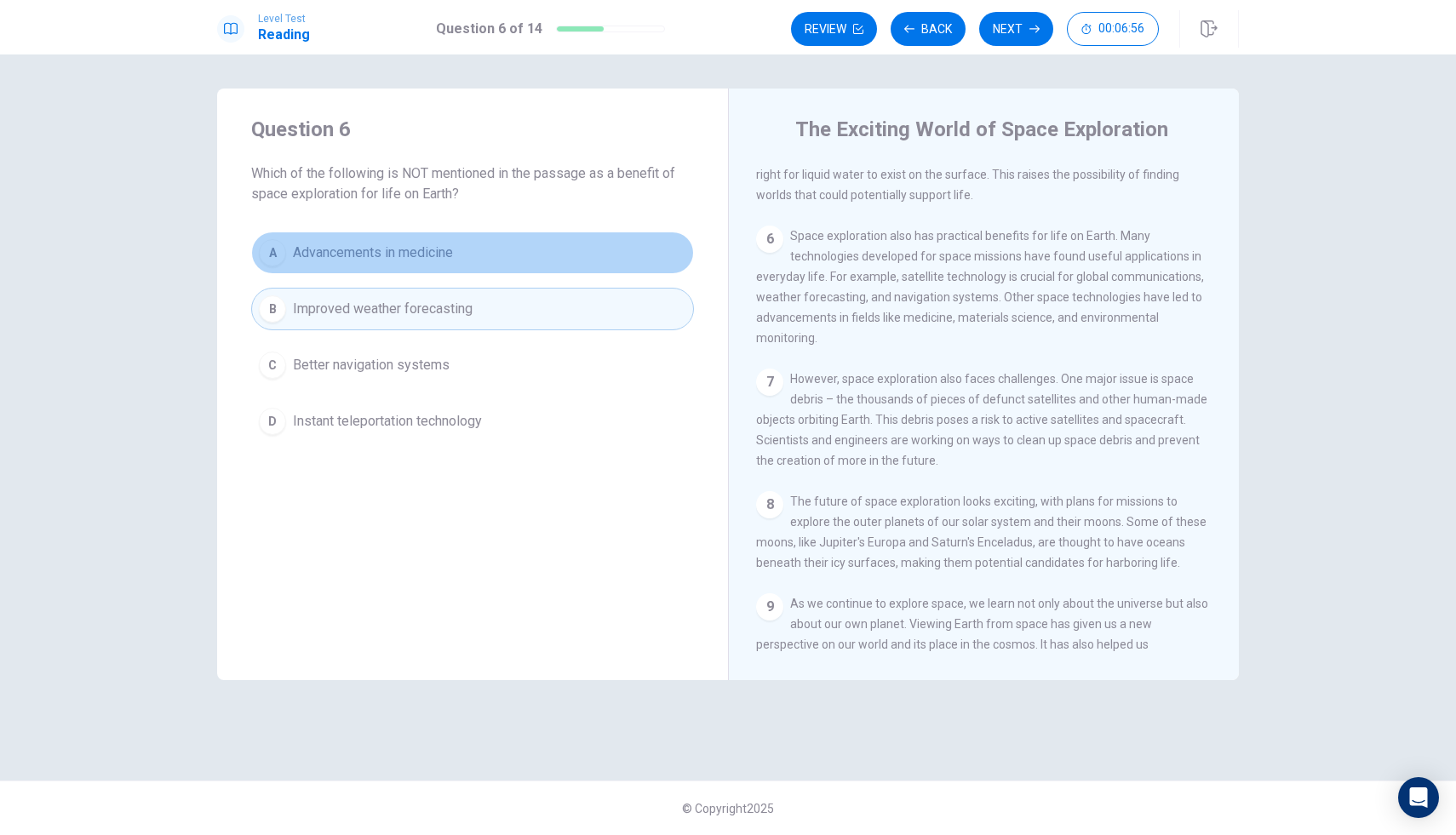
click at [414, 254] on span "Advancements in medicine" at bounding box center [373, 252] width 161 height 20
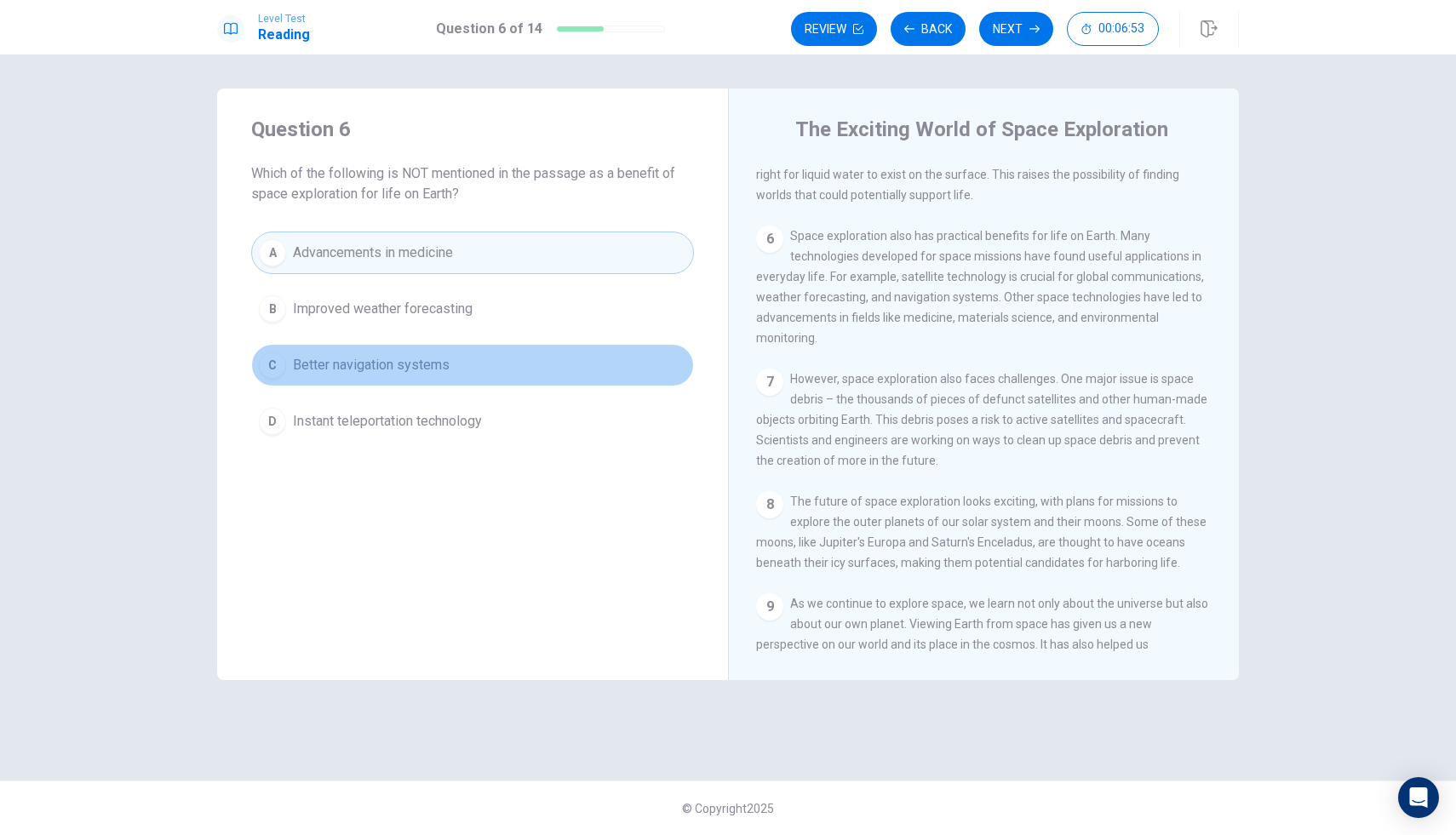
click at [431, 377] on button "C Better navigation systems" at bounding box center [473, 365] width 443 height 42
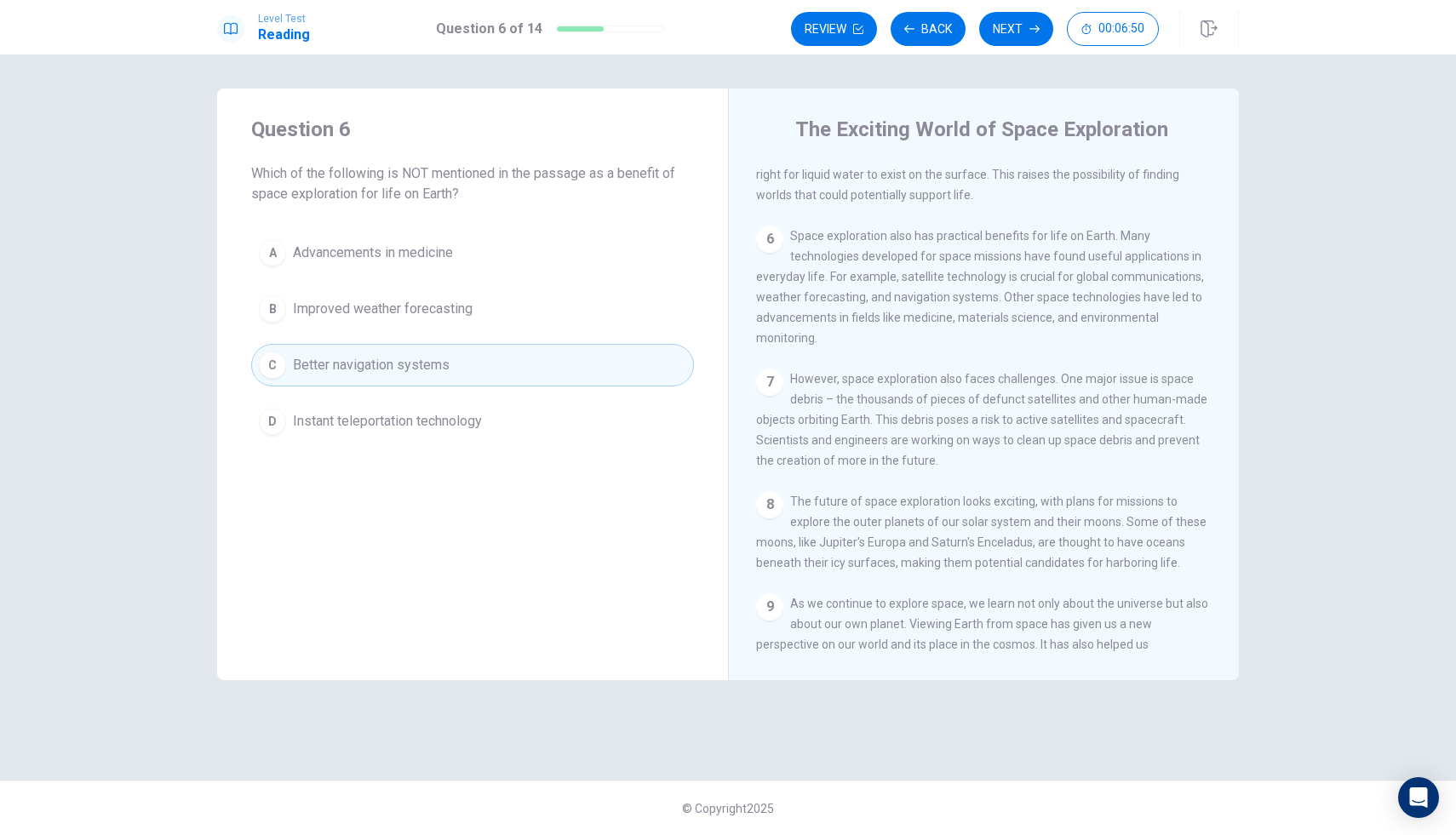
click at [1054, 17] on div "Review Back Next 00:06:50" at bounding box center [974, 29] width 368 height 34
click at [827, 28] on button "Review" at bounding box center [834, 29] width 86 height 34
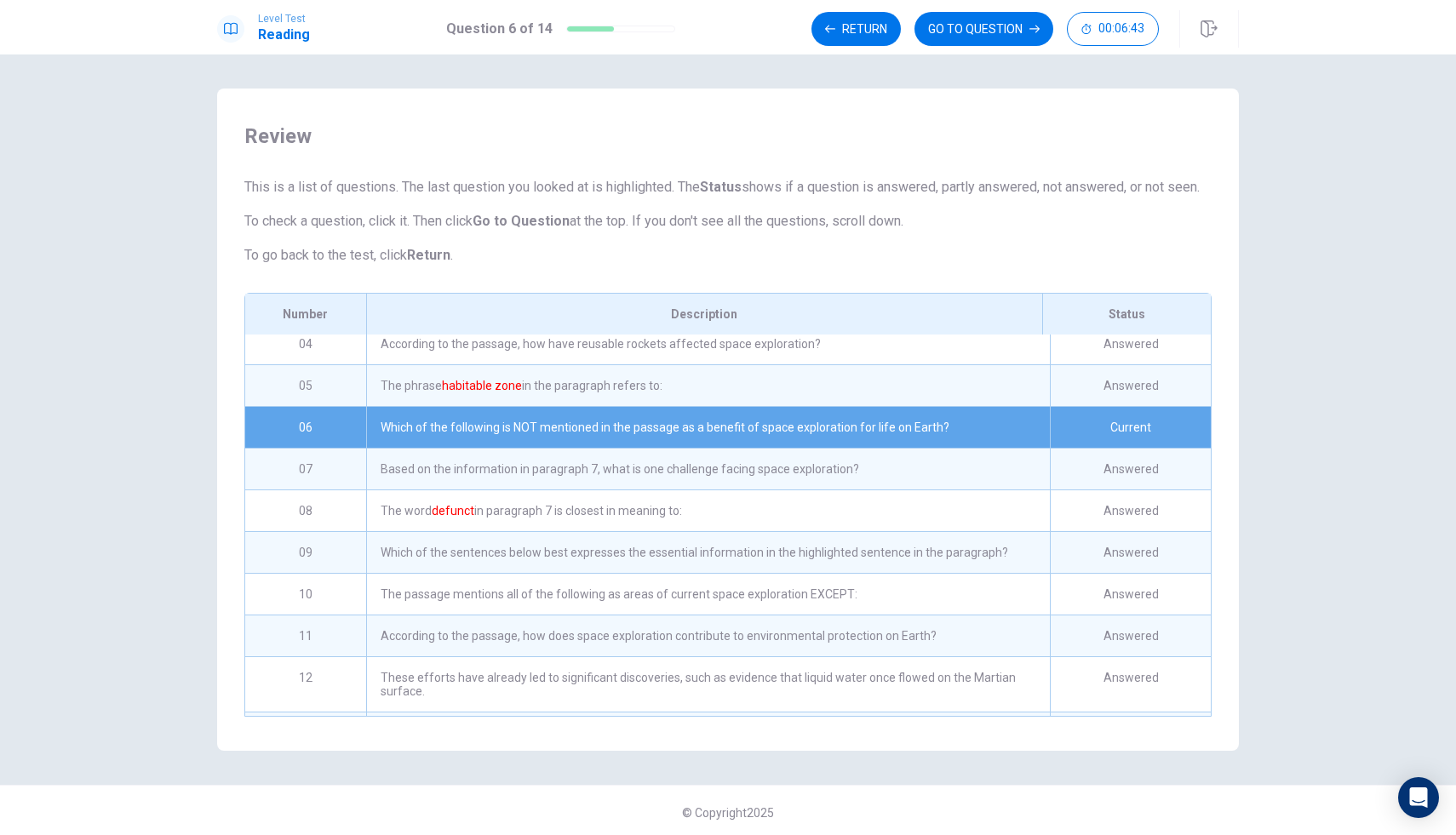
scroll to position [29, 0]
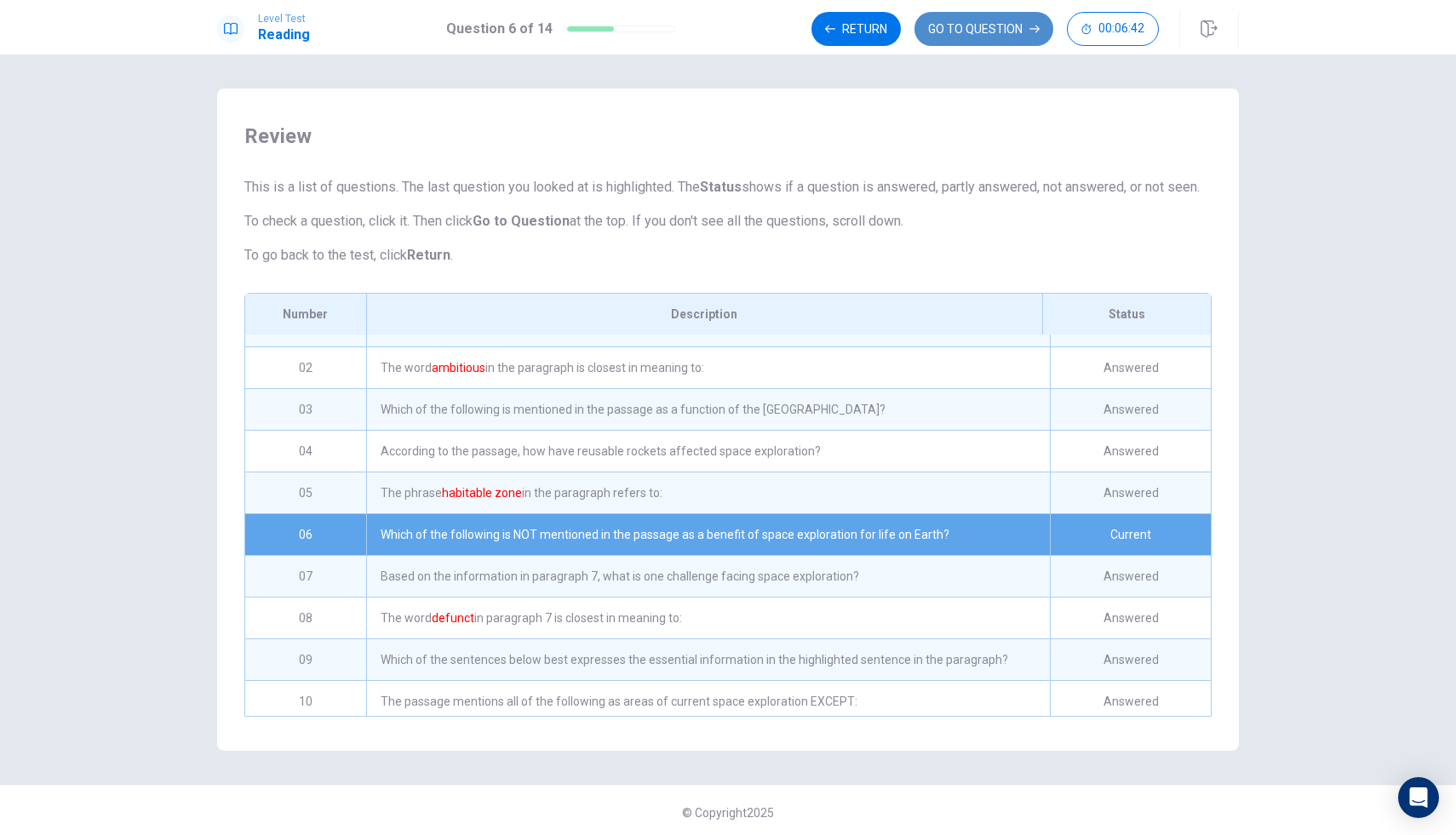
click at [1032, 30] on icon "button" at bounding box center [1035, 29] width 11 height 11
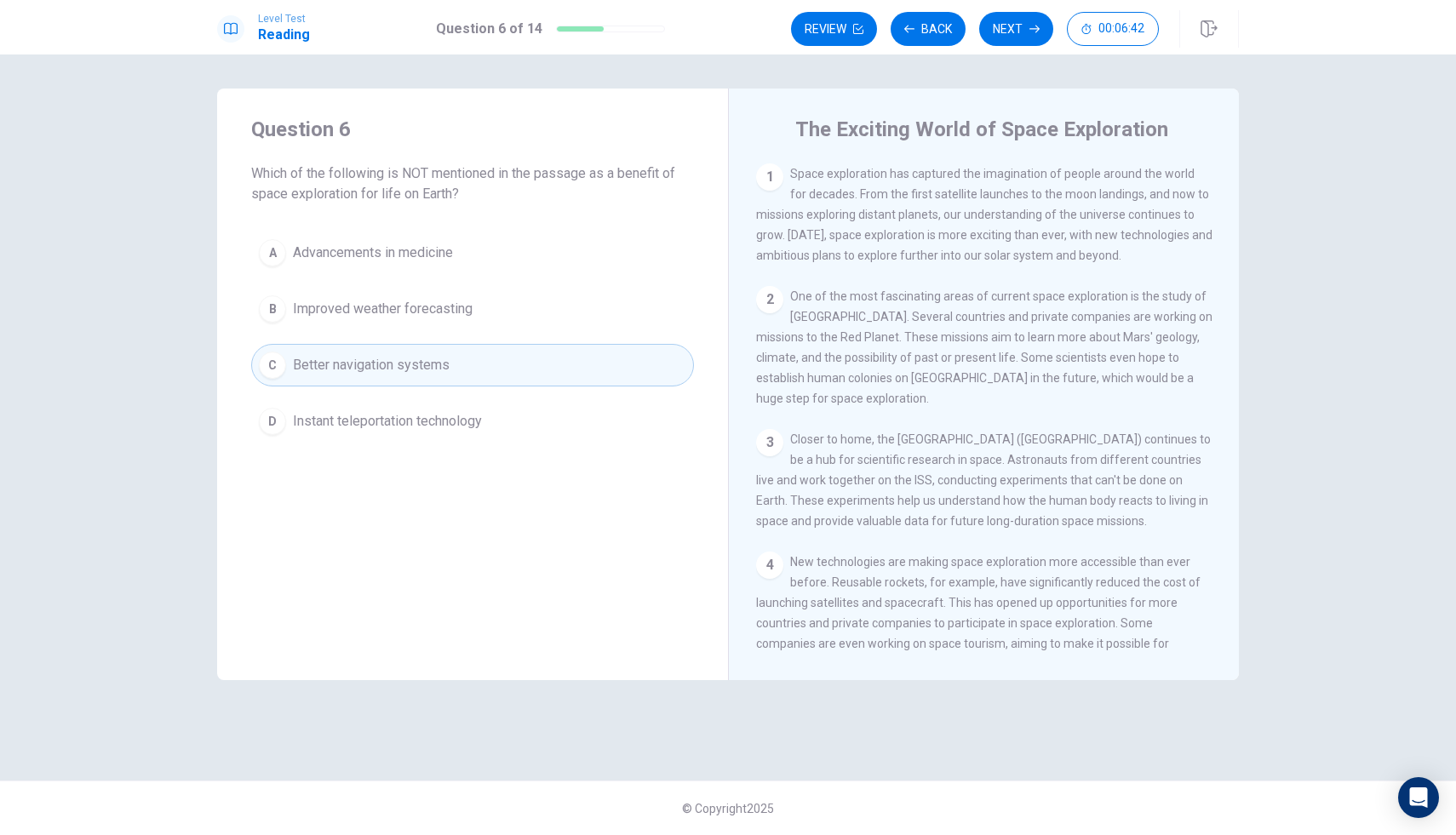
click at [1032, 30] on icon "button" at bounding box center [1035, 29] width 11 height 11
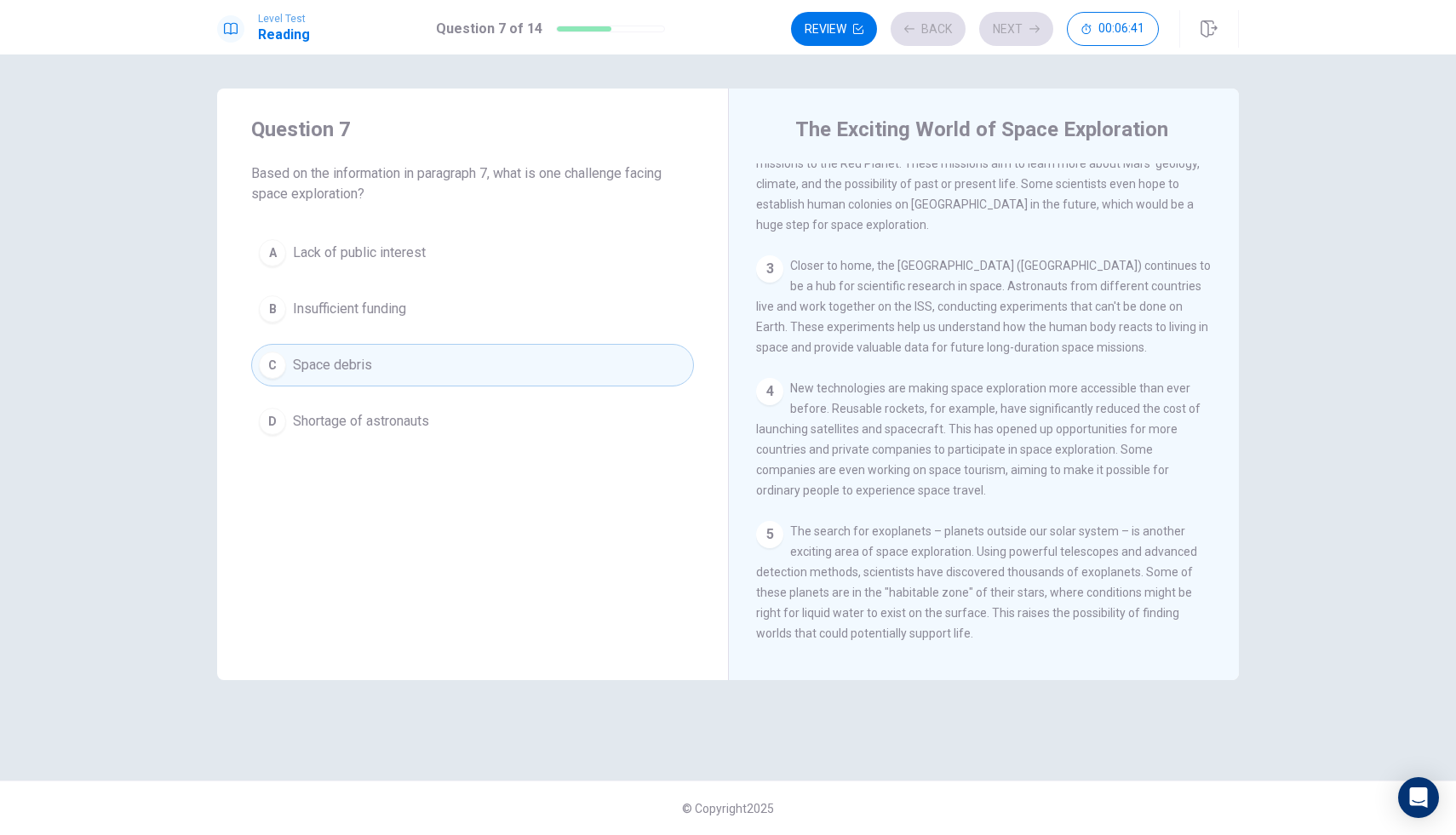
click at [1032, 30] on div "Review Back Next 00:06:41" at bounding box center [974, 29] width 368 height 34
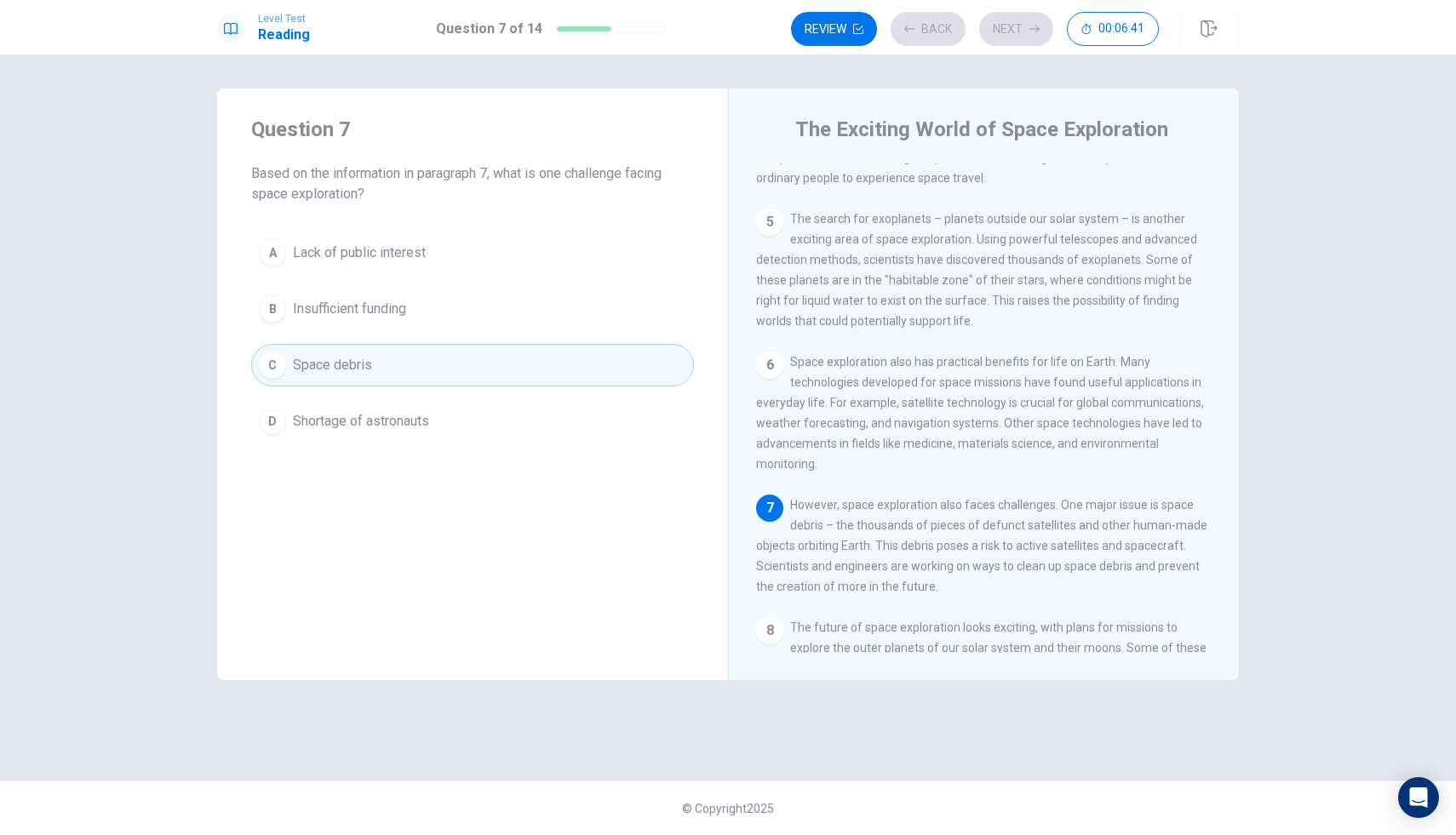
click at [1032, 30] on div "Review Back Next 00:06:41" at bounding box center [974, 29] width 368 height 34
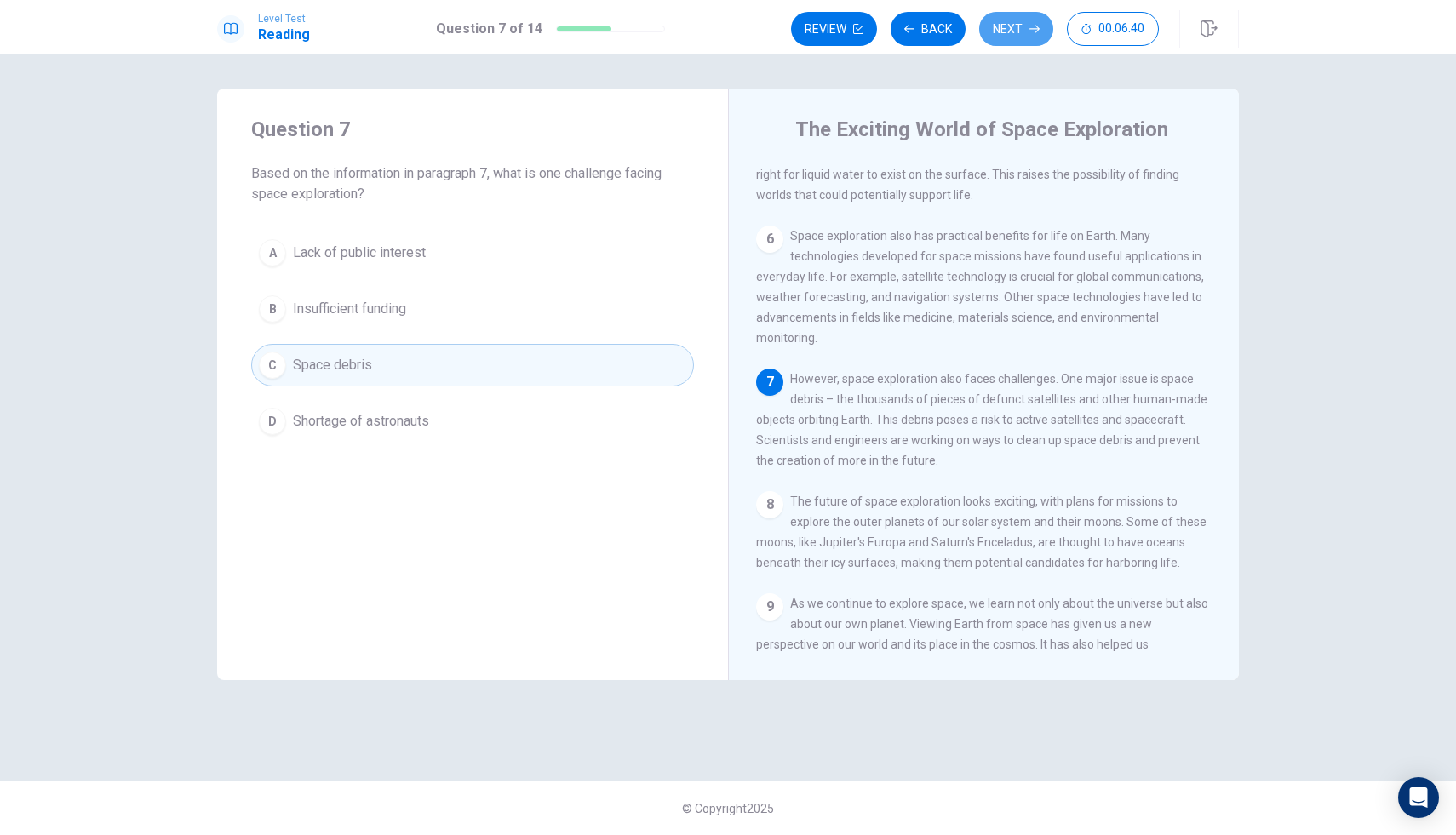
click at [1032, 30] on icon "button" at bounding box center [1035, 29] width 11 height 11
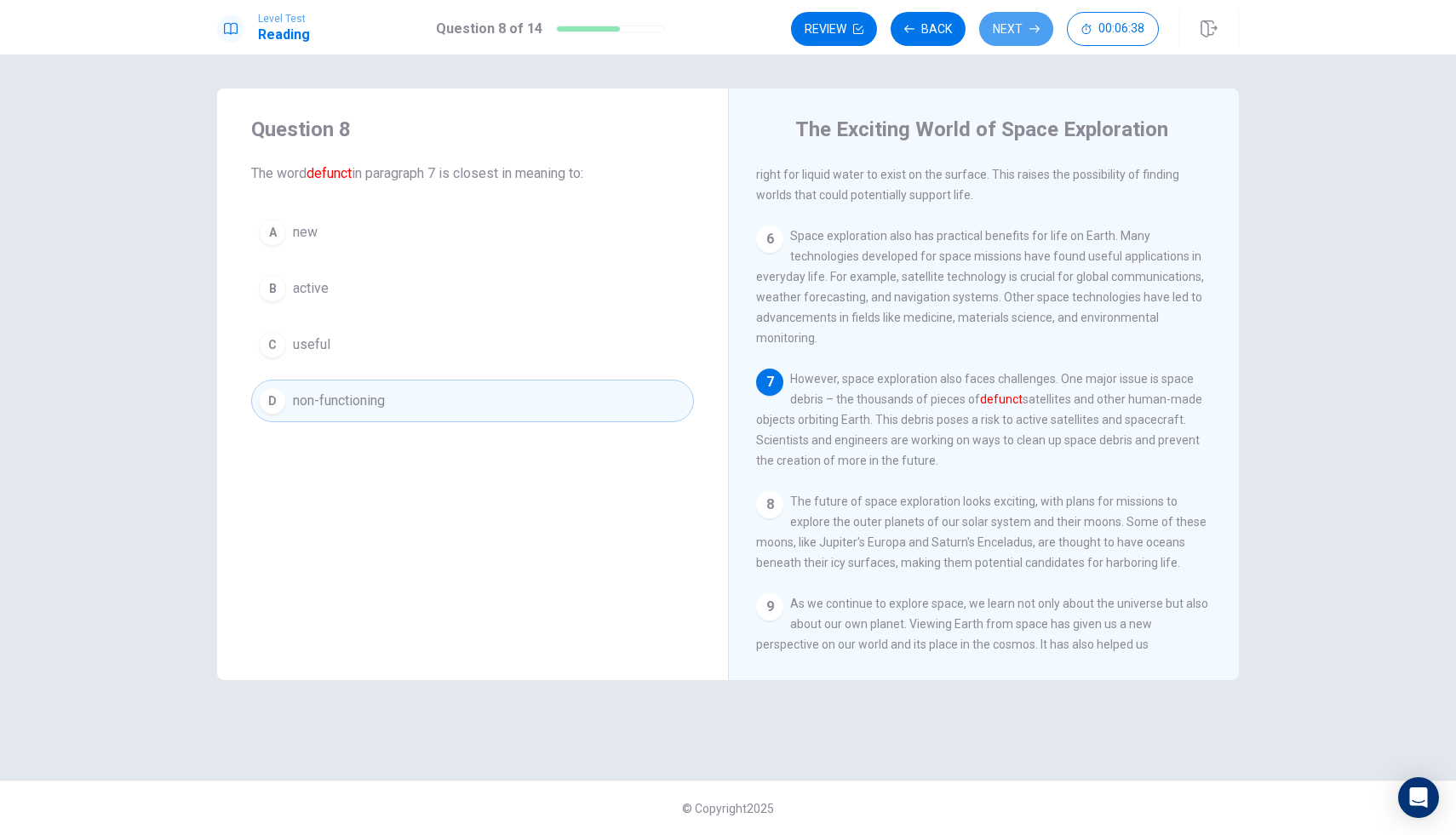
click at [1032, 30] on icon "button" at bounding box center [1035, 29] width 11 height 11
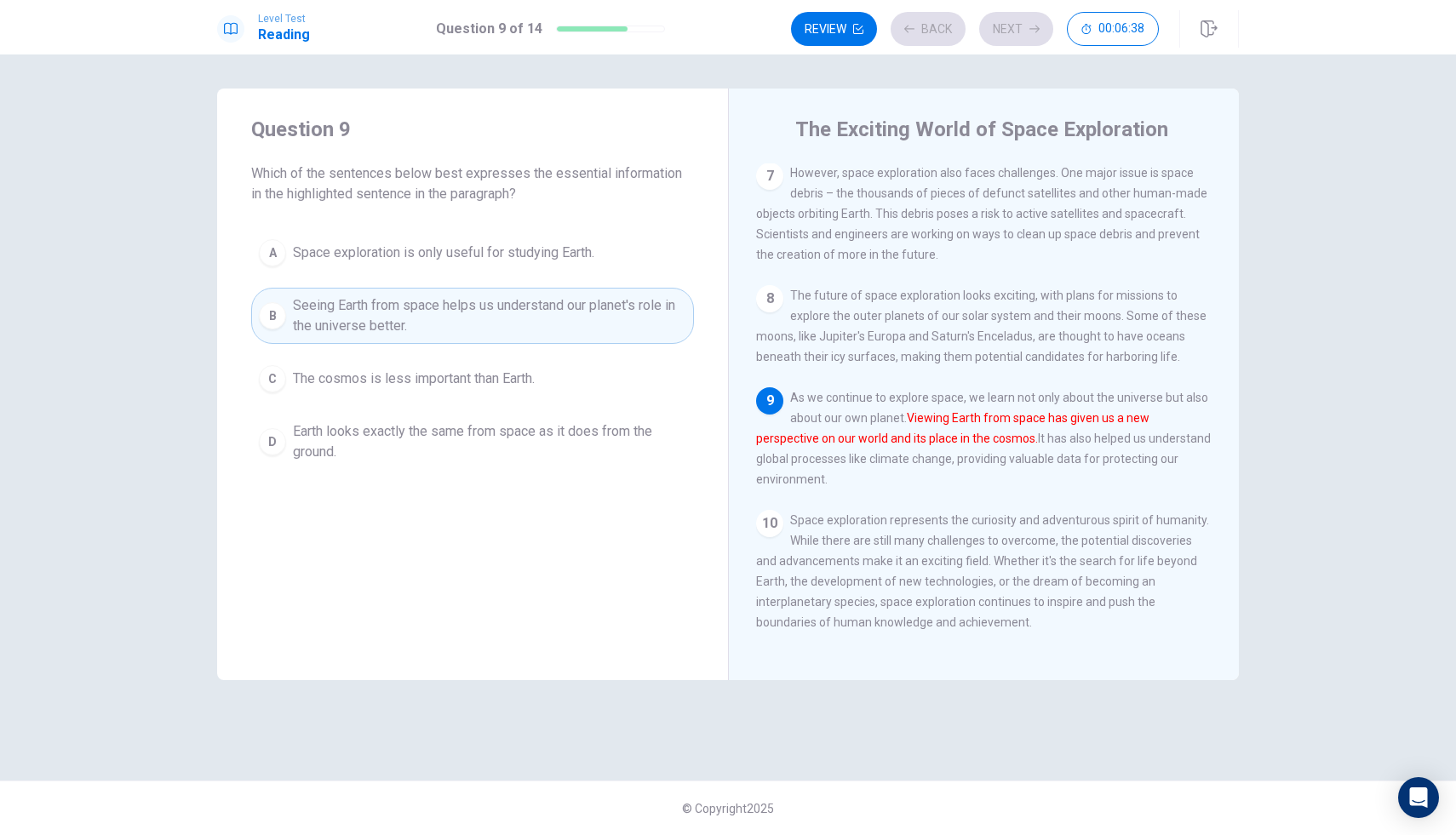
scroll to position [822, 0]
click at [1032, 30] on div "Review Back Next 00:06:37" at bounding box center [974, 29] width 368 height 34
click at [1032, 30] on icon "button" at bounding box center [1035, 29] width 11 height 11
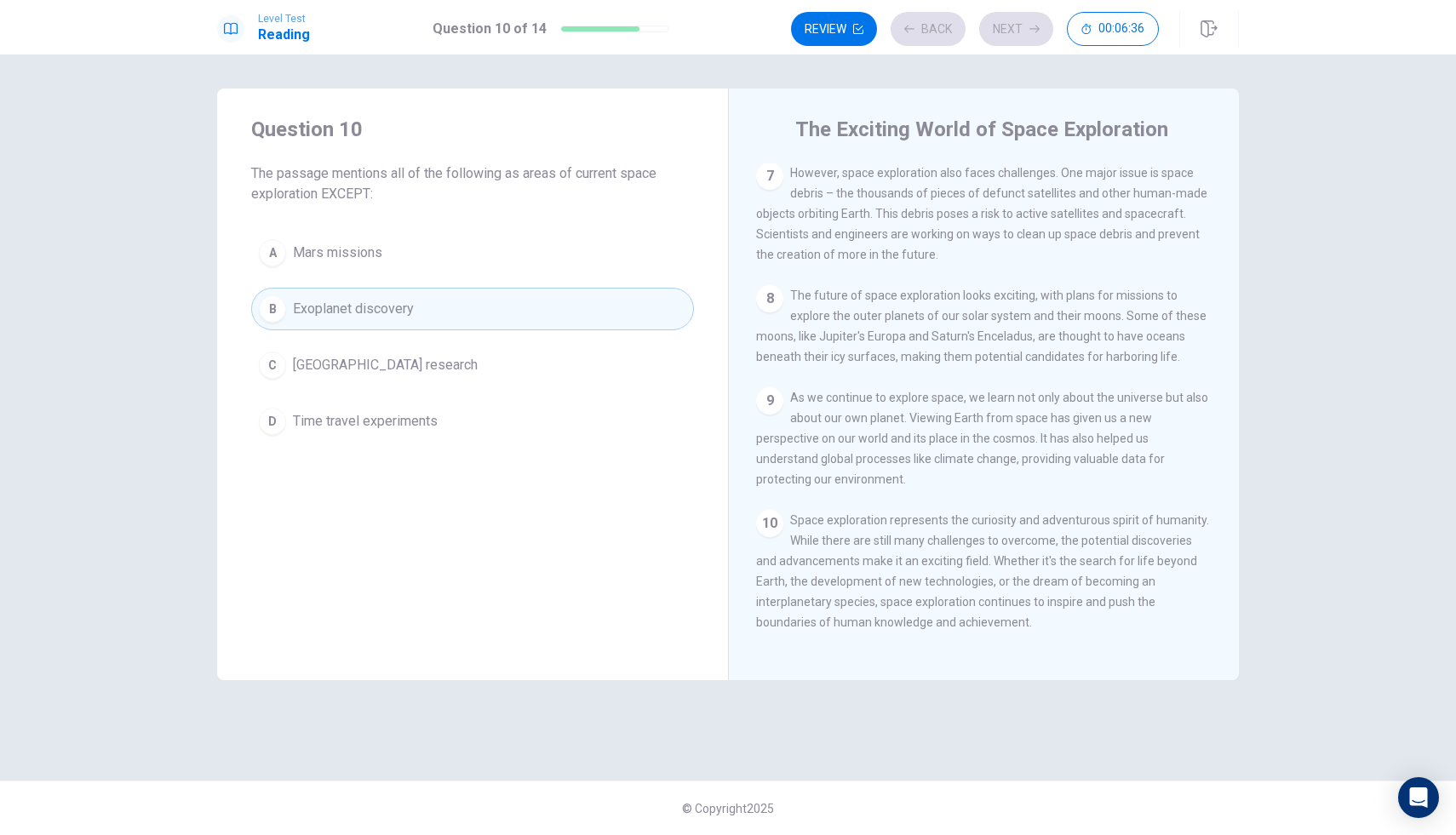
click at [1032, 30] on div "Review Back Next 00:06:36" at bounding box center [974, 29] width 368 height 34
click at [1032, 30] on icon "button" at bounding box center [1035, 29] width 11 height 11
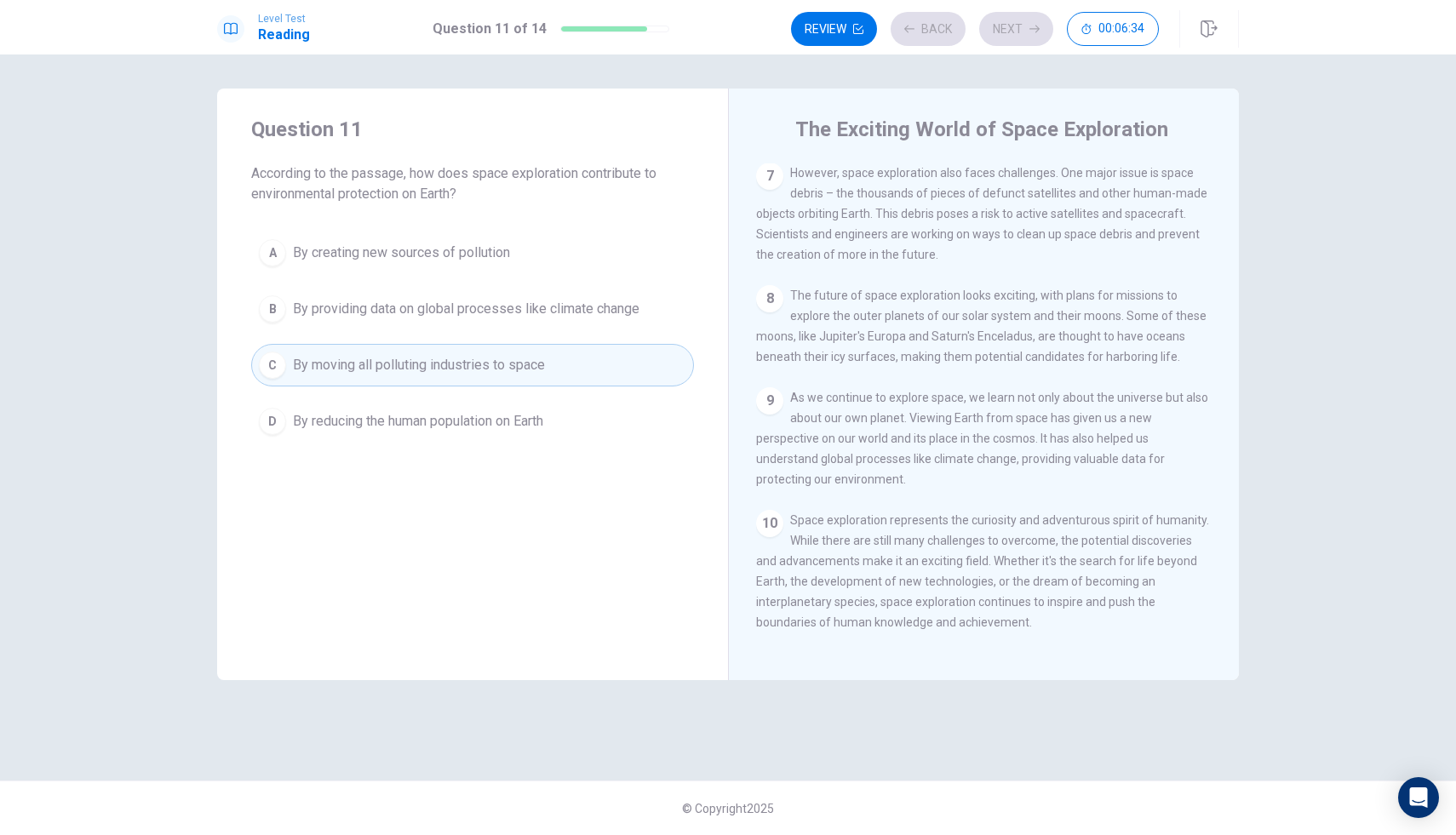
click at [1032, 30] on div "Review Back Next 00:06:34" at bounding box center [974, 29] width 368 height 34
click at [1032, 30] on icon "button" at bounding box center [1035, 29] width 11 height 11
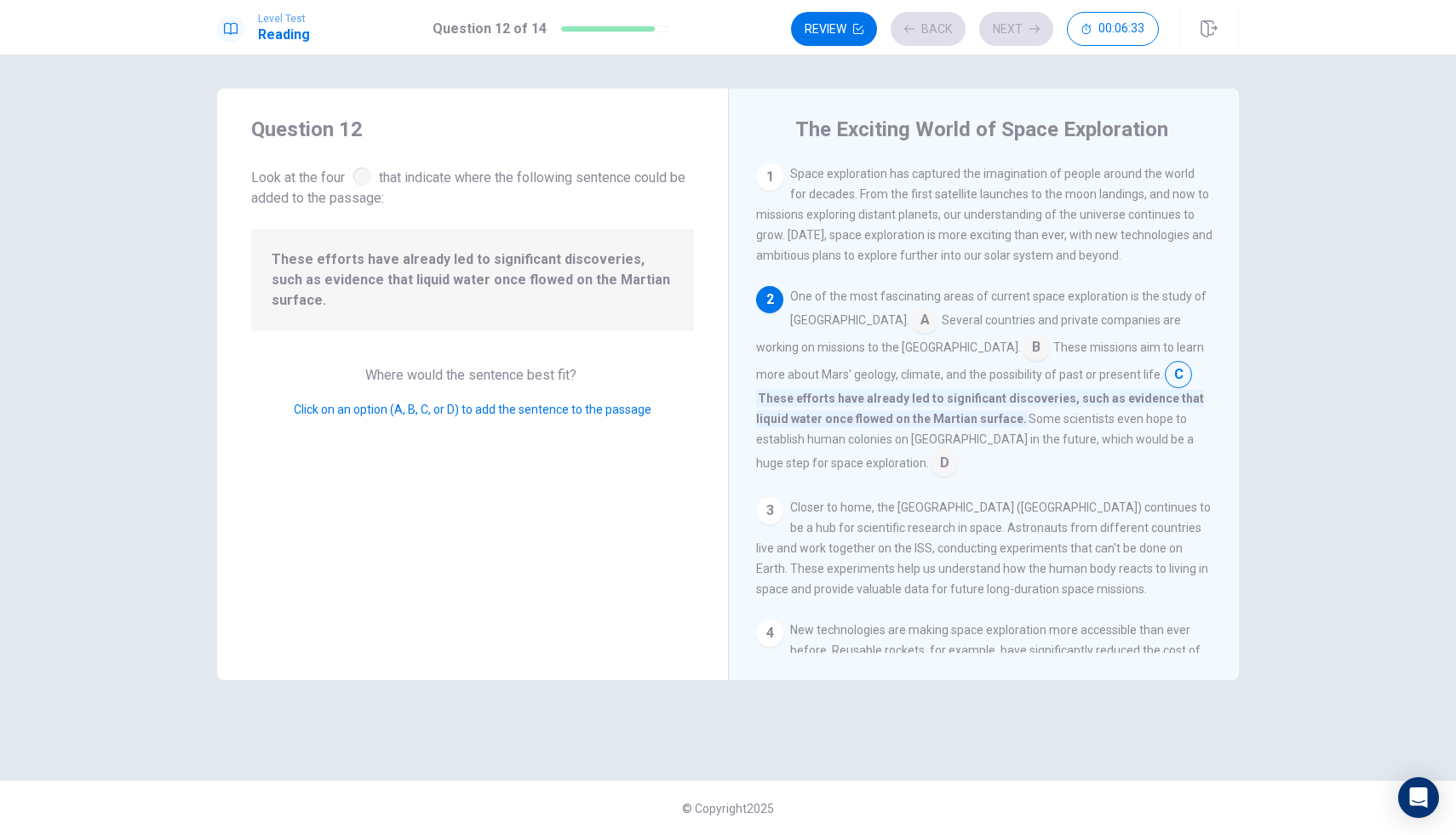
scroll to position [127, 0]
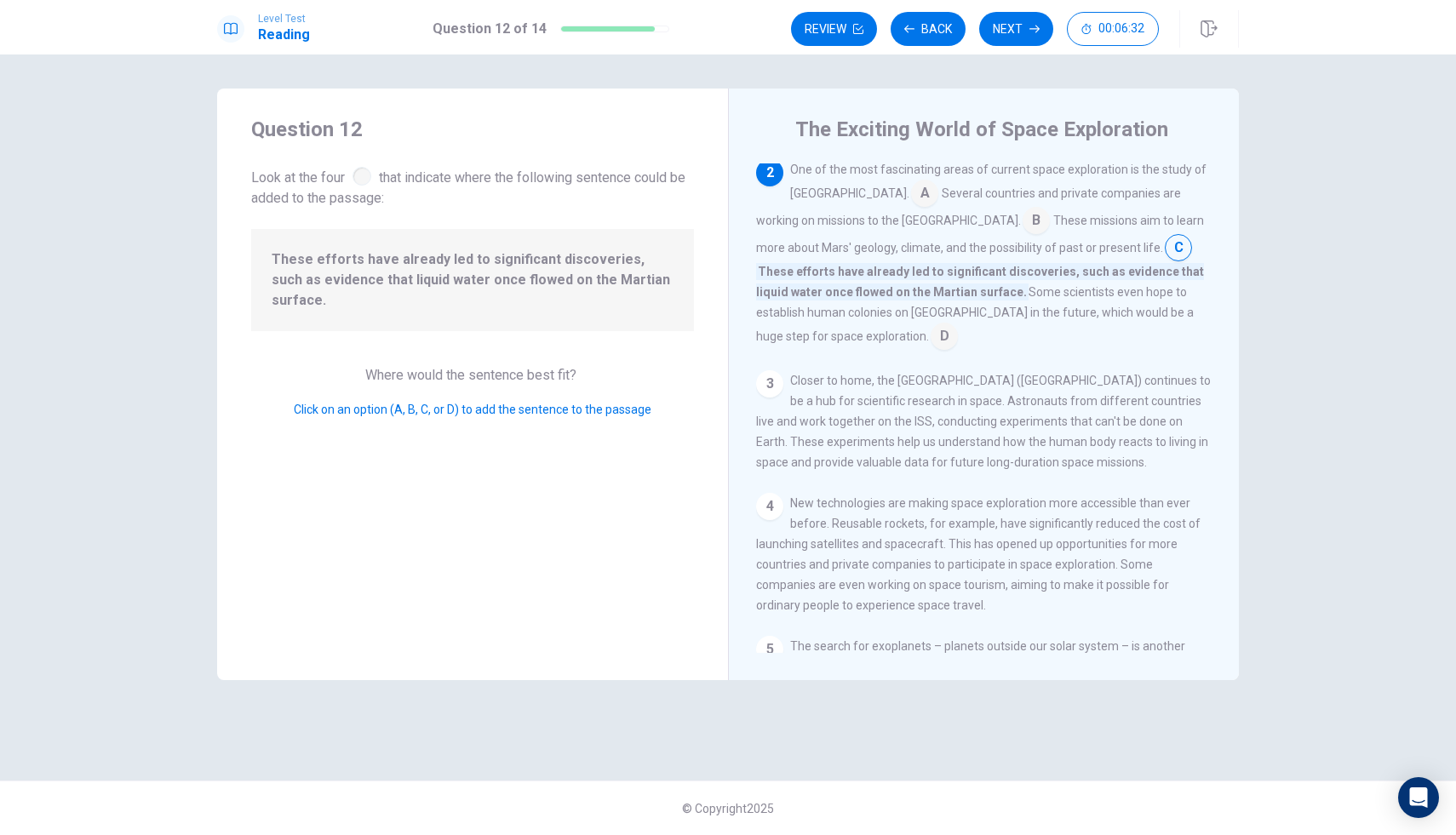
click at [1032, 30] on div "Review Back Next 00:06:32" at bounding box center [974, 29] width 368 height 34
click at [1032, 30] on icon "button" at bounding box center [1035, 29] width 11 height 11
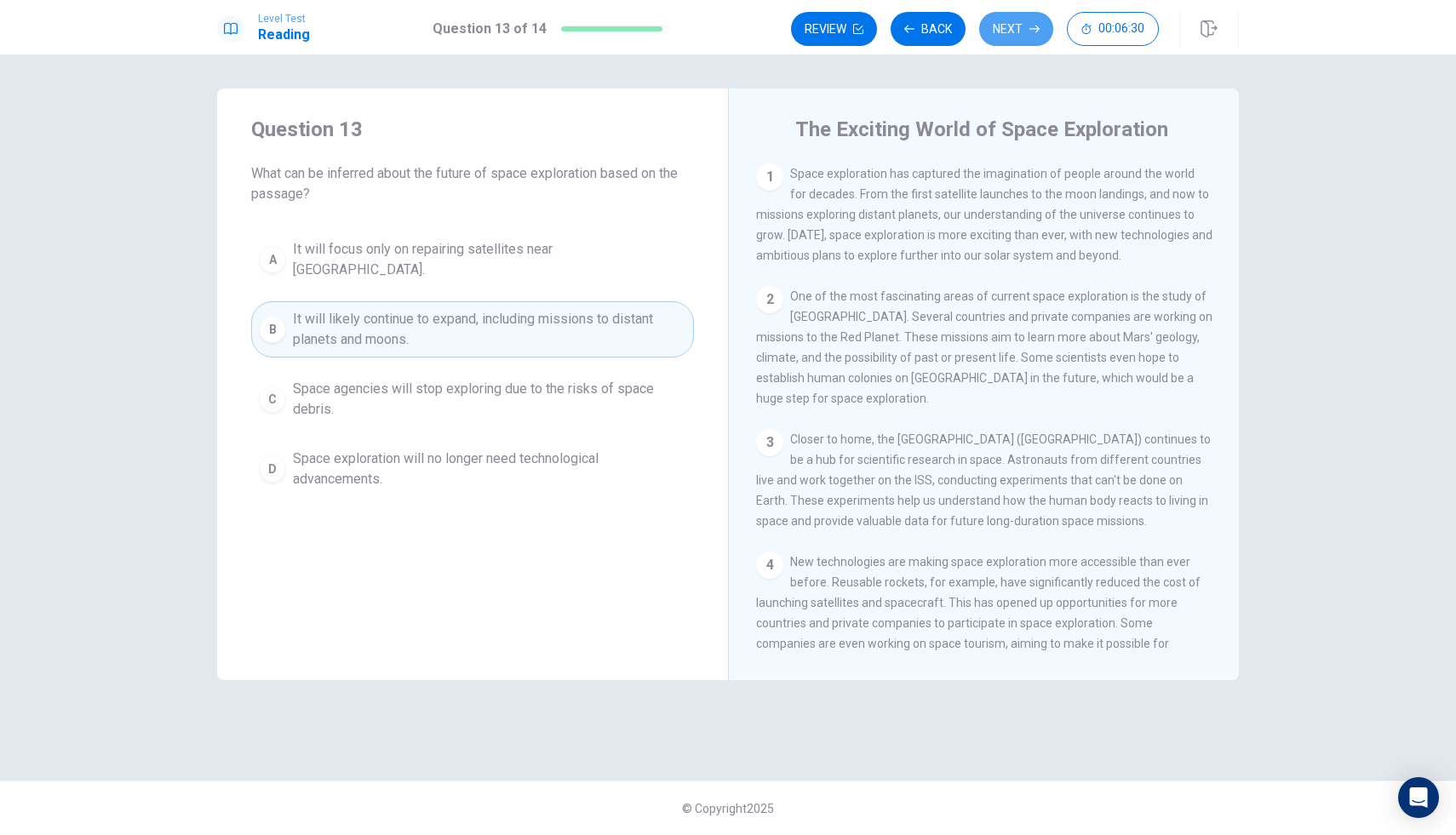
click at [1032, 30] on icon "button" at bounding box center [1035, 29] width 11 height 11
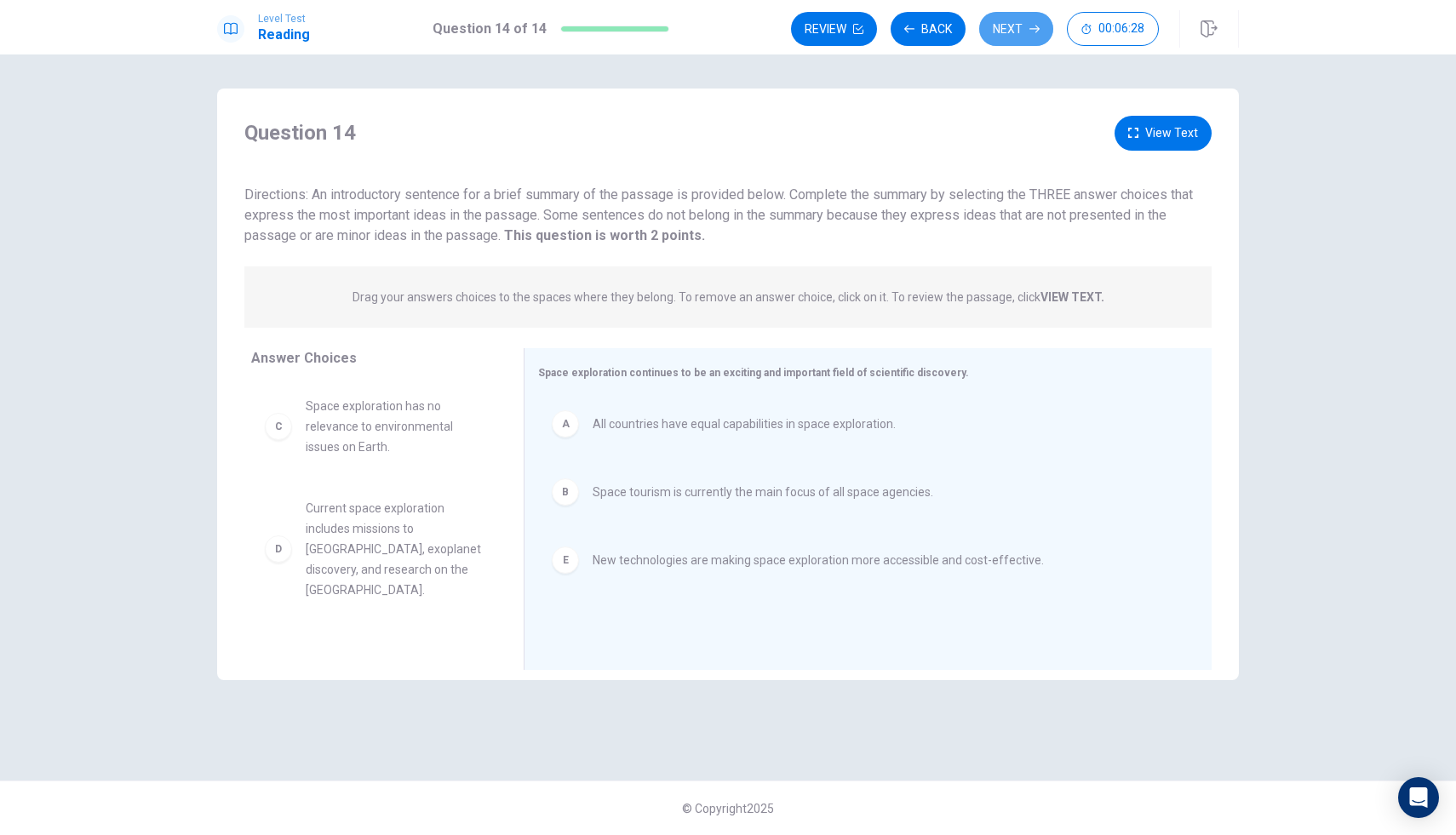
click at [1032, 30] on icon "button" at bounding box center [1035, 29] width 11 height 11
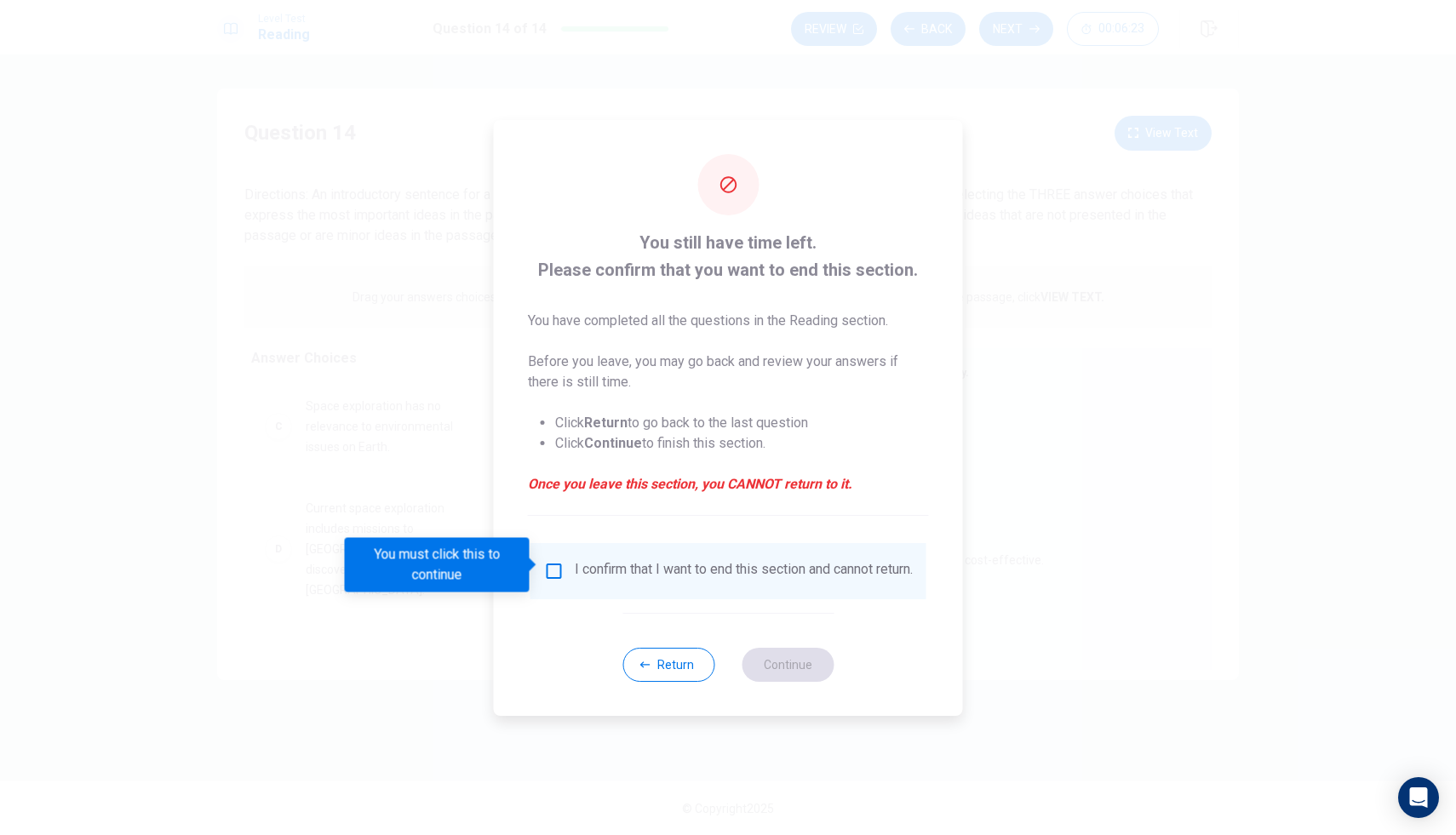
click at [598, 586] on div "I confirm that I want to end this section and cannot return." at bounding box center [728, 571] width 396 height 56
click at [550, 570] on input "You must click this to continue" at bounding box center [554, 570] width 20 height 20
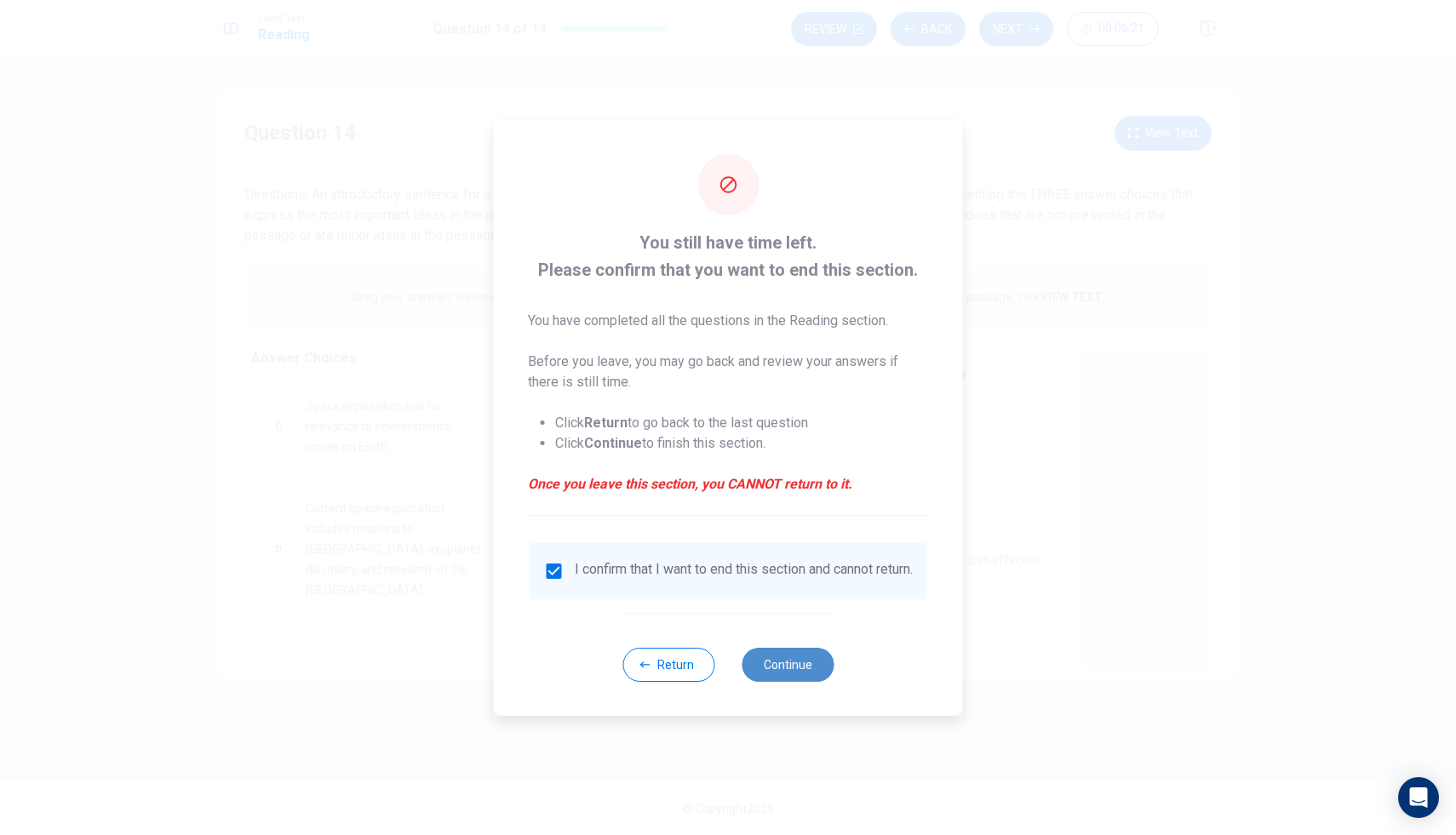
click at [794, 675] on button "Continue" at bounding box center [788, 665] width 92 height 34
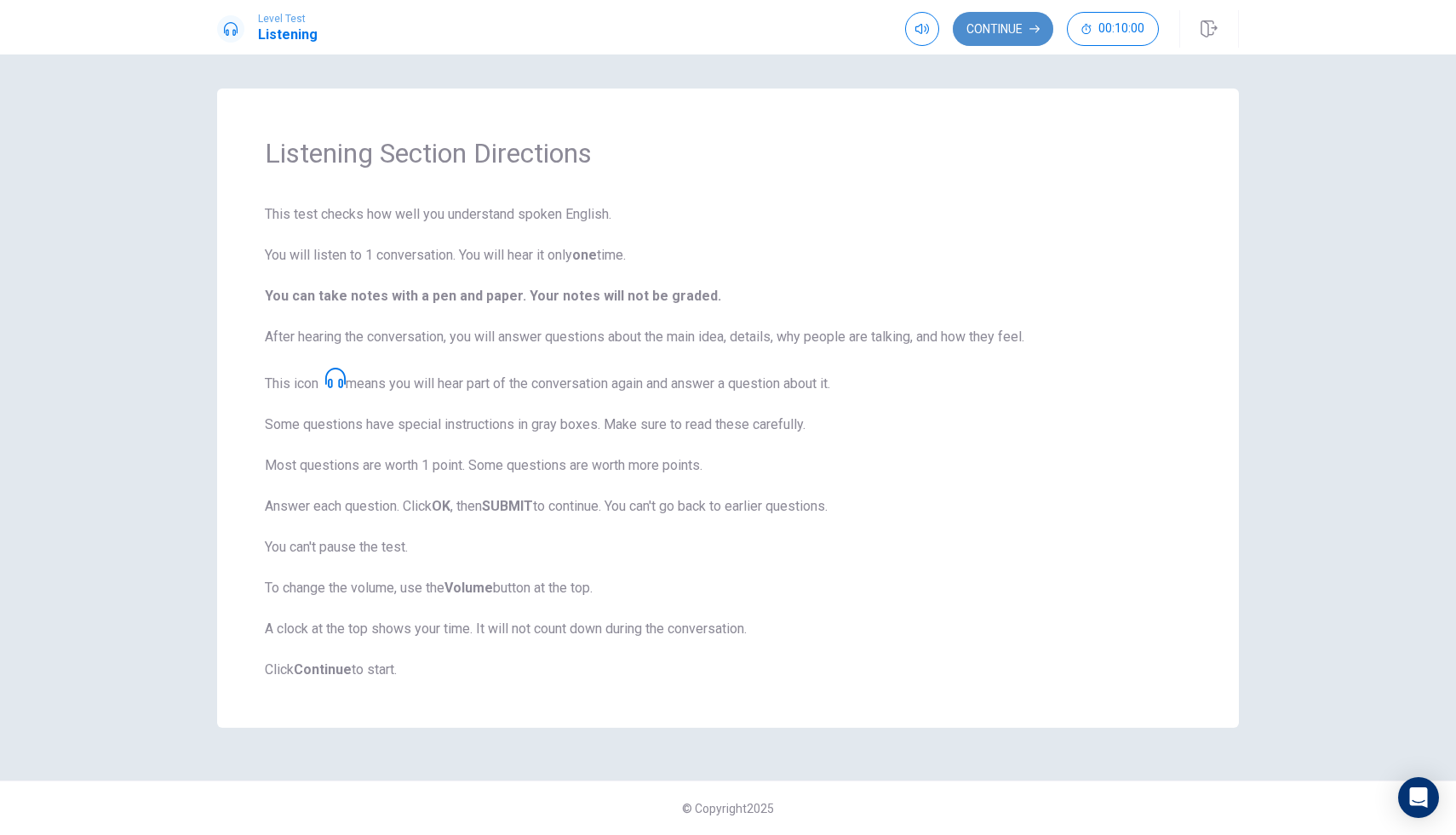
click at [1001, 19] on button "Continue" at bounding box center [1004, 29] width 101 height 34
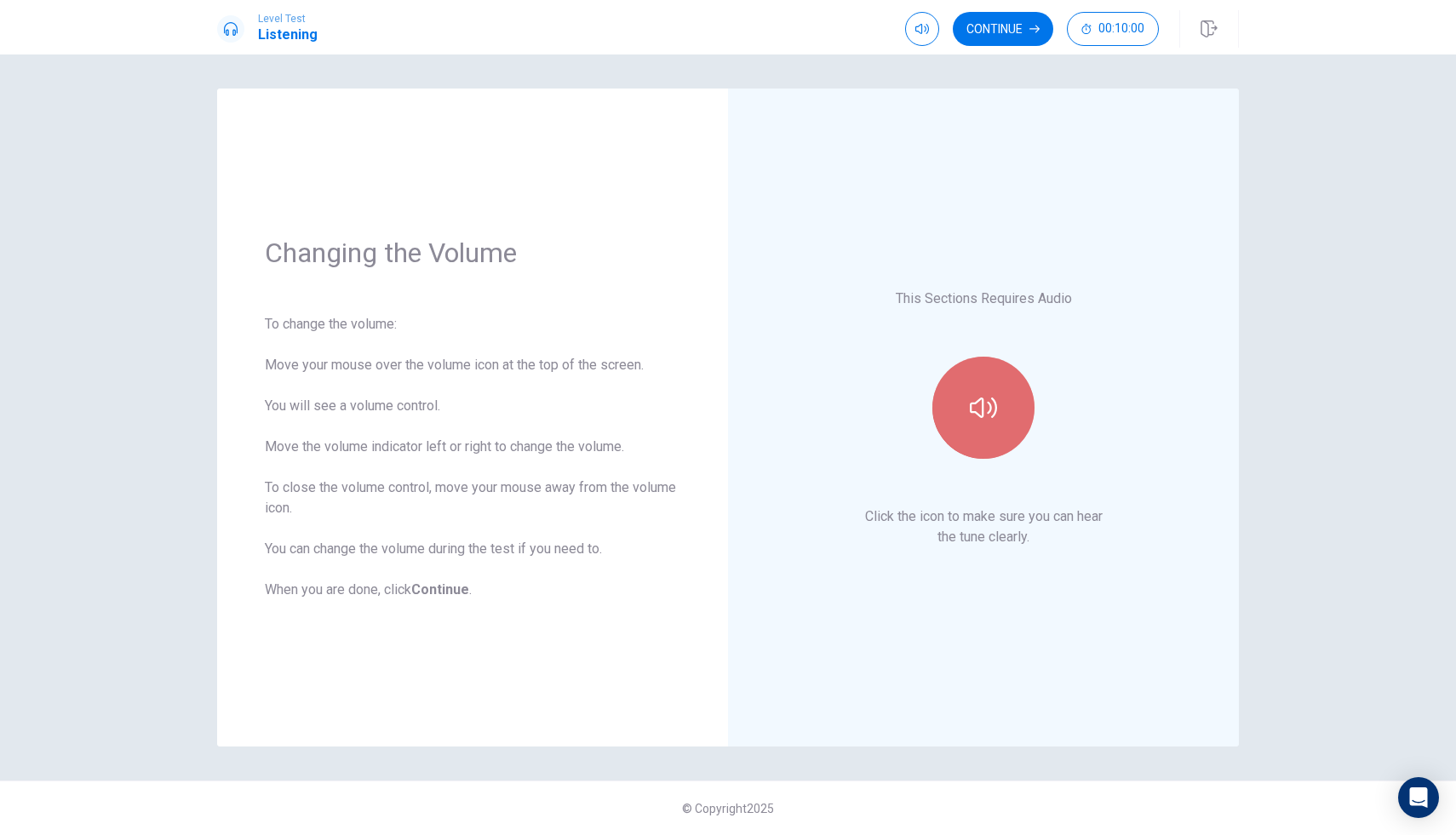
click at [1011, 416] on button "button" at bounding box center [983, 408] width 102 height 102
click at [1026, 27] on button "Continue" at bounding box center [1004, 29] width 101 height 34
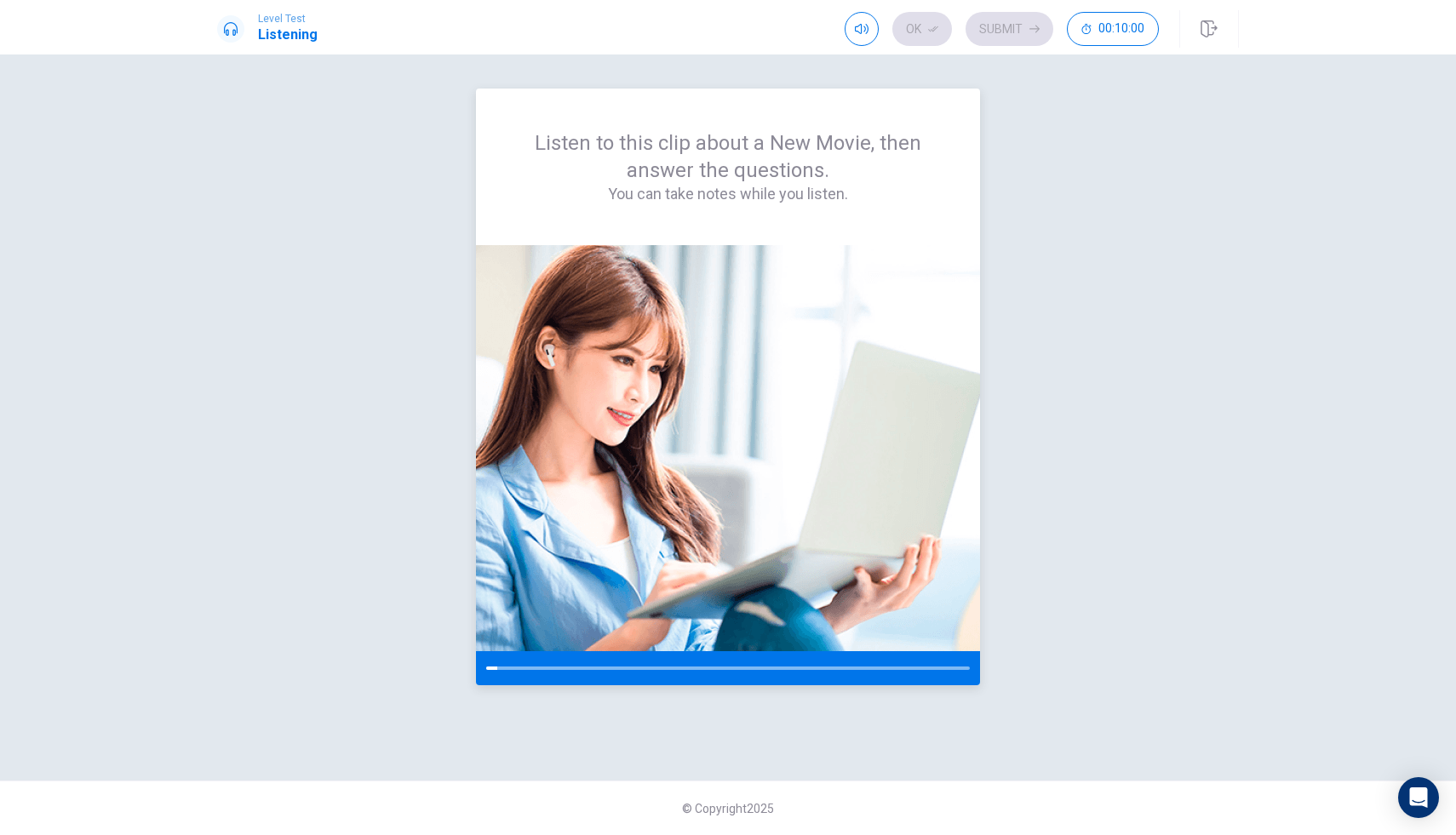
click at [781, 508] on img at bounding box center [728, 448] width 504 height 406
click at [914, 158] on div "Listen to this clip about a New Movie, then answer the questions. You can take …" at bounding box center [728, 167] width 422 height 75
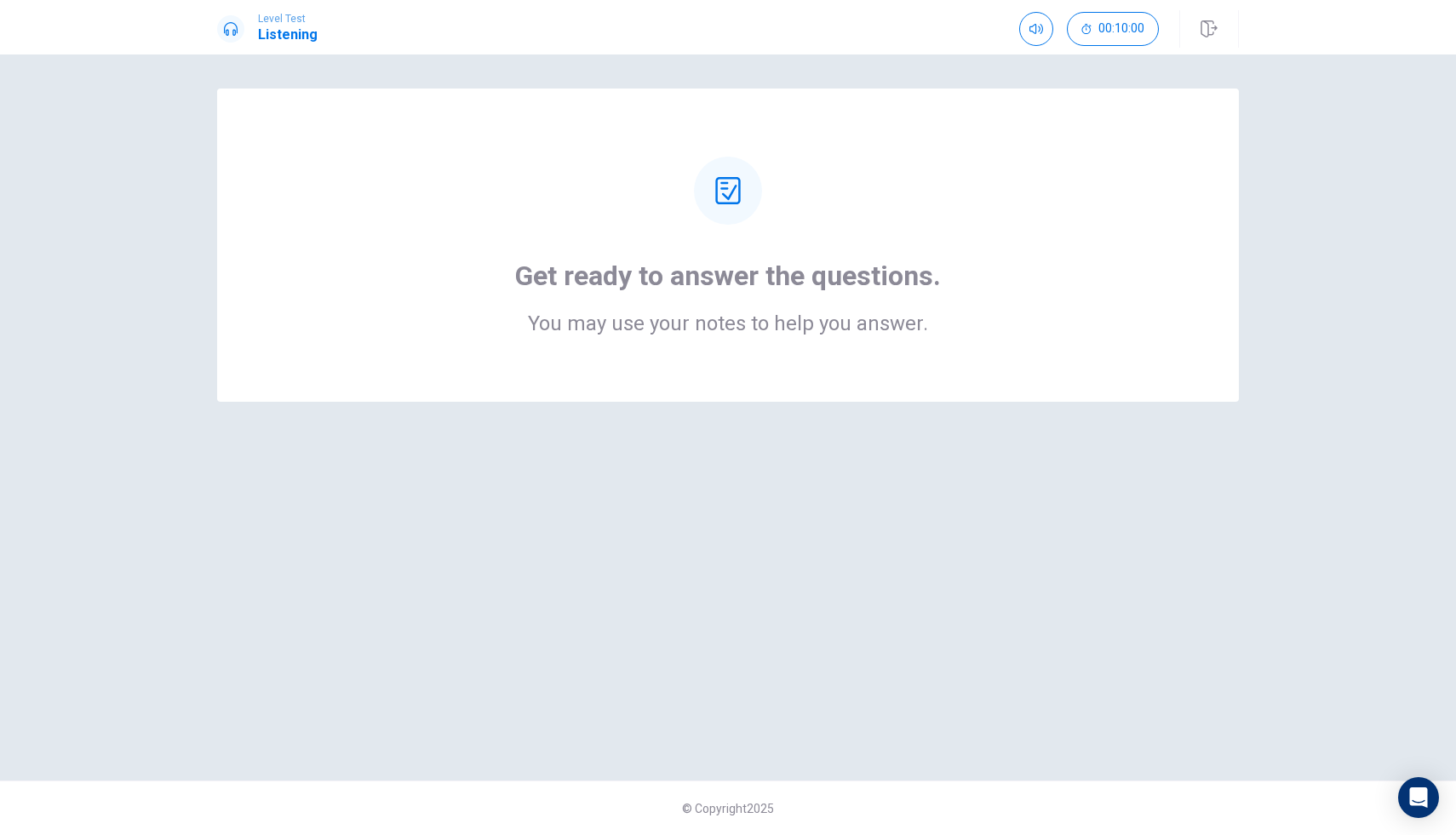
click at [739, 210] on div at bounding box center [728, 190] width 68 height 68
click at [733, 184] on icon at bounding box center [728, 190] width 27 height 27
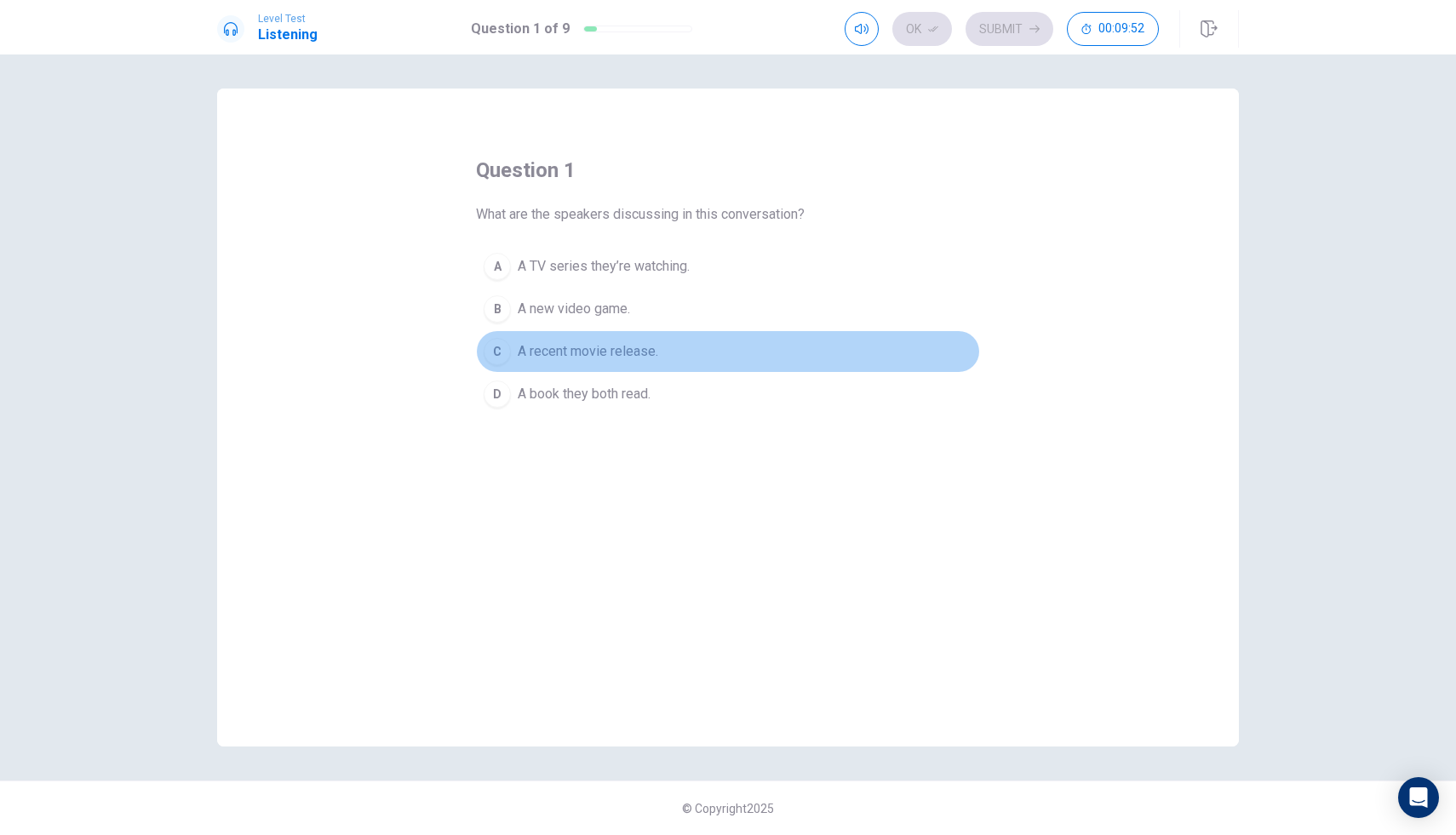
click at [503, 349] on div "C" at bounding box center [497, 351] width 27 height 27
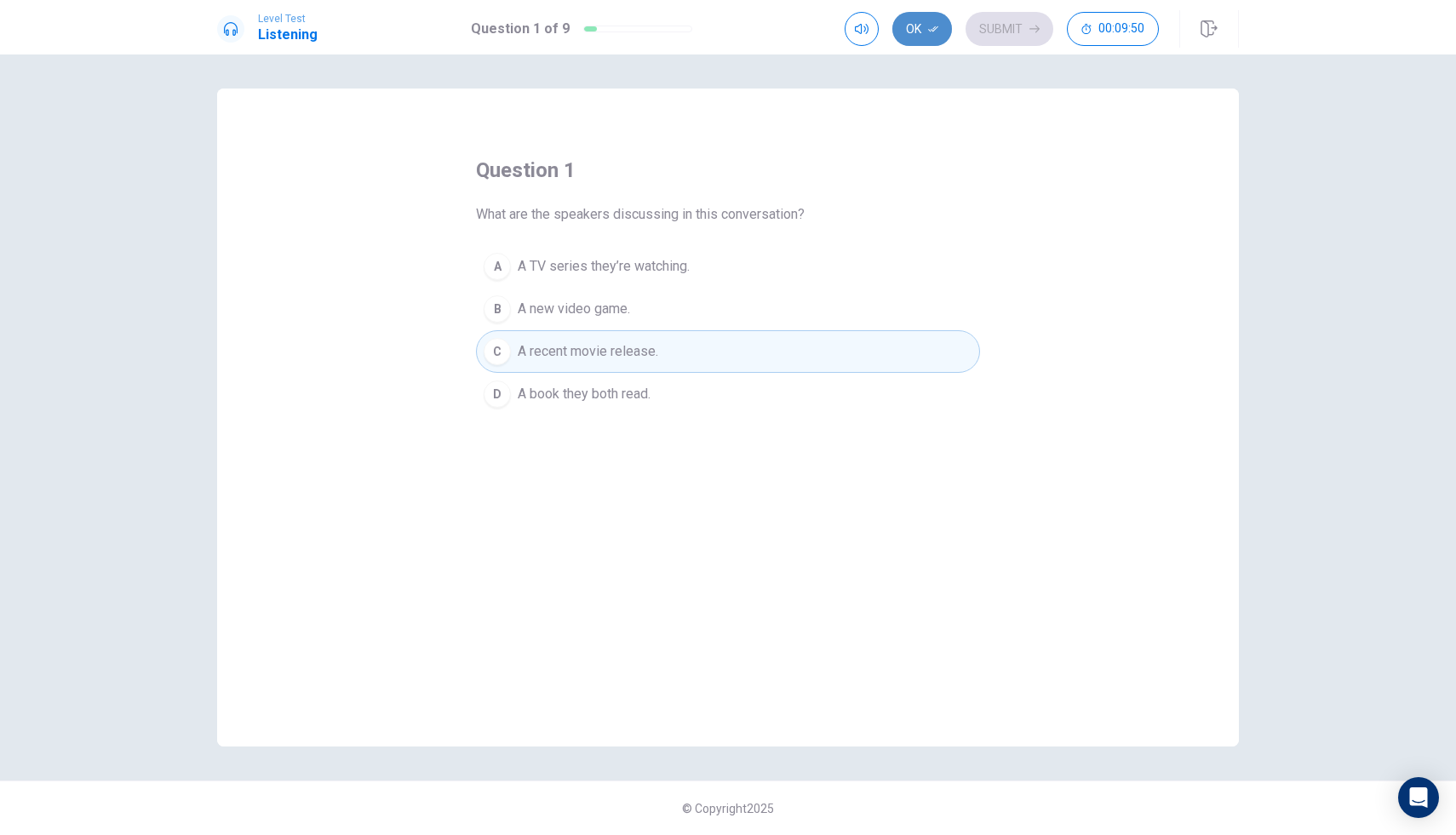
click at [924, 22] on button "Ok" at bounding box center [922, 29] width 60 height 34
click at [1019, 29] on button "Submit" at bounding box center [1009, 29] width 87 height 34
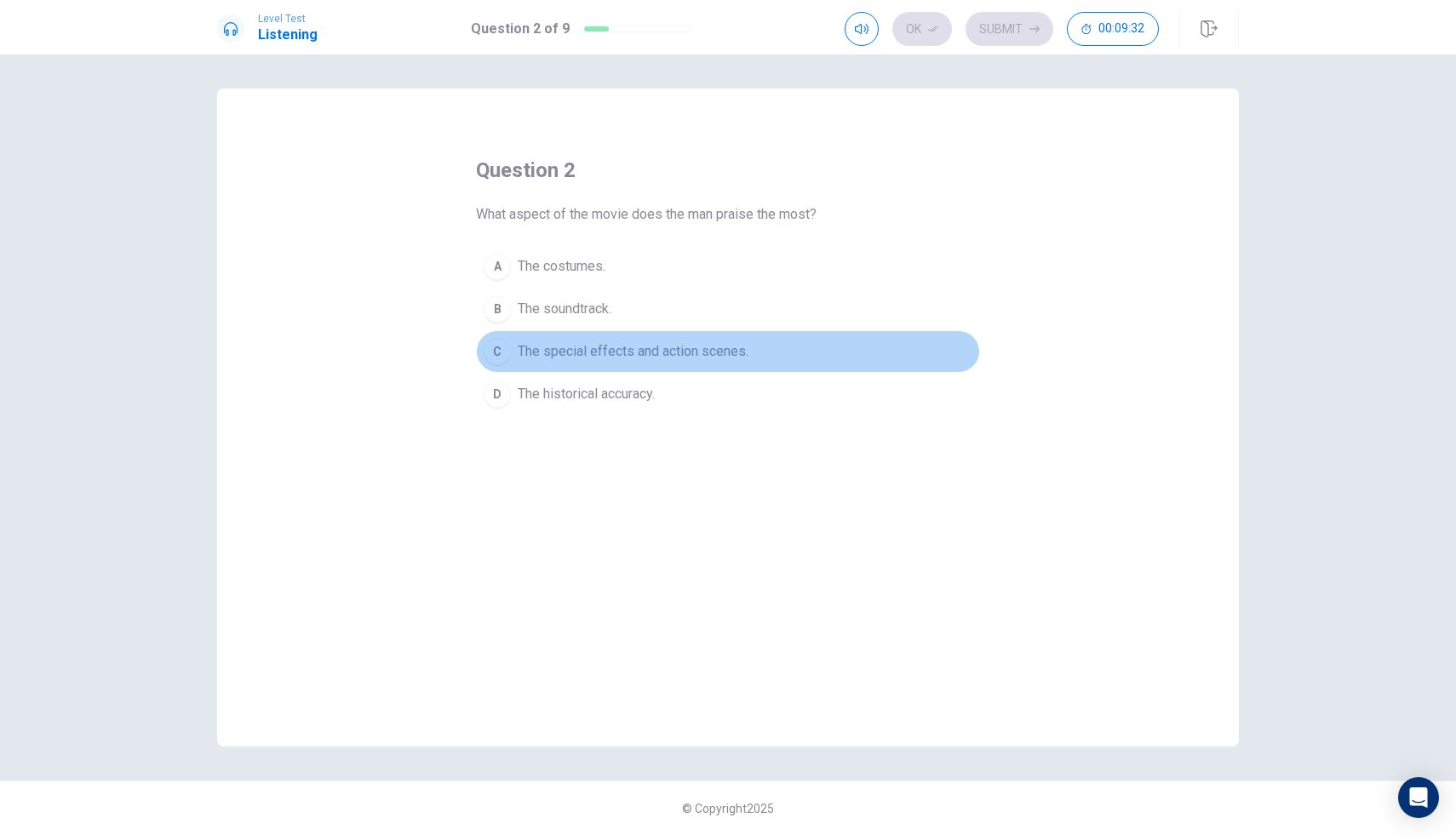
click at [504, 359] on div "C" at bounding box center [497, 351] width 27 height 27
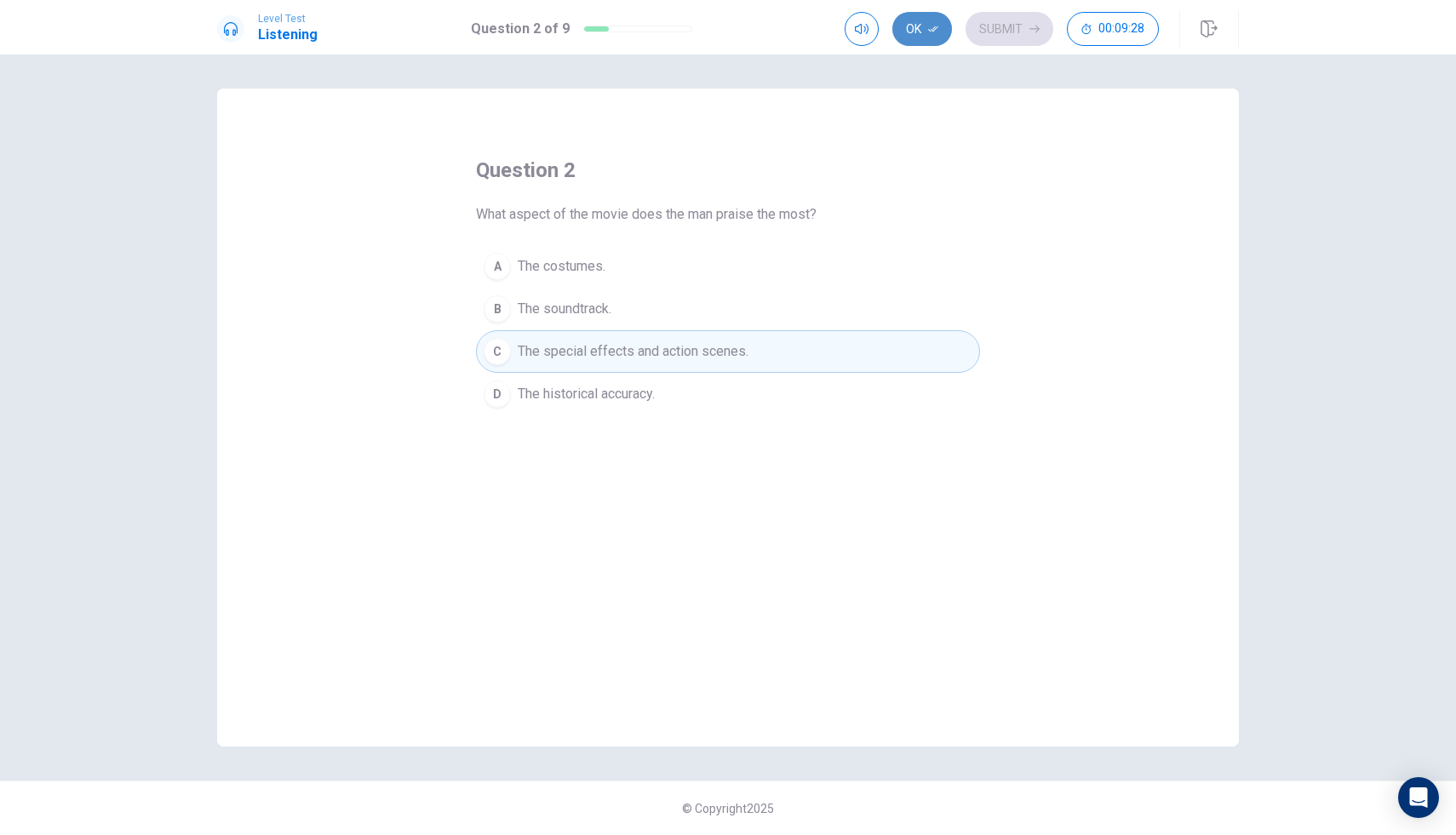
click at [930, 34] on icon "button" at bounding box center [934, 29] width 11 height 11
click at [985, 34] on button "Submit" at bounding box center [1009, 29] width 87 height 34
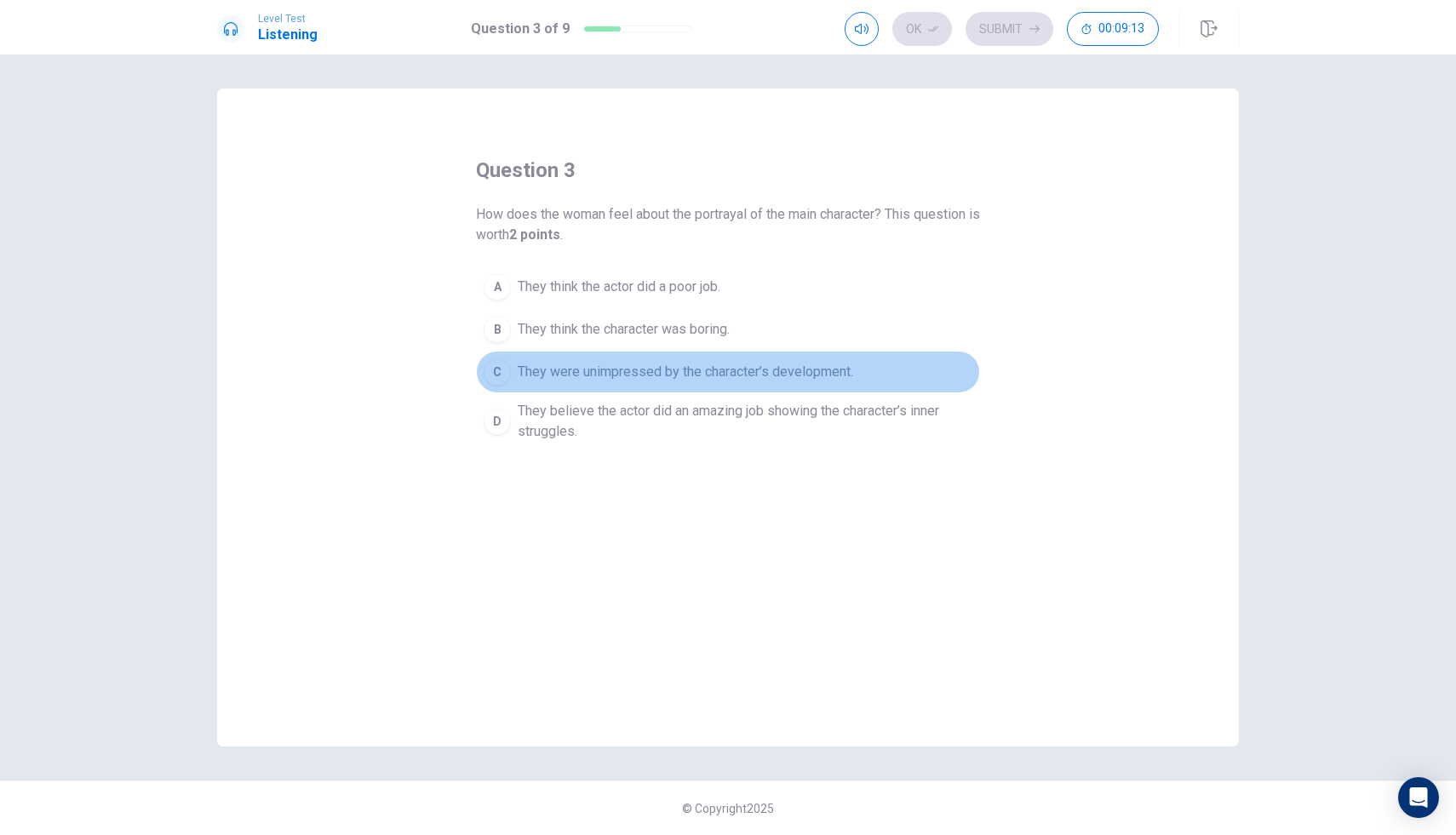
click at [706, 370] on span "They were unimpressed by the character’s development." at bounding box center [685, 371] width 335 height 20
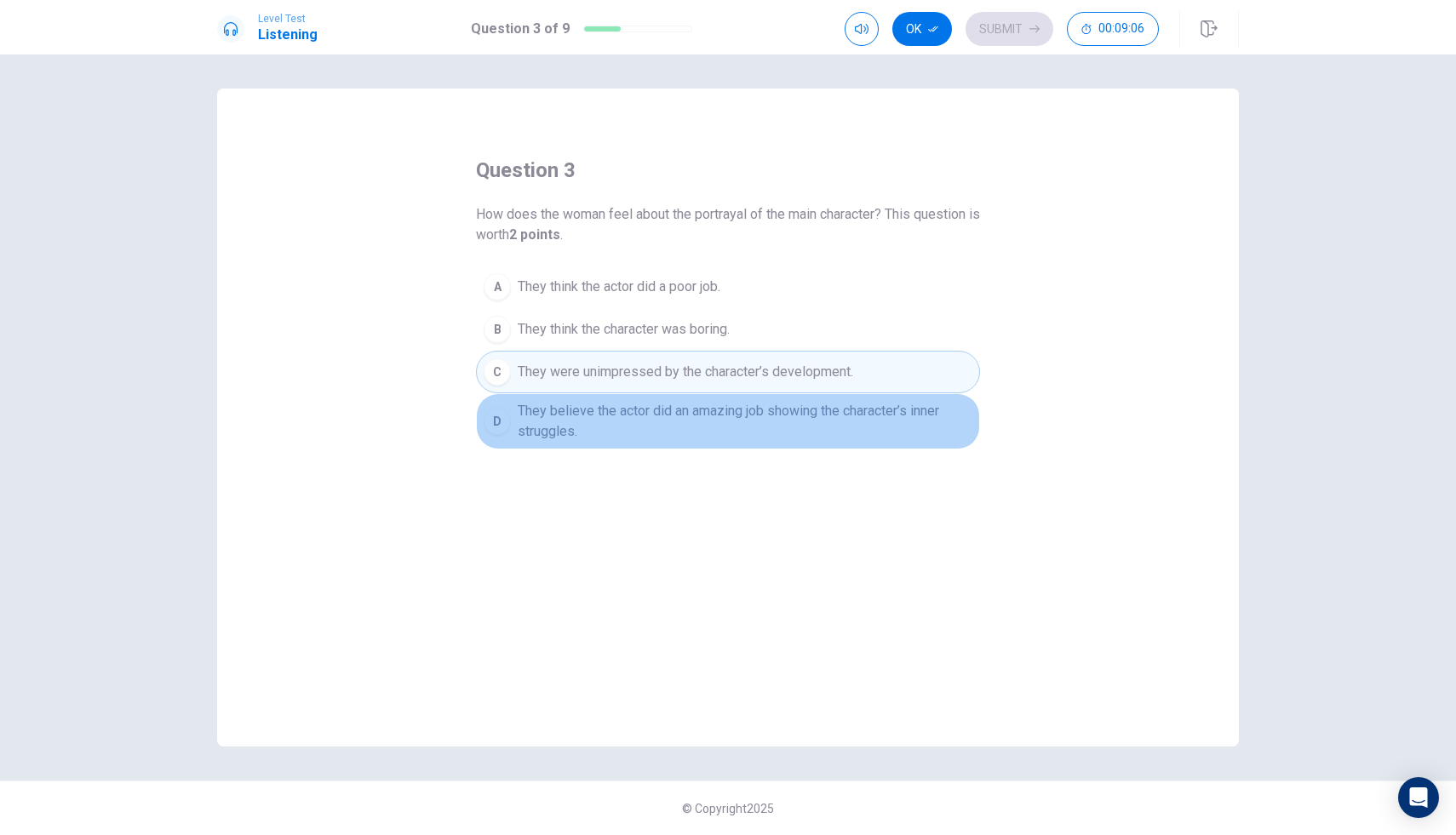
click at [654, 424] on span "They believe the actor did an amazing job showing the character’s inner struggl…" at bounding box center [745, 421] width 455 height 41
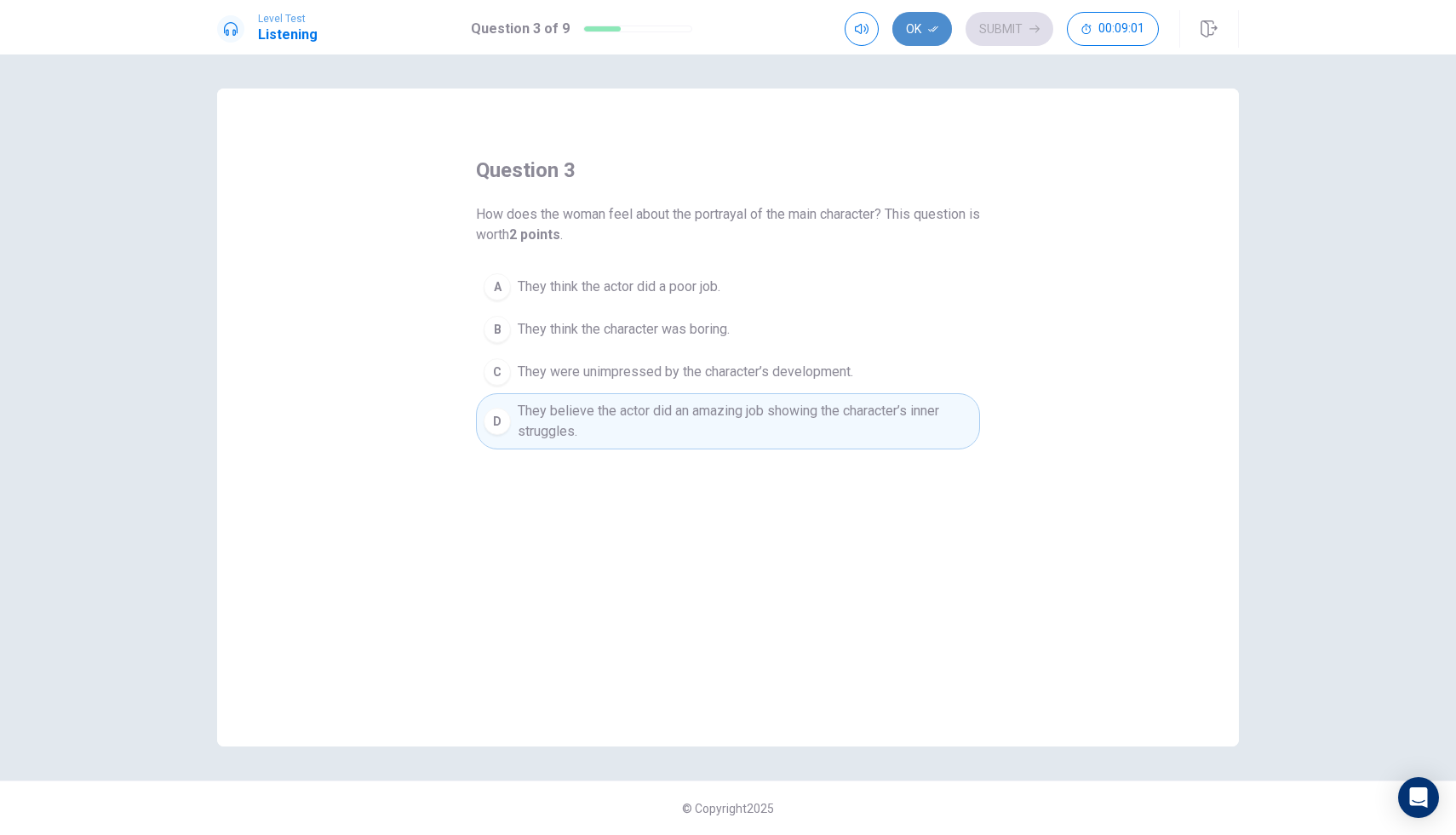
click at [936, 23] on button "Ok" at bounding box center [922, 29] width 60 height 34
click at [995, 37] on button "Submit" at bounding box center [1009, 29] width 87 height 34
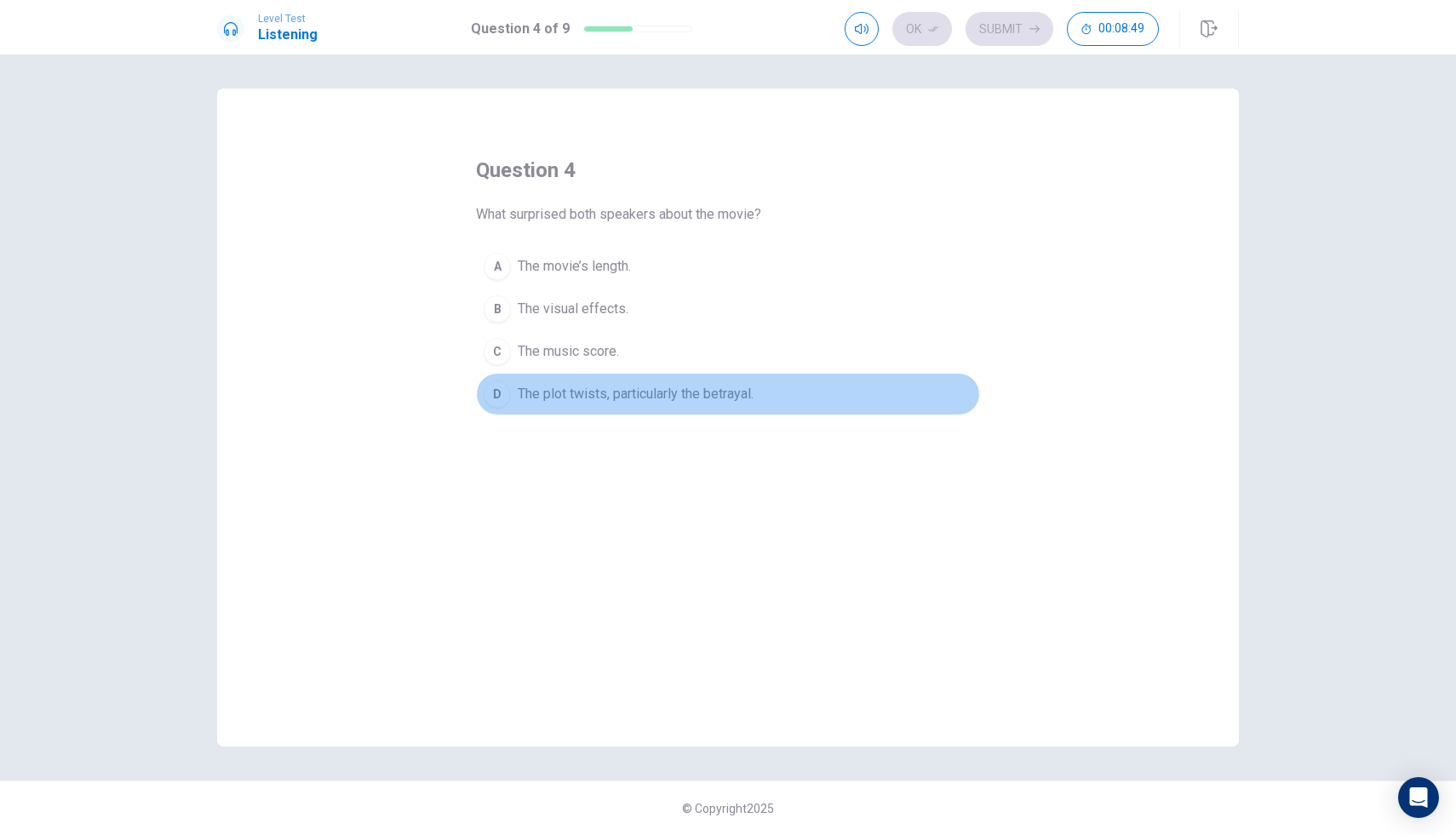
click at [510, 399] on div "D" at bounding box center [497, 394] width 27 height 27
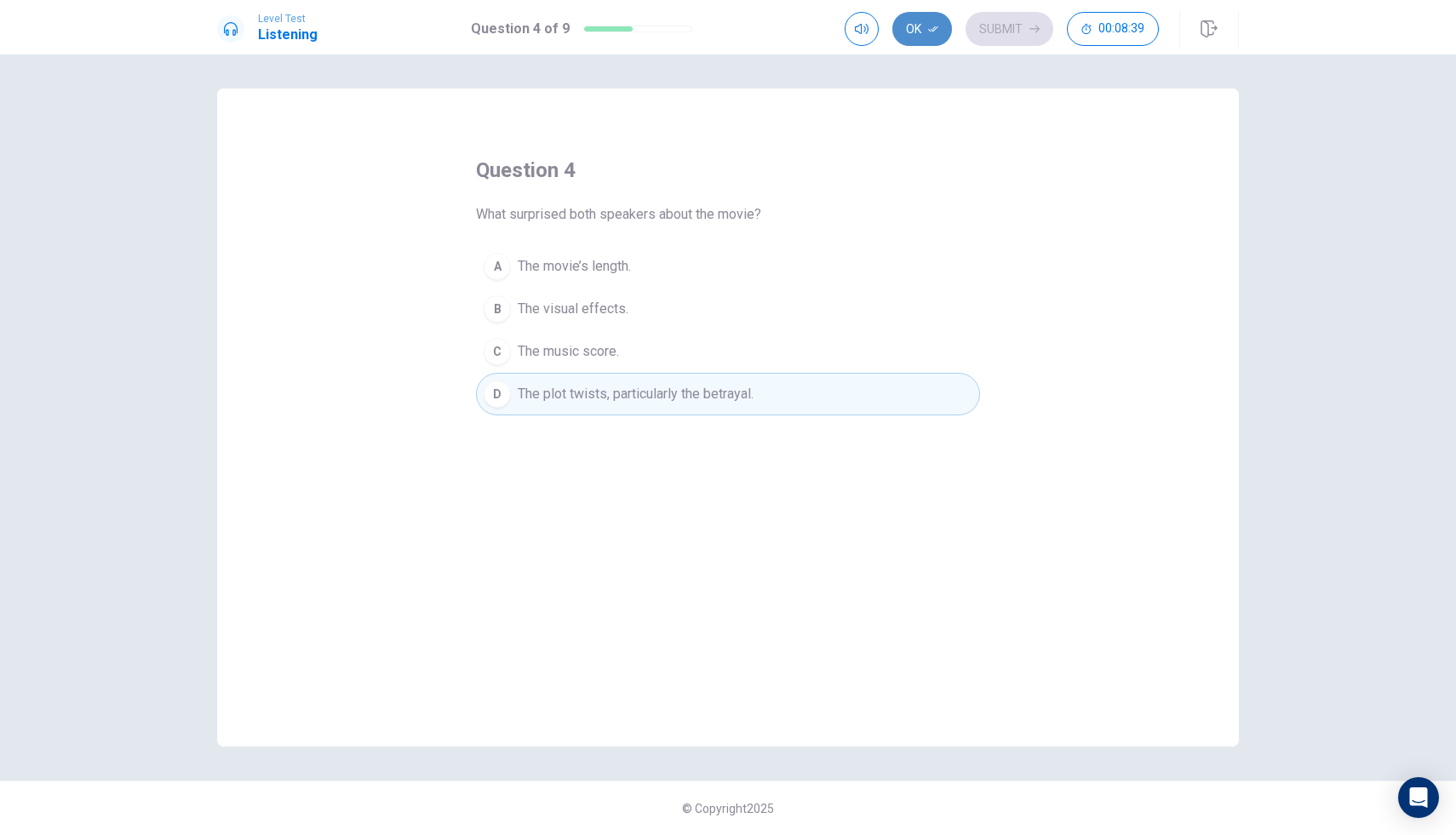
click at [944, 23] on button "Ok" at bounding box center [922, 29] width 60 height 34
click at [1039, 26] on icon "button" at bounding box center [1035, 29] width 11 height 11
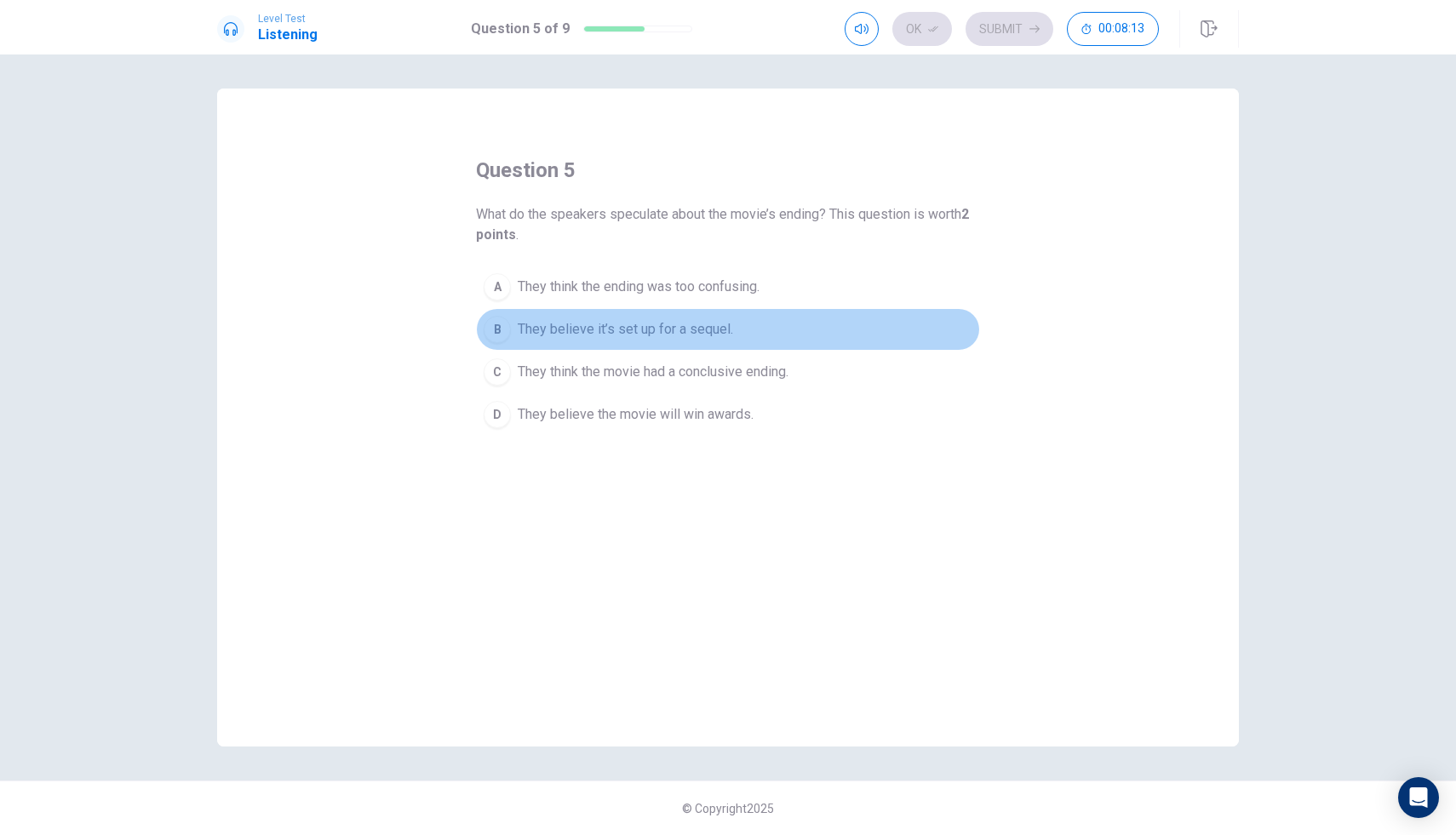
click at [591, 331] on span "They believe it’s set up for a sequel." at bounding box center [625, 329] width 215 height 20
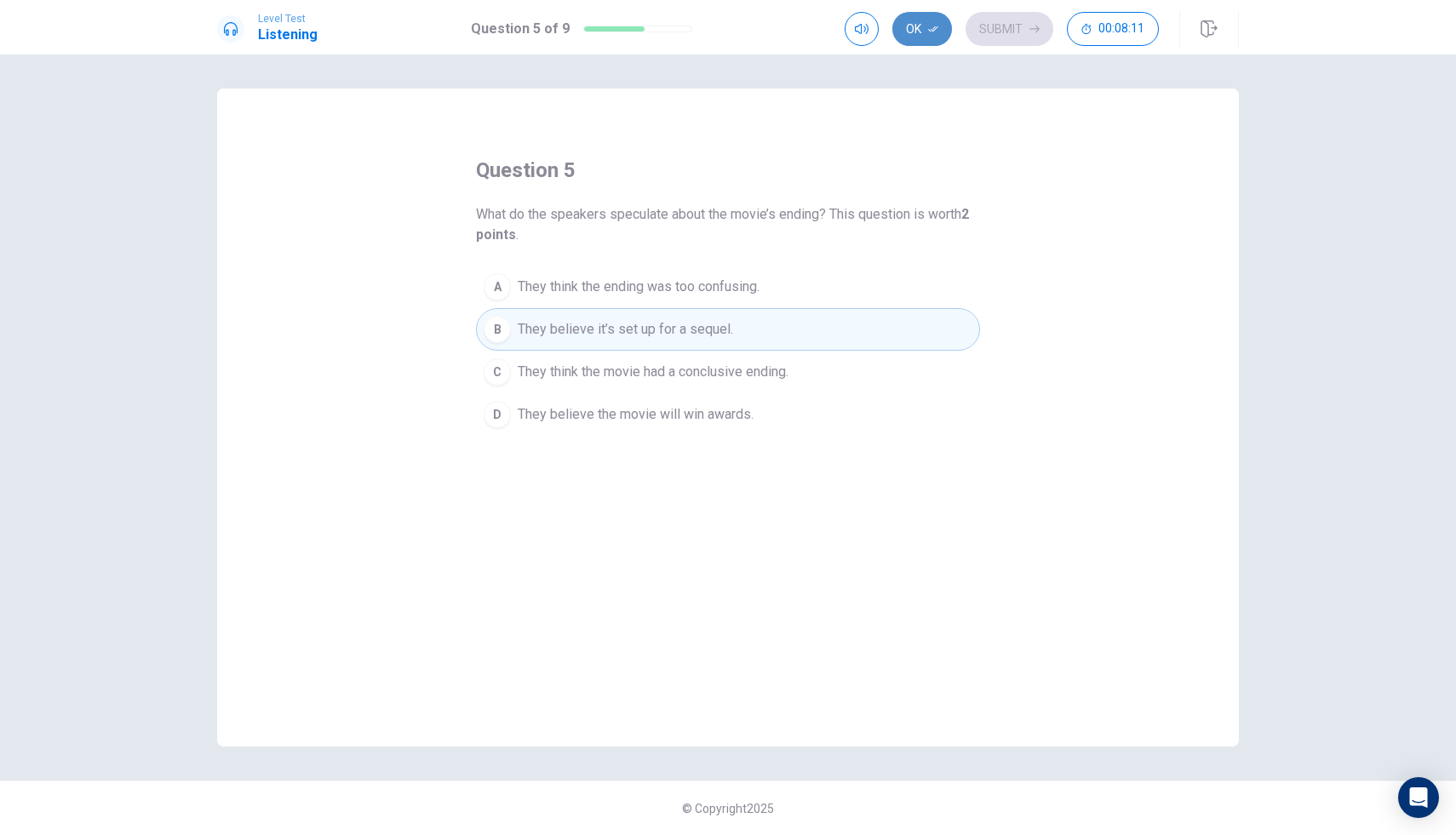
click at [930, 38] on button "Ok" at bounding box center [922, 29] width 60 height 34
click at [1028, 37] on button "Submit" at bounding box center [1009, 29] width 87 height 34
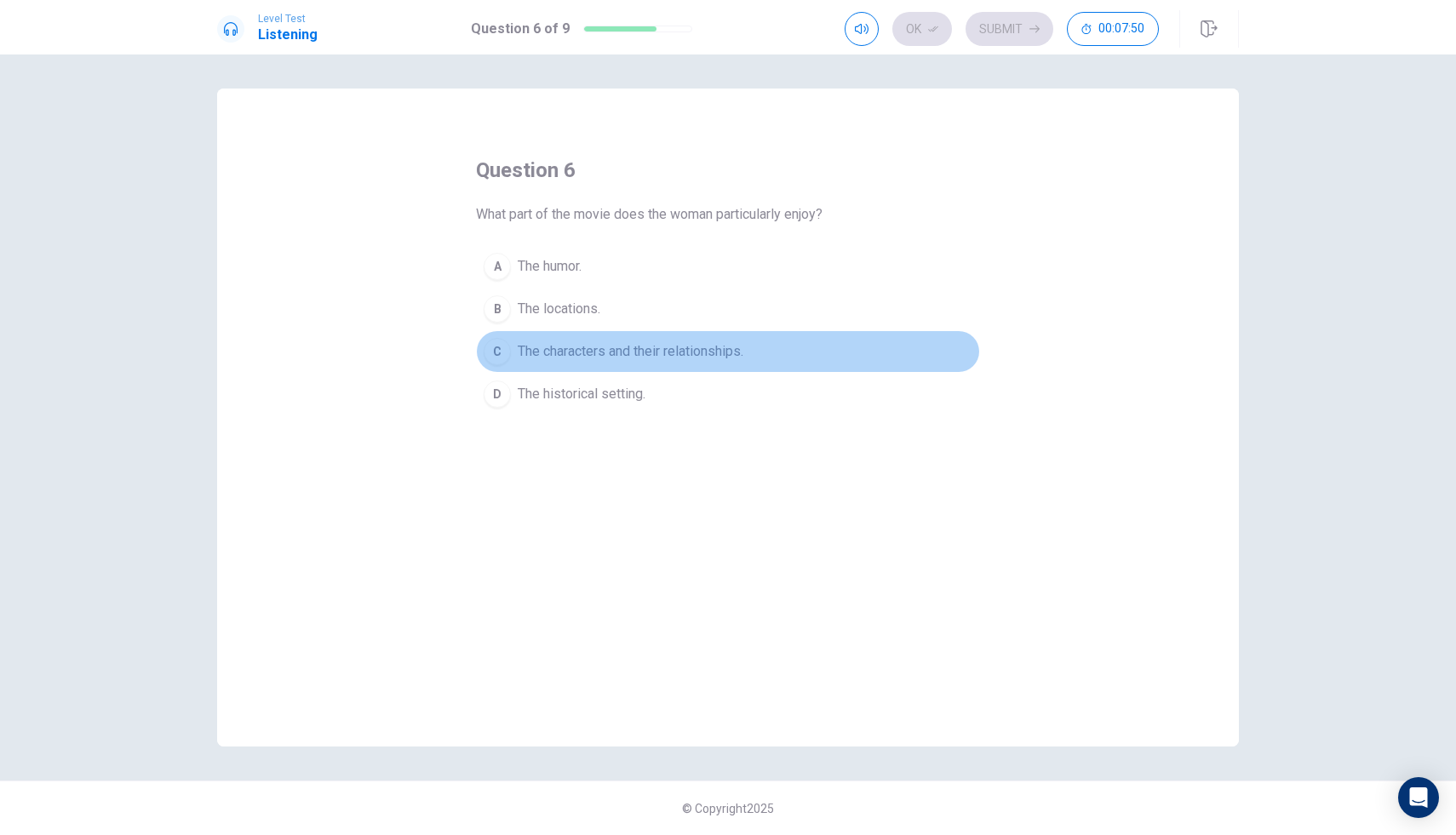
click at [504, 348] on div "C" at bounding box center [497, 351] width 27 height 27
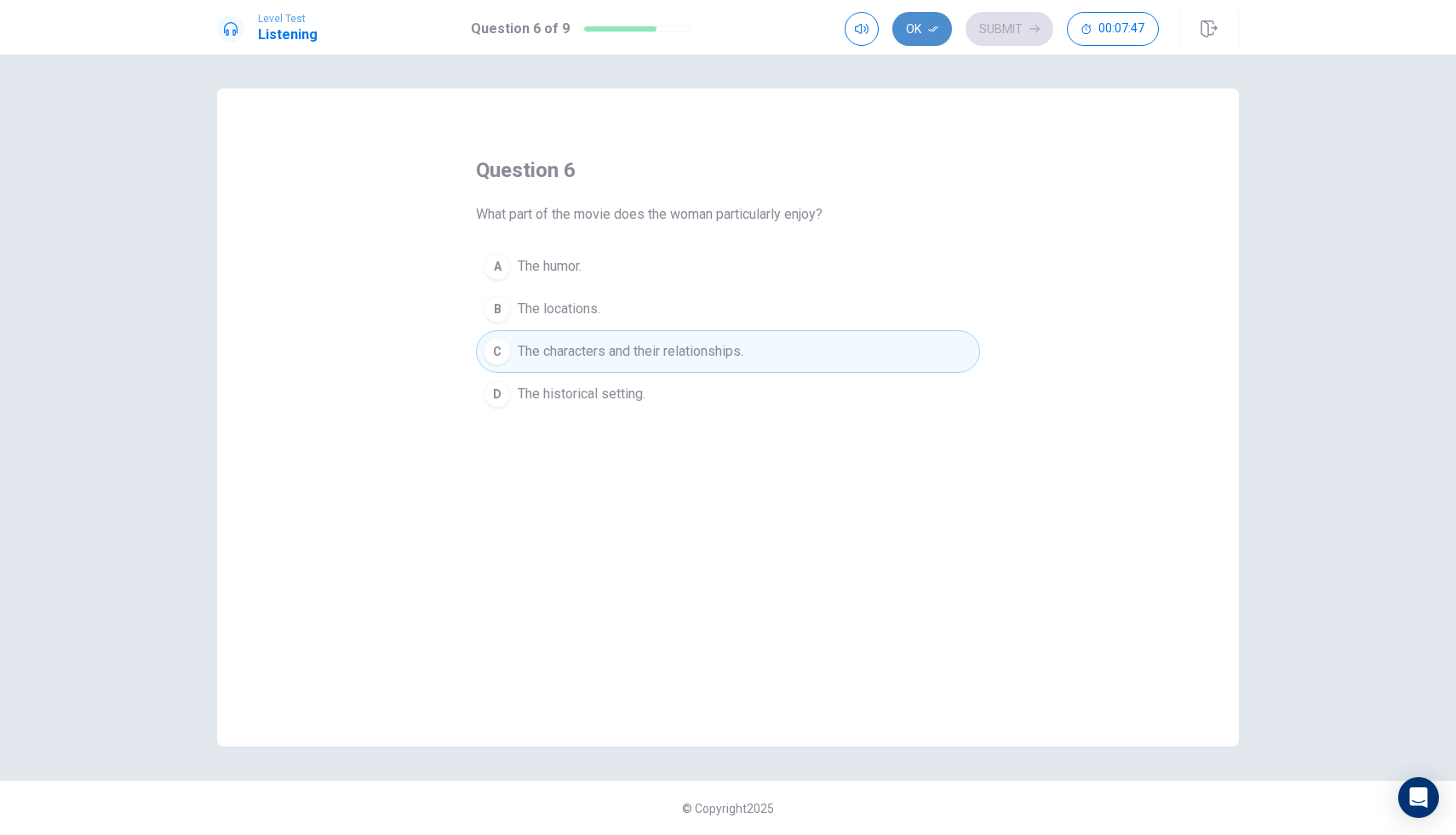
click at [927, 24] on button "Ok" at bounding box center [922, 29] width 60 height 34
click at [1019, 41] on button "Submit" at bounding box center [1009, 29] width 87 height 34
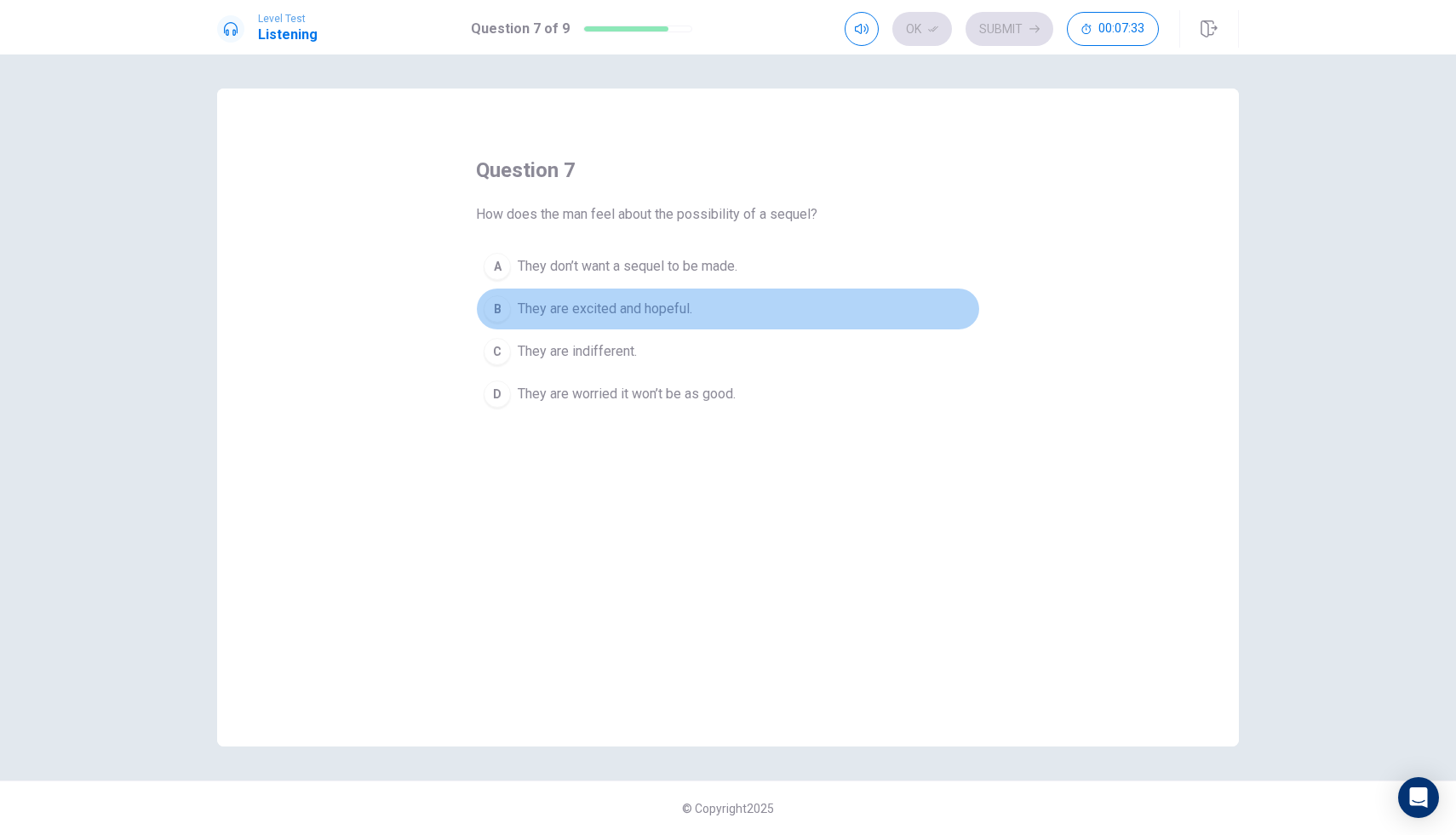
click at [573, 309] on span "They are excited and hopeful." at bounding box center [605, 309] width 175 height 20
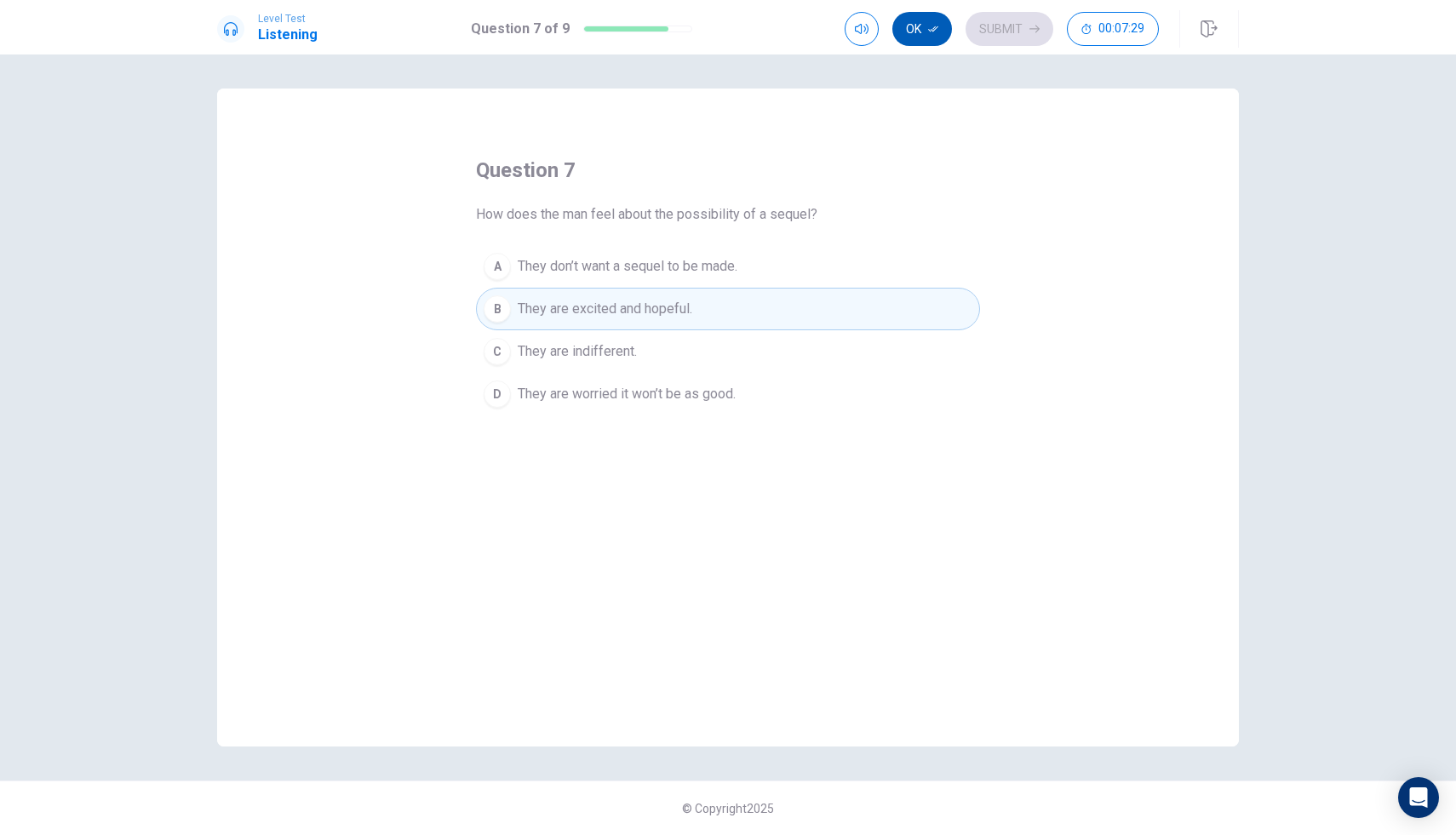
click at [907, 30] on button "Ok" at bounding box center [922, 29] width 60 height 34
click at [991, 27] on button "Submit" at bounding box center [1009, 29] width 87 height 34
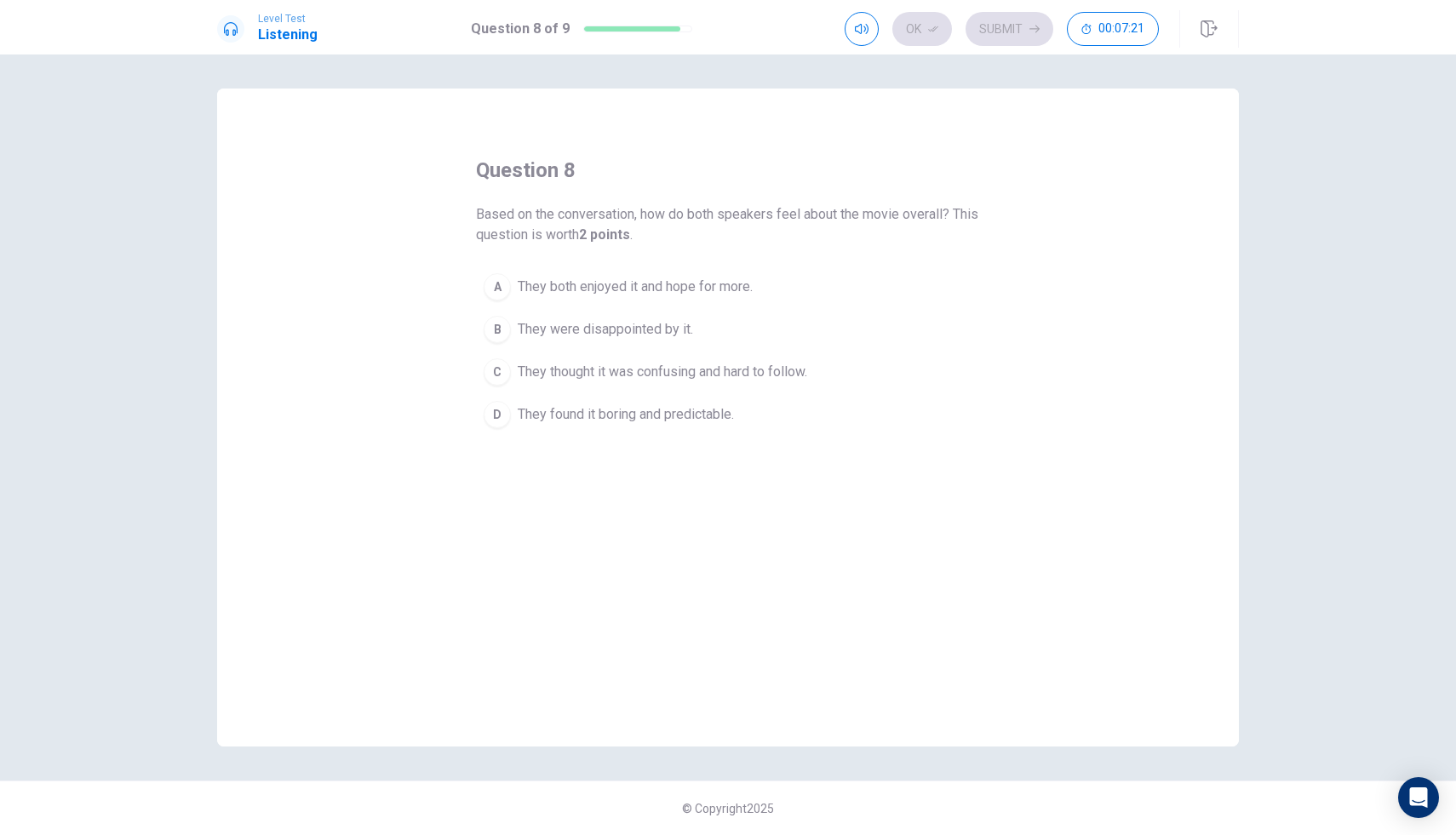
click at [495, 286] on div "A" at bounding box center [497, 287] width 27 height 27
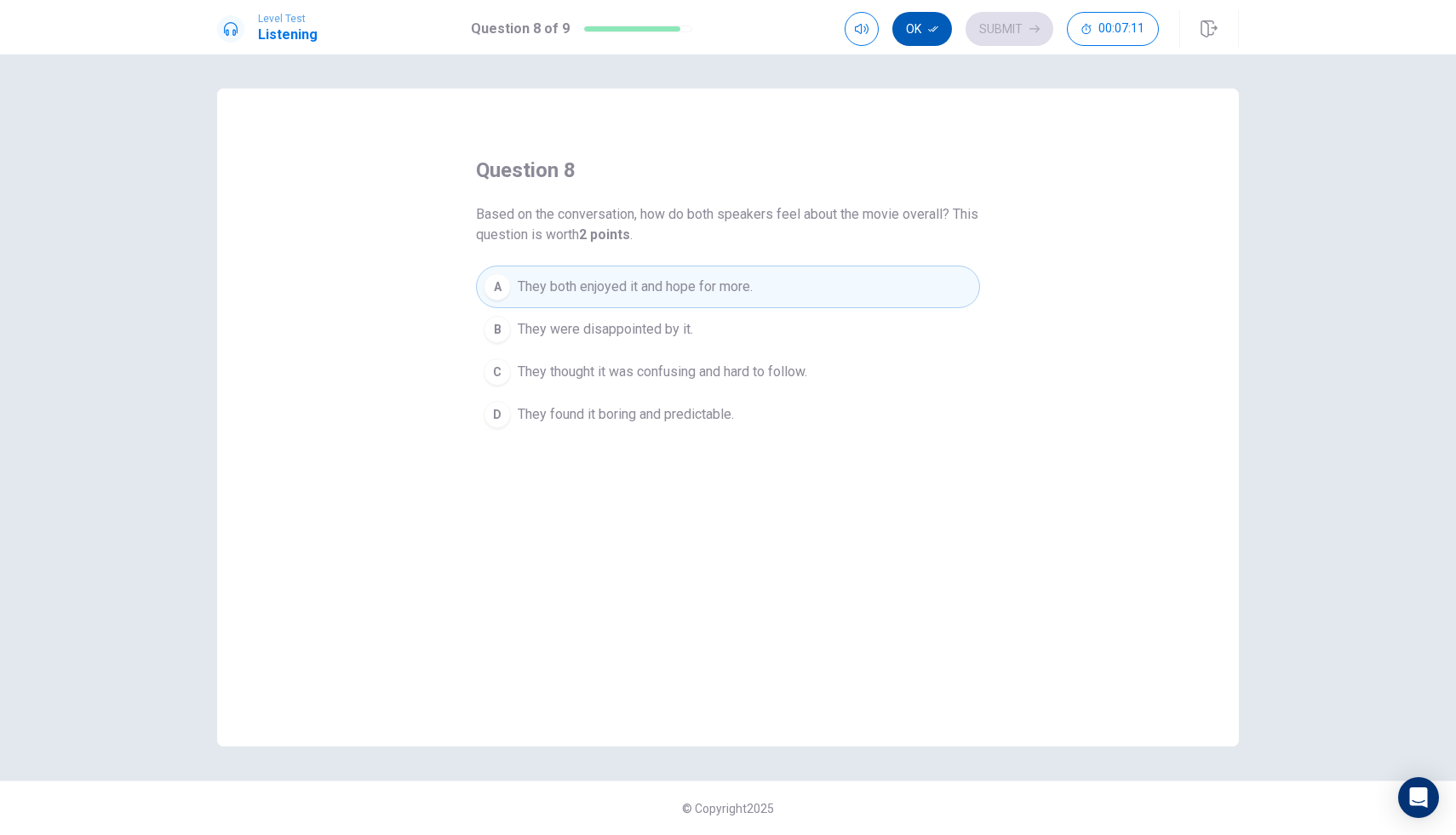
click at [915, 25] on button "Ok" at bounding box center [922, 29] width 60 height 34
click at [998, 26] on button "Submit" at bounding box center [1009, 29] width 87 height 34
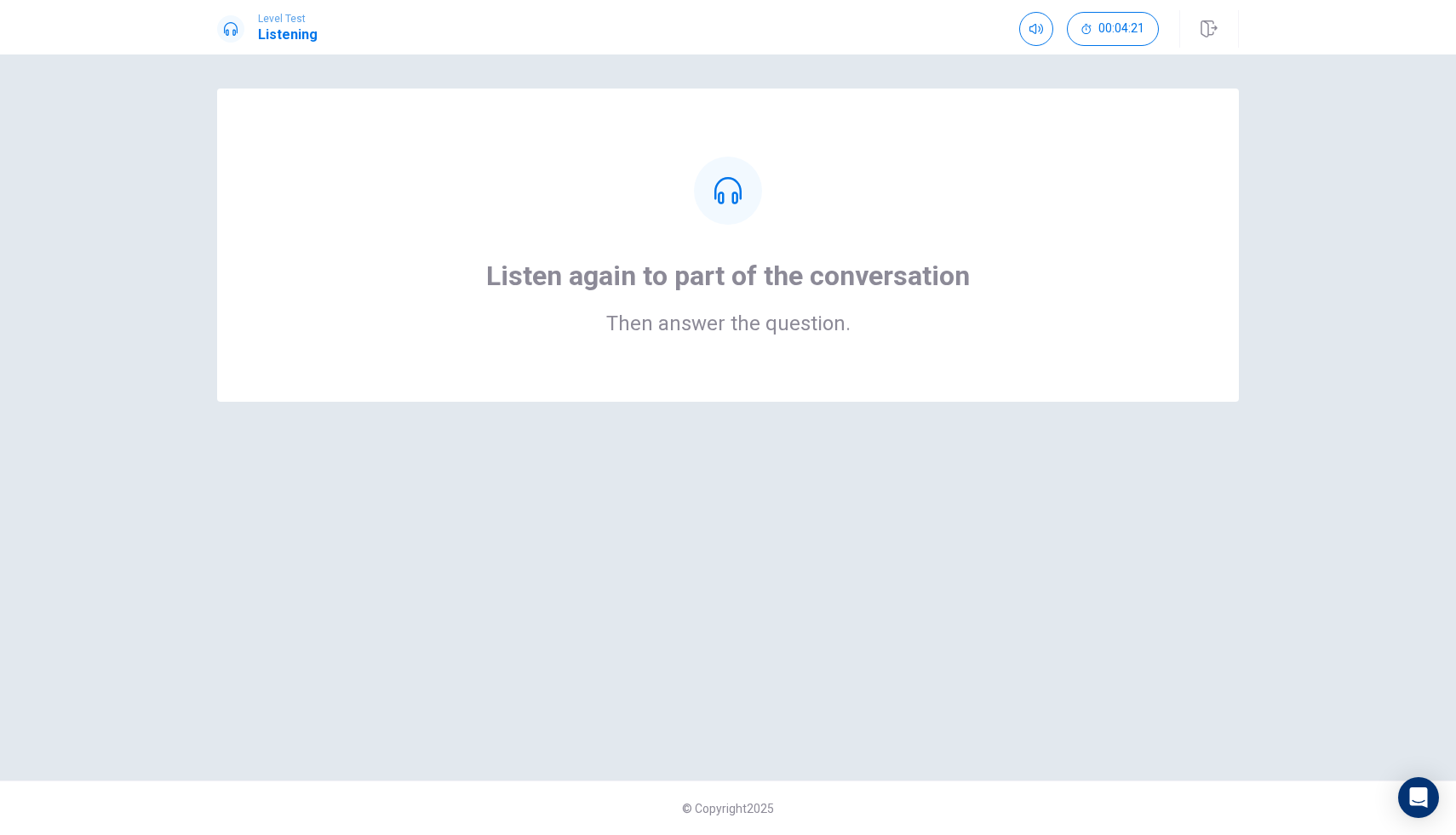
click at [743, 226] on div "Listen again to part of the conversation Then answer the question." at bounding box center [728, 245] width 885 height 177
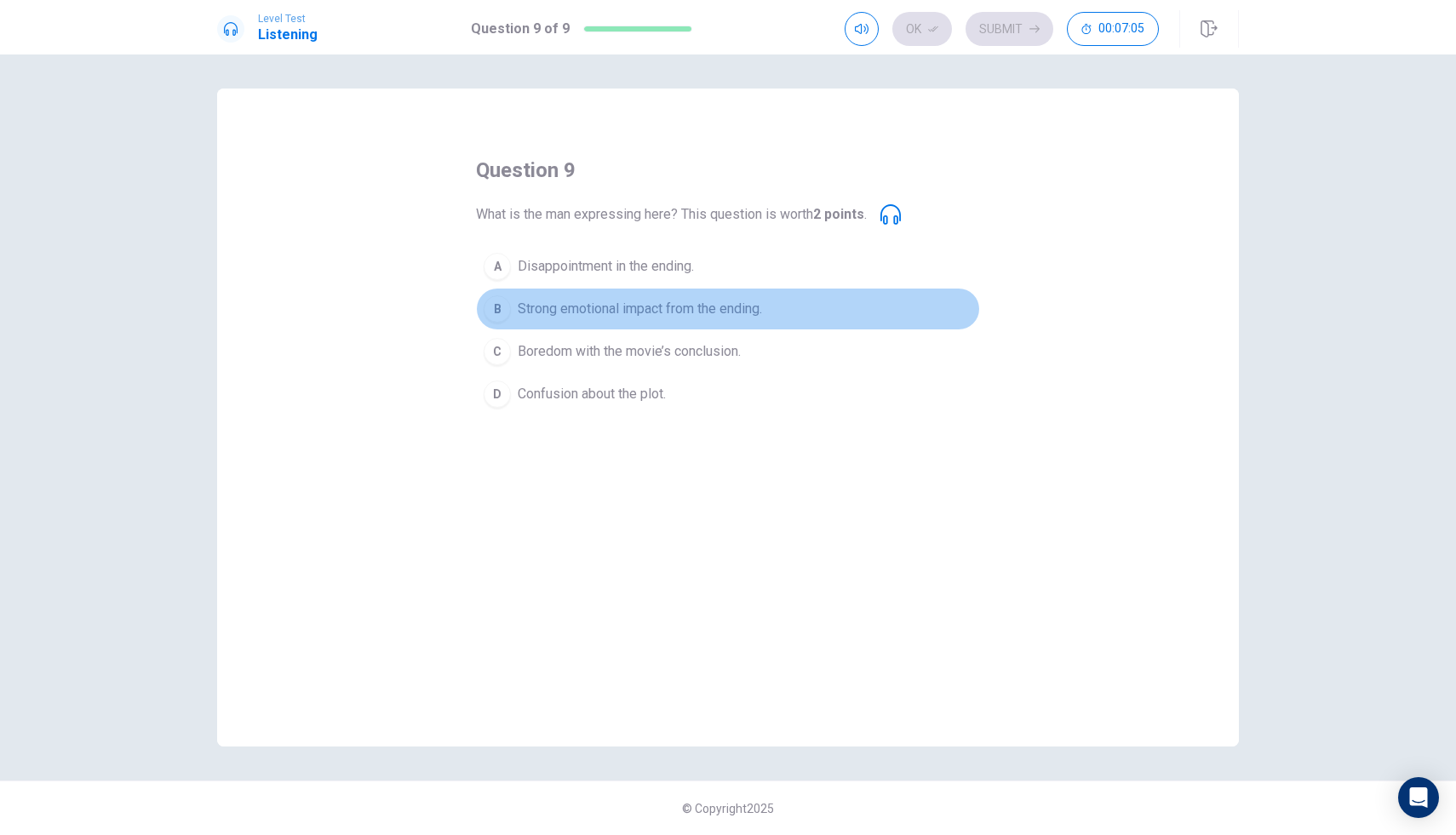
click at [685, 309] on span "Strong emotional impact from the ending." at bounding box center [639, 309] width 244 height 20
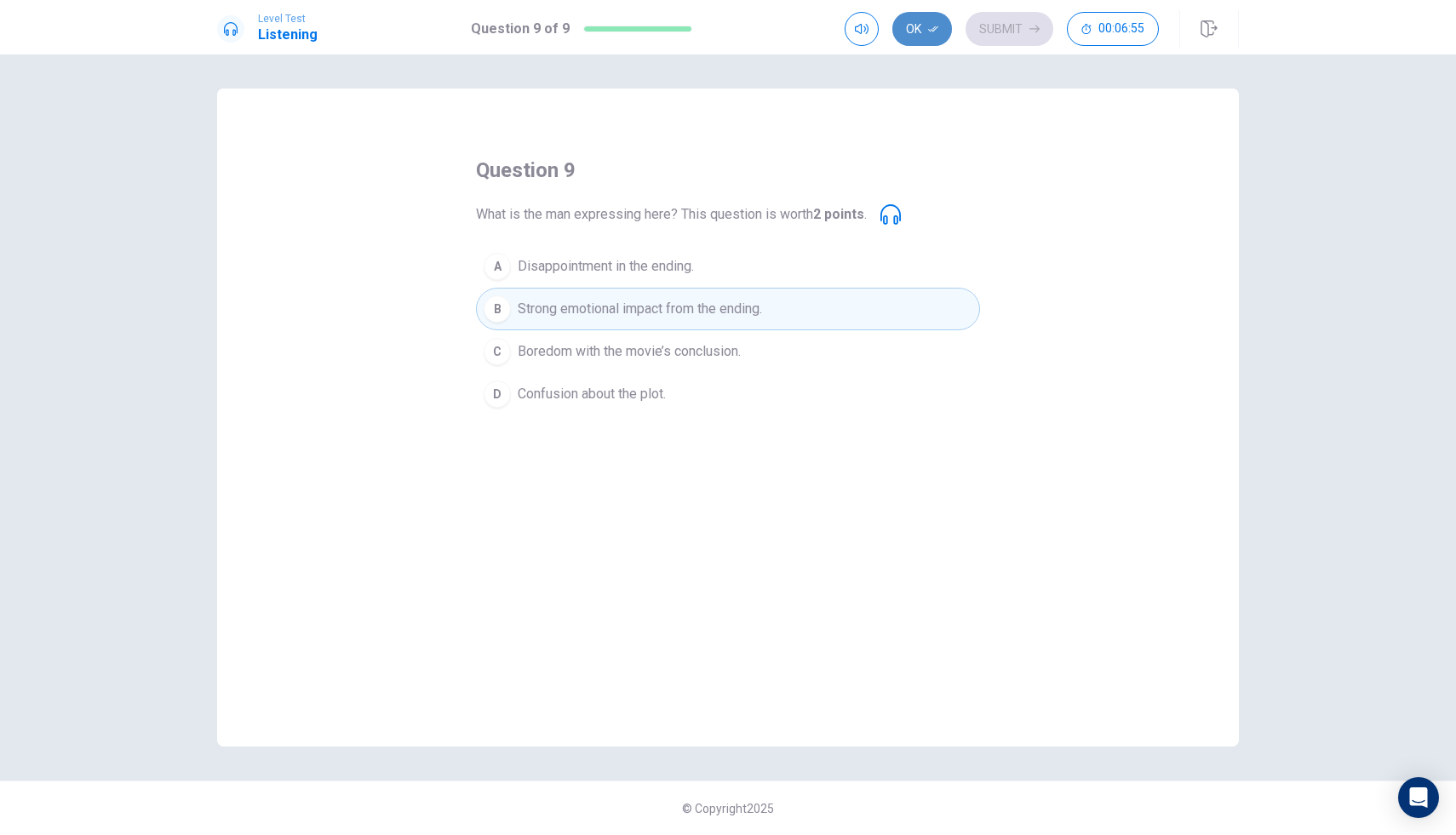
click at [916, 37] on button "Ok" at bounding box center [922, 29] width 60 height 34
click at [1004, 19] on button "Submit" at bounding box center [1009, 29] width 87 height 34
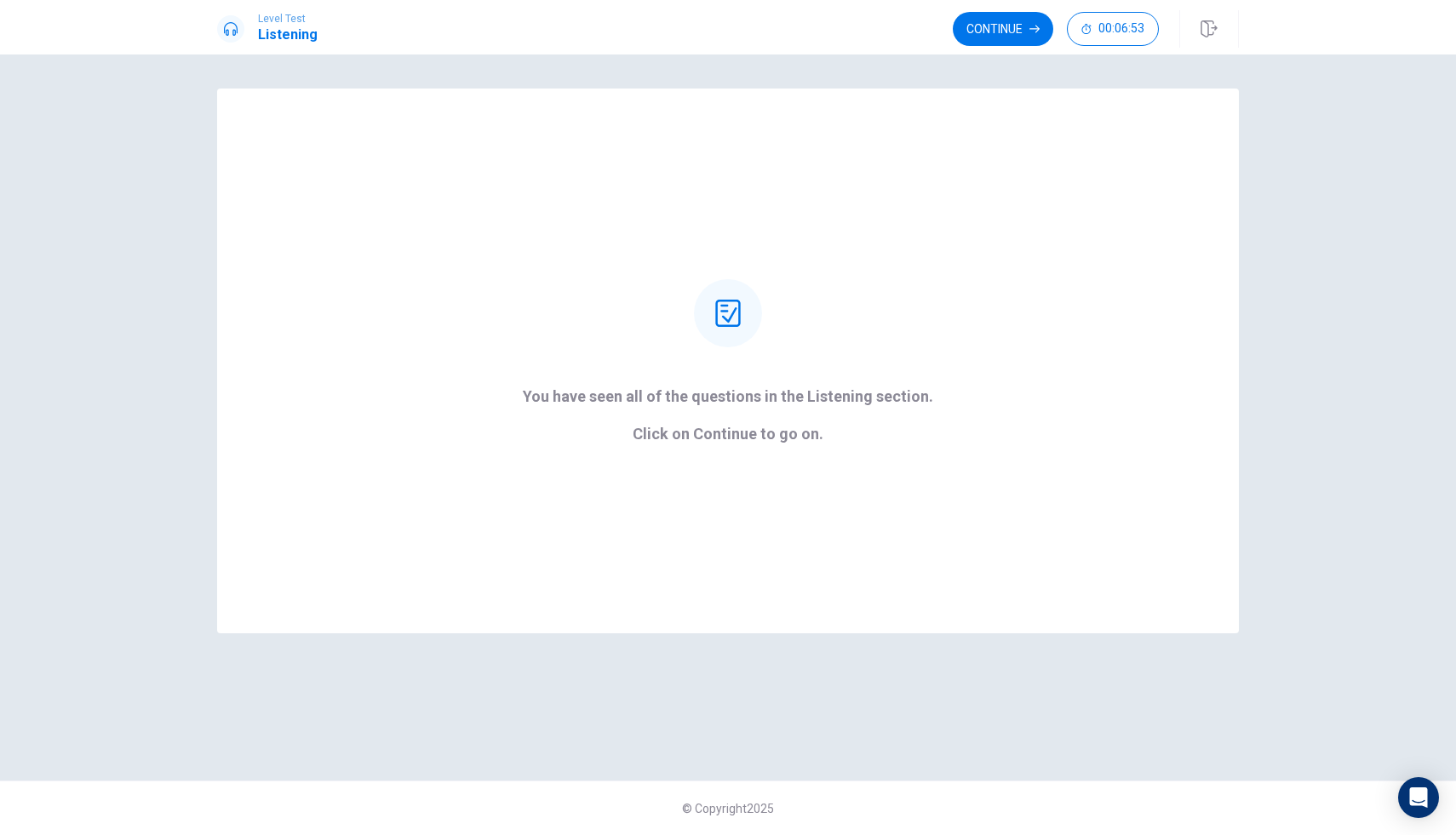
click at [1002, 3] on div "Level Test Listening Continue 00:06:53" at bounding box center [728, 27] width 1456 height 55
click at [1000, 28] on button "Continue" at bounding box center [1004, 29] width 101 height 34
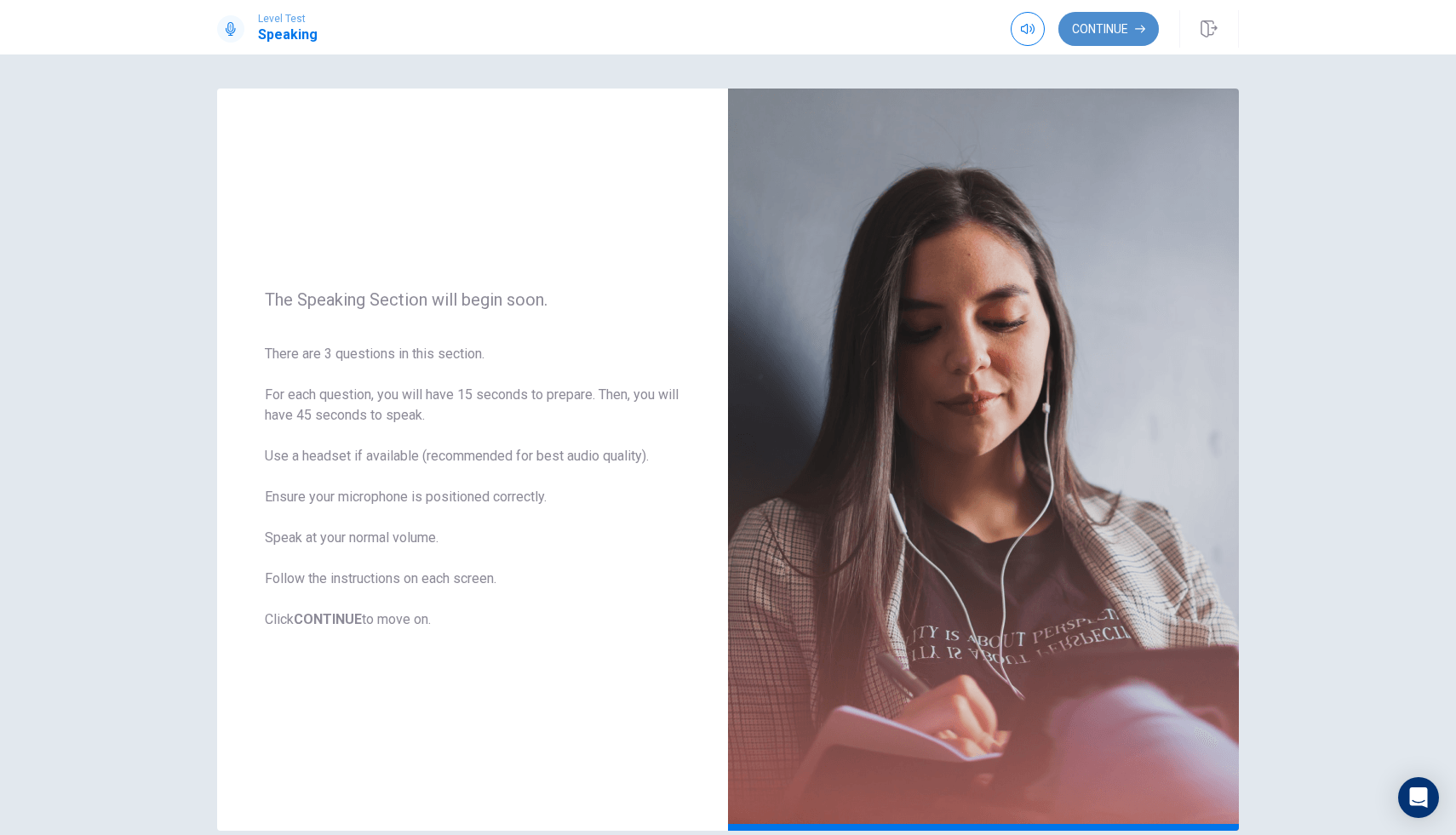
click at [1115, 33] on button "Continue" at bounding box center [1109, 29] width 101 height 34
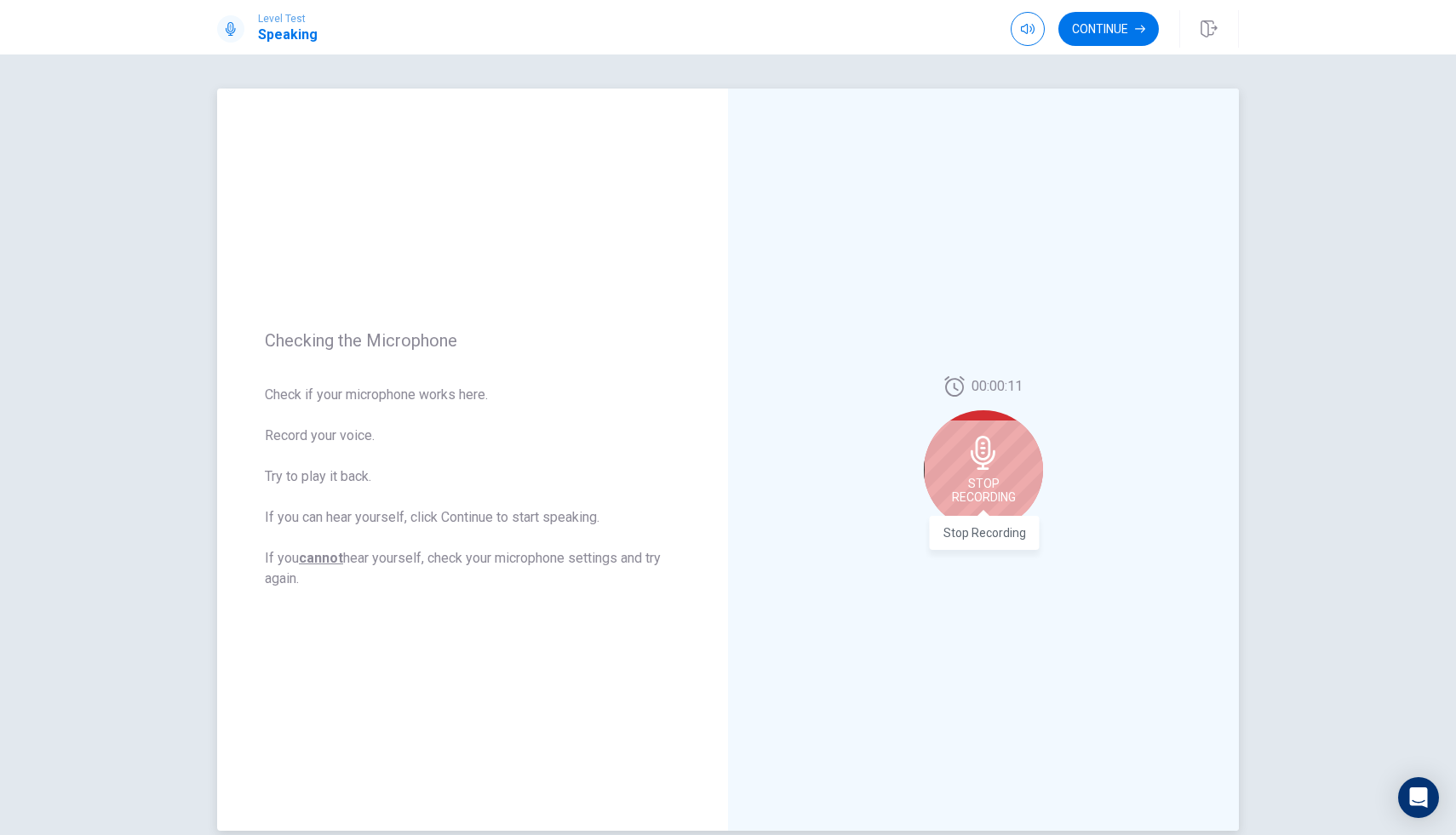
click at [977, 503] on span "Stop Recording" at bounding box center [984, 490] width 63 height 27
click at [977, 503] on div at bounding box center [983, 458] width 119 height 119
click at [962, 548] on button "Record Again" at bounding box center [965, 543] width 24 height 24
click at [965, 550] on button "Record Again" at bounding box center [965, 543] width 24 height 24
click at [1008, 436] on div "Stop Recording" at bounding box center [983, 469] width 119 height 119
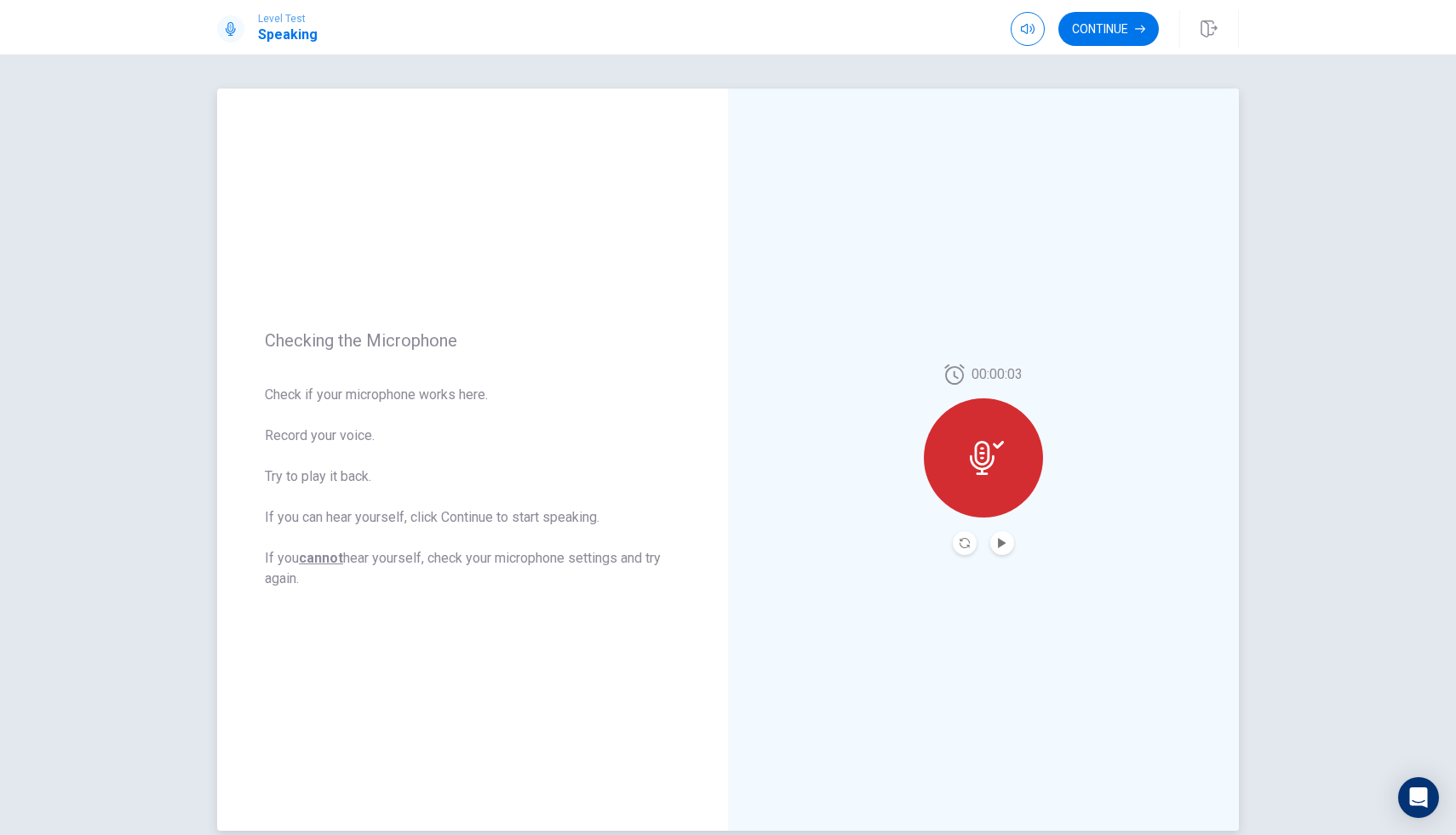
click at [1001, 555] on div "00:00:03" at bounding box center [983, 459] width 511 height 742
click at [1003, 540] on icon "Play Audio" at bounding box center [1003, 543] width 11 height 11
click at [1095, 31] on button "Continue" at bounding box center [1109, 29] width 101 height 34
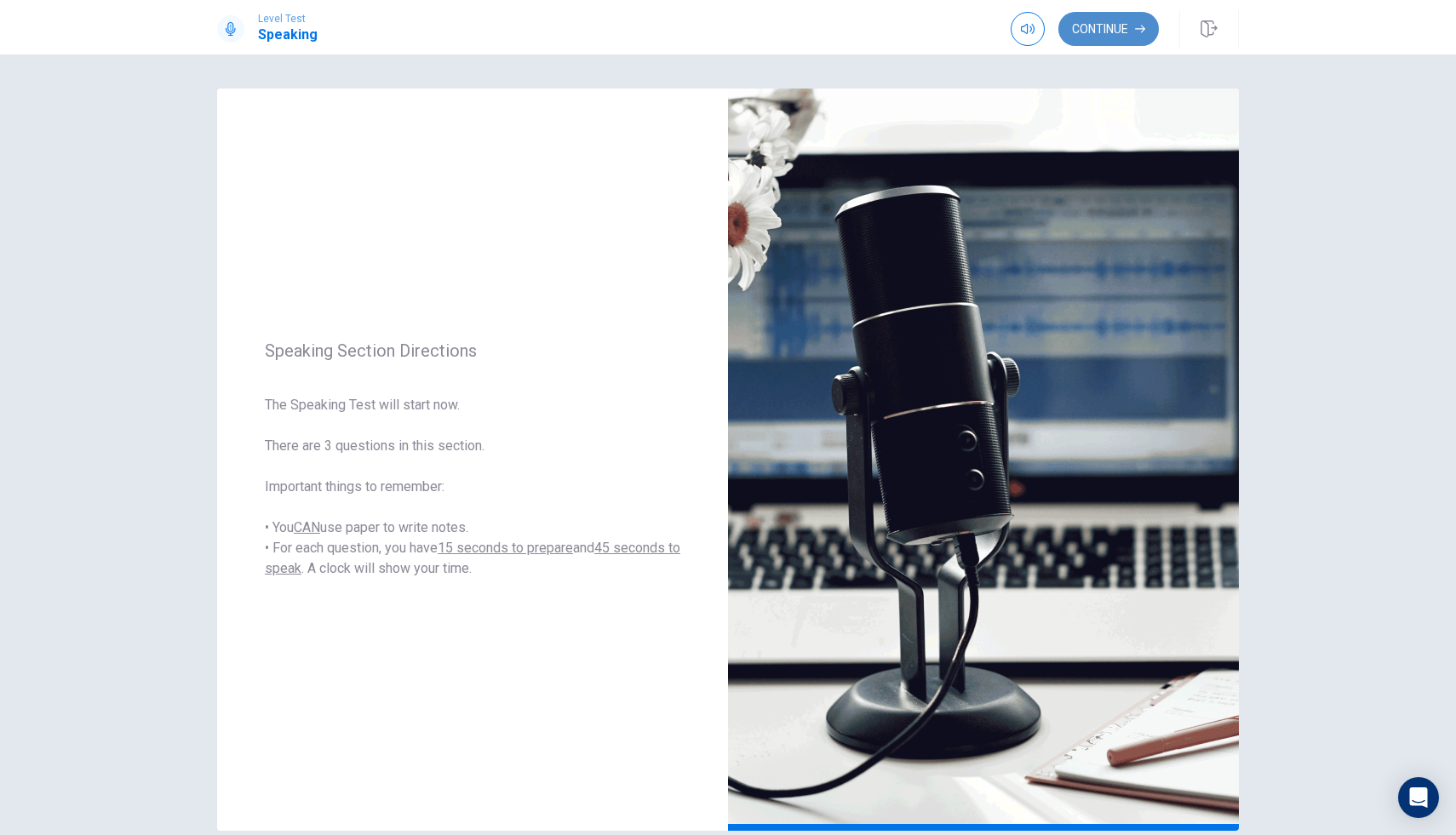
click at [1105, 28] on button "Continue" at bounding box center [1109, 29] width 101 height 34
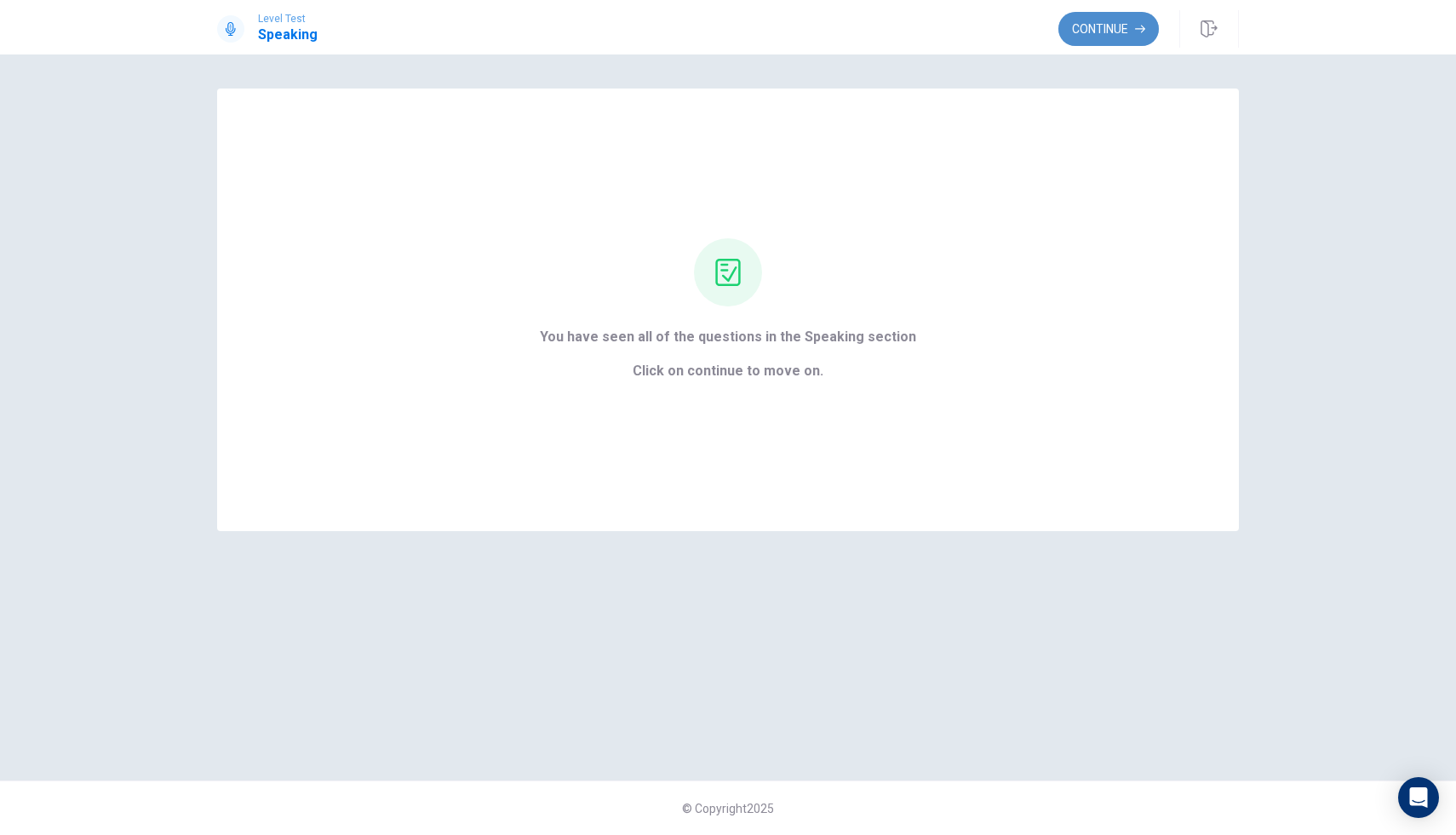
click at [1109, 34] on button "Continue" at bounding box center [1109, 29] width 101 height 34
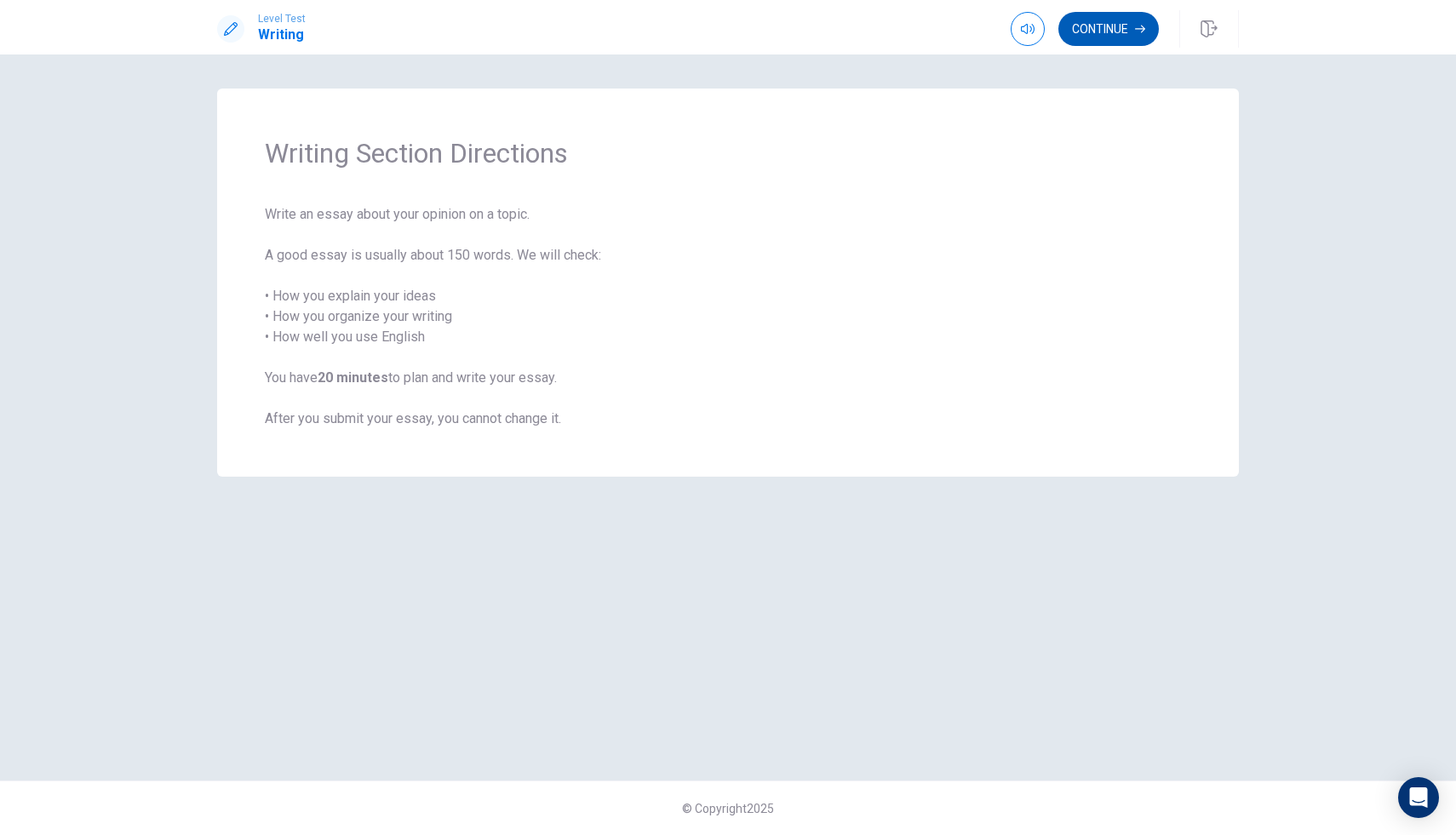
click at [1109, 35] on button "Continue" at bounding box center [1109, 29] width 101 height 34
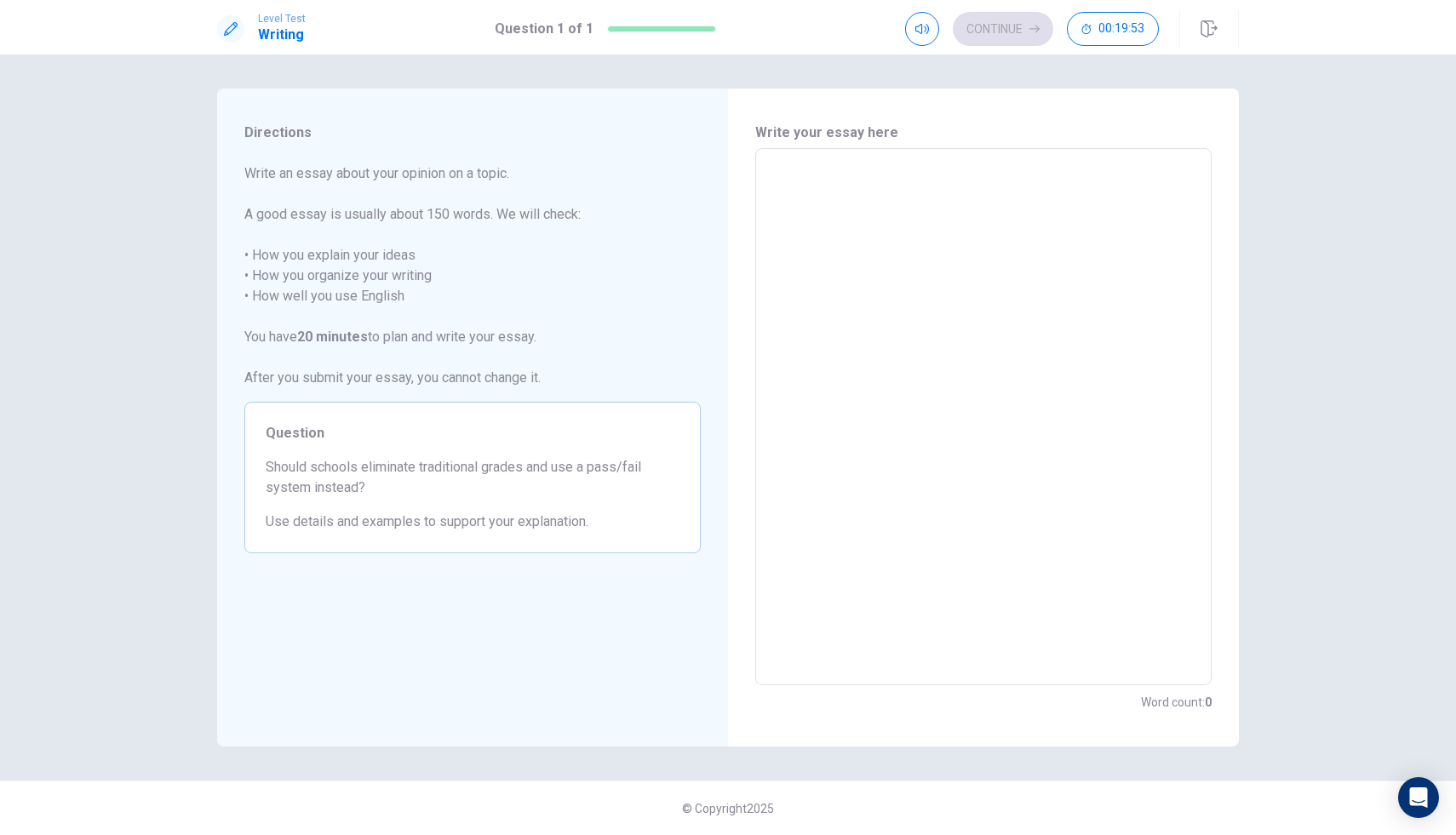
drag, startPoint x: 423, startPoint y: 467, endPoint x: 469, endPoint y: 465, distance: 46.0
click at [469, 465] on span "Should schools eliminate traditional grades and use a pass/fail system instead?" at bounding box center [472, 478] width 414 height 41
click at [915, 198] on textarea "To enrich screen reader interactions, please activate Accessibility in Grammarl…" at bounding box center [983, 417] width 433 height 510
type textarea "y"
type textarea "x"
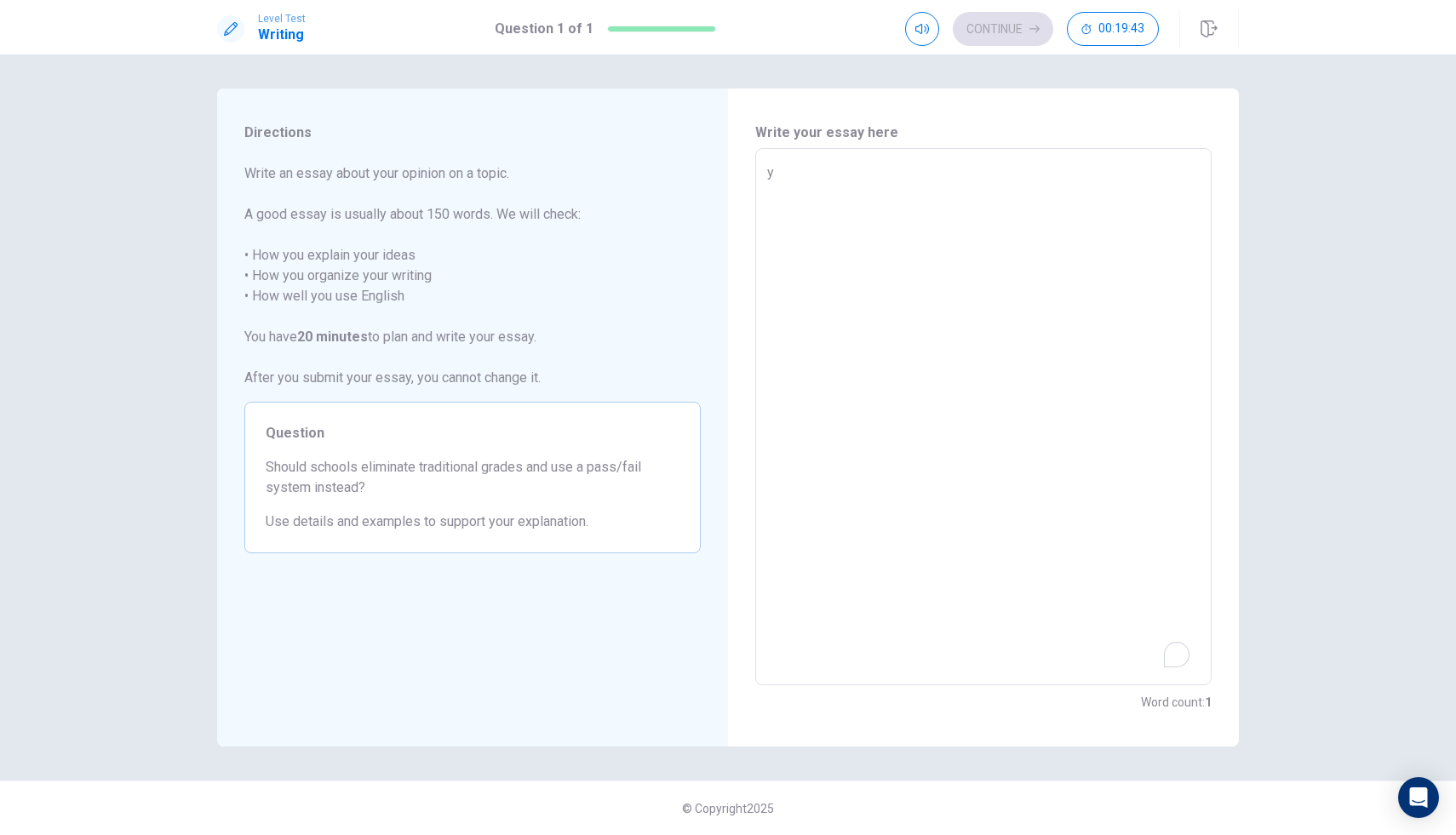
type textarea "ye"
type textarea "x"
type textarea "yes"
type textarea "x"
type textarea "yes"
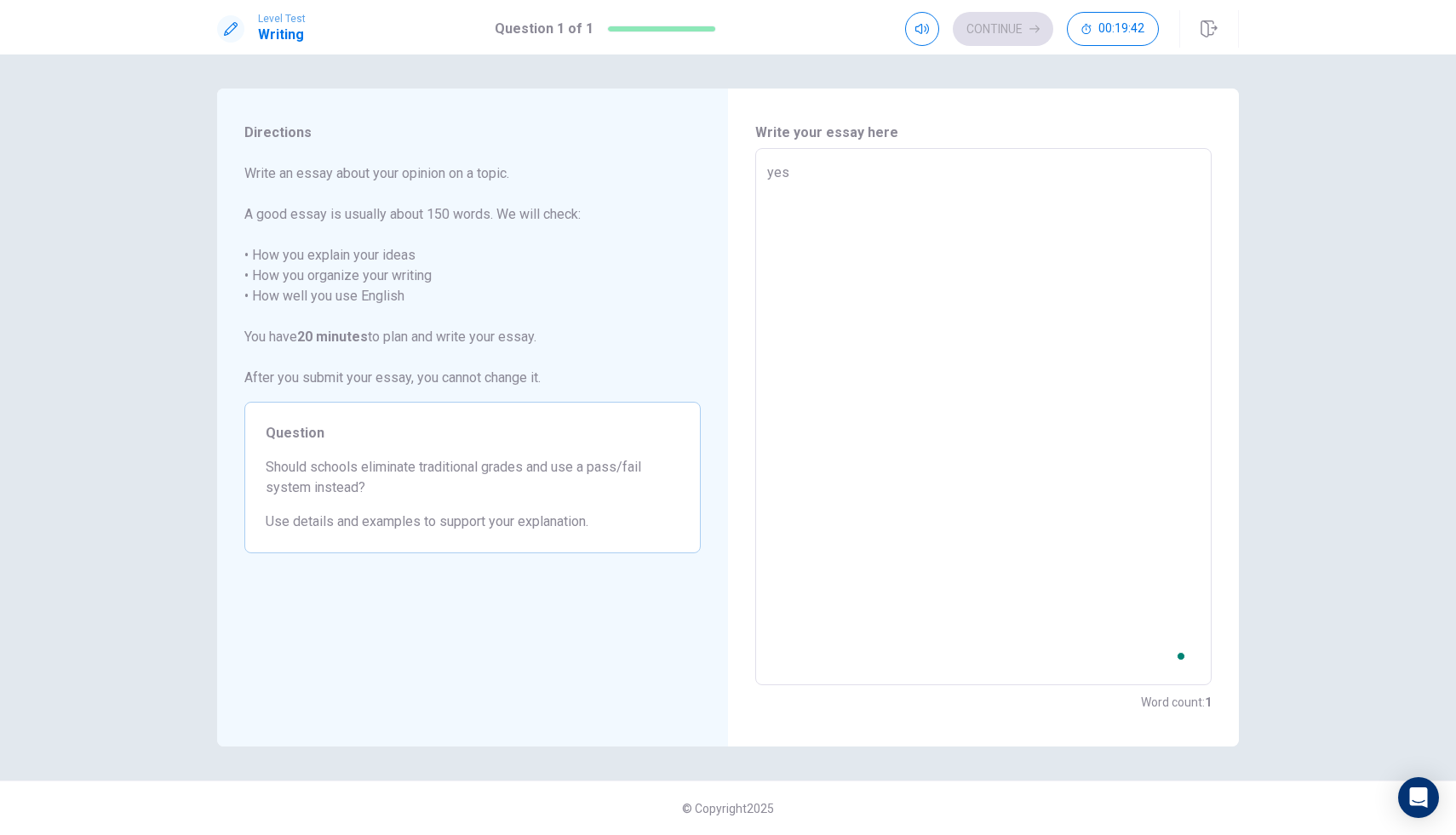
type textarea "x"
type textarea "yes s"
type textarea "x"
type textarea "yes"
type textarea "x"
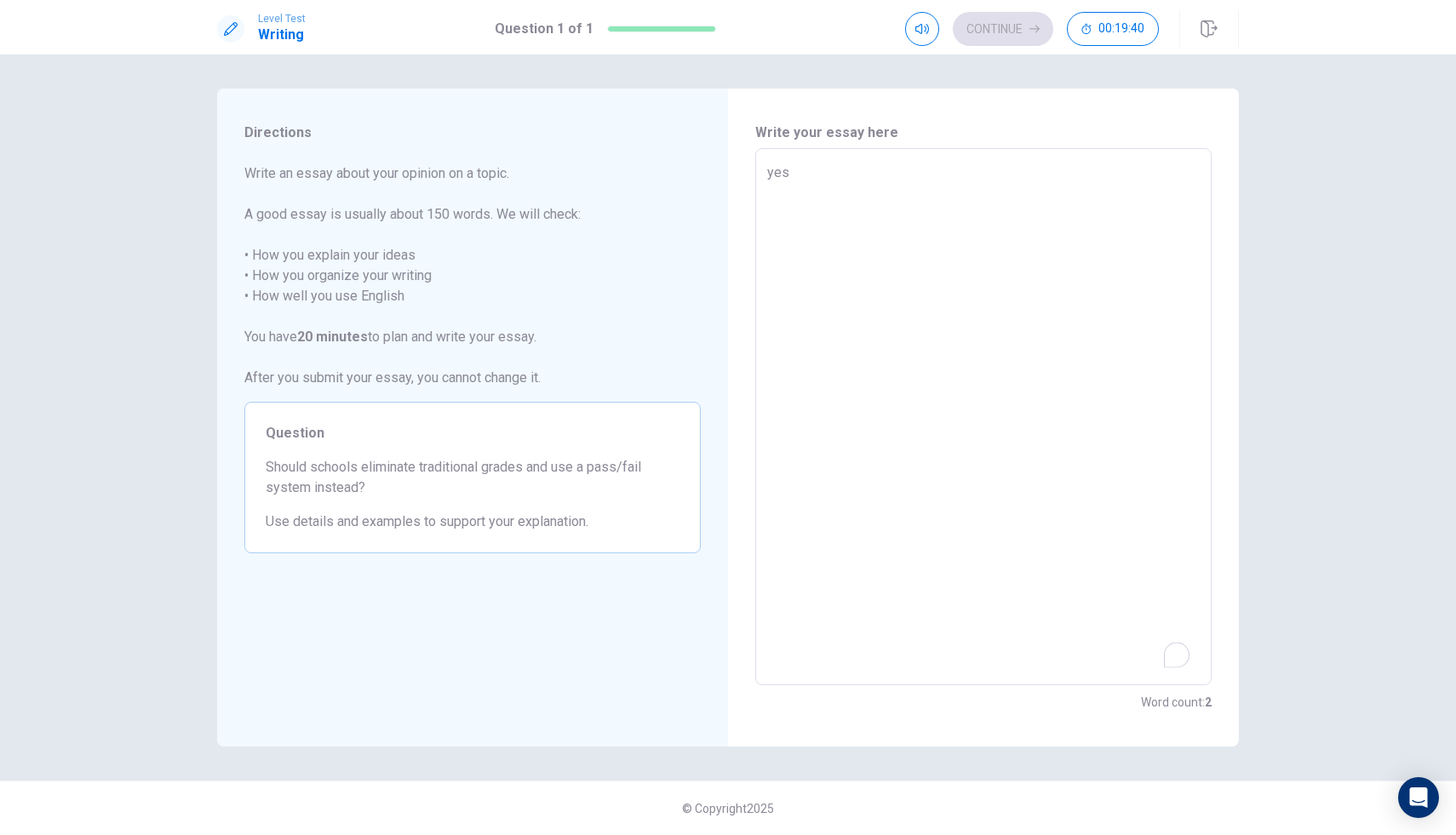
type textarea "yes"
type textarea "x"
type textarea "ye"
type textarea "x"
type textarea "y"
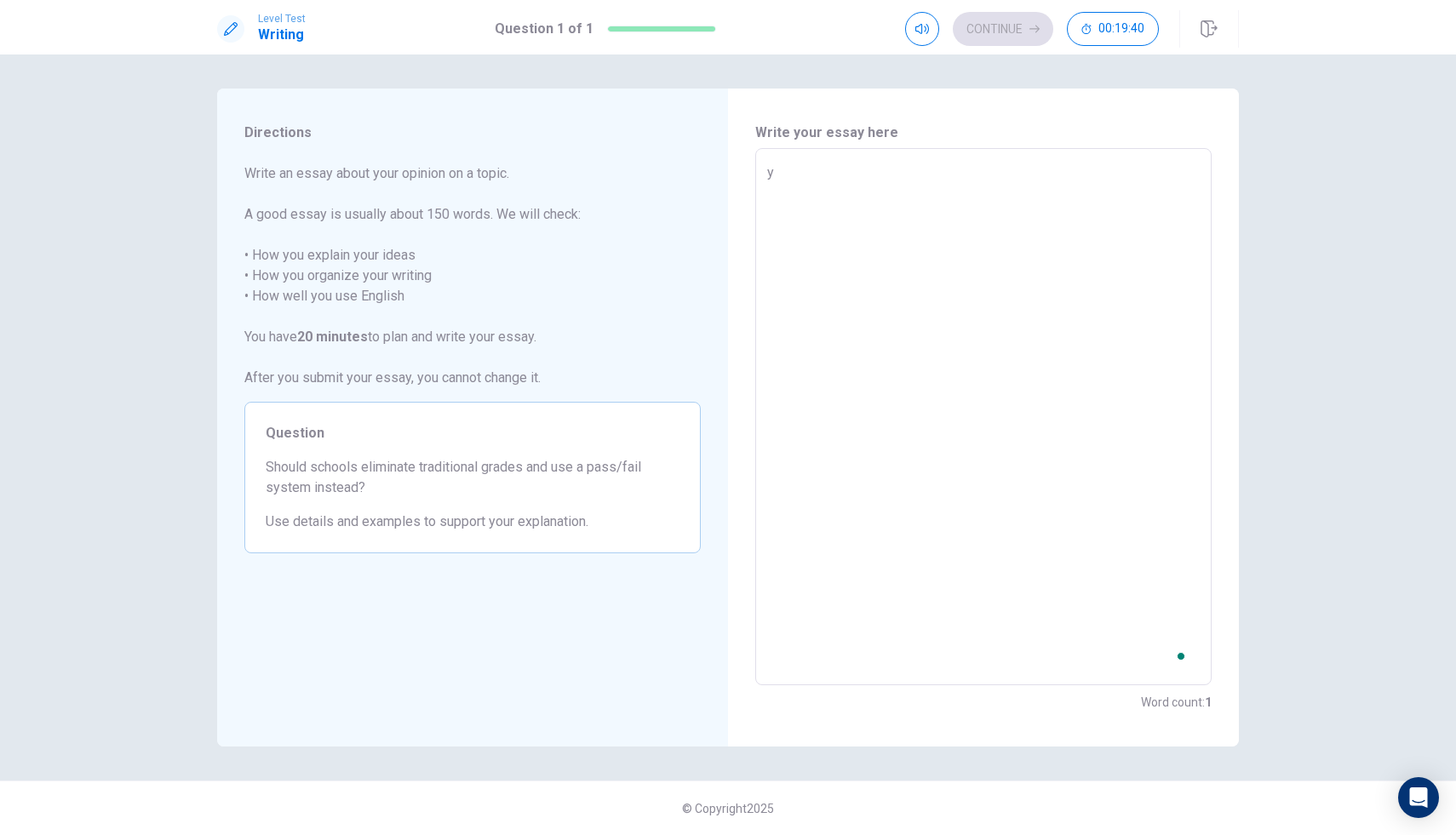
type textarea "x"
type textarea "i"
type textarea "x"
type textarea "if"
type textarea "x"
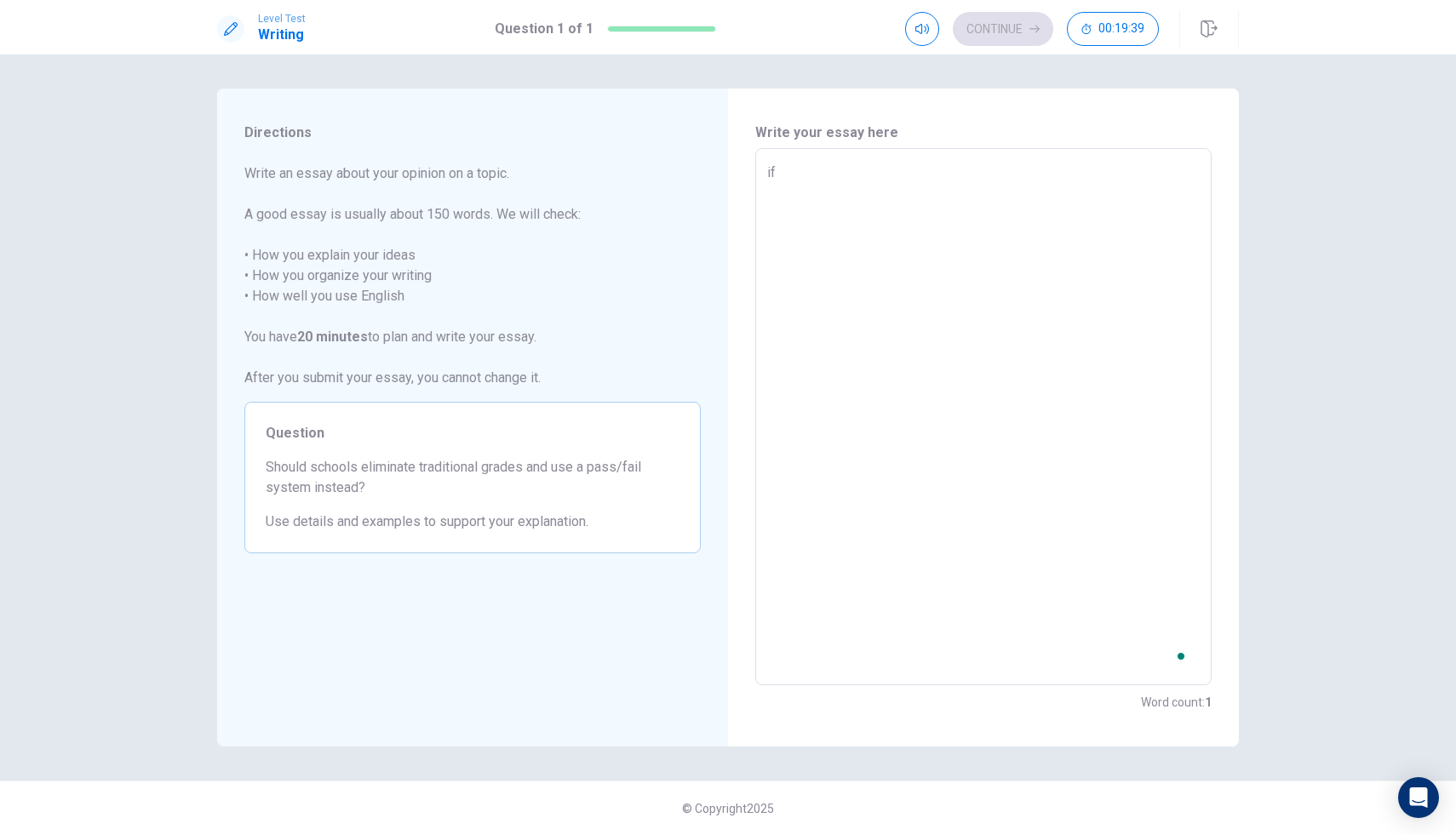
type textarea "if"
type textarea "x"
type textarea "if s"
type textarea "x"
type textarea "if sc"
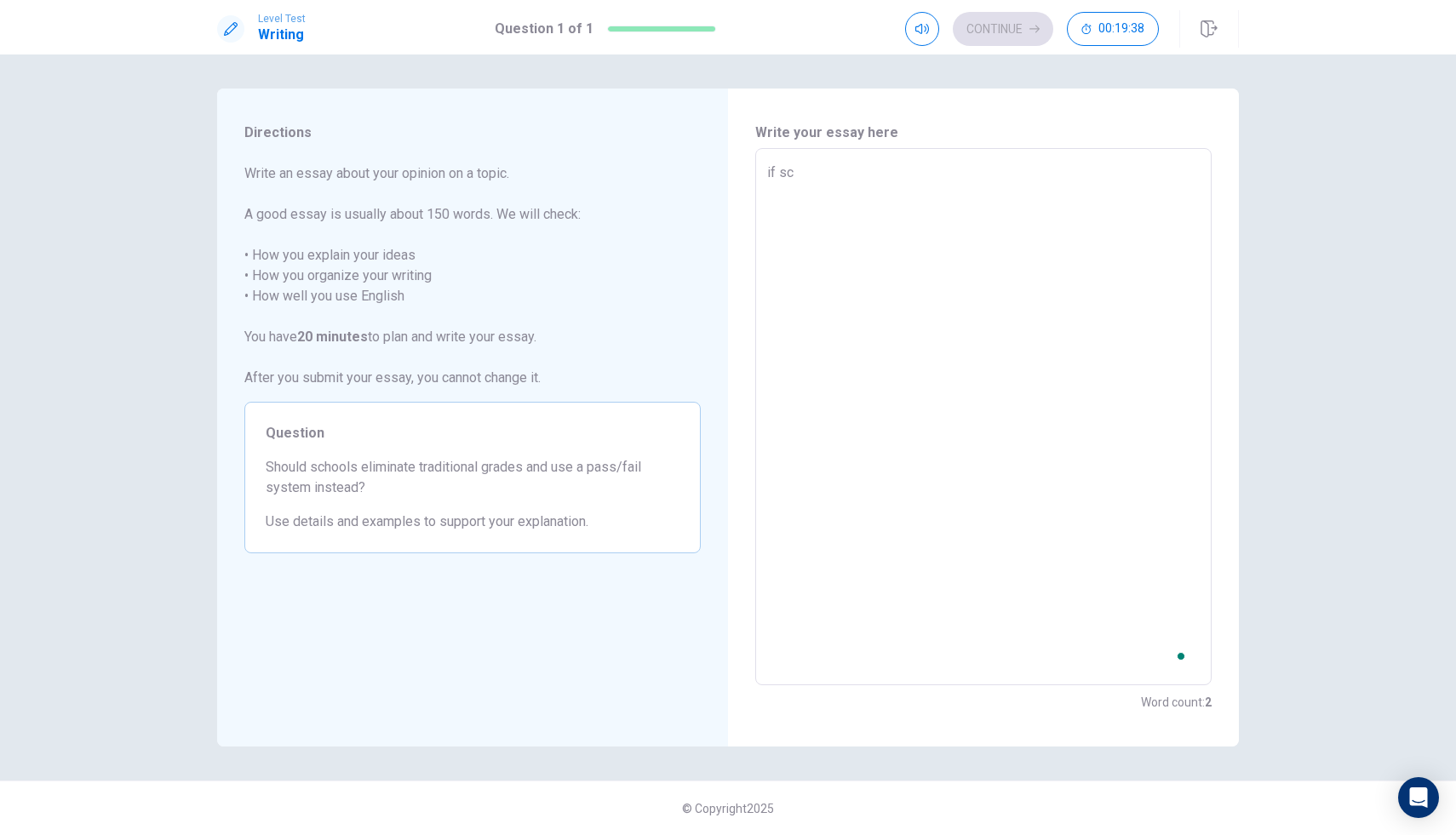
type textarea "x"
type textarea "if sch"
type textarea "x"
type textarea "if scho"
type textarea "x"
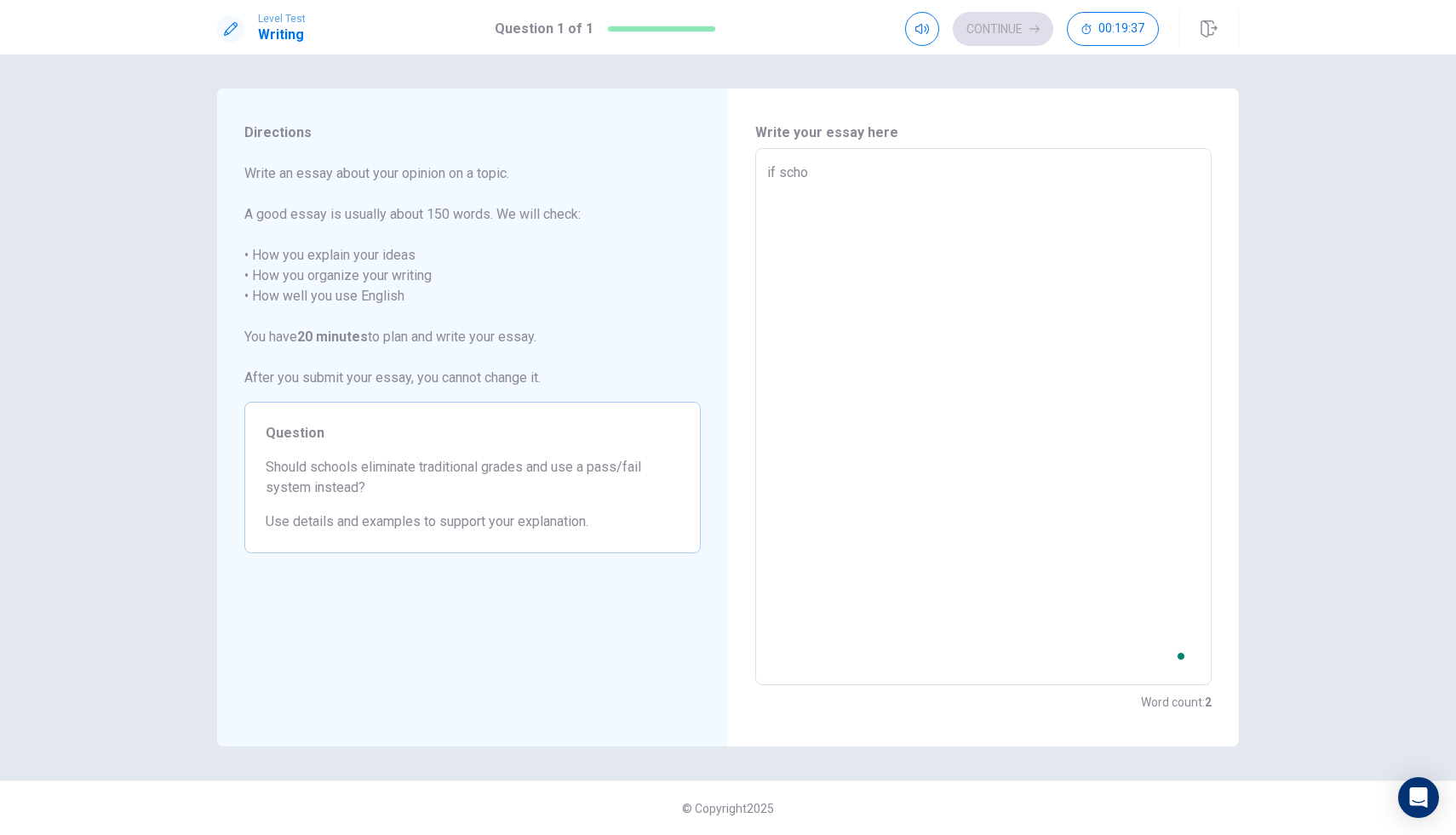
type textarea "if schol"
type textarea "x"
type textarea "if [PERSON_NAME]"
type textarea "x"
type textarea "if [PERSON_NAME]"
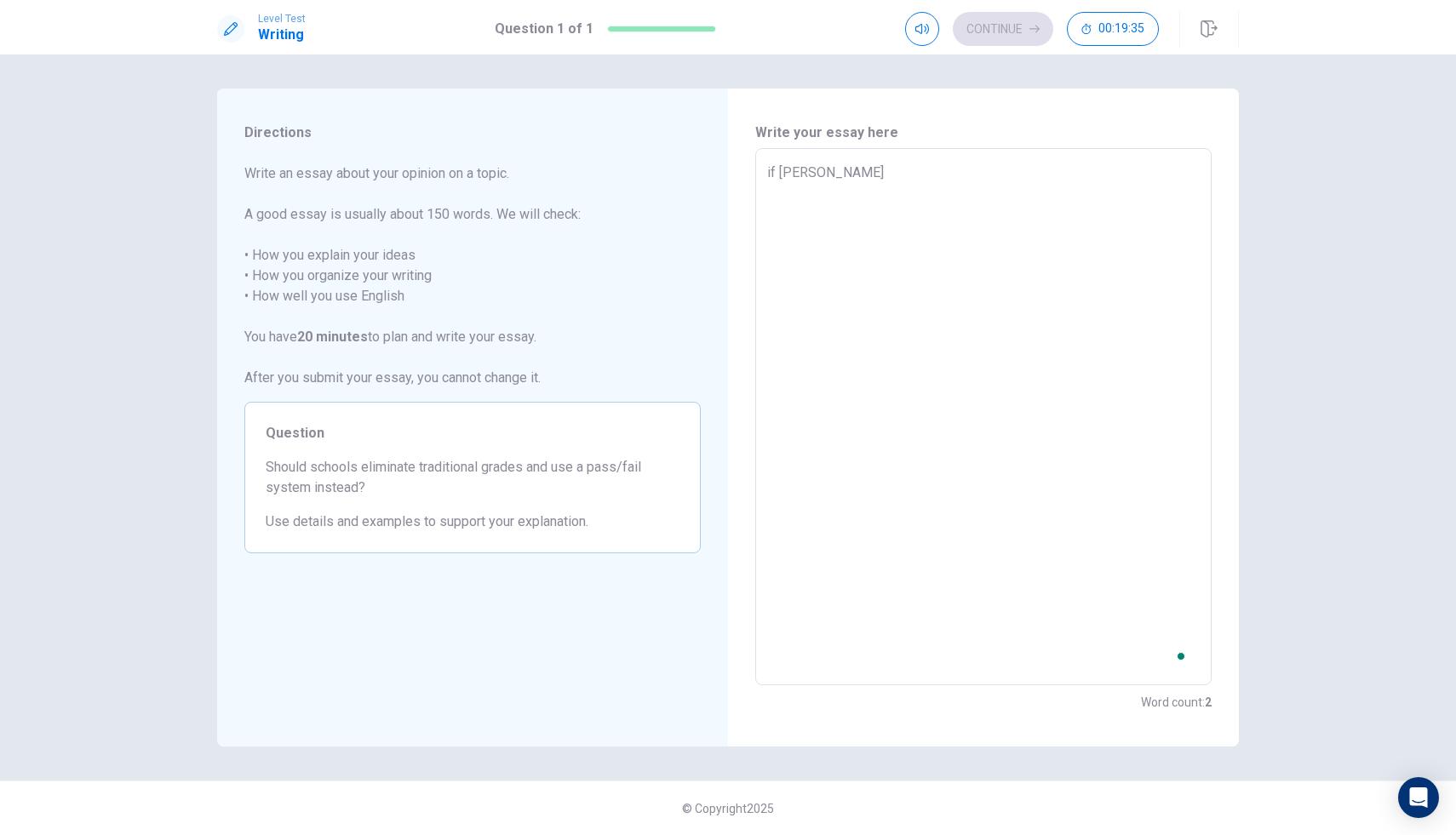
type textarea "x"
type textarea "if [PERSON_NAME]"
type textarea "x"
type textarea "if schol"
type textarea "x"
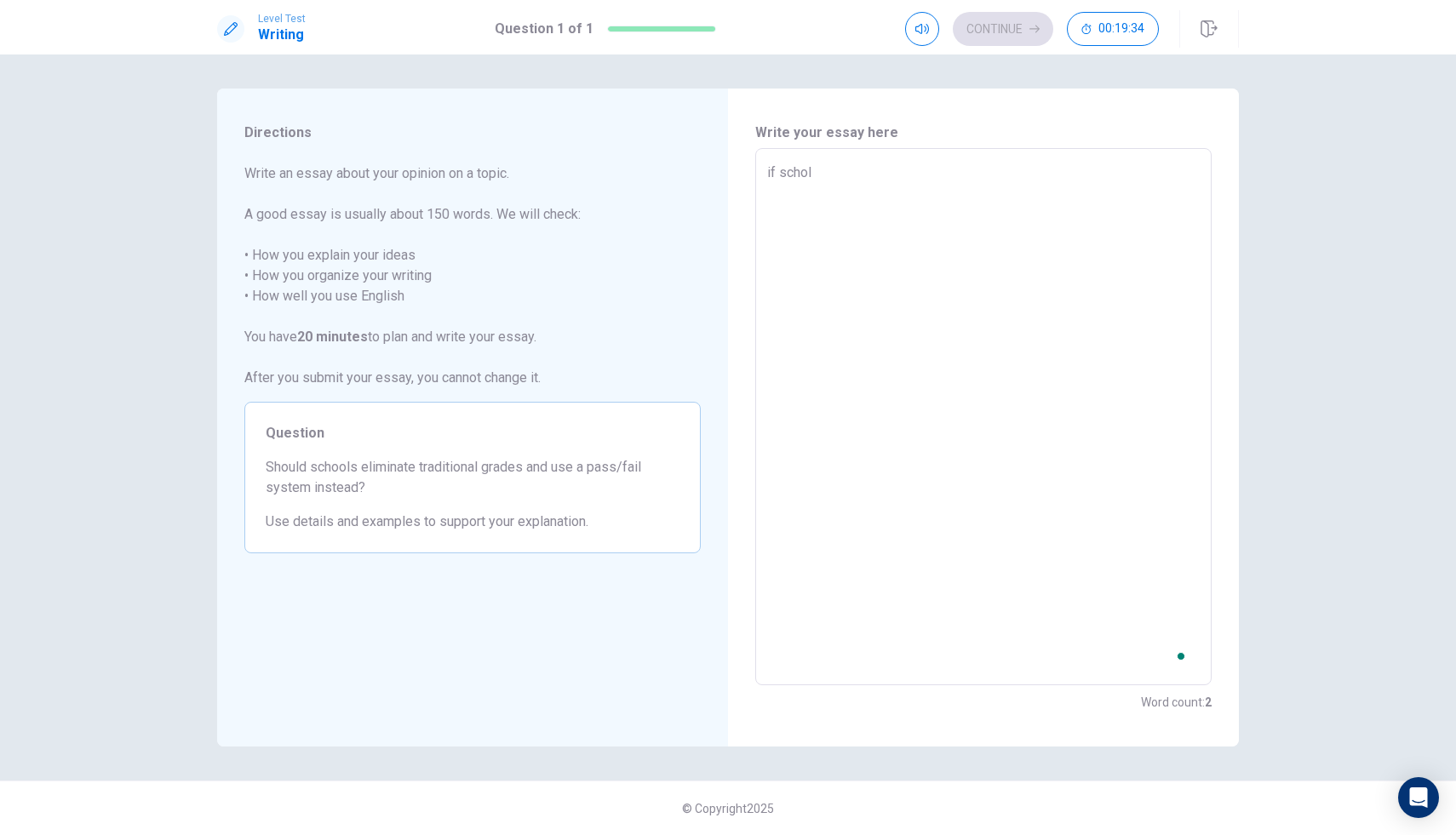
type textarea "if scho"
type textarea "x"
type textarea "if sch"
type textarea "x"
type textarea "if scho"
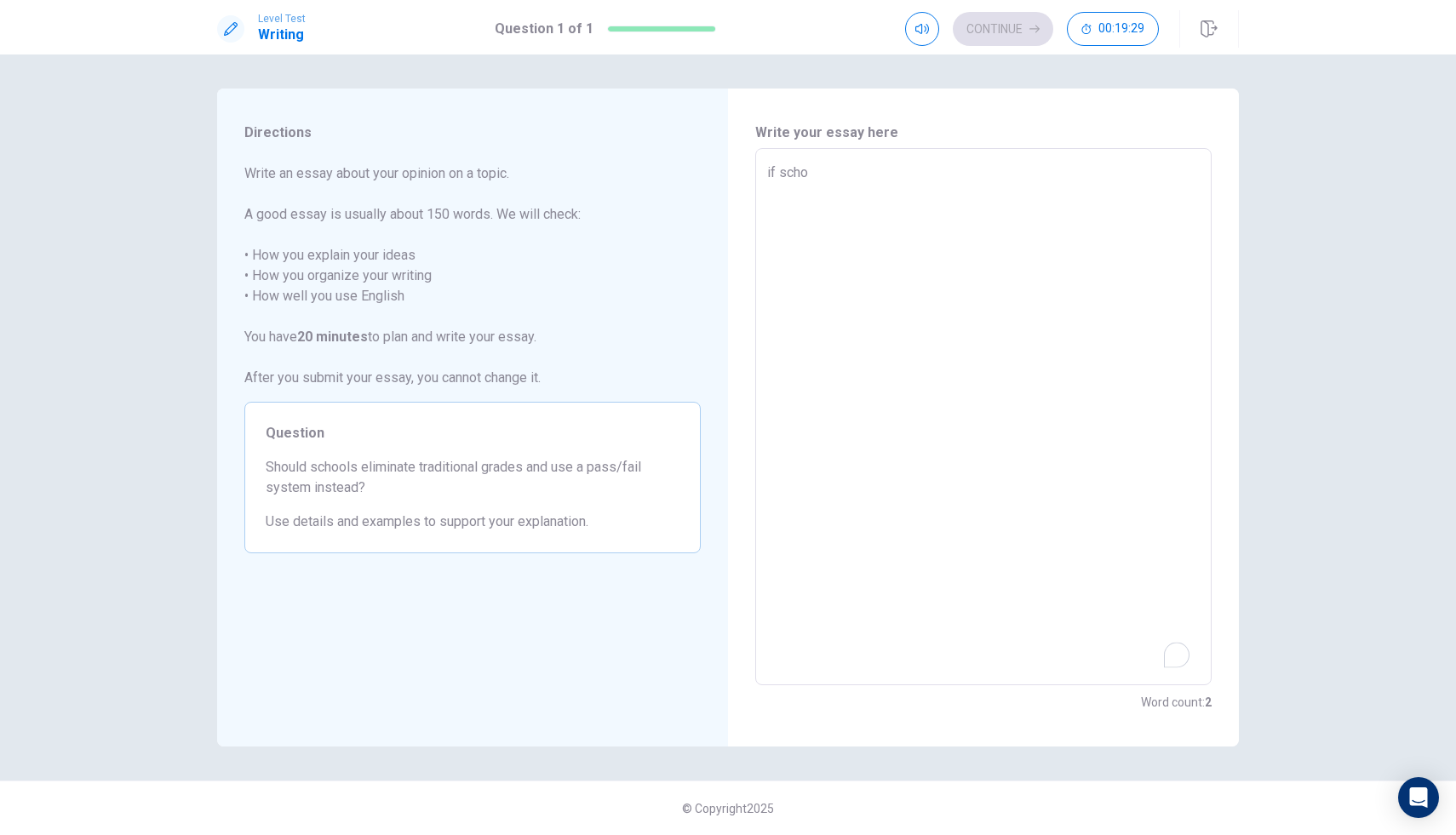
type textarea "x"
type textarea "if schoo"
type textarea "x"
type textarea "if school"
type textarea "x"
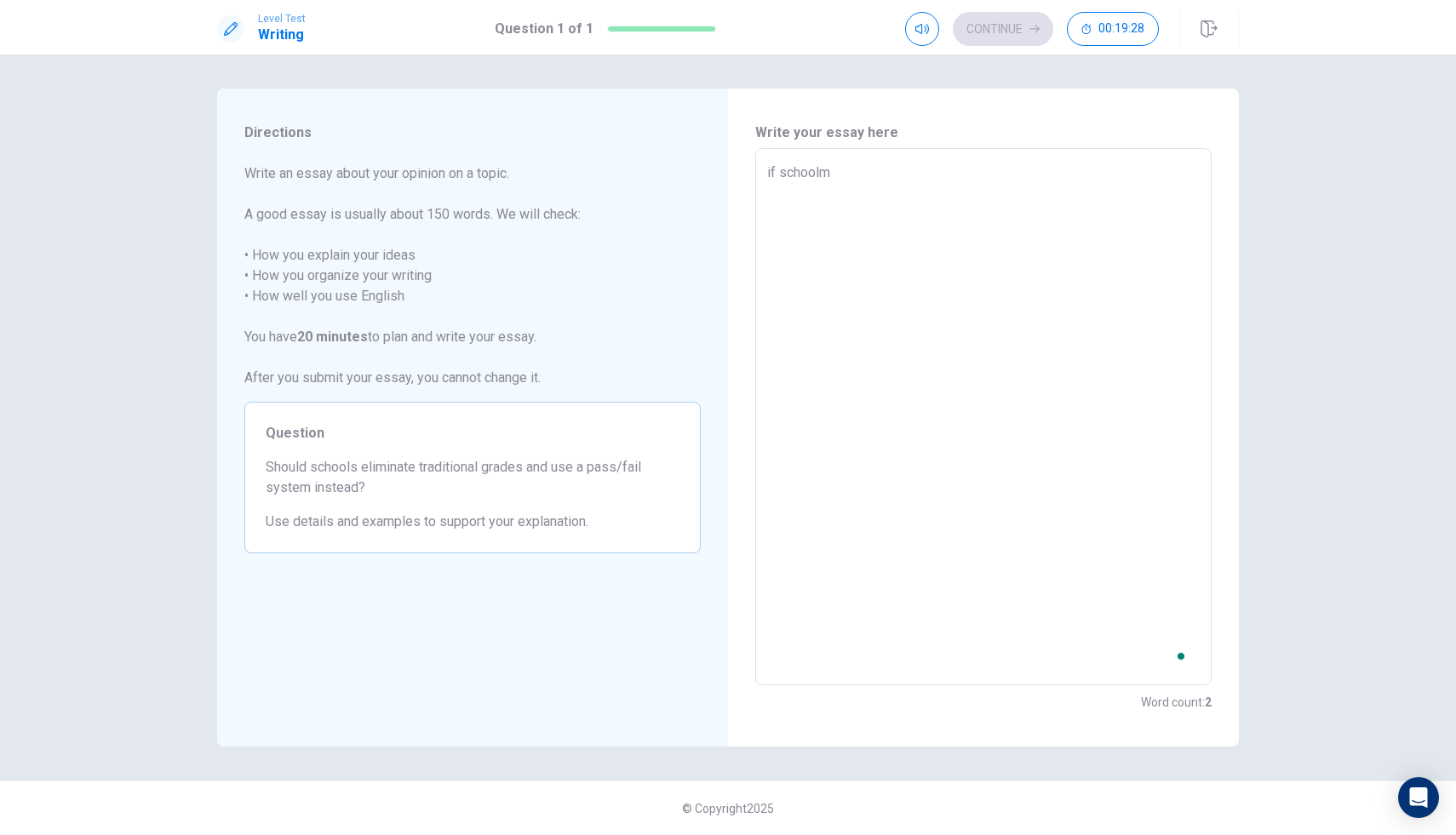
type textarea "if schoolm"
type textarea "x"
type textarea "if schoolm"
type textarea "x"
type textarea "if school"
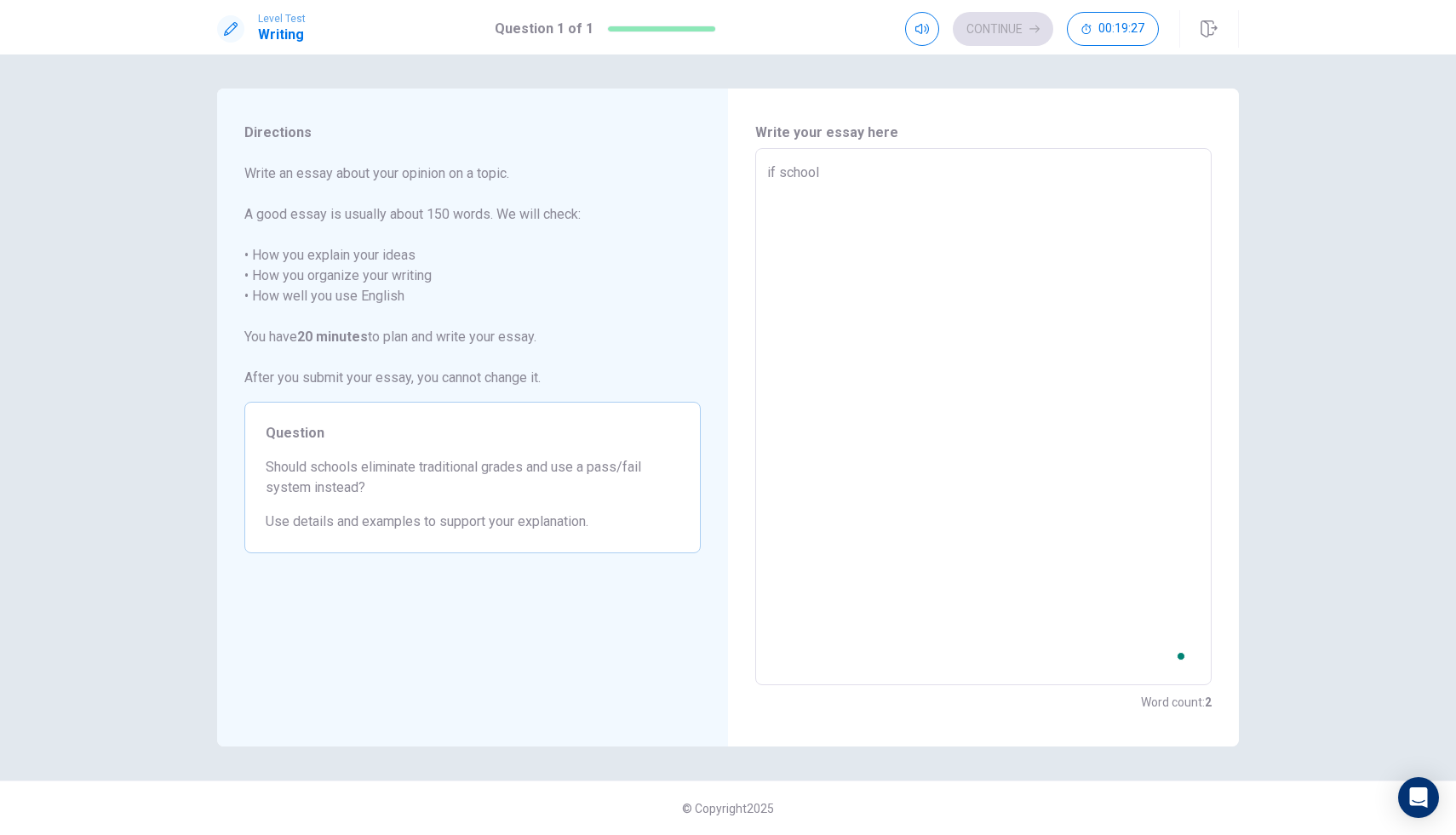
type textarea "x"
type textarea "if school"
type textarea "x"
type textarea "if school u"
type textarea "x"
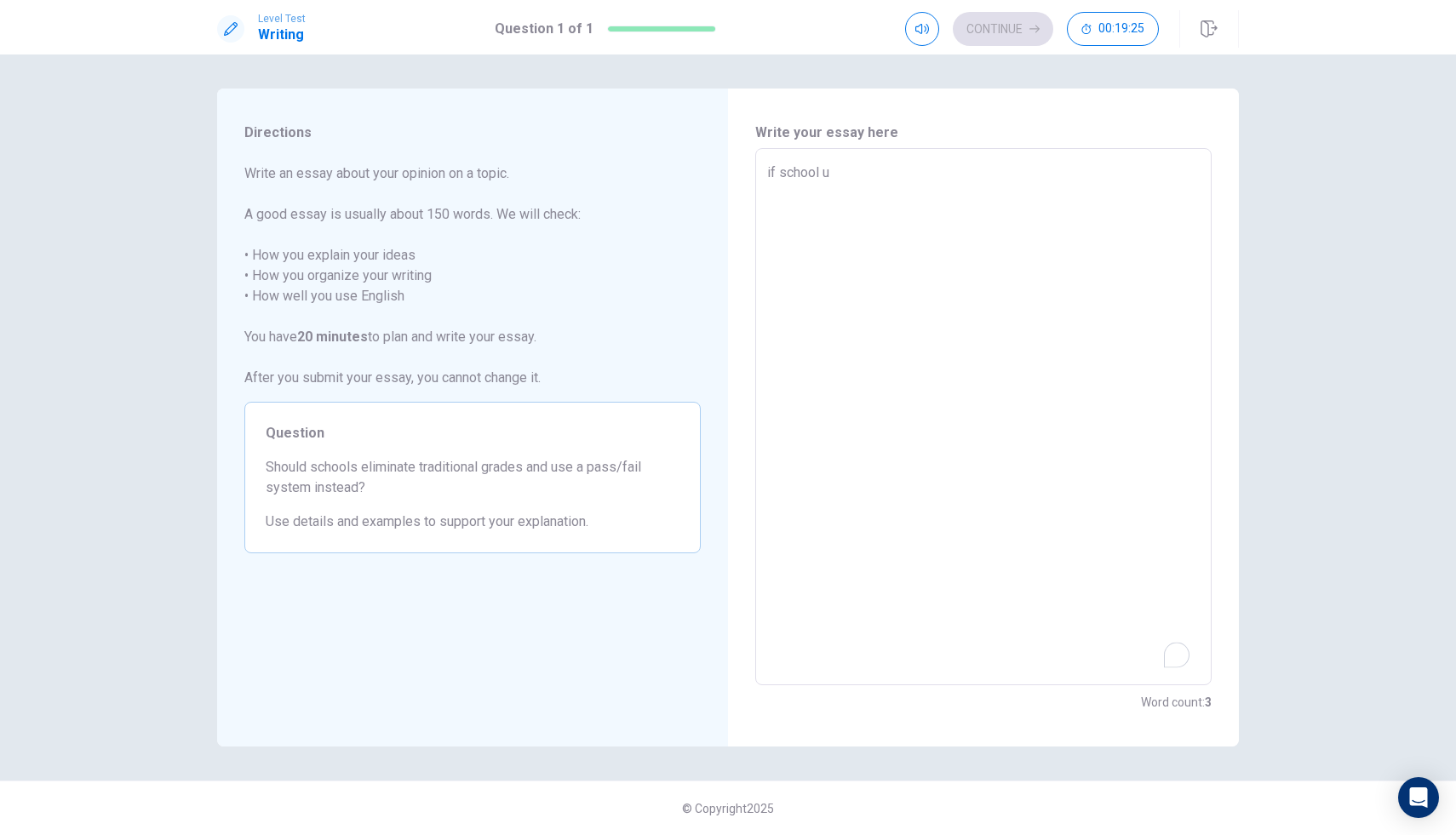
type textarea "if school us"
type textarea "x"
type textarea "if school us"
type textarea "x"
type textarea "if school us"
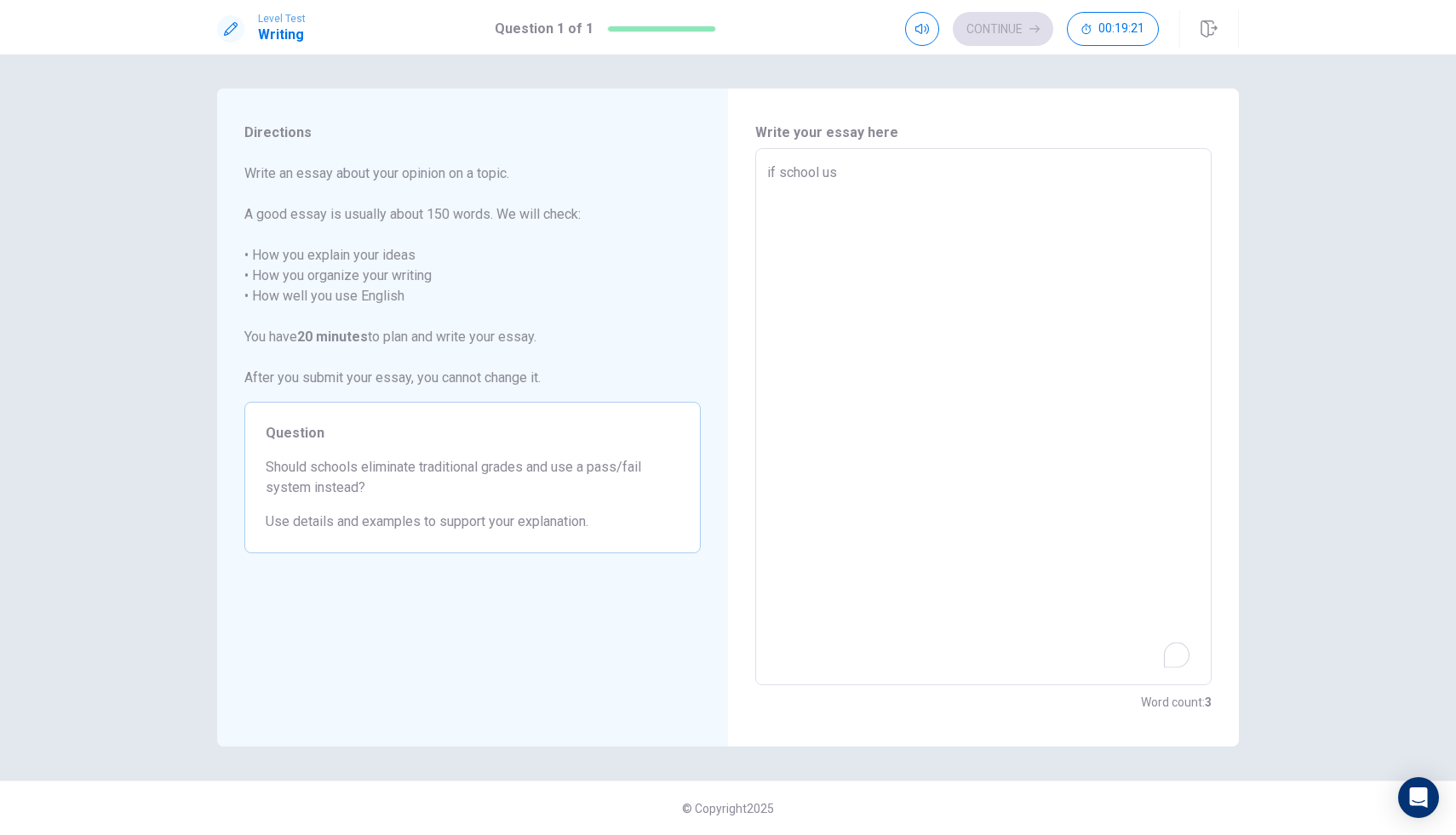
type textarea "x"
type textarea "if school use"
type textarea "x"
type textarea "if school use"
type textarea "x"
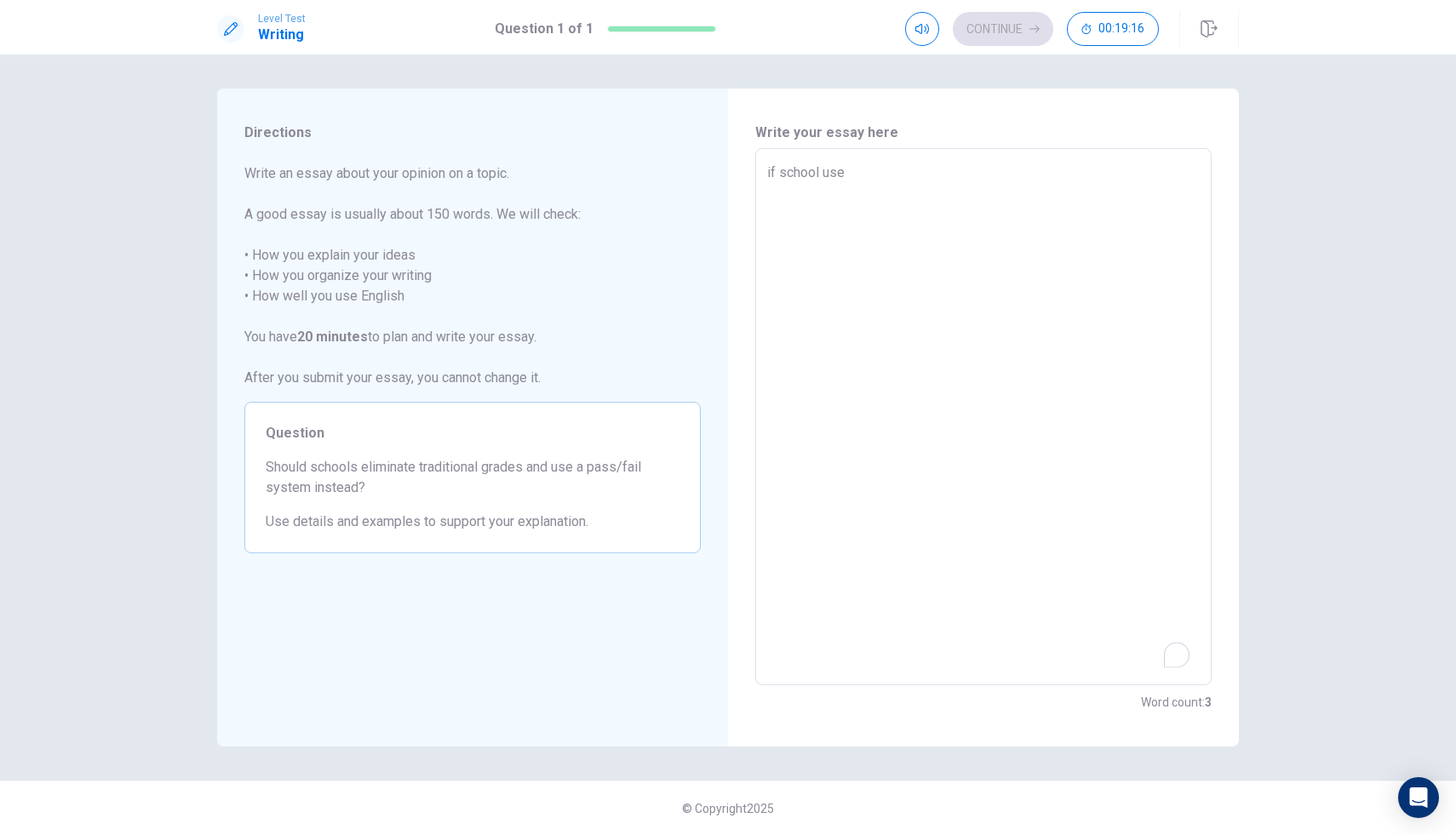
type textarea "if school use"
type textarea "x"
type textarea "if school us"
type textarea "x"
type textarea "if school u"
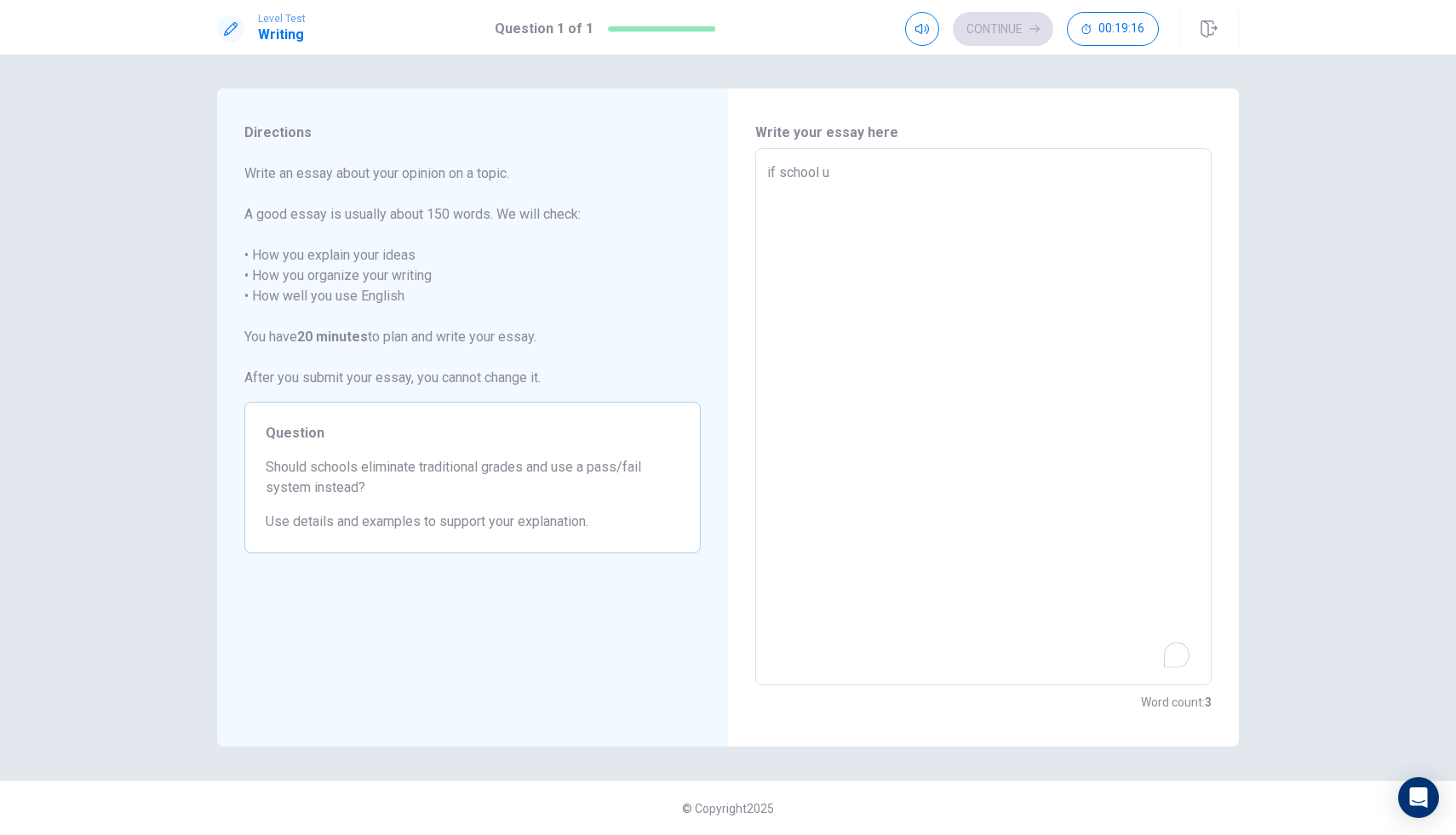
type textarea "x"
type textarea "if school"
type textarea "x"
type textarea "if school e"
type textarea "x"
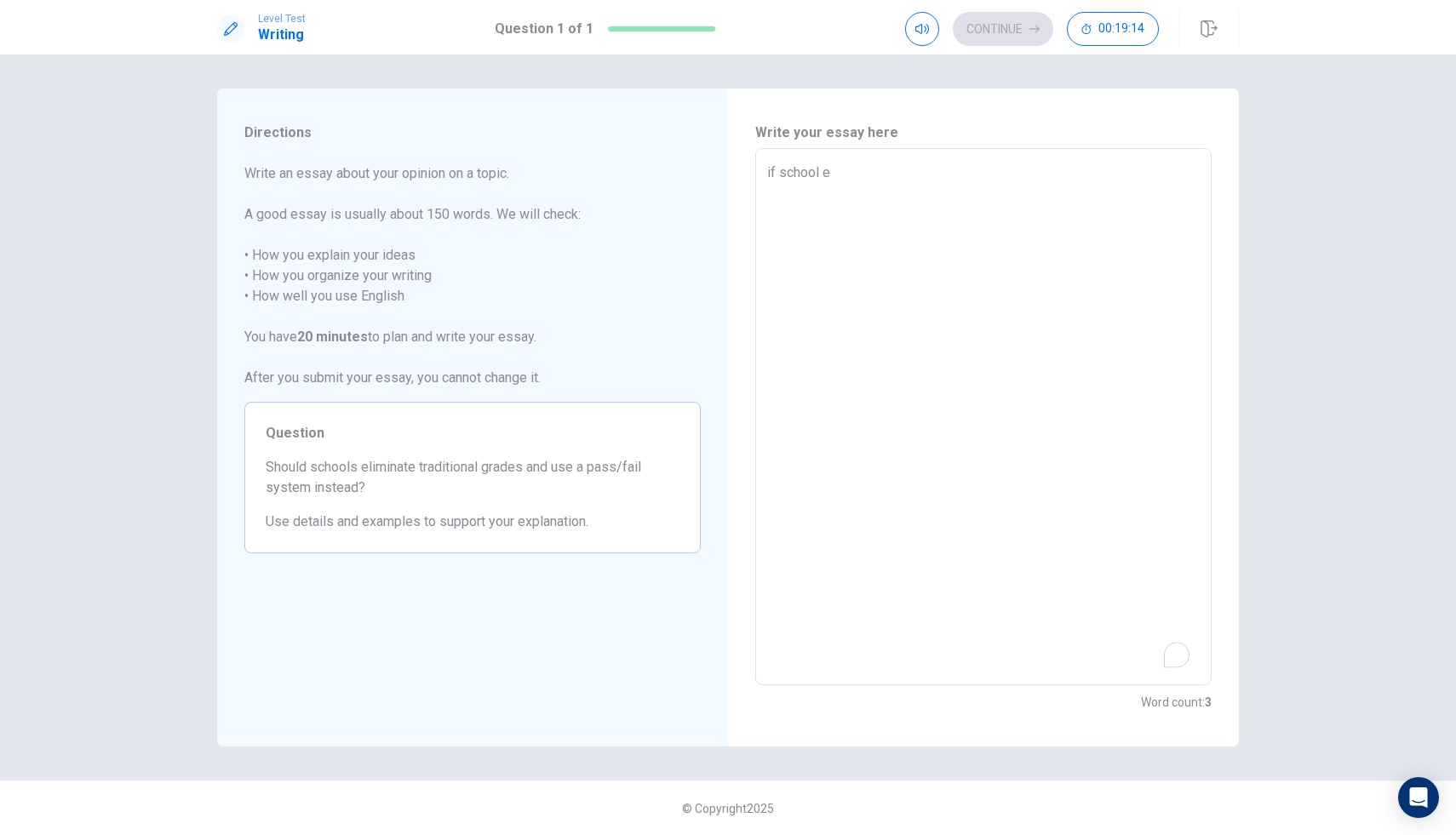
type textarea "if school ei"
type textarea "x"
type textarea "if school eil"
type textarea "x"
type textarea "if school eilm"
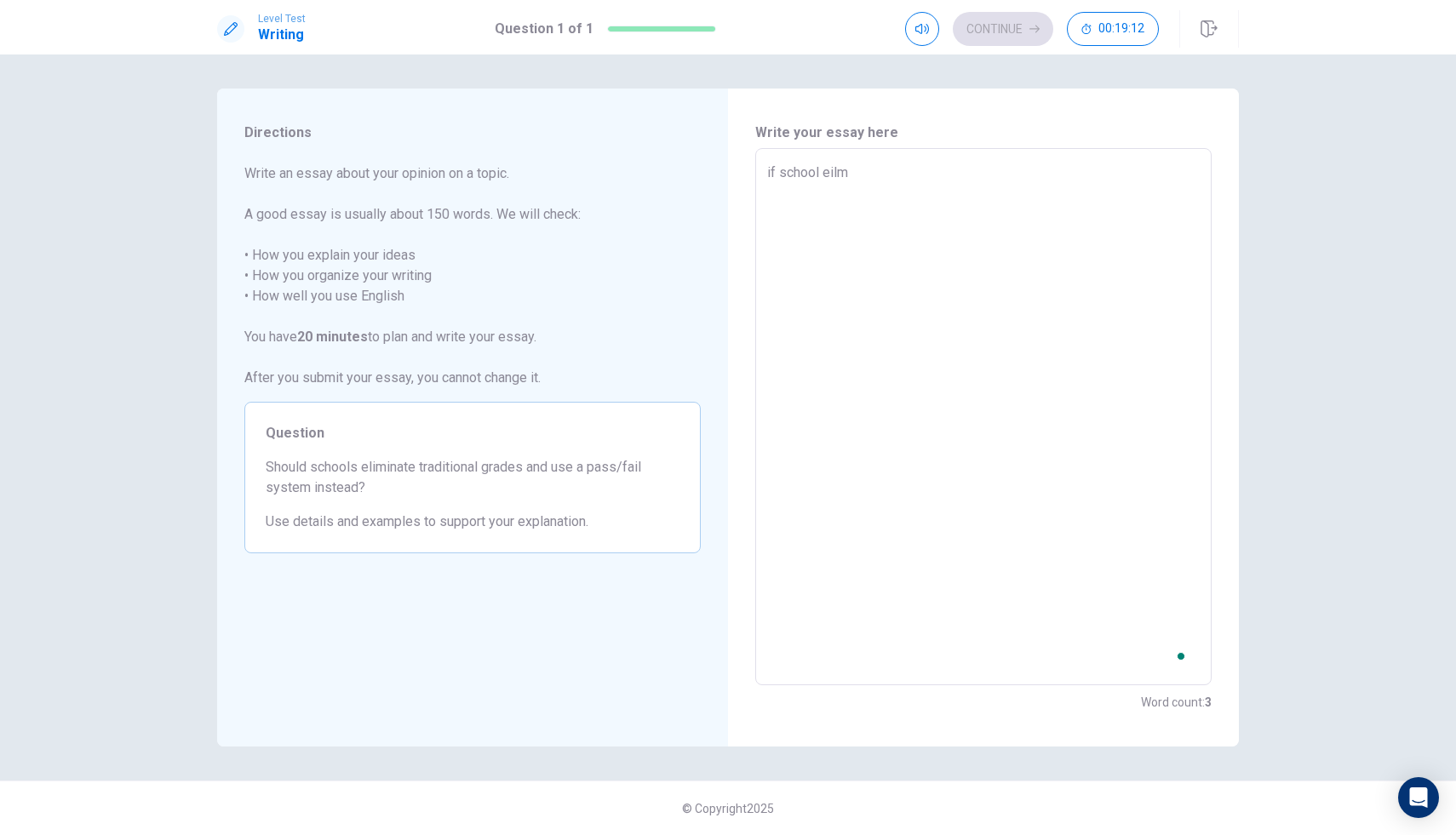
type textarea "x"
type textarea "if school eilmi"
type textarea "x"
type textarea "if school eilmin"
type textarea "x"
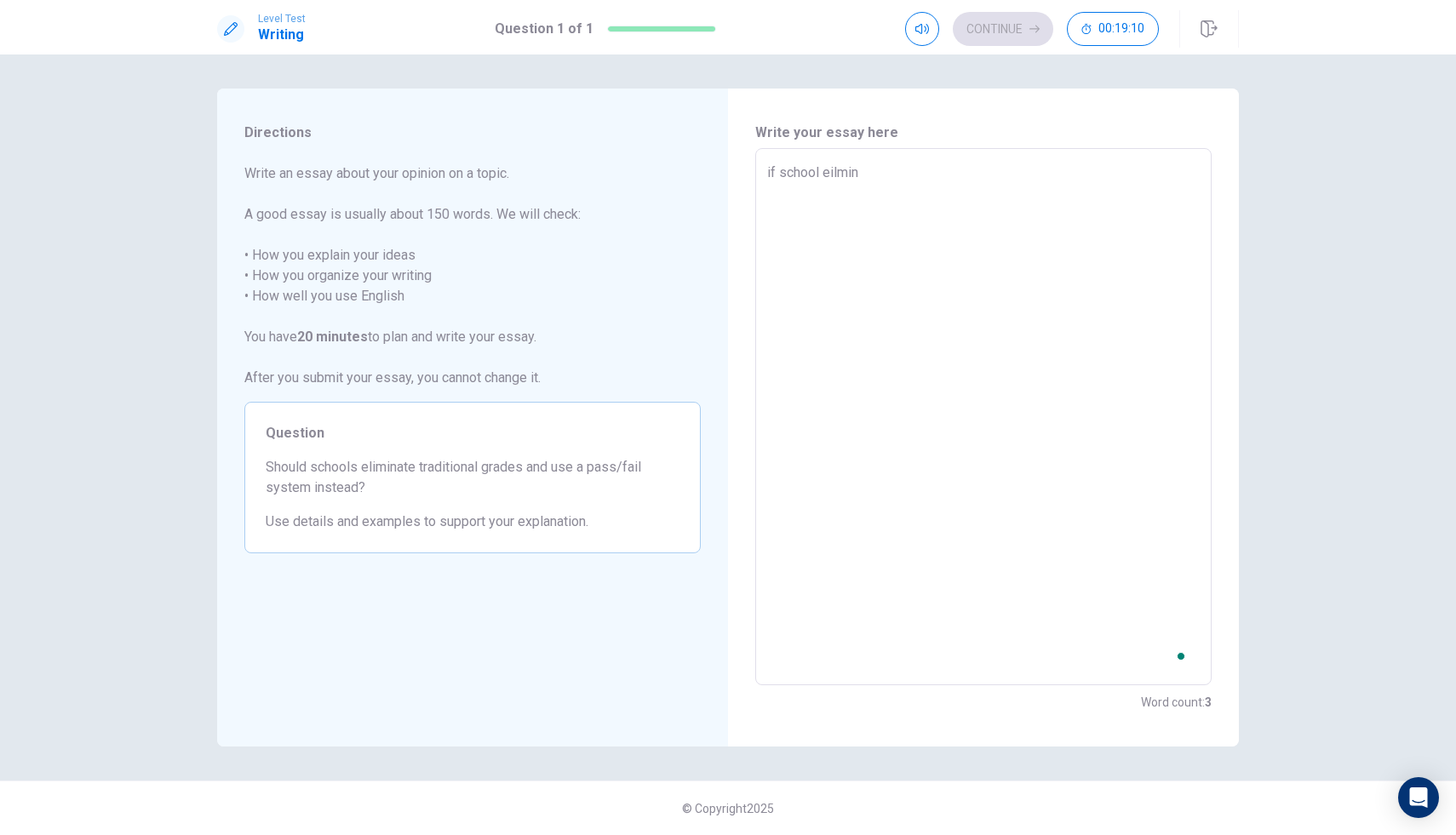
type textarea "if school eilmina"
type textarea "x"
type textarea "if school eilminat"
type textarea "x"
type textarea "if school eilminate"
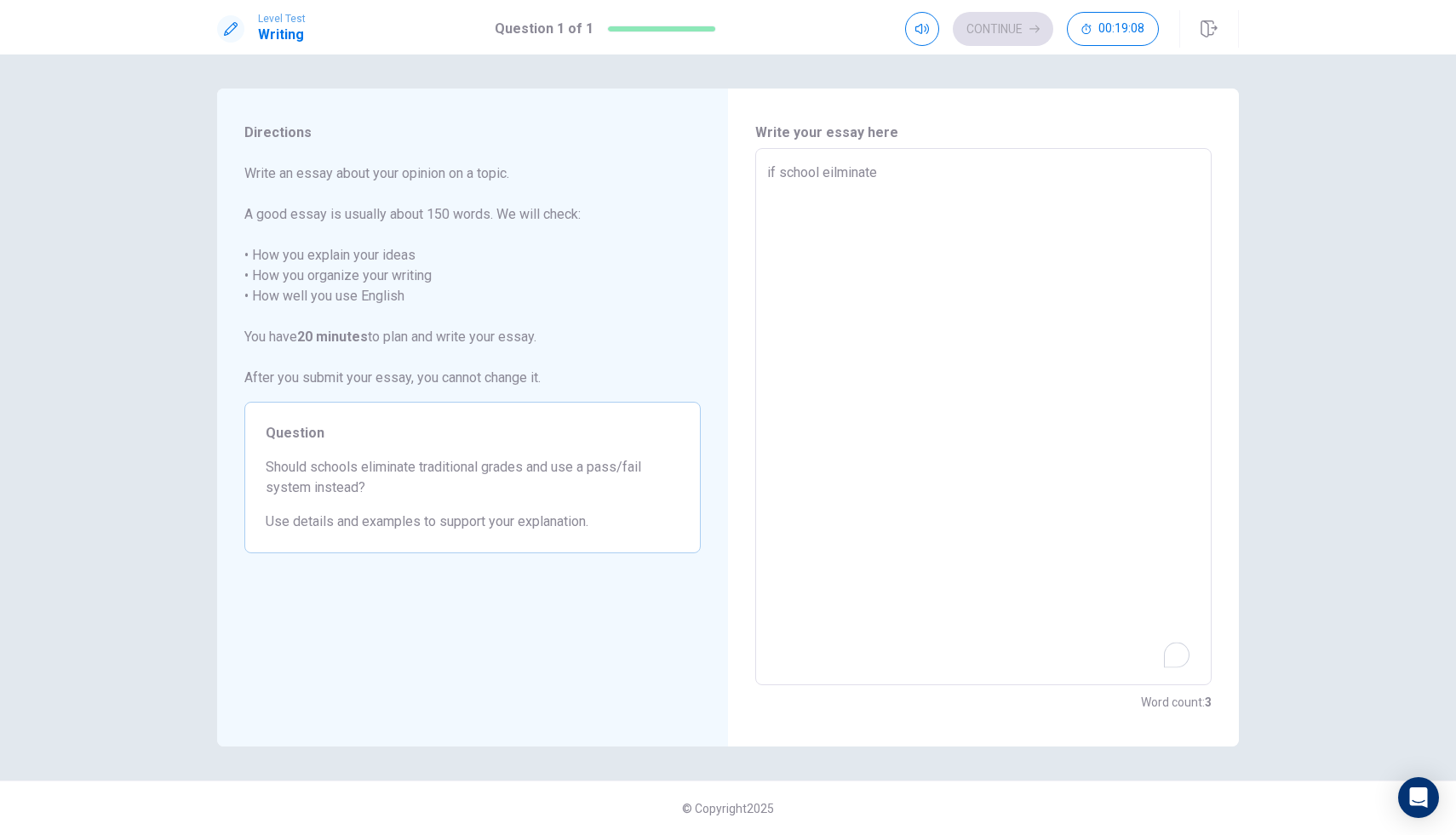
type textarea "x"
type textarea "if school eilminate"
type textarea "x"
type textarea "if school eilminate t"
type textarea "x"
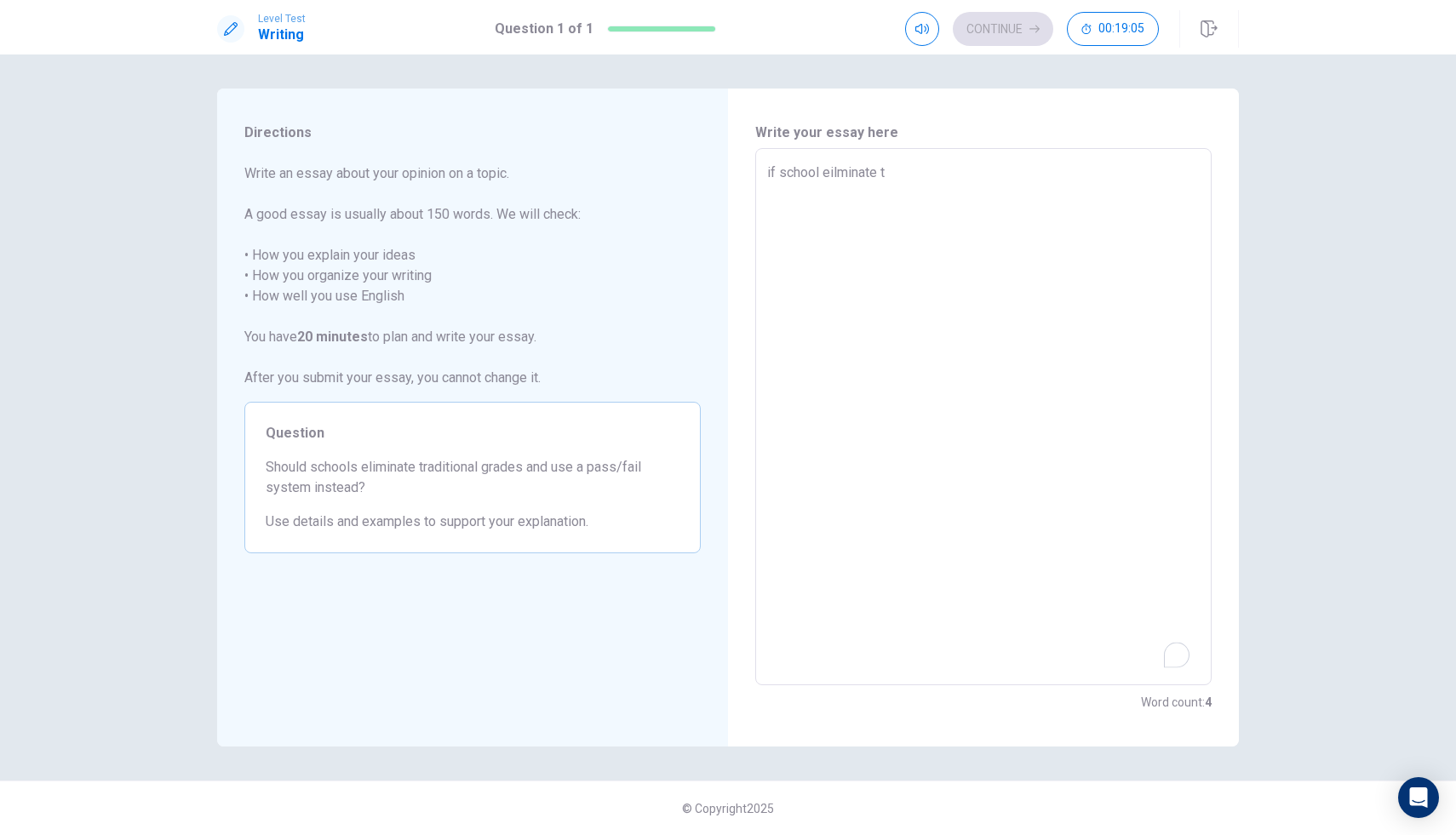
type textarea "if school eilminate tr"
type textarea "x"
type textarea "if school eilminate tra"
type textarea "x"
type textarea "if school eilminate trad"
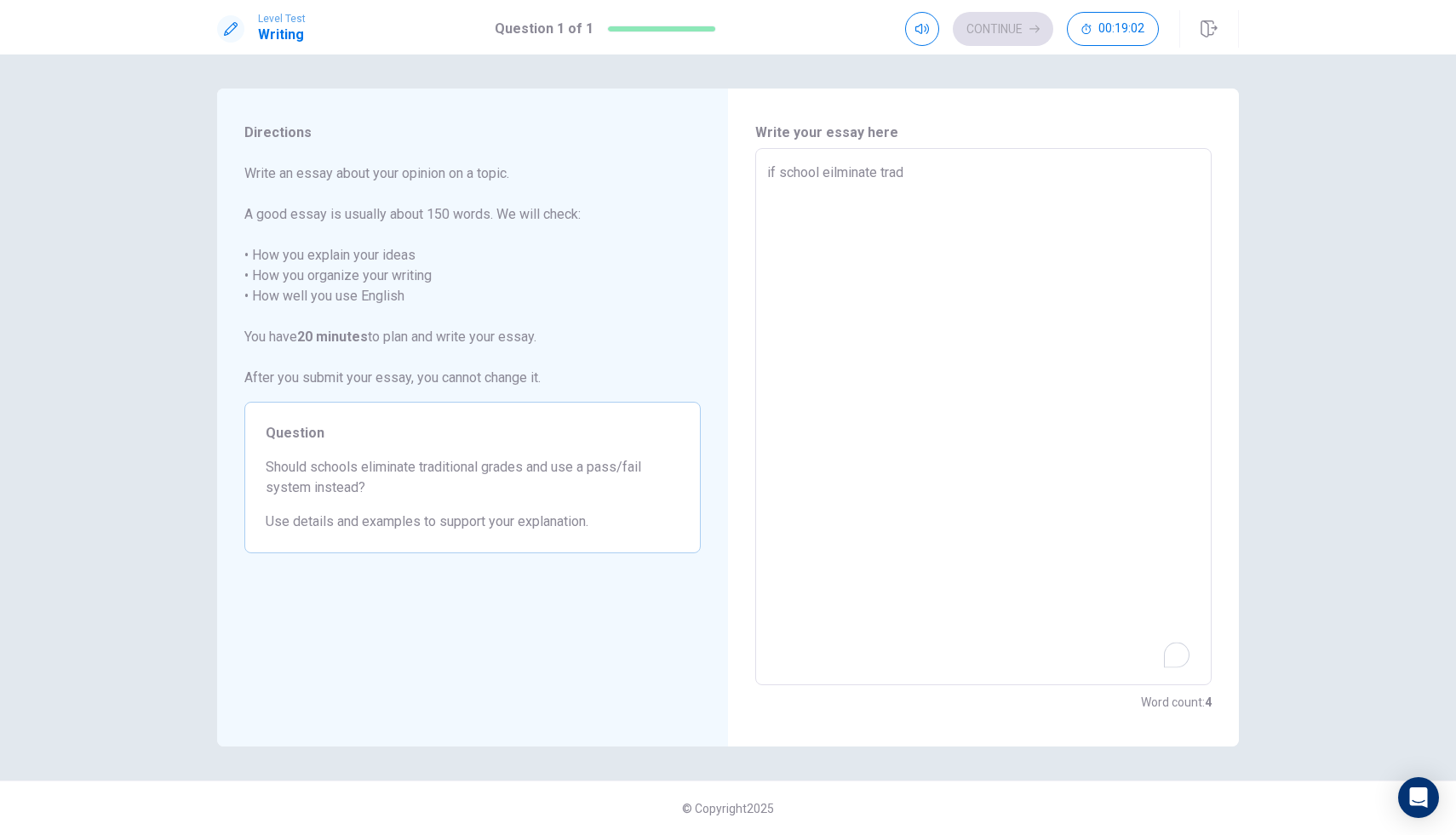
type textarea "x"
type textarea "if school eilminate tradt"
type textarea "x"
type textarea "if school eilminate trad"
type textarea "x"
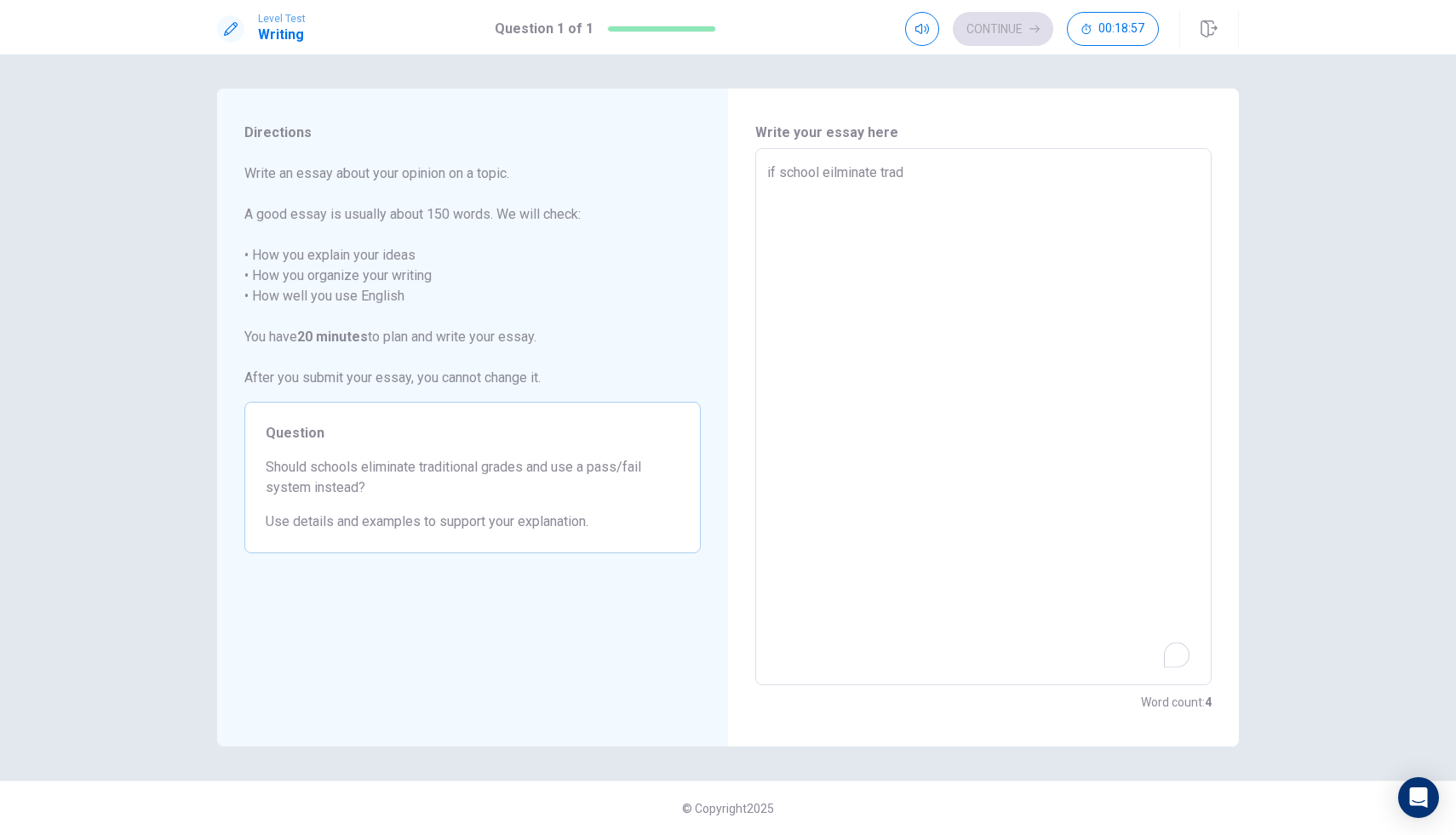
type textarea "if school eilminate tradi"
type textarea "x"
type textarea "if school eilminate tradit"
type textarea "x"
type textarea "if school eilminate traditi"
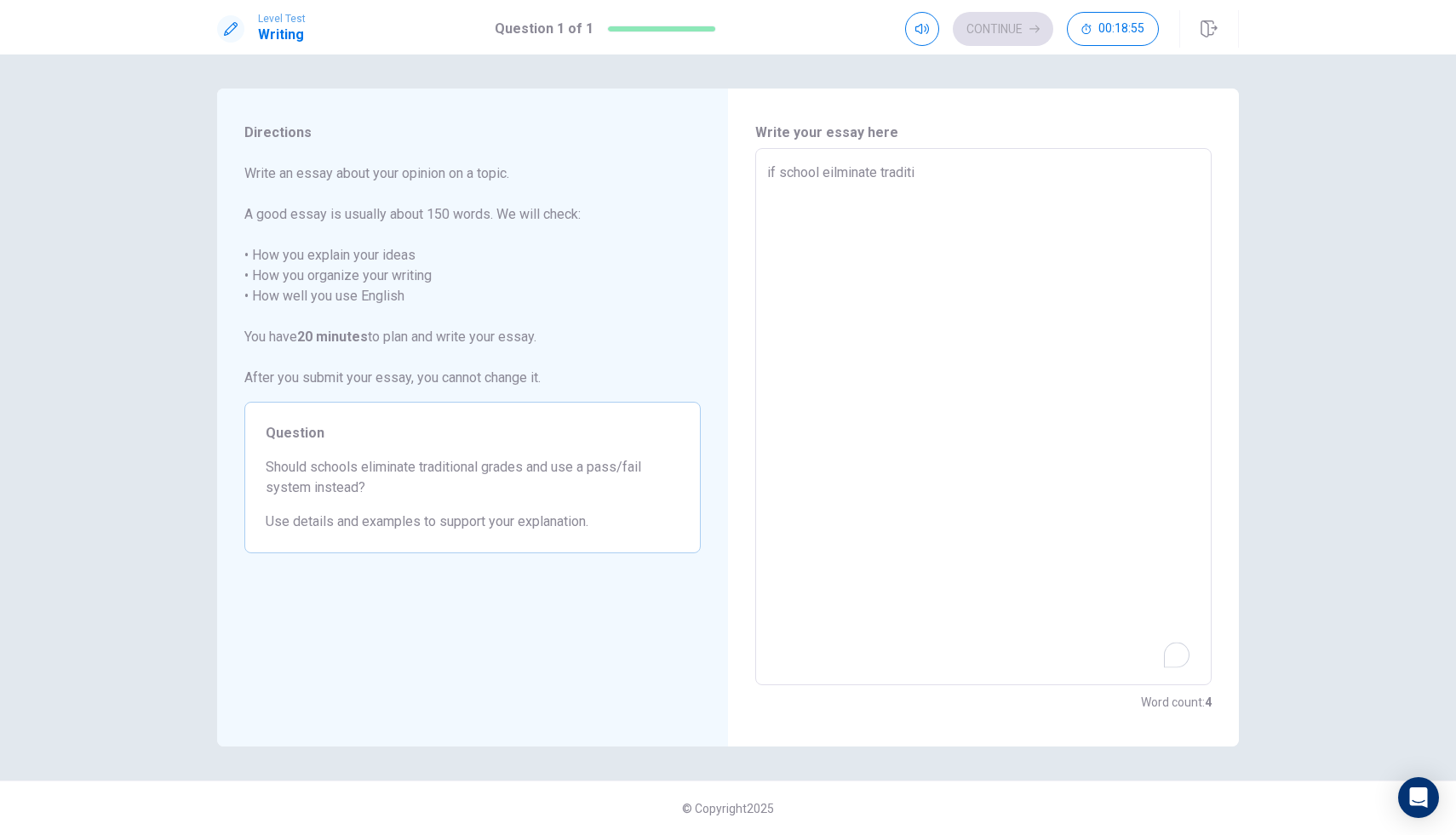
type textarea "x"
type textarea "if school eilminate traditio"
type textarea "x"
type textarea "if school eilminate tradition"
type textarea "x"
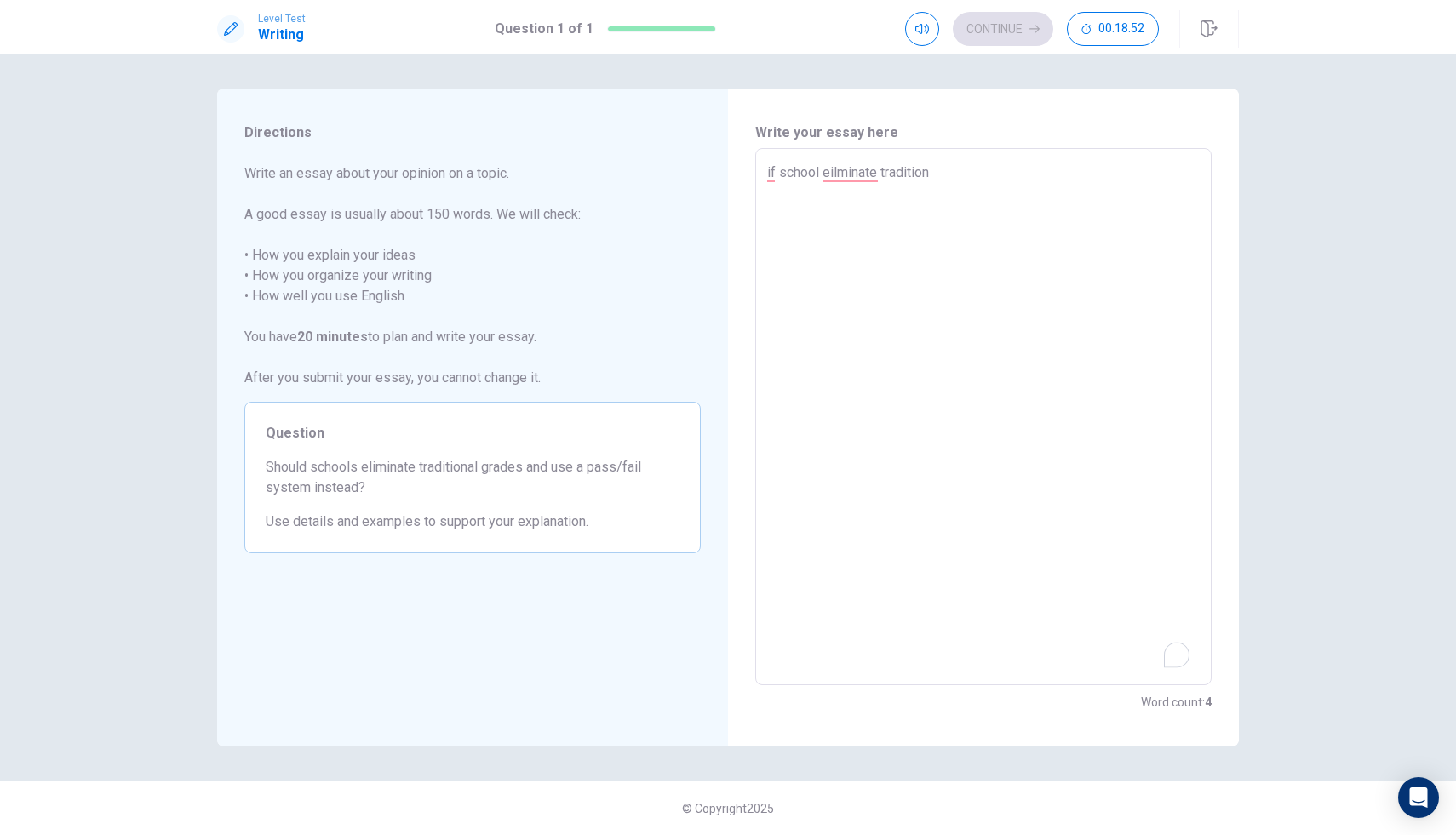
type textarea "if school eilminate traditiona"
type textarea "x"
type textarea "if school eilminate traditional"
type textarea "x"
type textarea "if school eilminate traditional"
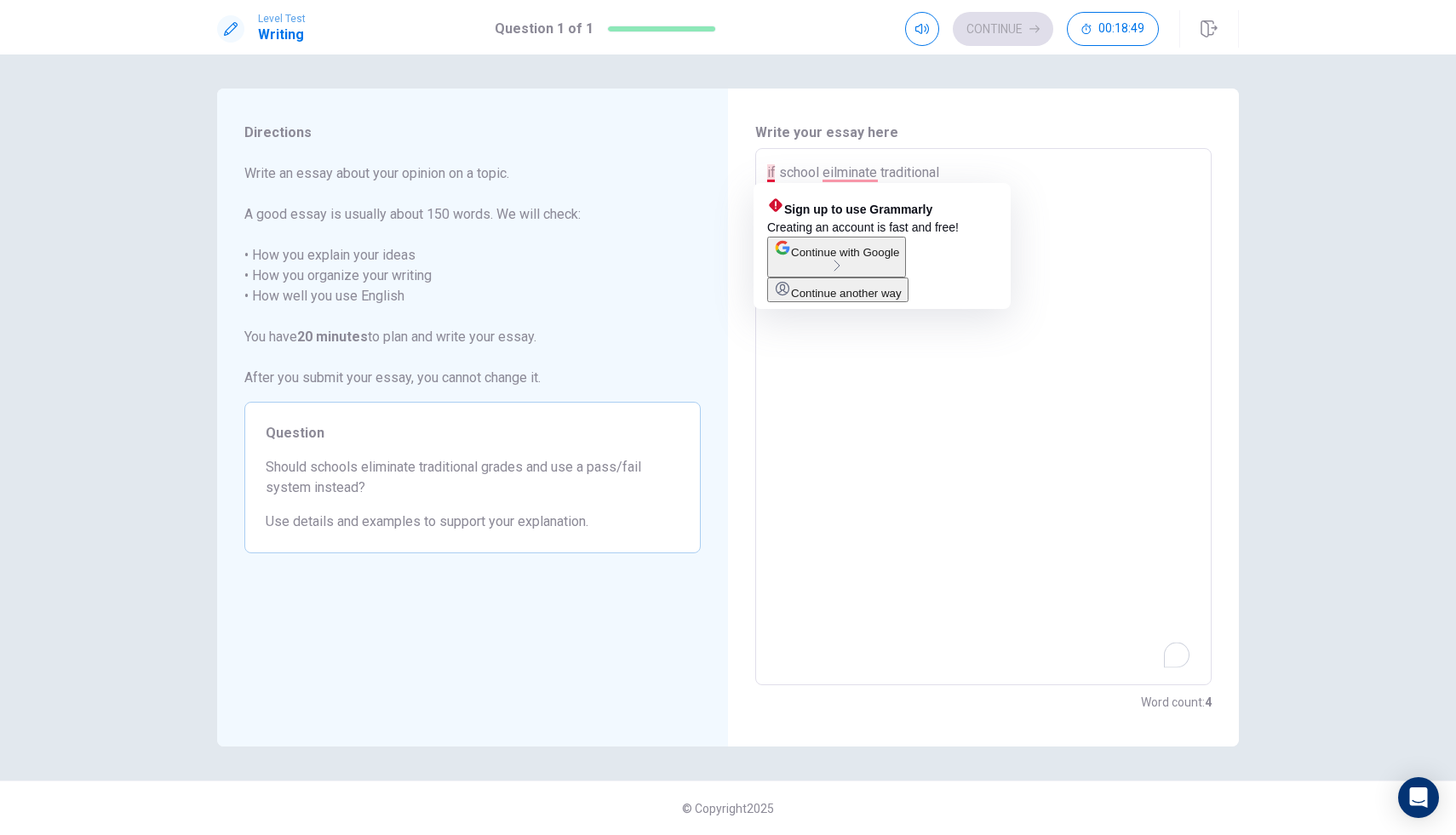
click at [773, 170] on textarea "if school eilminate traditional" at bounding box center [983, 417] width 433 height 510
type textarea "x"
type textarea "i school eilminate traditional"
type textarea "x"
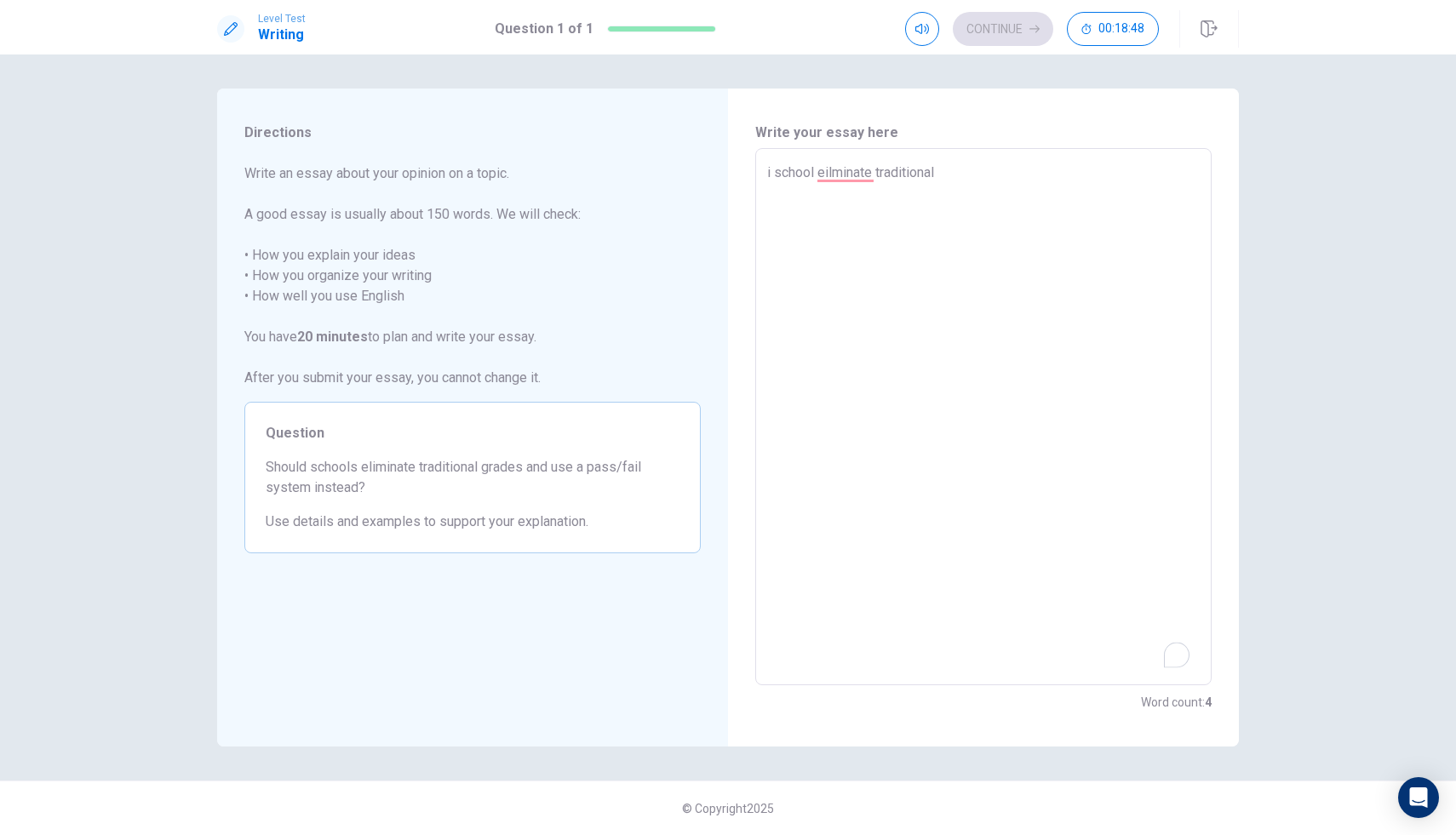
type textarea "school eilminate traditional"
type textarea "x"
type textarea "I school eilminate traditional"
type textarea "x"
type textarea "If school eilminate traditional"
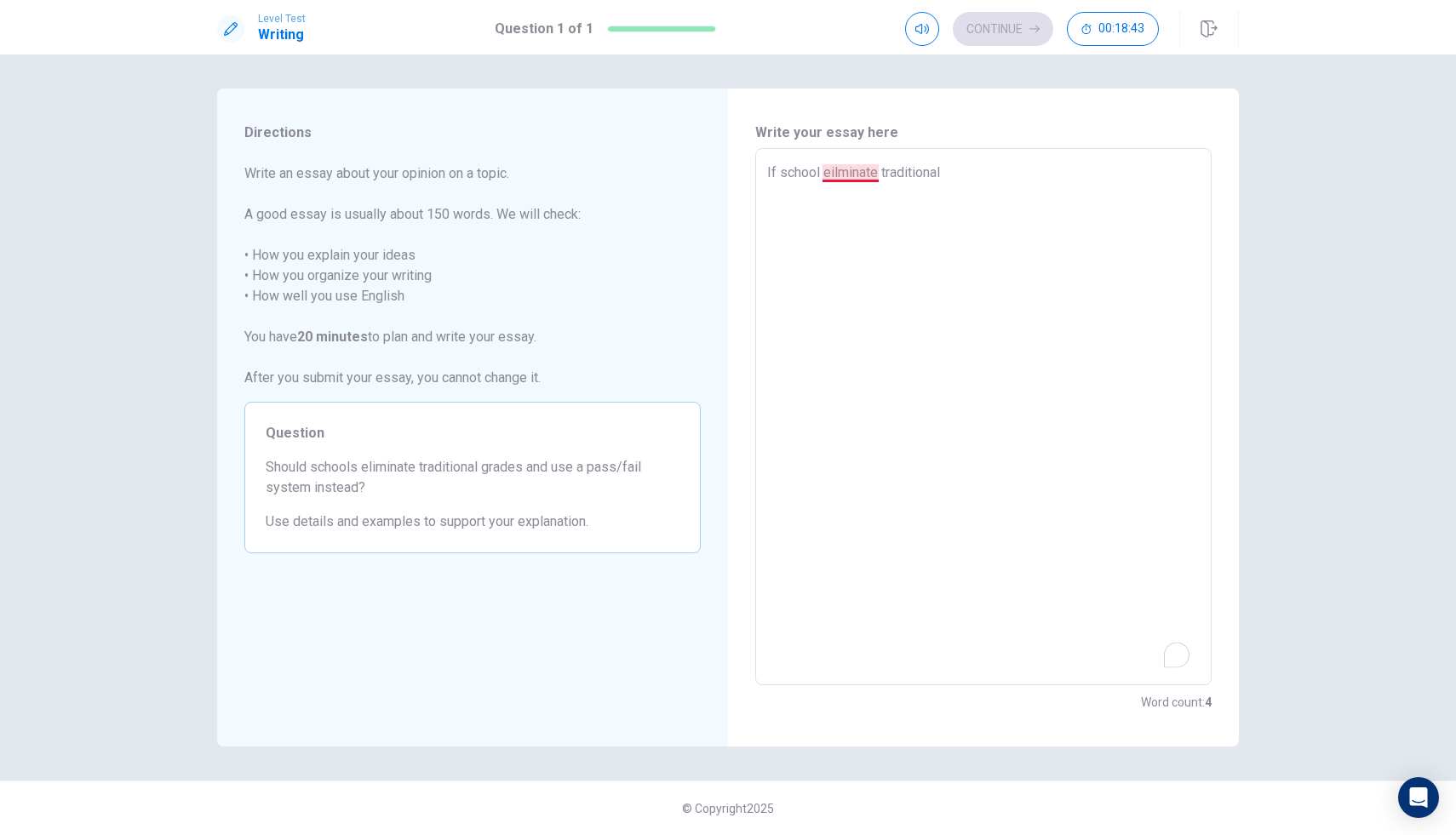
click at [837, 176] on textarea "If school eilminate traditional" at bounding box center [983, 417] width 433 height 510
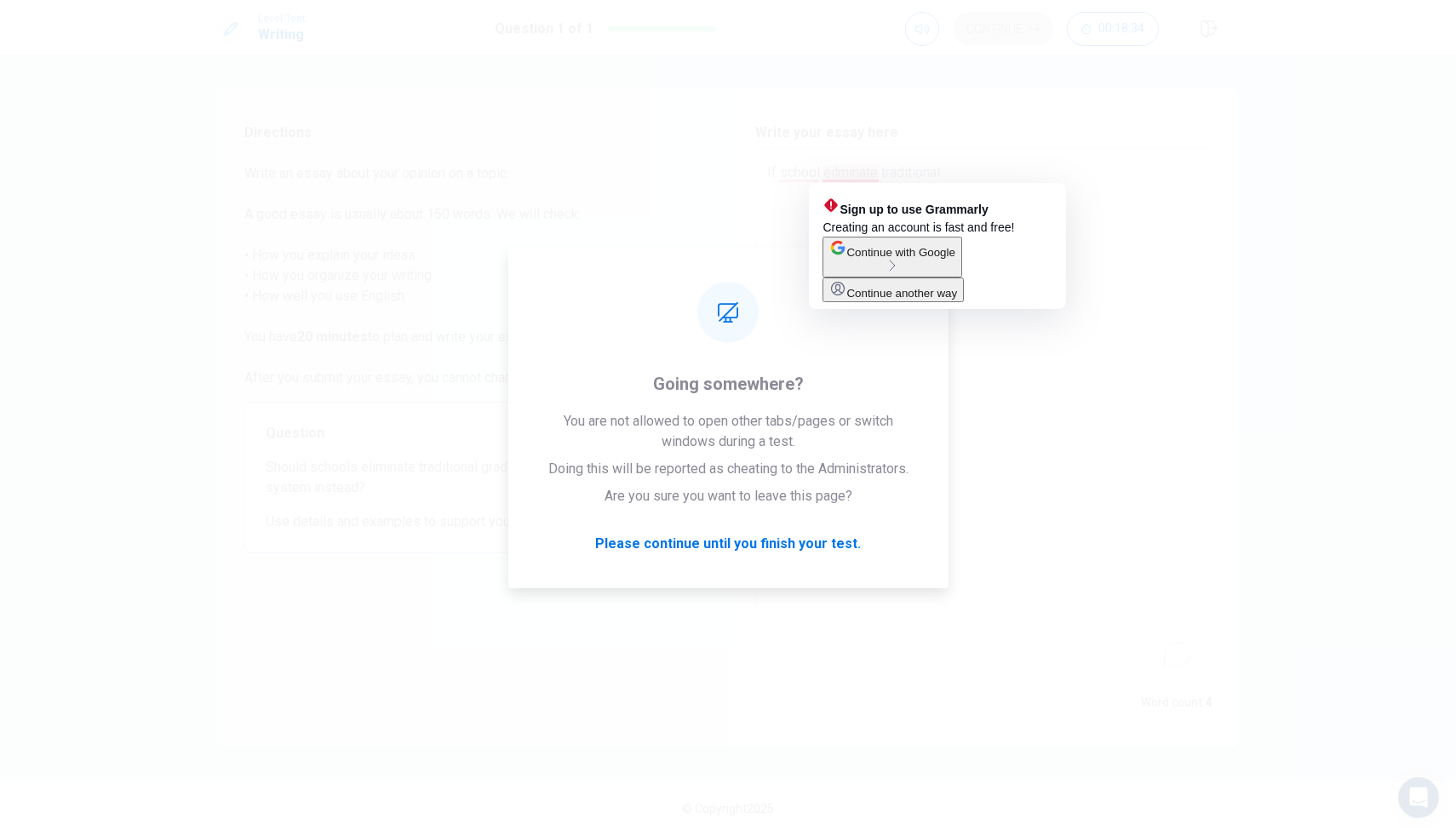
type textarea "x"
type textarea "If school eiminate traditional"
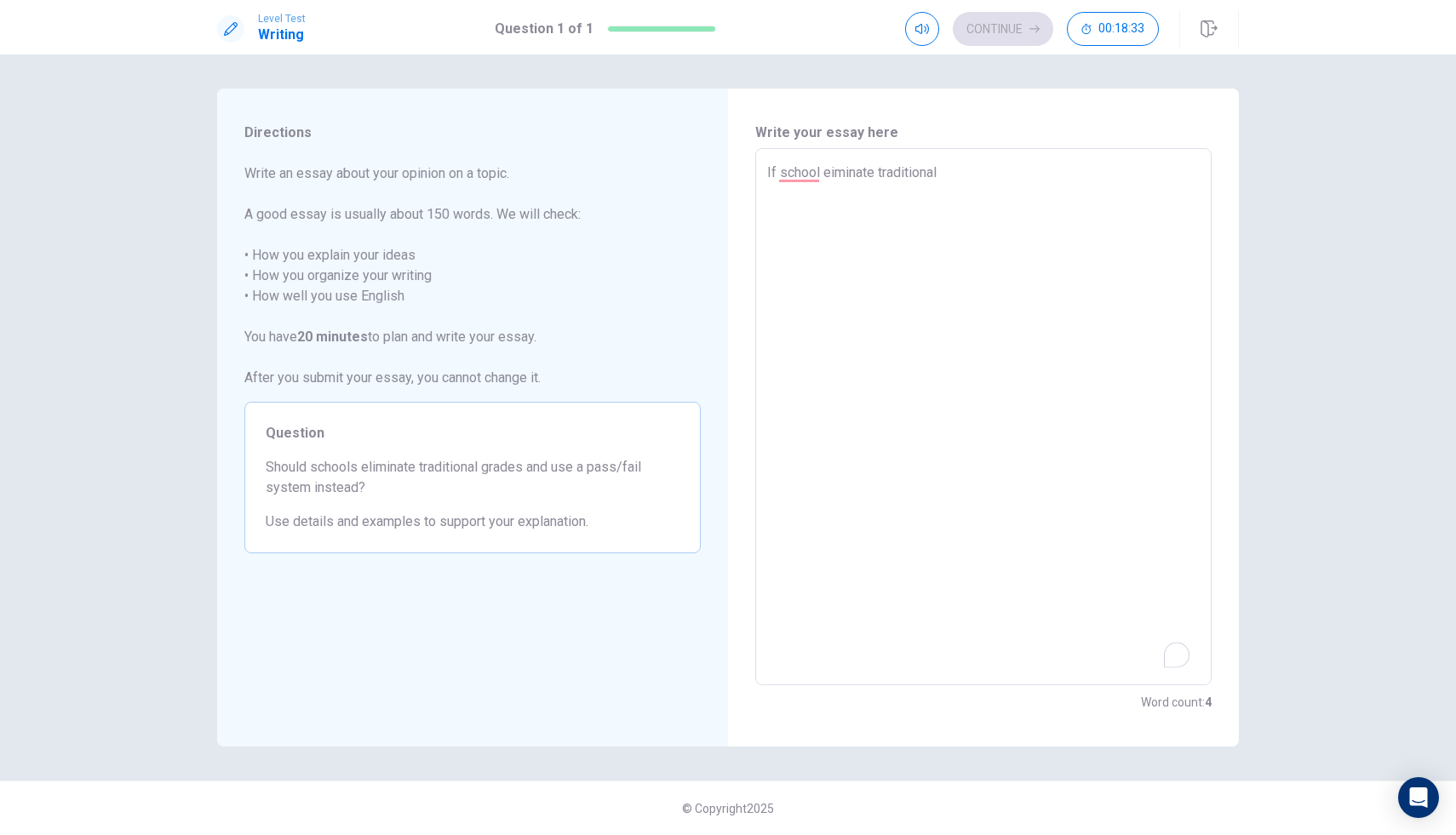
type textarea "x"
type textarea "If school eminate traditional"
type textarea "x"
type textarea "If school elminate traditional"
type textarea "x"
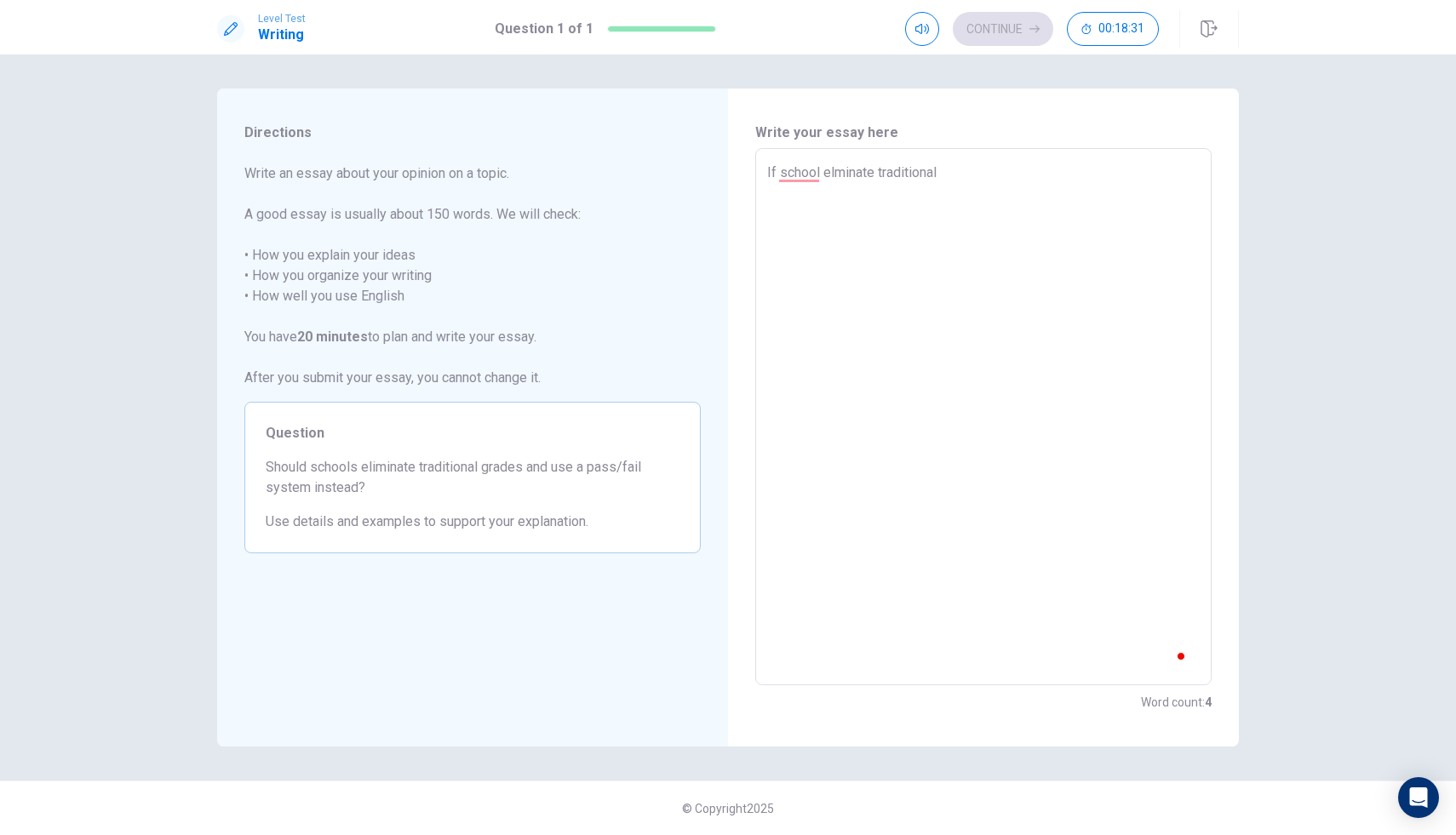
type textarea "If school eliminate traditional"
click at [965, 194] on textarea "If school eliminate traditional" at bounding box center [983, 417] width 433 height 510
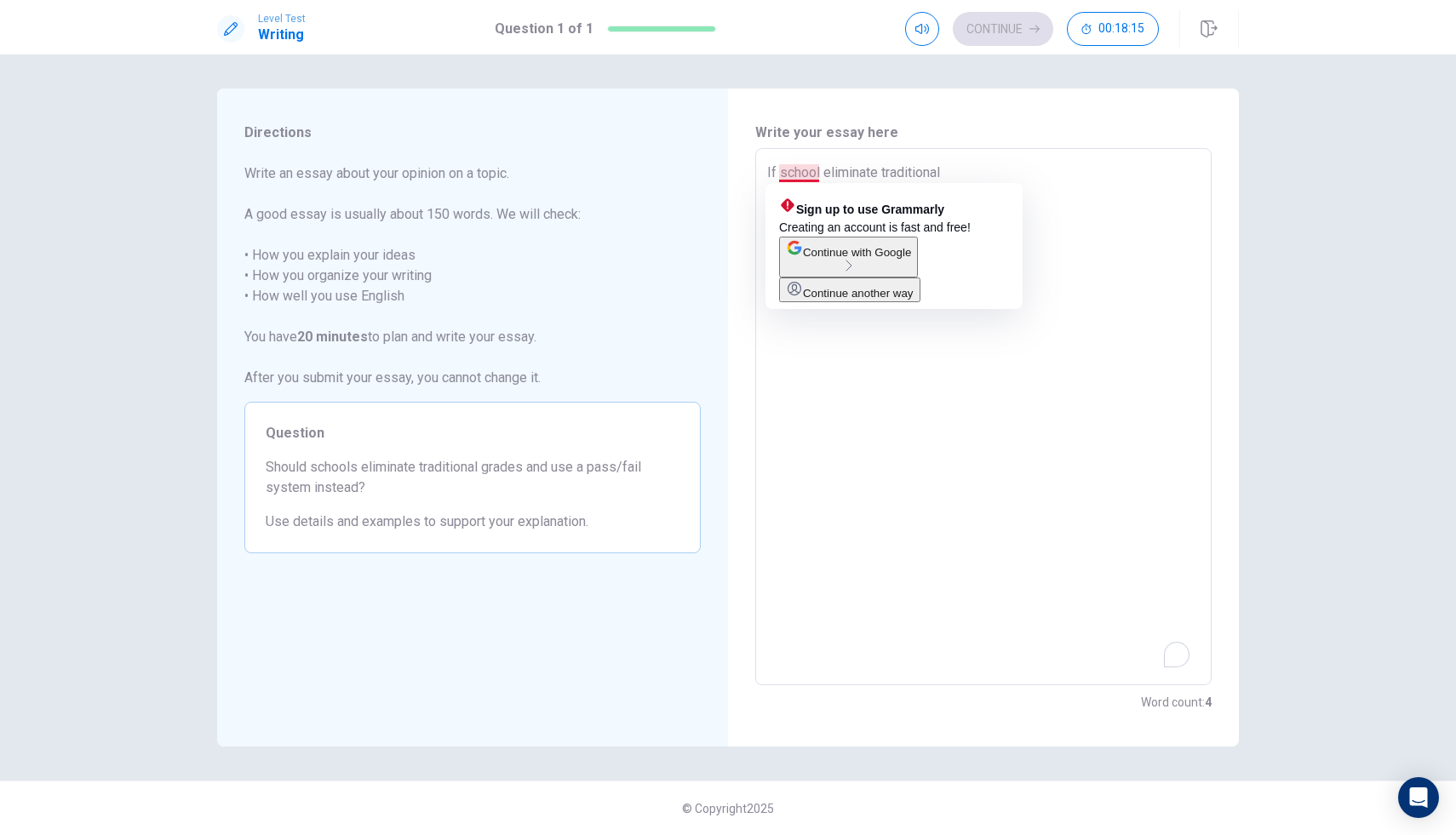
click at [819, 175] on textarea "If school eliminate traditional" at bounding box center [983, 417] width 433 height 510
type textarea "x"
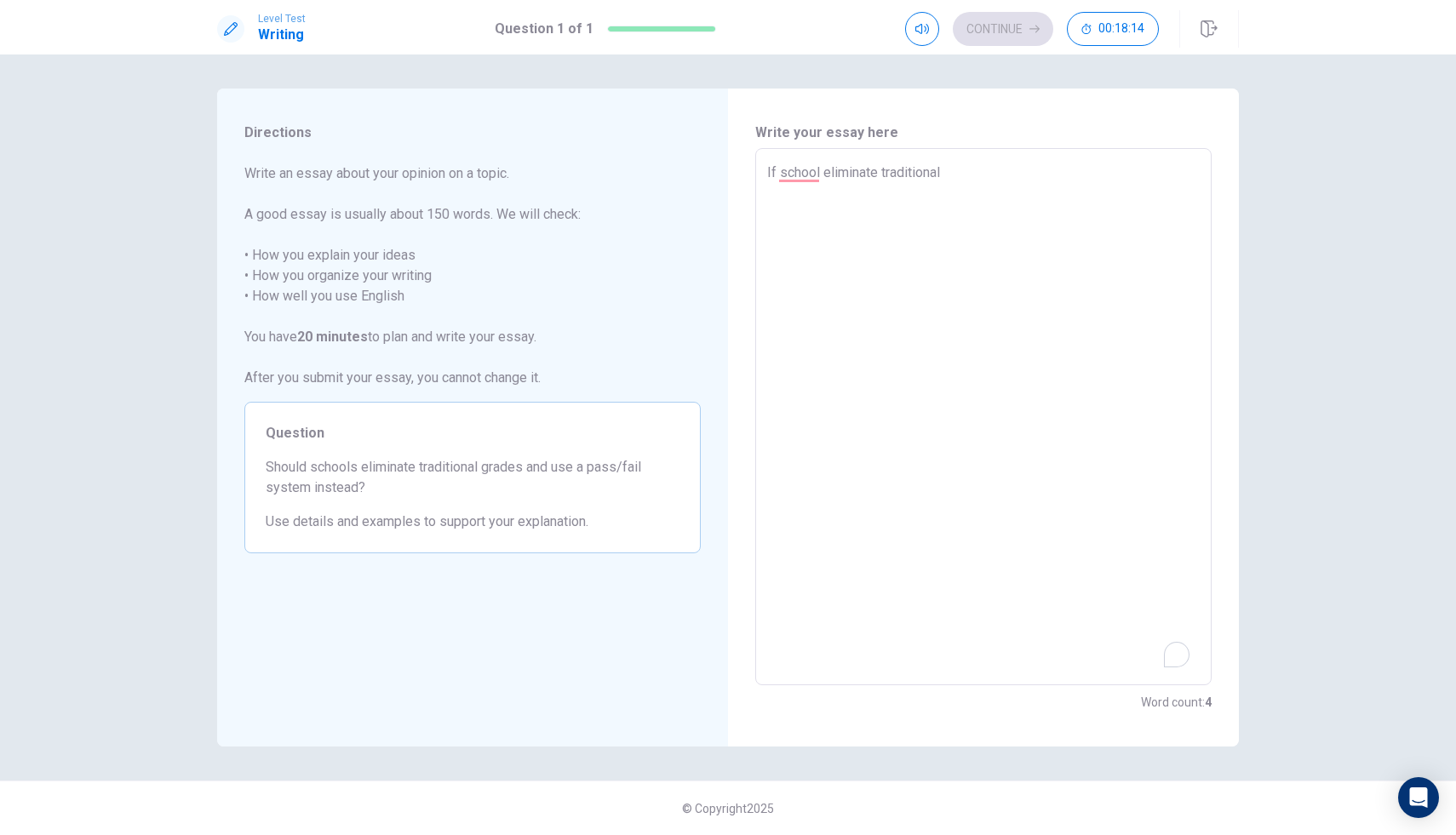
type textarea "If schools eliminate traditional"
type textarea "x"
type textarea "If schools eliminate traditional"
drag, startPoint x: 976, startPoint y: 161, endPoint x: 982, endPoint y: 170, distance: 10.8
click at [982, 171] on div "If schools eliminate traditional x ​" at bounding box center [984, 416] width 457 height 537
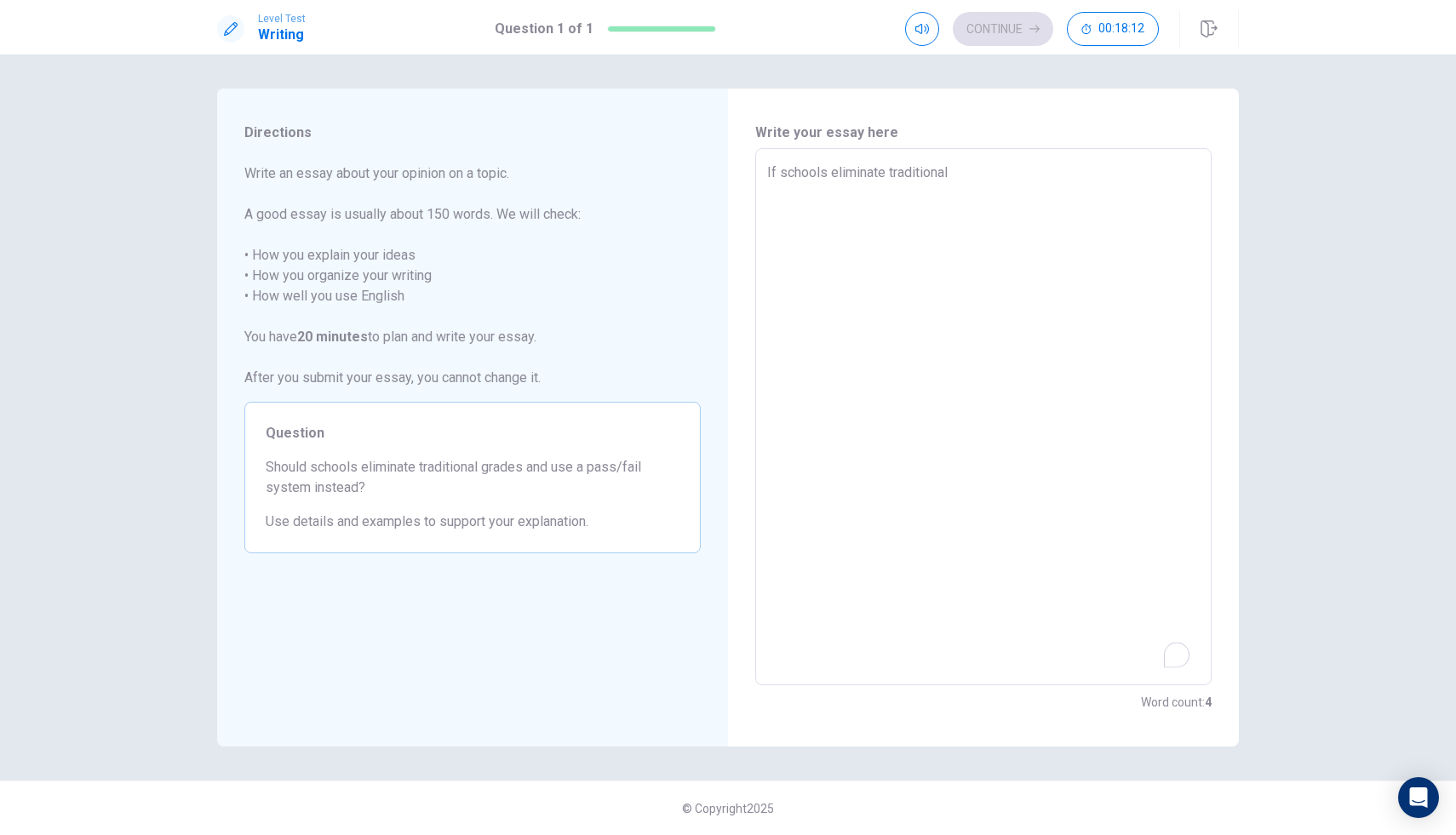
click at [982, 171] on textarea "If schools eliminate traditional" at bounding box center [983, 417] width 433 height 510
type textarea "x"
type textarea "If schools eliminate traditional g"
type textarea "x"
type textarea "If schools eliminate traditional gr"
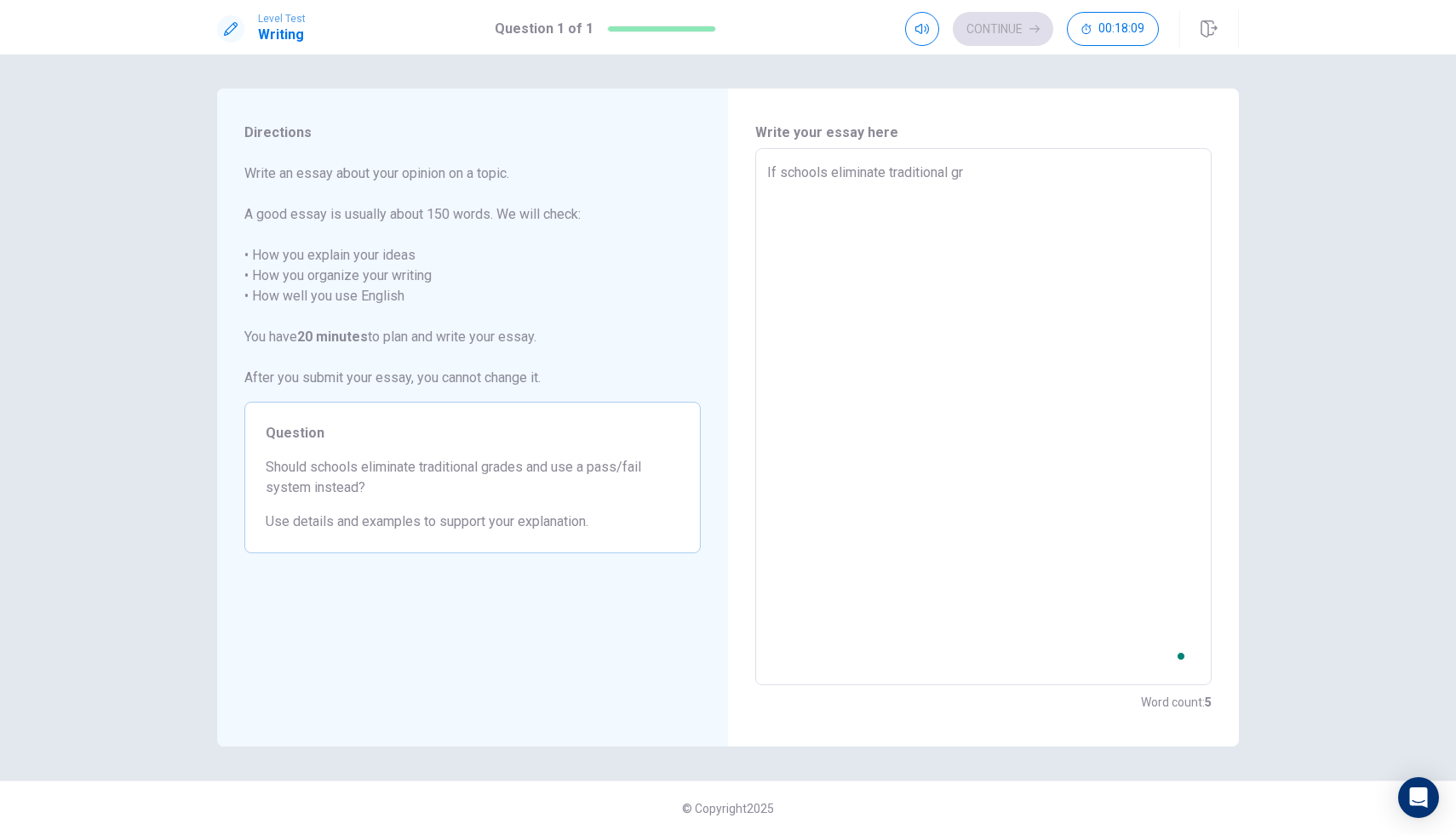
type textarea "x"
type textarea "If schools eliminate traditional gra"
type textarea "x"
type textarea "If schools eliminate traditional grad"
type textarea "x"
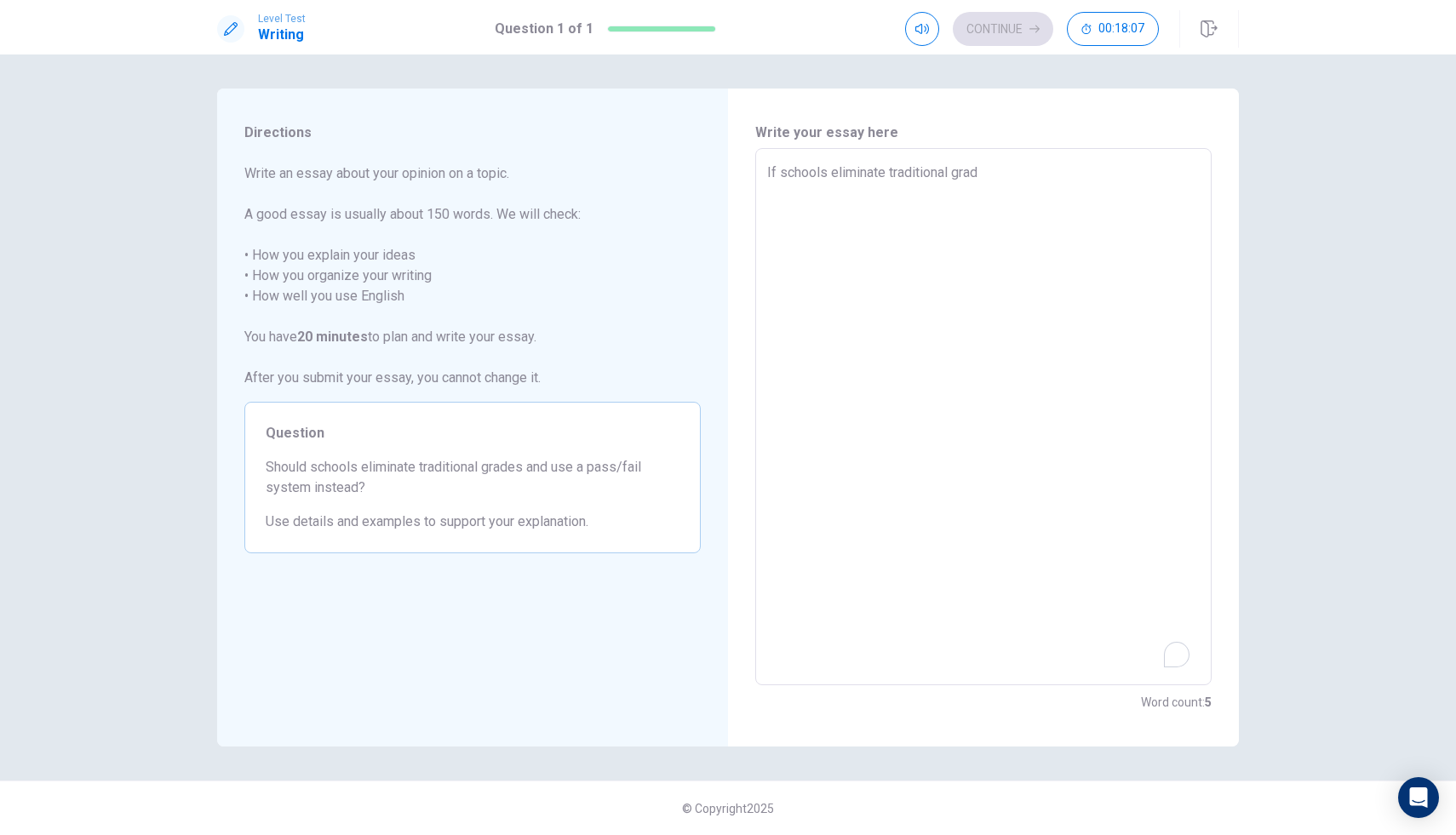
type textarea "If schools eliminate traditional grade"
type textarea "x"
type textarea "If schools eliminate traditional grades"
type textarea "x"
type textarea "If schools eliminate traditional grades"
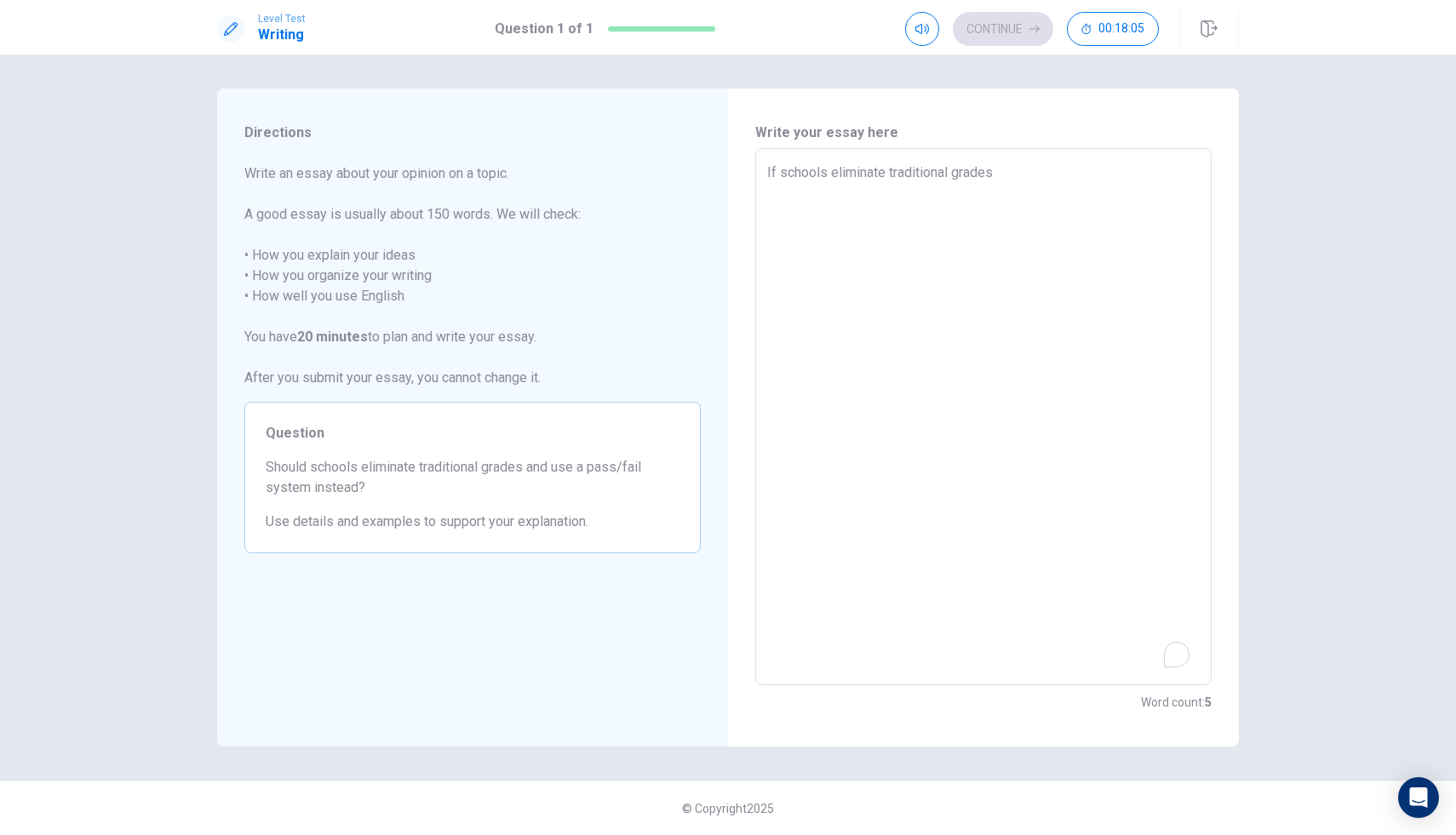
type textarea "x"
type textarea "If schools eliminate traditional grades a"
type textarea "x"
type textarea "If schools eliminate traditional grades an"
type textarea "x"
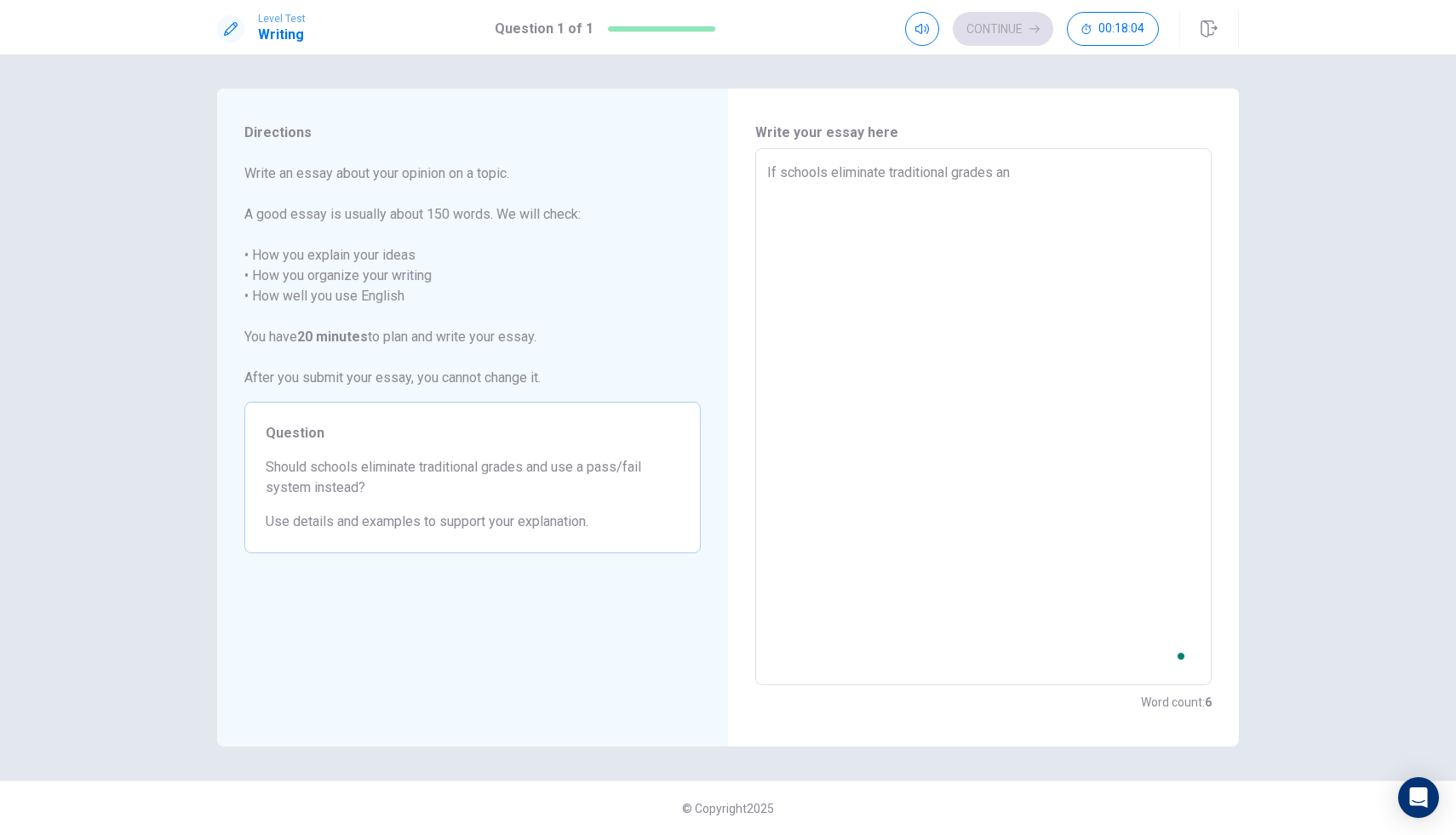
type textarea "If schools eliminate traditional grades and"
type textarea "x"
type textarea "If schools eliminate traditional grades and"
type textarea "x"
type textarea "If schools eliminate traditional grades and u"
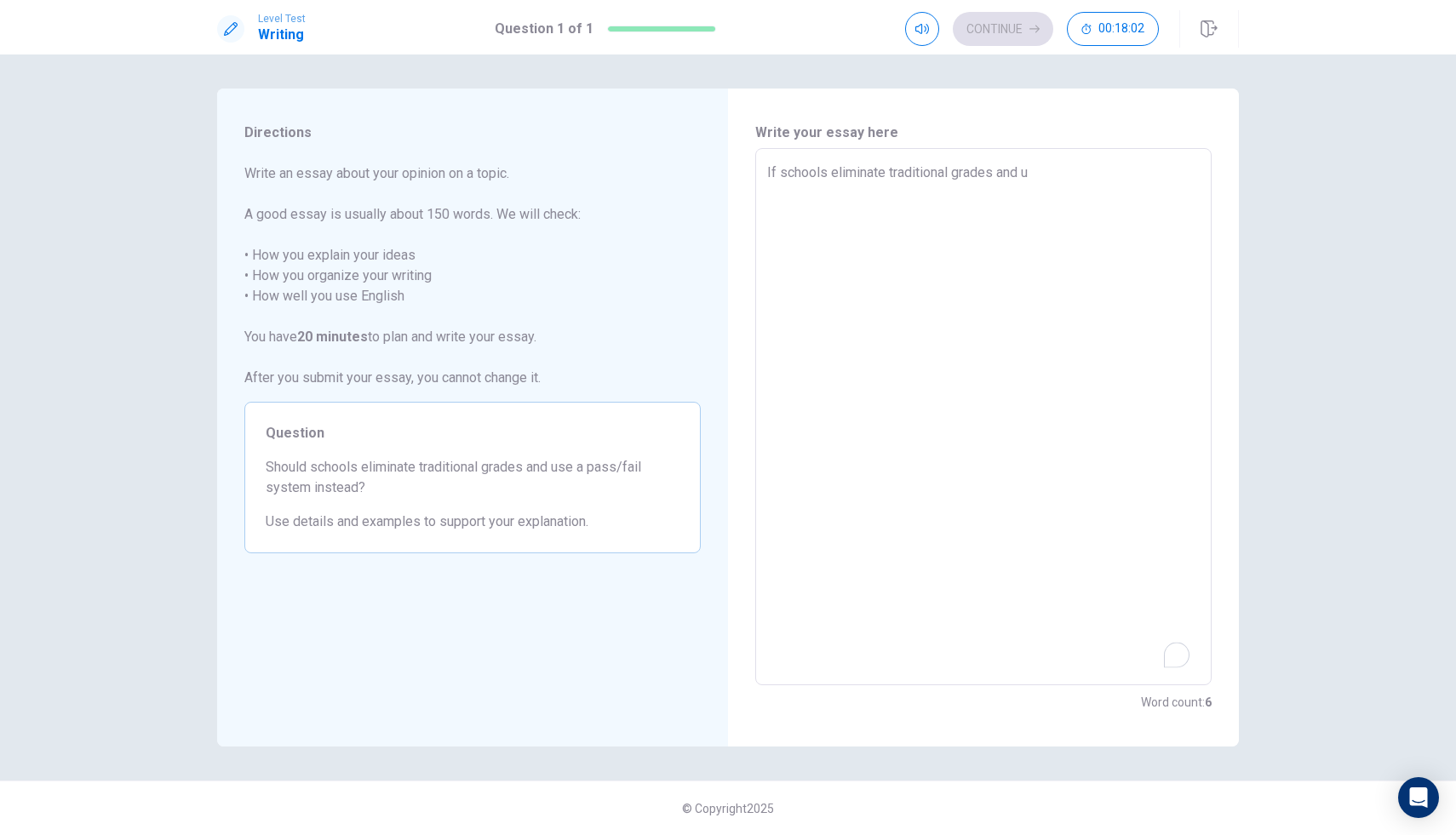
type textarea "x"
type textarea "If schools eliminate traditional grades and ue"
type textarea "x"
type textarea "If schools eliminate traditional grades and ues"
type textarea "x"
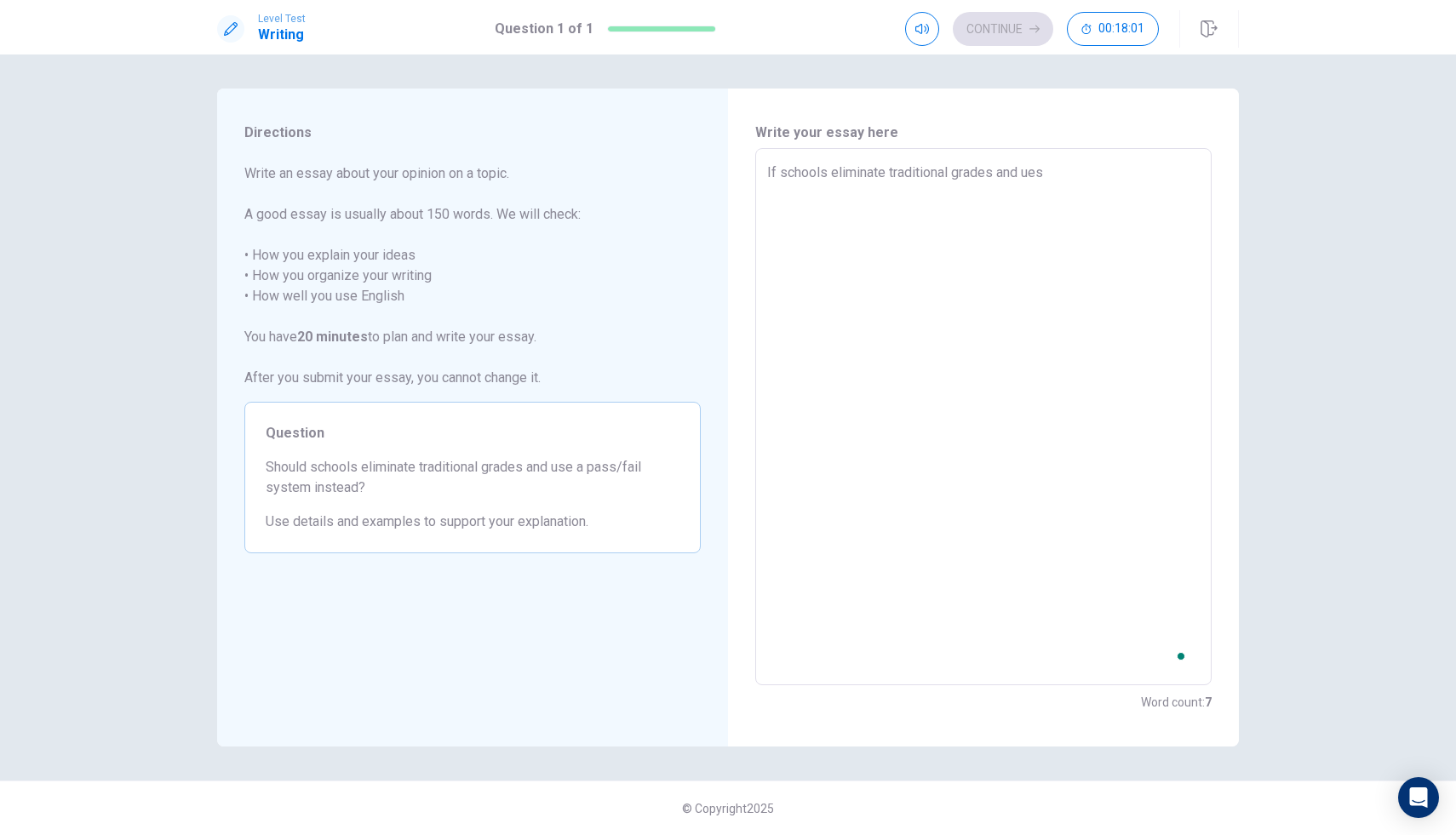
type textarea "If schools eliminate traditional grades and ues"
type textarea "x"
type textarea "If schools eliminate traditional grades and ues a"
type textarea "x"
type textarea "If schools eliminate traditional grades and ues a"
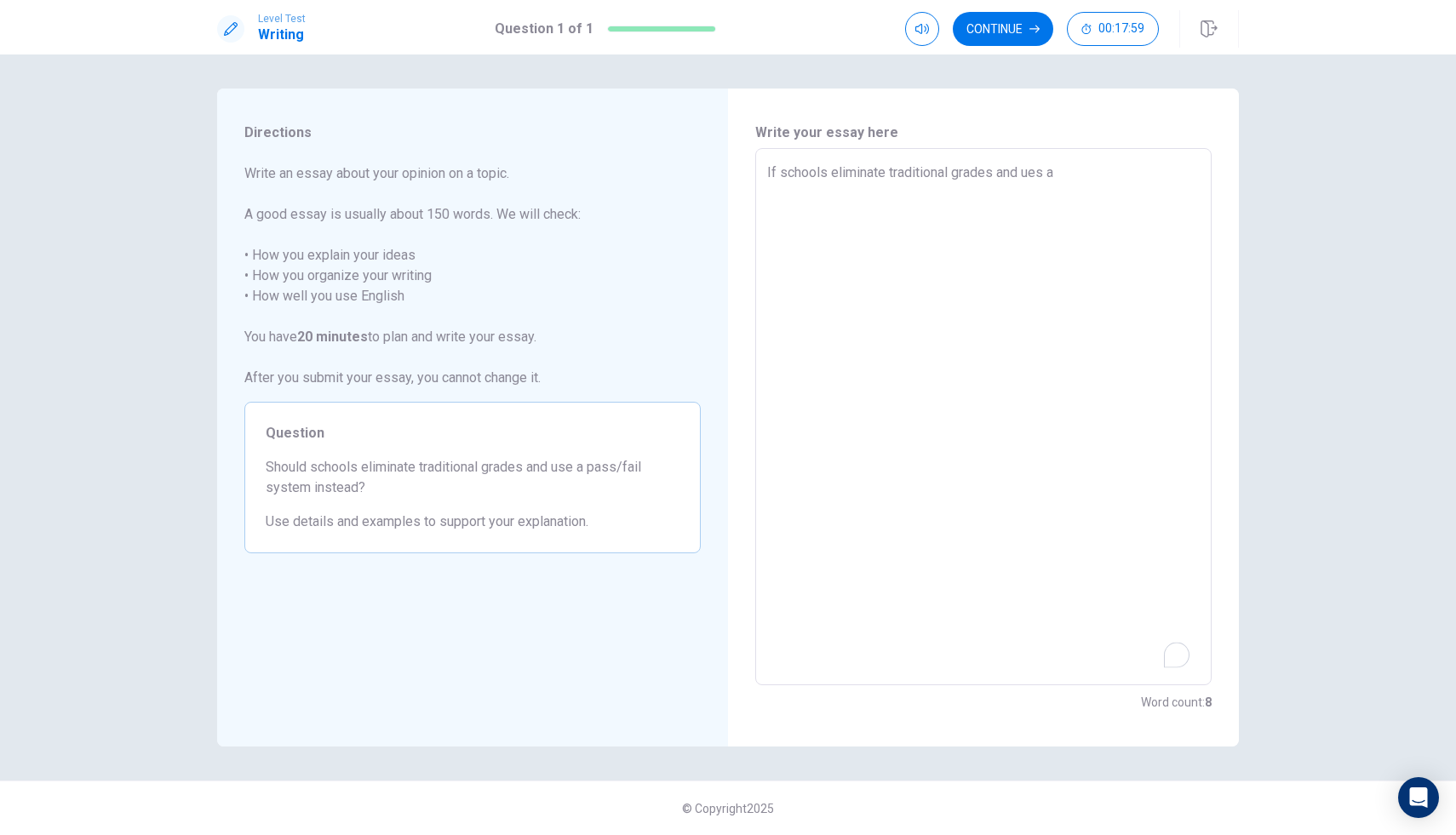
type textarea "x"
type textarea "If schools eliminate traditional grades and ues a p"
type textarea "x"
type textarea "If schools eliminate traditional grades and ues a pa"
type textarea "x"
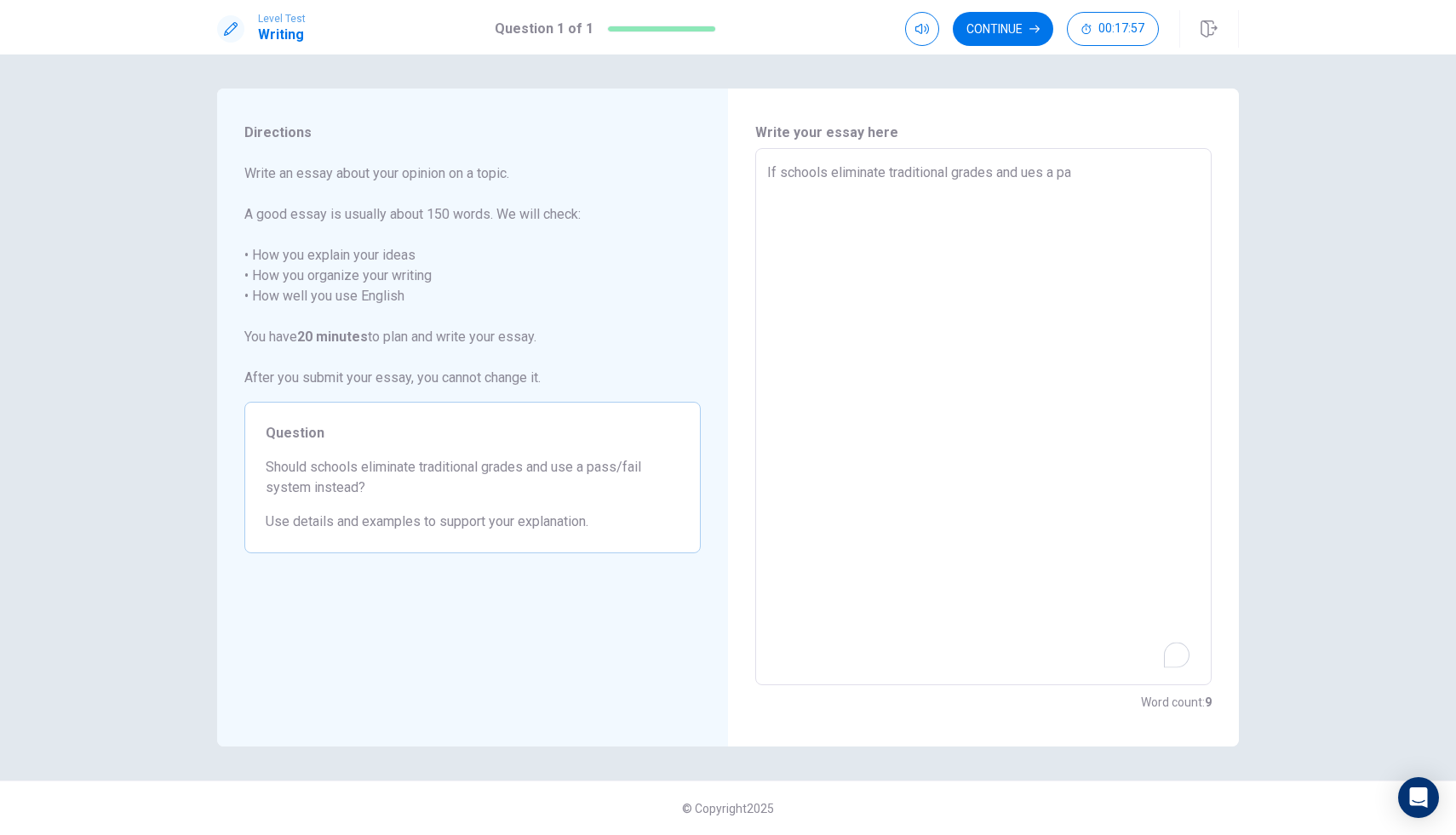
type textarea "If schools eliminate traditional grades and ues a pas"
type textarea "x"
type textarea "If schools eliminate traditional grades and ues a pass"
type textarea "x"
type textarea "If schools eliminate traditional grades and ues a pass"
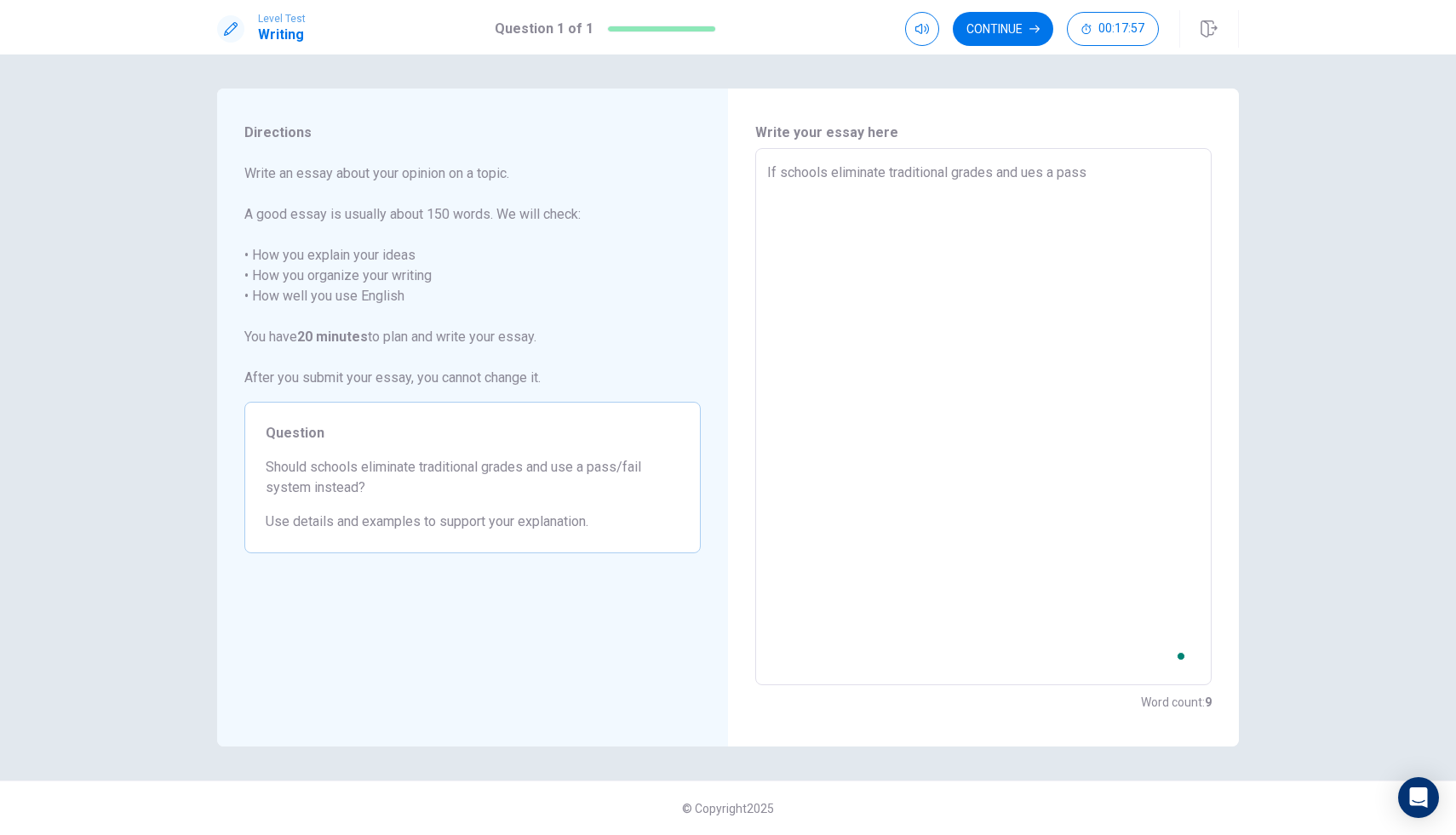
type textarea "x"
type textarea "If schools eliminate traditional grades and ues a pass o"
type textarea "x"
type textarea "If schools eliminate traditional grades and ues a pass or"
type textarea "x"
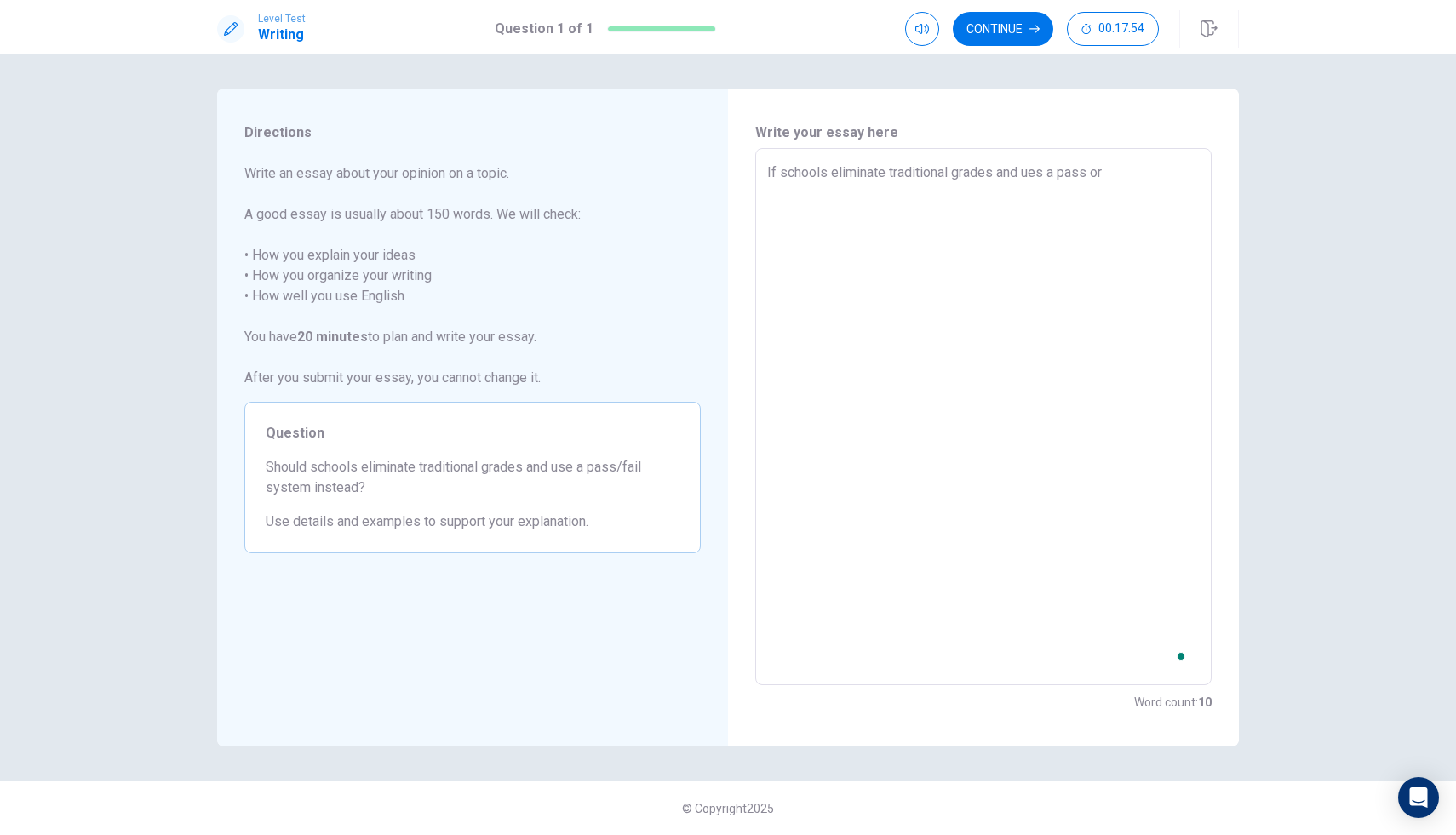
type textarea "If schools eliminate traditional grades and ues a pass or"
type textarea "x"
type textarea "If schools eliminate traditional grades and ues a pass or f"
type textarea "x"
click at [1041, 185] on textarea "If schools eliminate traditional grades and ues a pass or fail system" at bounding box center [983, 417] width 433 height 510
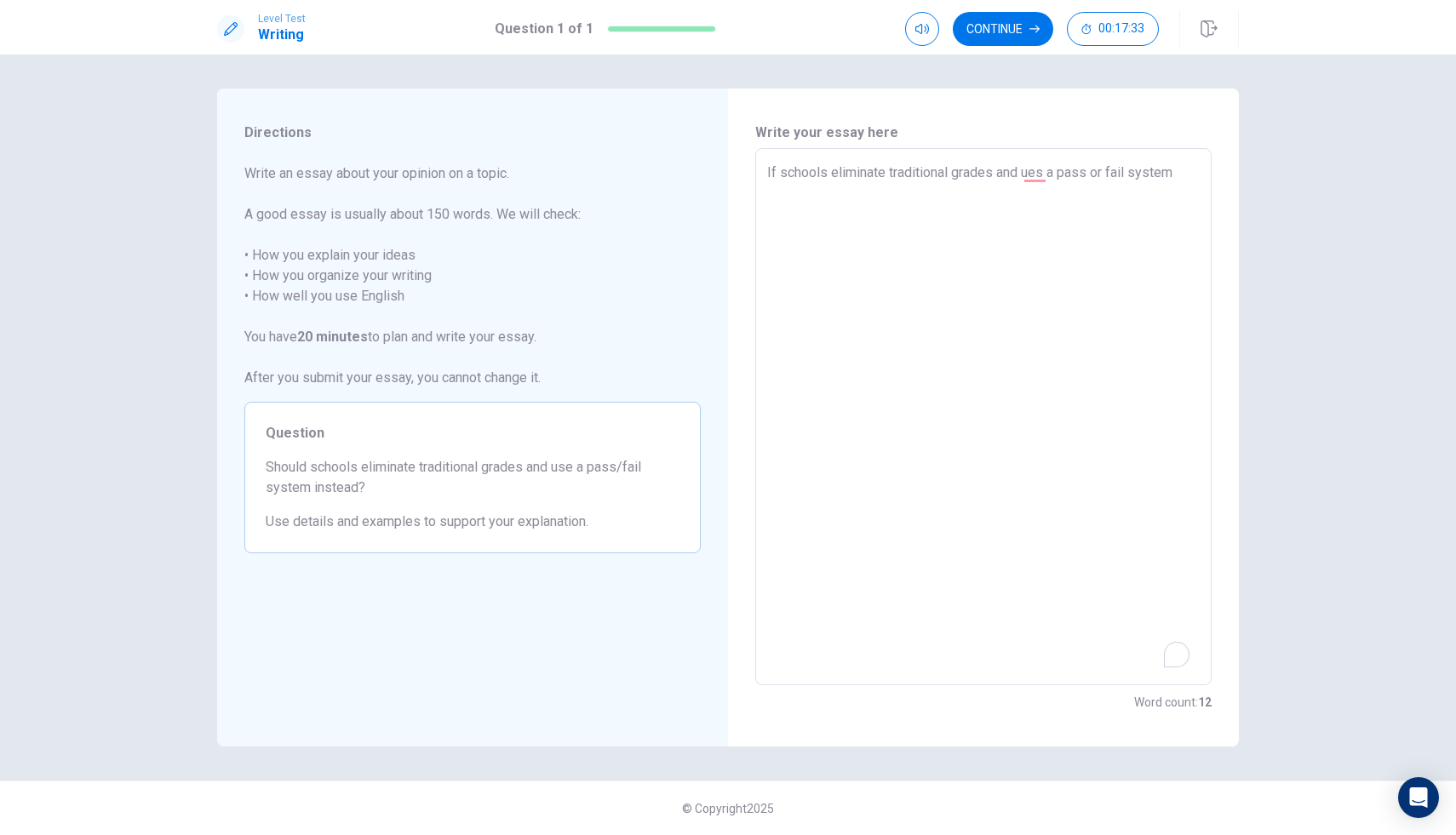
click at [1045, 175] on textarea "If schools eliminate traditional grades and ues a pass or fail system" at bounding box center [983, 417] width 433 height 510
click at [1192, 191] on textarea "If schools eliminate traditional grades and use a pass or fail system" at bounding box center [983, 417] width 433 height 510
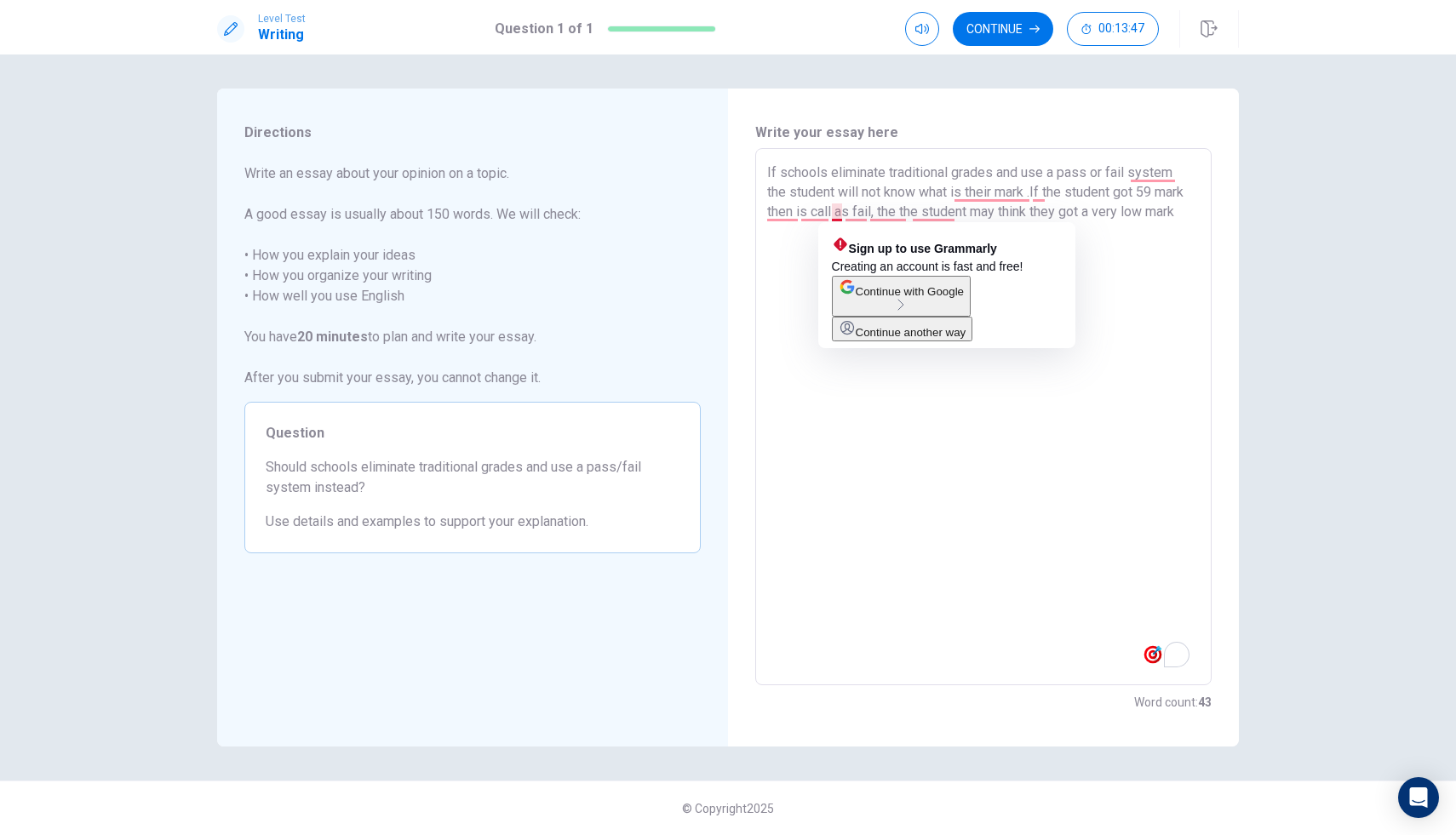
click at [837, 212] on textarea "If schools eliminate traditional grades and use a pass or fail system the stude…" at bounding box center [983, 417] width 433 height 510
click at [860, 213] on textarea "If schools eliminate traditional grades and use a pass or fail system the stude…" at bounding box center [983, 417] width 433 height 510
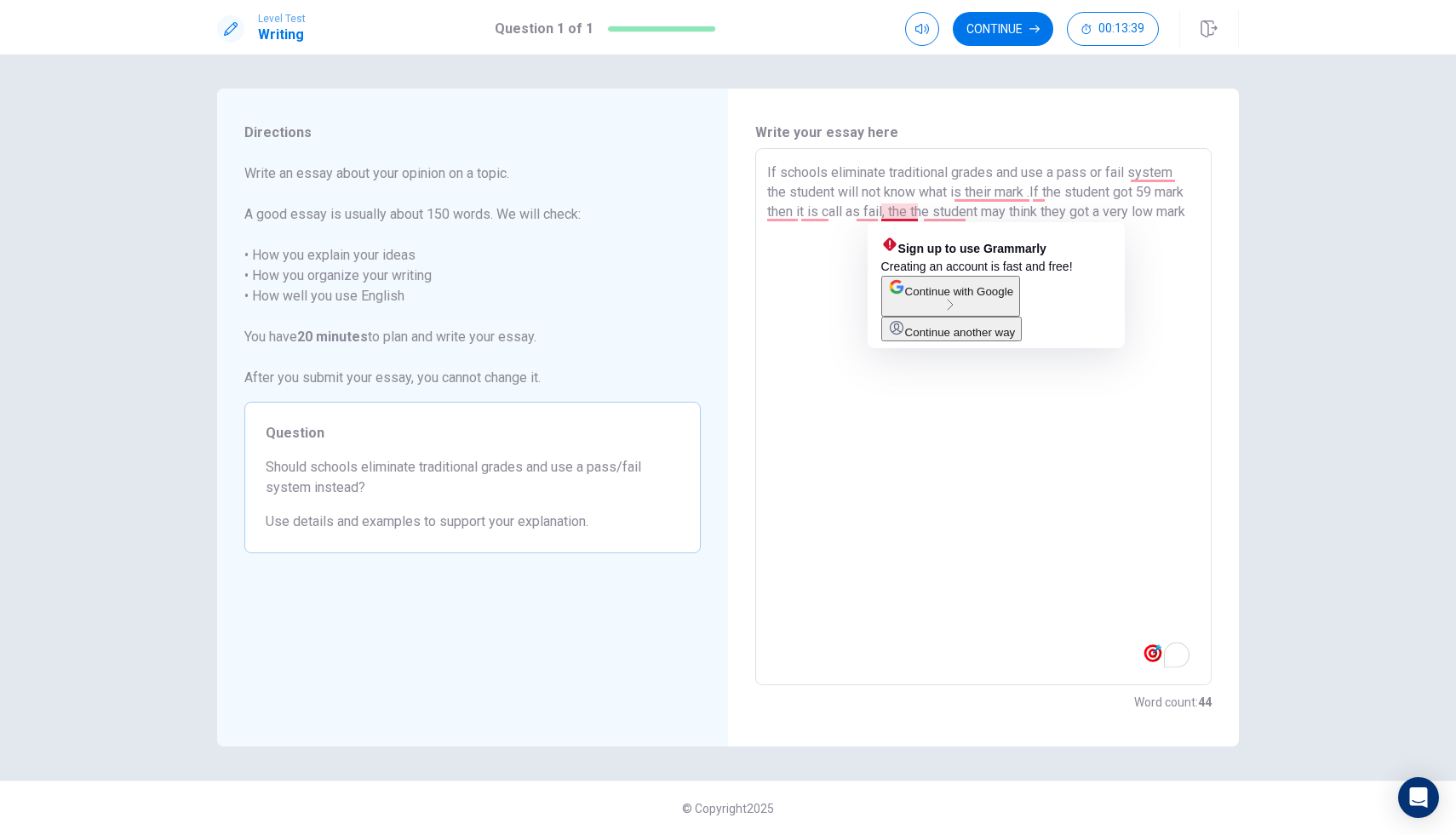
click at [891, 215] on textarea "If schools eliminate traditional grades and use a pass or fail system the stude…" at bounding box center [983, 417] width 433 height 510
click at [871, 212] on textarea "If schools eliminate traditional grades and use a pass or fail system the stude…" at bounding box center [983, 417] width 433 height 510
click at [881, 214] on textarea "If schools eliminate traditional grades and use a pass or fail system the stude…" at bounding box center [983, 417] width 433 height 510
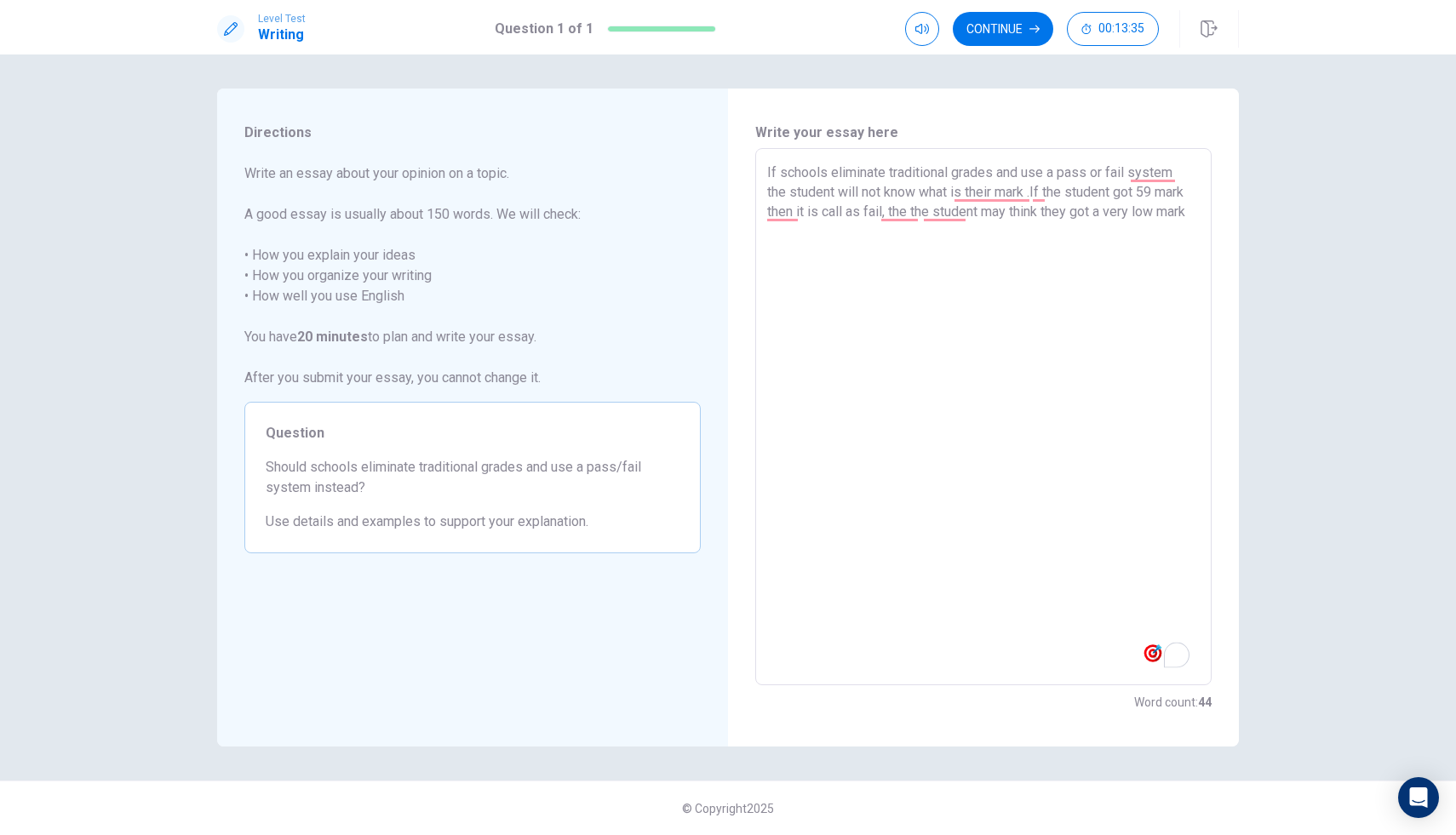
click at [877, 211] on textarea "If schools eliminate traditional grades and use a pass or fail system the stude…" at bounding box center [983, 417] width 433 height 510
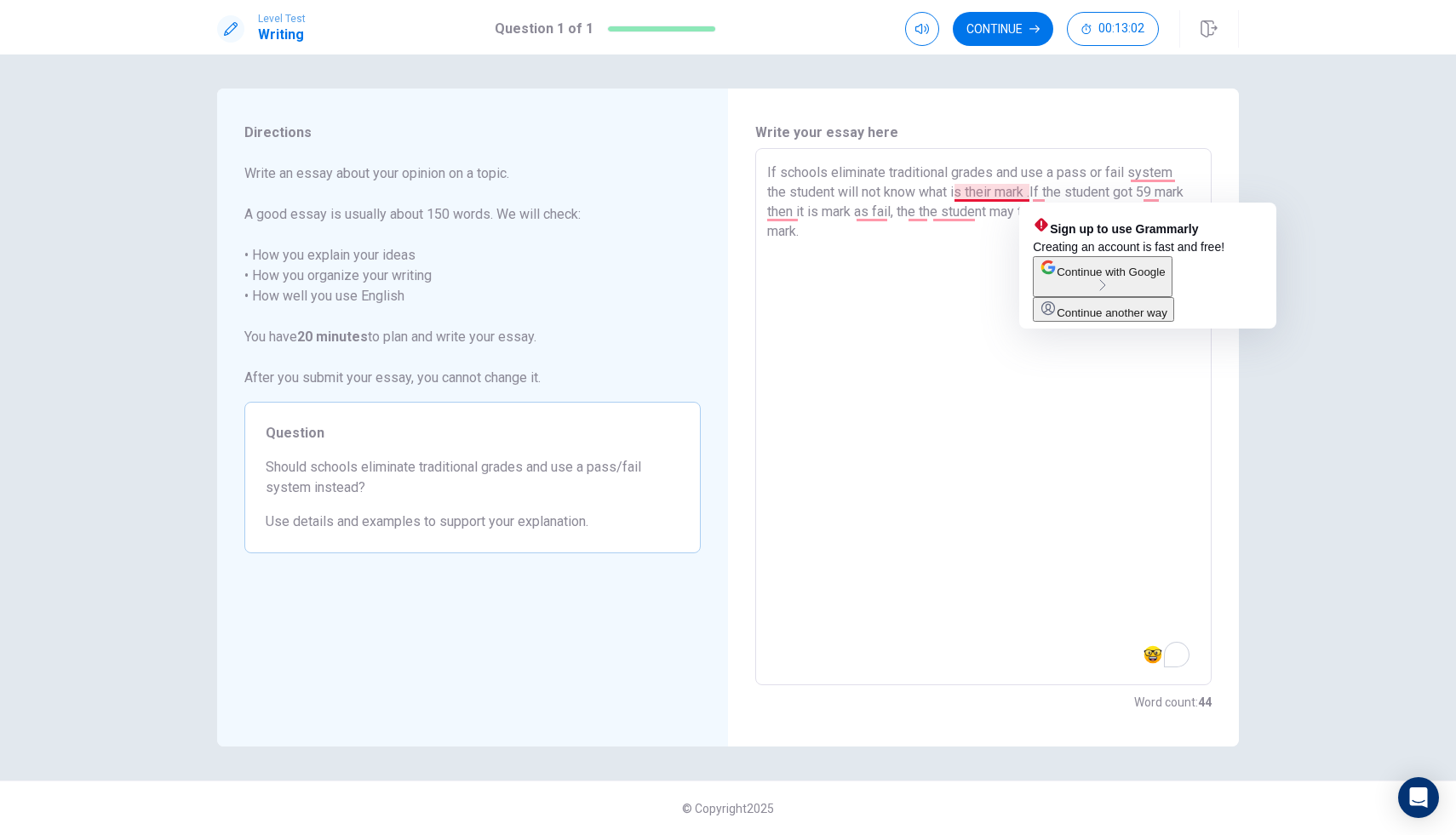
click at [1030, 192] on textarea "If schools eliminate traditional grades and use a pass or fail system the stude…" at bounding box center [983, 417] width 433 height 510
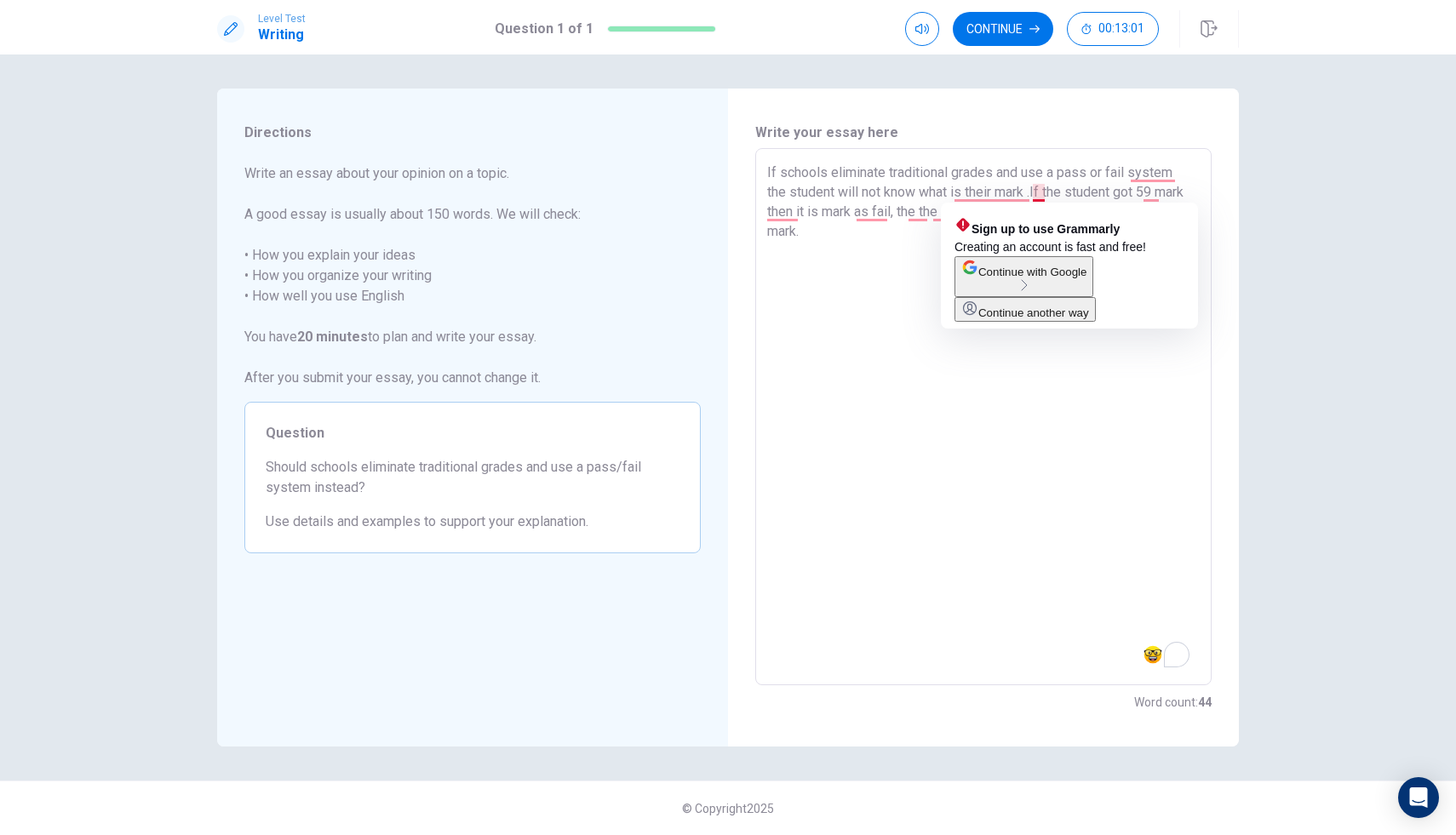
click at [1038, 192] on textarea "If schools eliminate traditional grades and use a pass or fail system the stude…" at bounding box center [983, 417] width 433 height 510
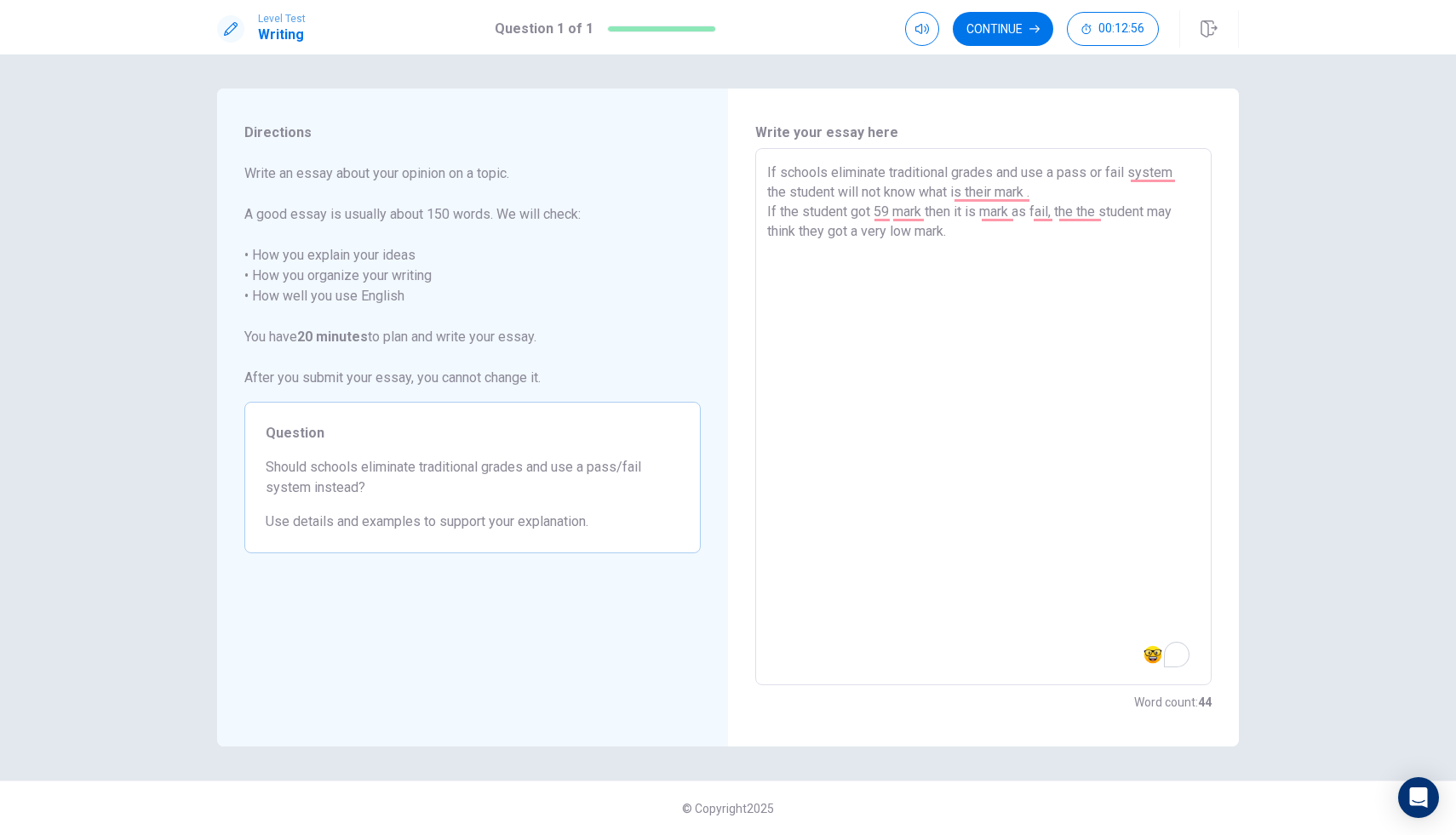
click at [768, 210] on textarea "If schools eliminate traditional grades and use a pass or fail system the stude…" at bounding box center [983, 417] width 433 height 510
click at [765, 211] on div "If schools eliminate traditional grades and use a pass or fail system the stude…" at bounding box center [984, 416] width 457 height 537
click at [769, 170] on textarea "If schools eliminate traditional grades and use a pass or fail system the stude…" at bounding box center [983, 417] width 433 height 510
click at [963, 241] on textarea "If schools eliminate traditional grades and use a pass or fail system the stude…" at bounding box center [983, 417] width 433 height 510
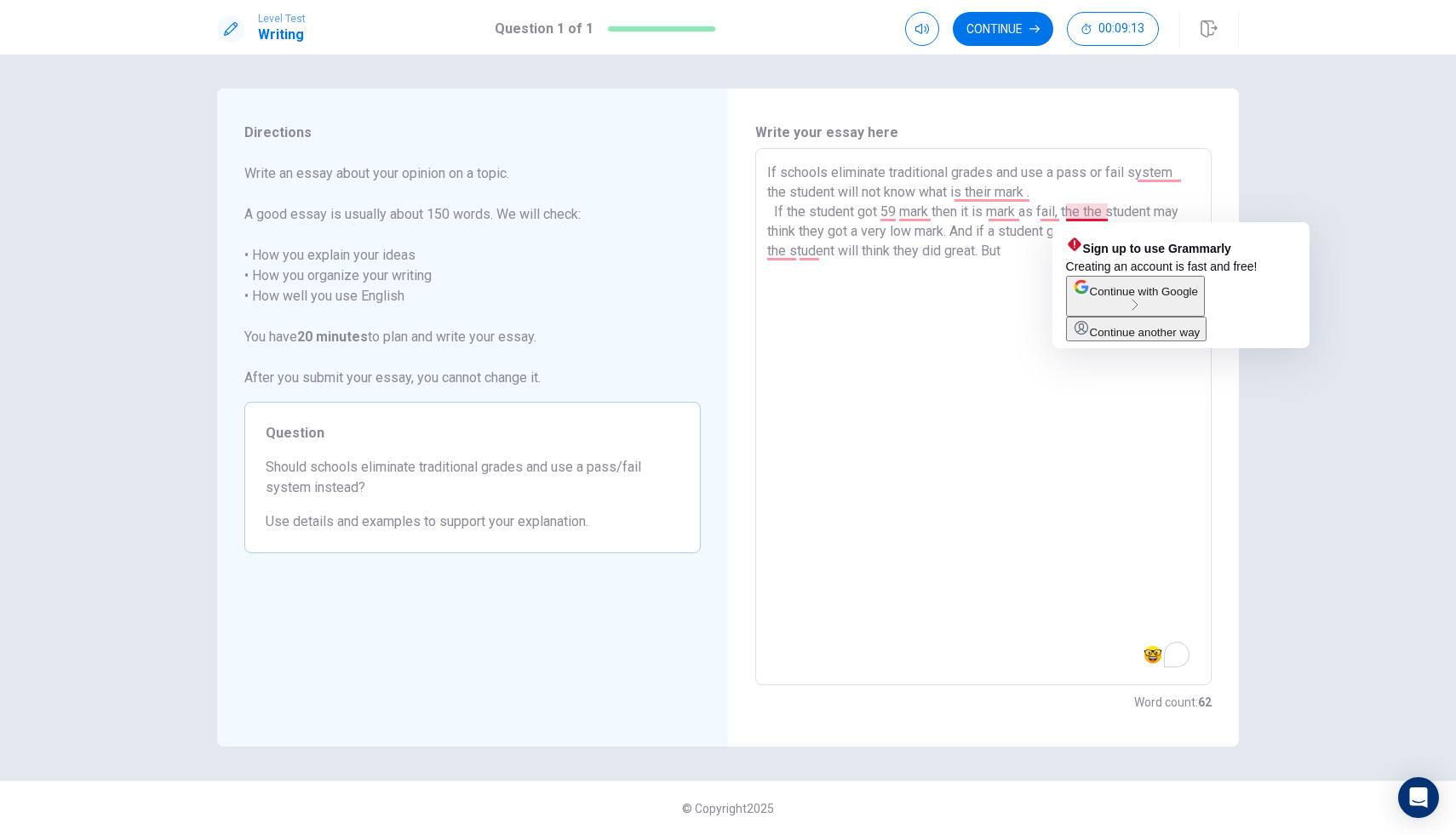
click at [1084, 212] on textarea "If schools eliminate traditional grades and use a pass or fail system the stude…" at bounding box center [983, 417] width 433 height 510
click at [1090, 214] on textarea "If schools eliminate traditional grades and use a pass or fail system the stude…" at bounding box center [983, 417] width 433 height 510
drag, startPoint x: 1086, startPoint y: 207, endPoint x: 1067, endPoint y: 212, distance: 19.6
click at [1067, 212] on textarea "If schools eliminate traditional grades and use a pass or fail system the stude…" at bounding box center [983, 417] width 433 height 510
click at [1061, 214] on textarea "If schools eliminate traditional grades and use a pass or fail system the stude…" at bounding box center [983, 417] width 433 height 510
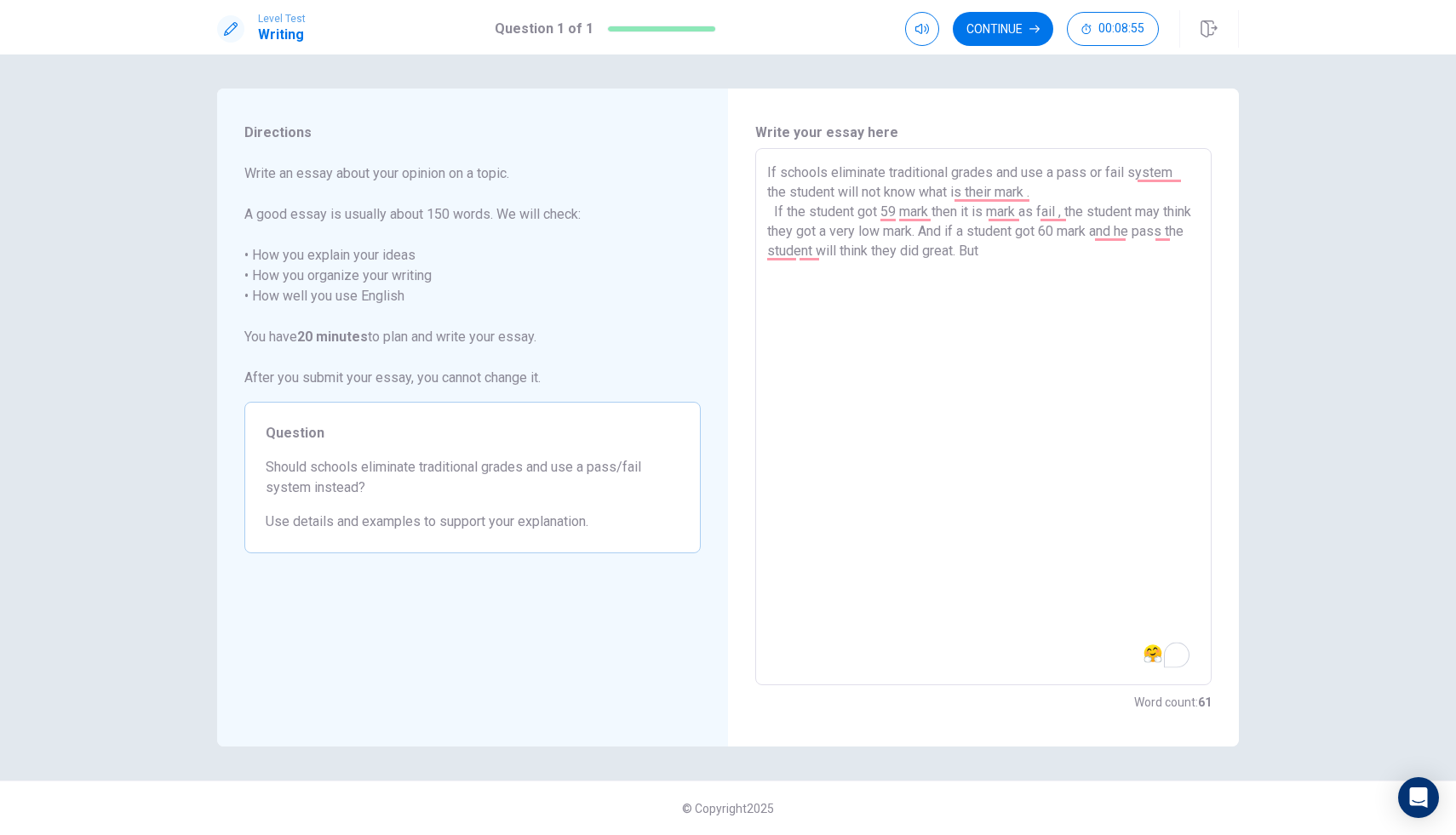
click at [1071, 214] on textarea "If schools eliminate traditional grades and use a pass or fail system the stude…" at bounding box center [983, 417] width 433 height 510
click at [1061, 217] on textarea "If schools eliminate traditional grades and use a pass or fail system the stude…" at bounding box center [983, 417] width 433 height 510
click at [1048, 252] on textarea "If schools eliminate traditional grades and use a pass or fail system the stude…" at bounding box center [983, 417] width 433 height 510
drag, startPoint x: 418, startPoint y: 469, endPoint x: 475, endPoint y: 467, distance: 57.0
click at [475, 467] on span "Should schools eliminate traditional grades and use a pass/fail system instead?" at bounding box center [472, 478] width 414 height 41
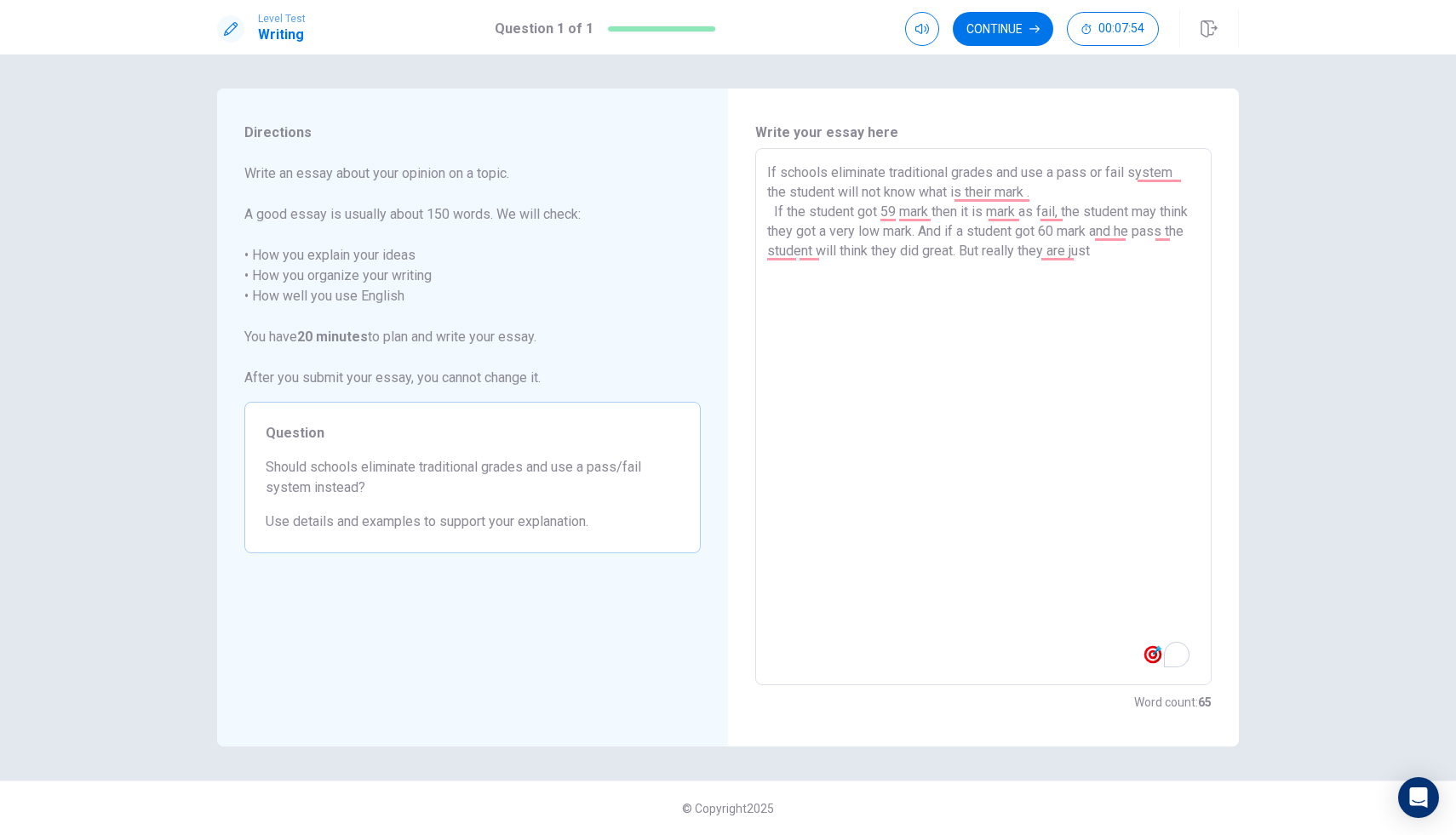
drag, startPoint x: 484, startPoint y: 471, endPoint x: 410, endPoint y: 461, distance: 74.7
click at [410, 461] on span "Should schools eliminate traditional grades and use a pass/fail system instead?" at bounding box center [472, 478] width 414 height 41
click at [428, 465] on span "Should schools eliminate traditional grades and use a pass/fail system instead?" at bounding box center [472, 478] width 414 height 41
click at [1154, 259] on textarea "If schools eliminate traditional grades and use a pass or fail system the stude…" at bounding box center [983, 417] width 433 height 510
drag, startPoint x: 424, startPoint y: 462, endPoint x: 509, endPoint y: 473, distance: 85.7
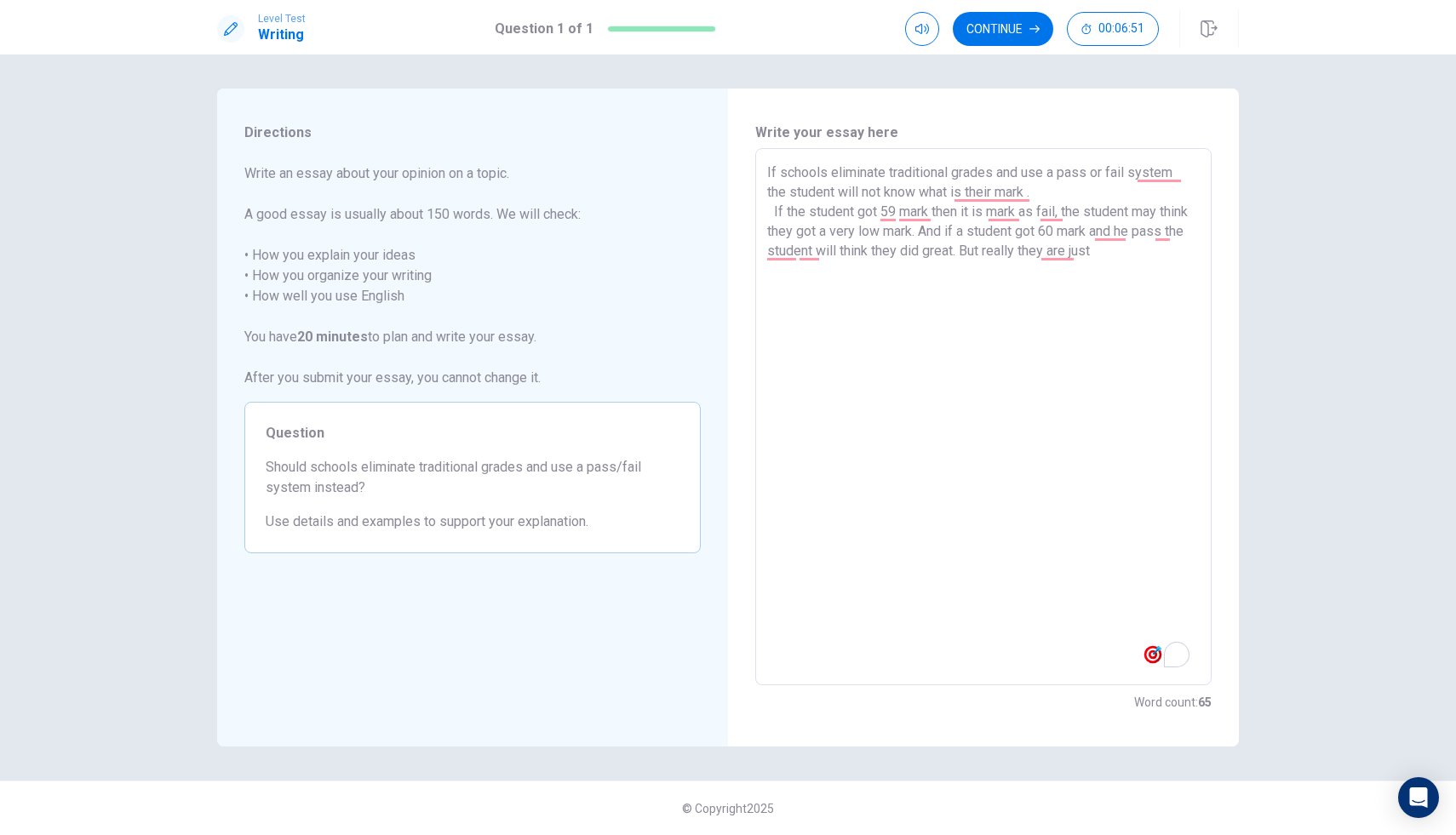
click at [510, 474] on span "Should schools eliminate traditional grades and use a pass/fail system instead?" at bounding box center [472, 478] width 414 height 41
click at [473, 481] on span "Should schools eliminate traditional grades and use a pass/fail system instead?" at bounding box center [472, 478] width 414 height 41
click at [1151, 244] on textarea "If schools eliminate traditional grades and use a pass or fail system the stude…" at bounding box center [983, 417] width 433 height 510
drag, startPoint x: 428, startPoint y: 466, endPoint x: 510, endPoint y: 459, distance: 82.3
click at [510, 459] on span "Should schools eliminate traditional grades and use a pass/fail system instead?" at bounding box center [472, 478] width 414 height 41
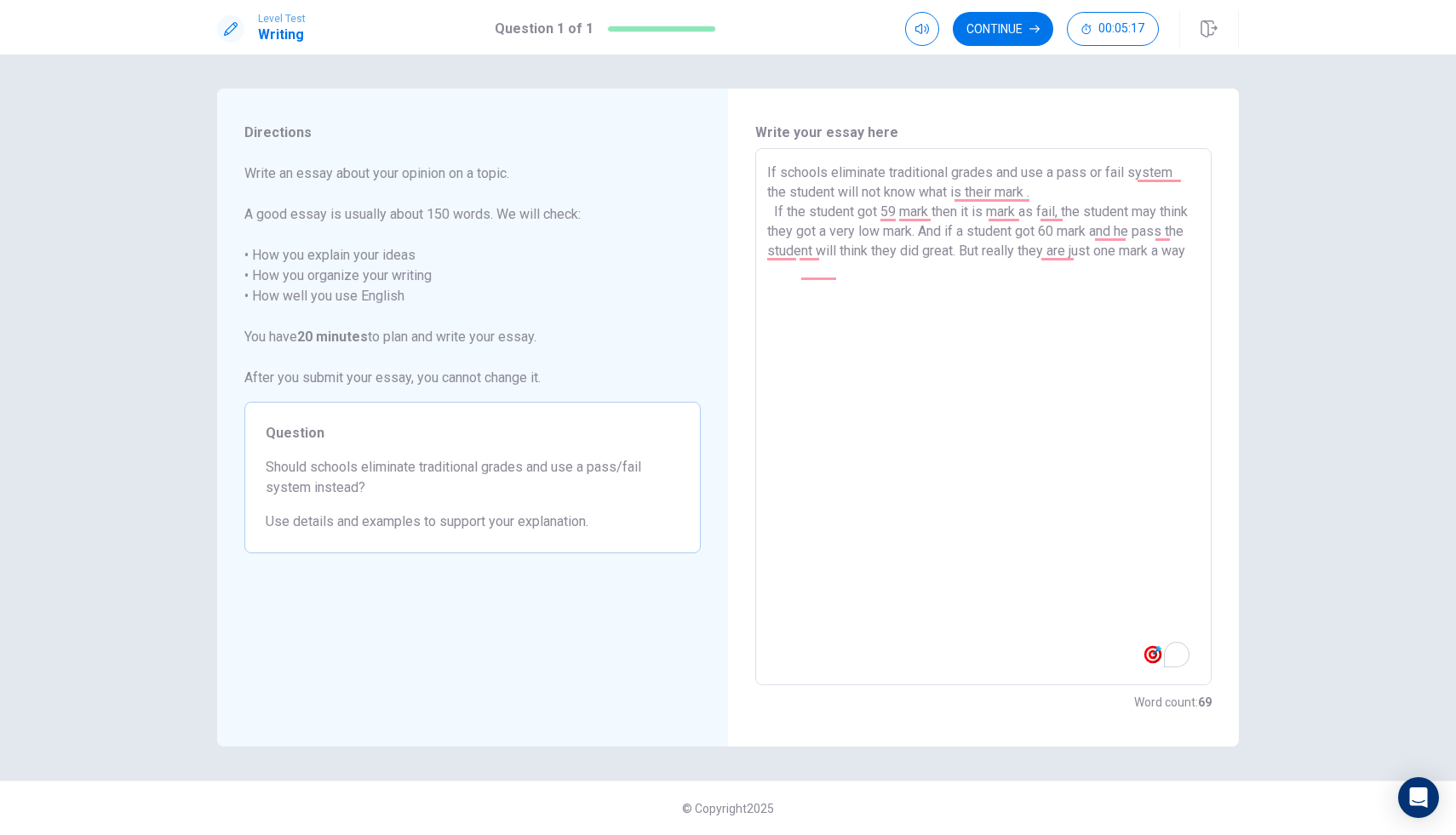
drag, startPoint x: 276, startPoint y: 434, endPoint x: 300, endPoint y: 456, distance: 32.6
click at [300, 455] on div "Question Should schools eliminate traditional grades and use a pass/fail system…" at bounding box center [473, 478] width 457 height 152
click at [890, 281] on textarea "If schools eliminate traditional grades and use a pass or fail system the stude…" at bounding box center [983, 417] width 433 height 510
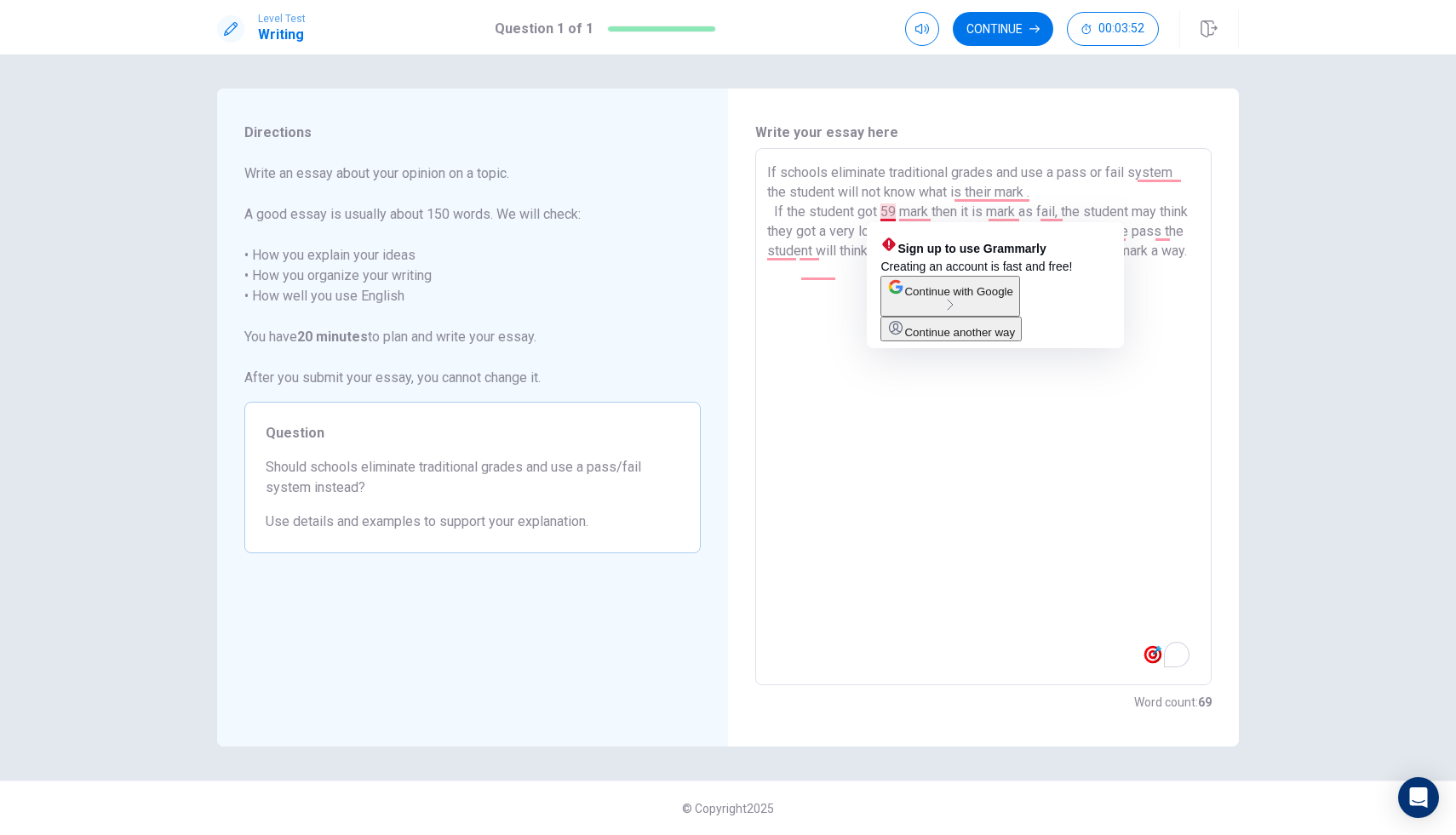
click at [896, 212] on textarea "If schools eliminate traditional grades and use a pass or fail system the stude…" at bounding box center [983, 417] width 433 height 510
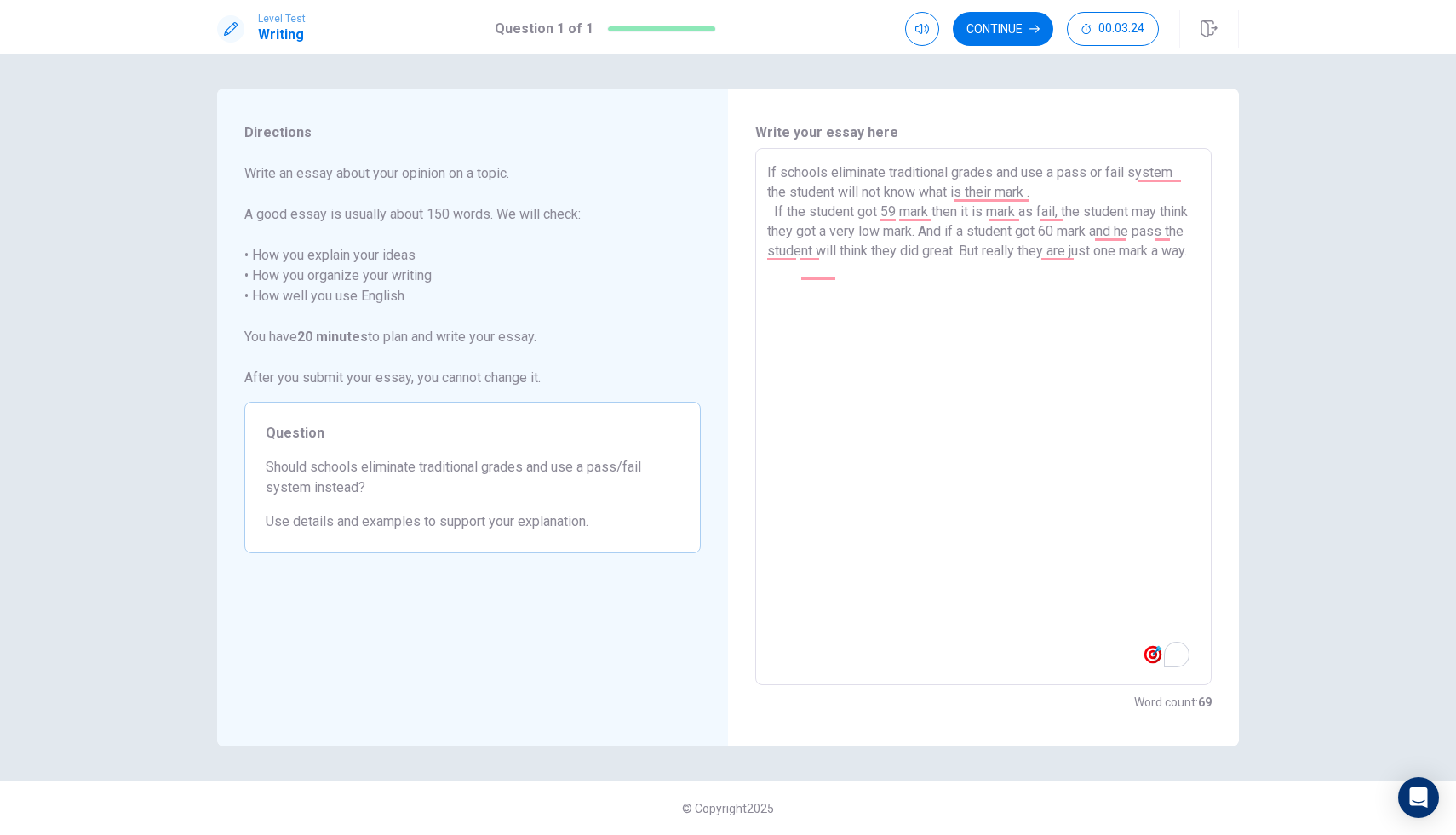
click at [851, 283] on textarea "If schools eliminate traditional grades and use a pass or fail system the stude…" at bounding box center [983, 417] width 433 height 510
click at [743, 155] on div "Write your essay here If schools eliminate traditional grades and use a pass or…" at bounding box center [983, 417] width 511 height 659
click at [1018, 33] on button "Continue" at bounding box center [1004, 29] width 101 height 34
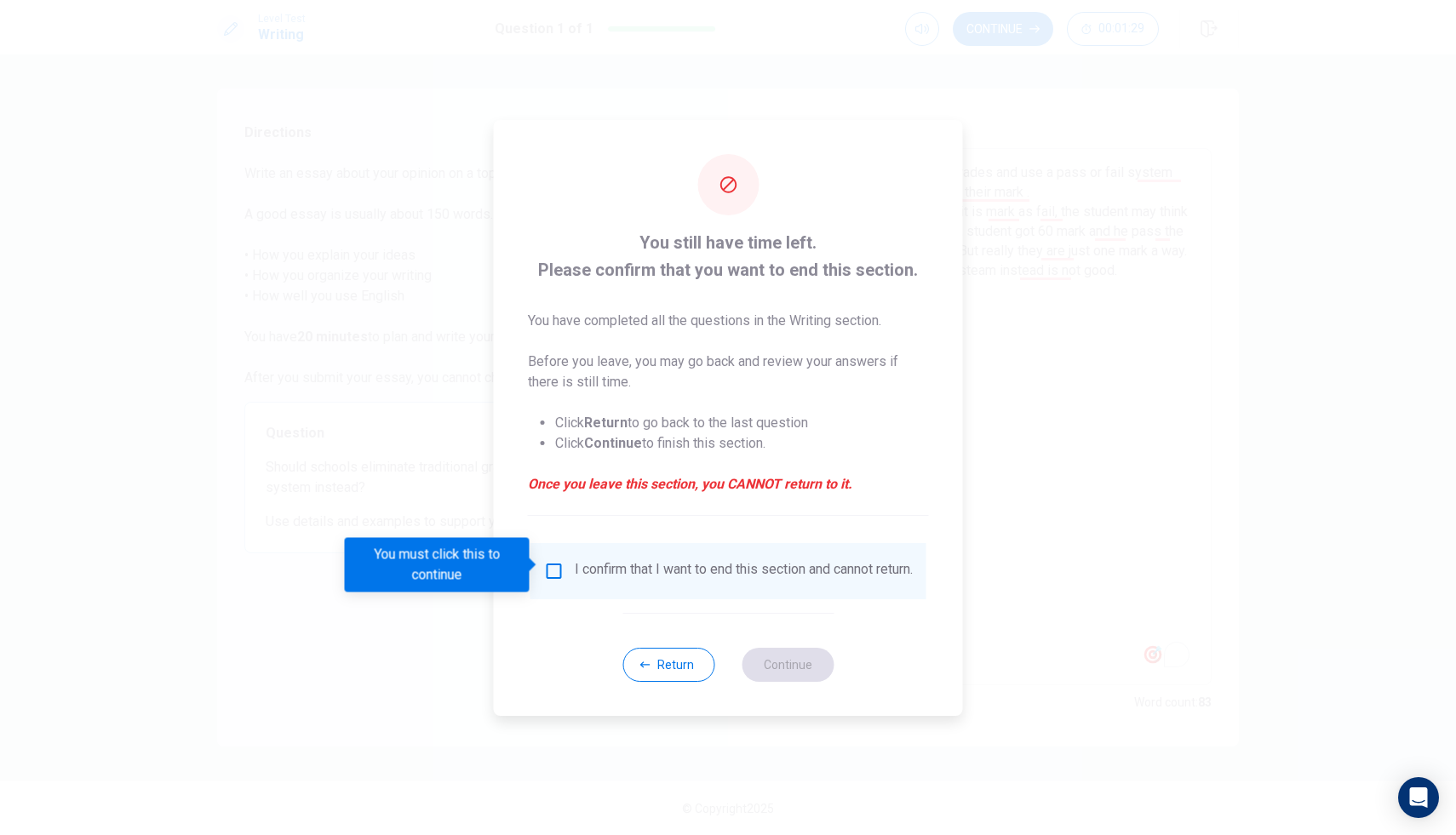
click at [544, 575] on div "I confirm that I want to end this section and cannot return." at bounding box center [728, 570] width 369 height 20
click at [552, 566] on input "You must click this to continue" at bounding box center [554, 570] width 20 height 20
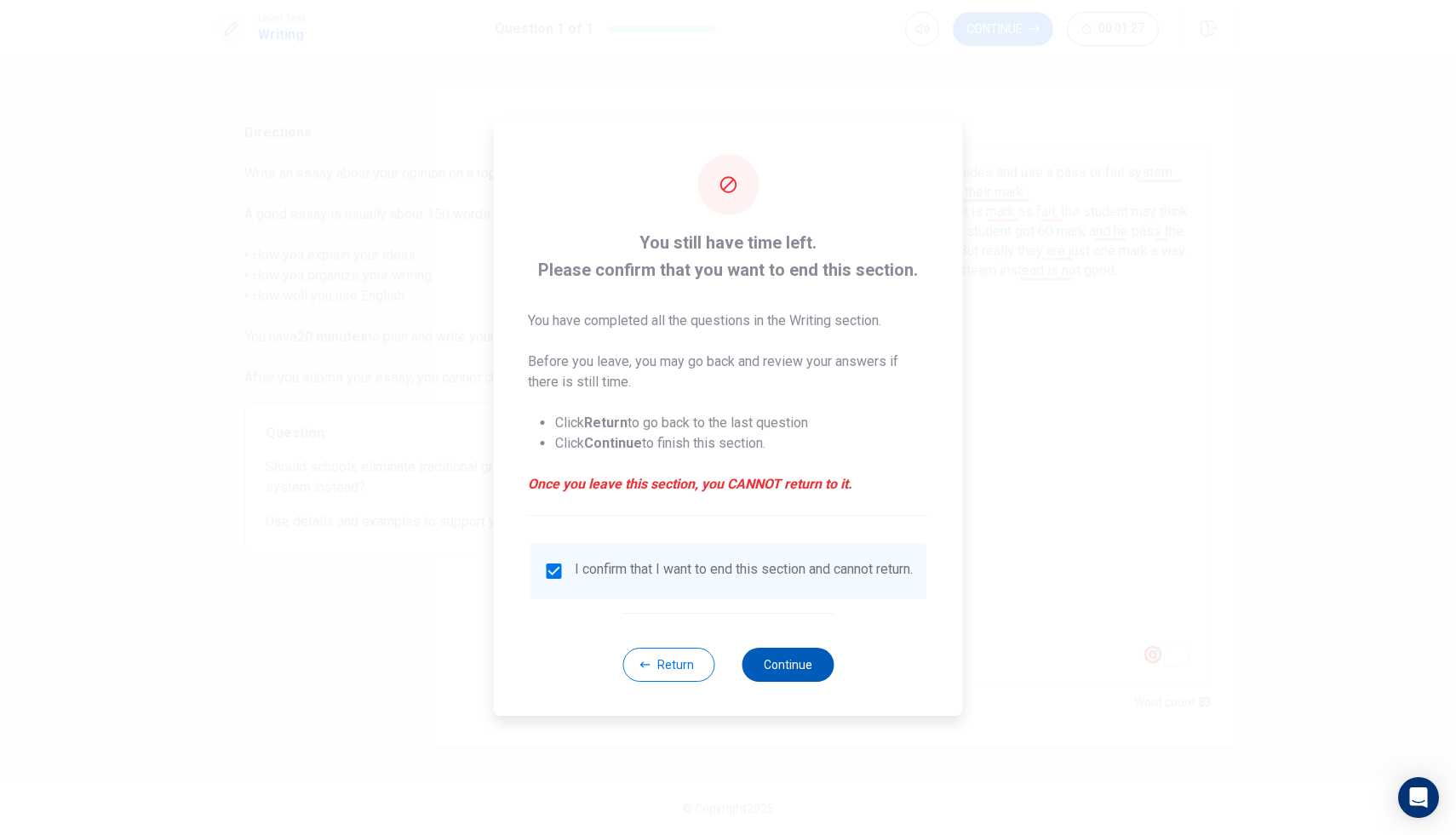
click at [761, 682] on button "Continue" at bounding box center [788, 665] width 92 height 34
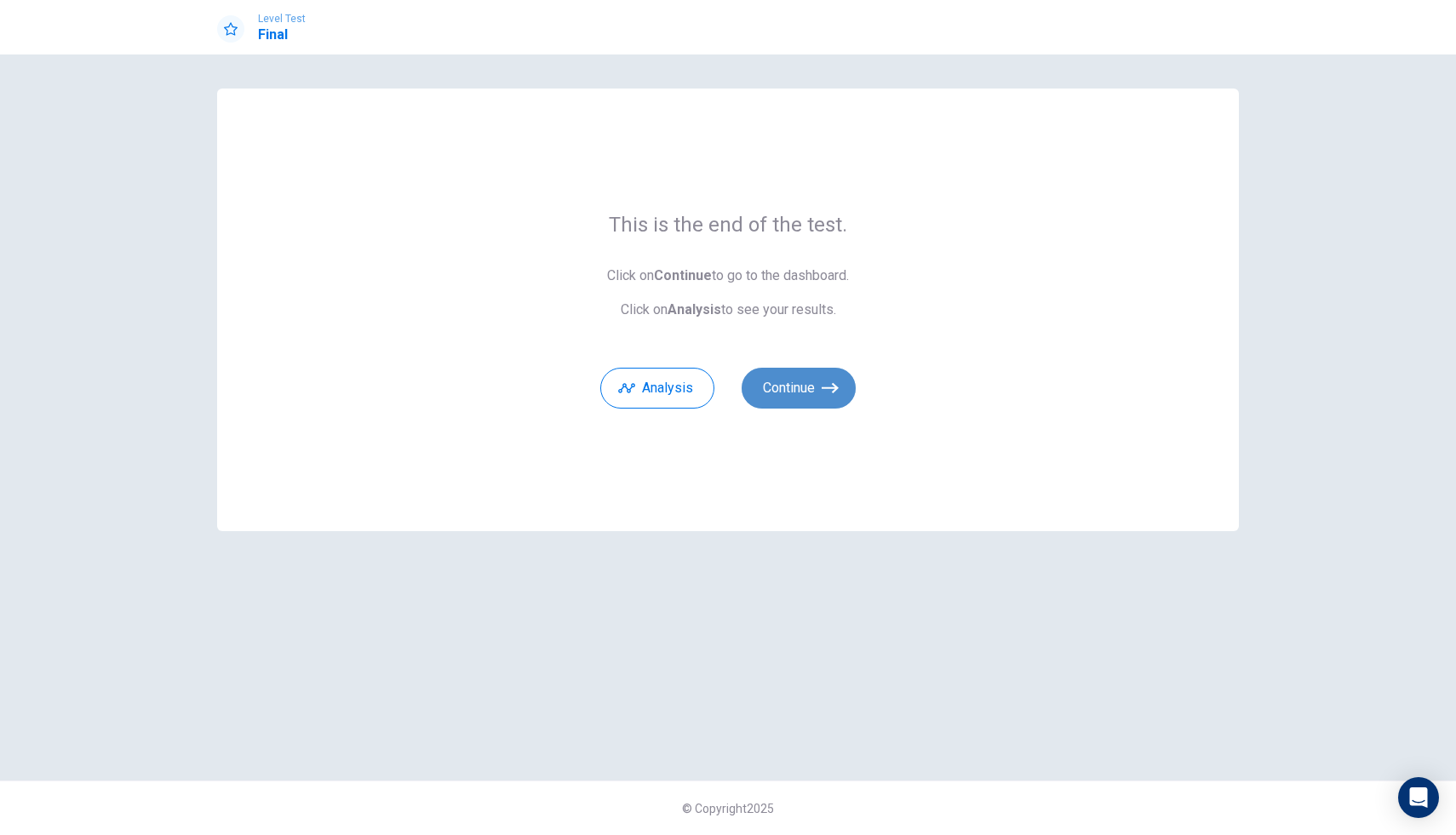
click at [814, 397] on button "Continue" at bounding box center [798, 388] width 114 height 41
